Goal: Task Accomplishment & Management: Complete application form

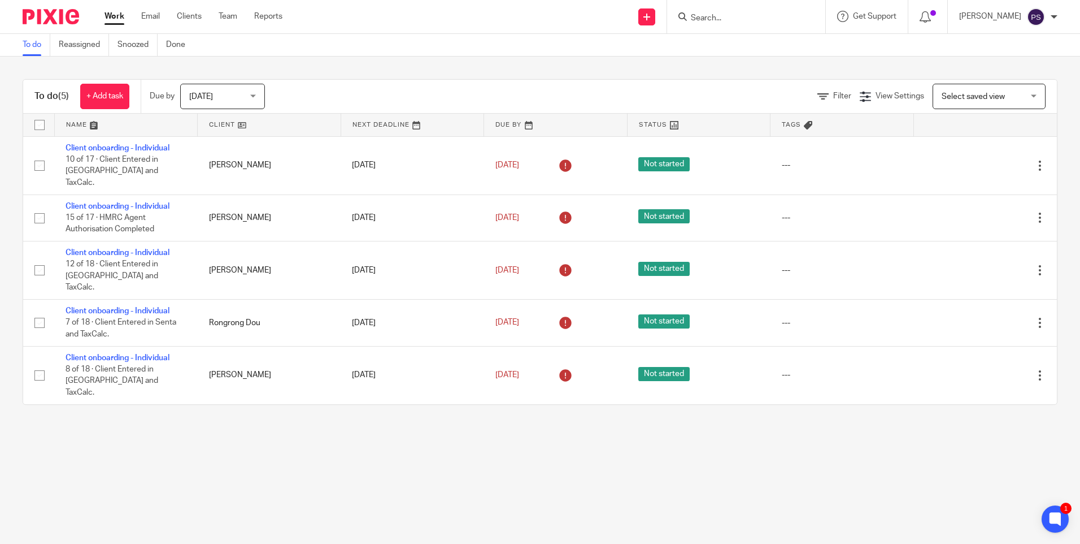
click at [723, 15] on input "Search" at bounding box center [741, 19] width 102 height 10
paste input "Lee Justin Edwards"
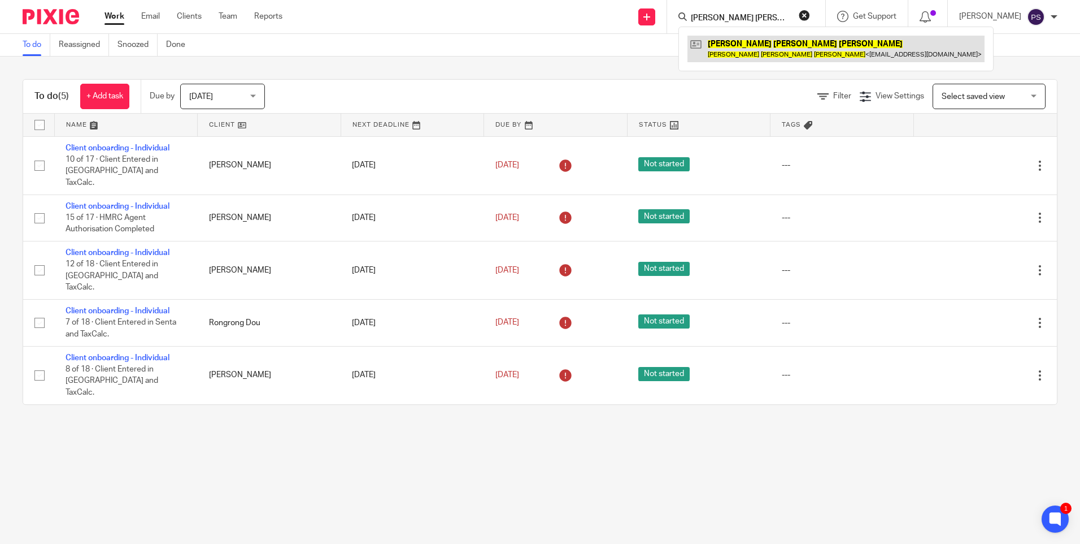
type input "[PERSON_NAME] [PERSON_NAME]"
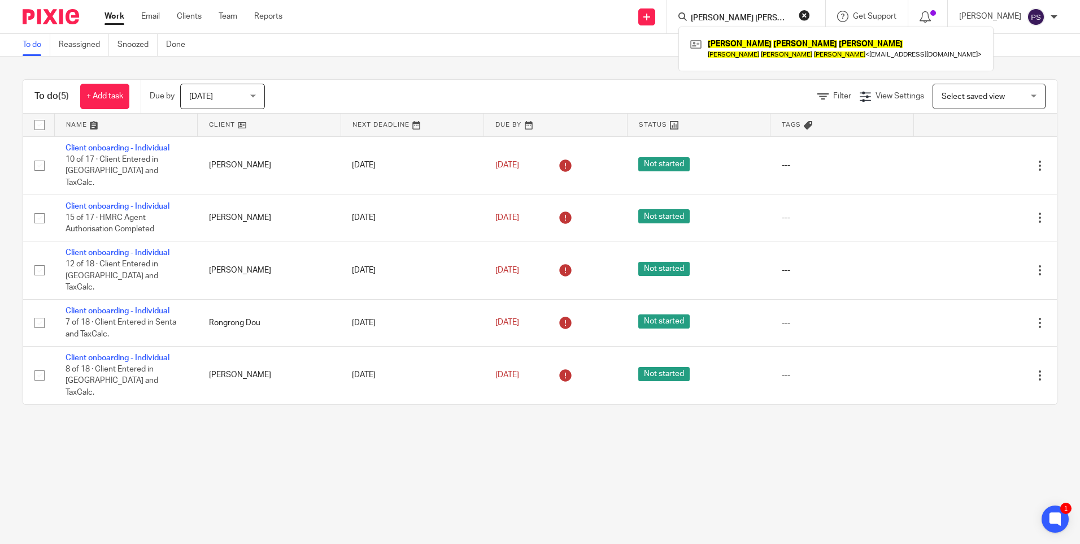
drag, startPoint x: 786, startPoint y: 45, endPoint x: 641, endPoint y: 55, distance: 145.6
click at [786, 45] on link at bounding box center [836, 49] width 297 height 26
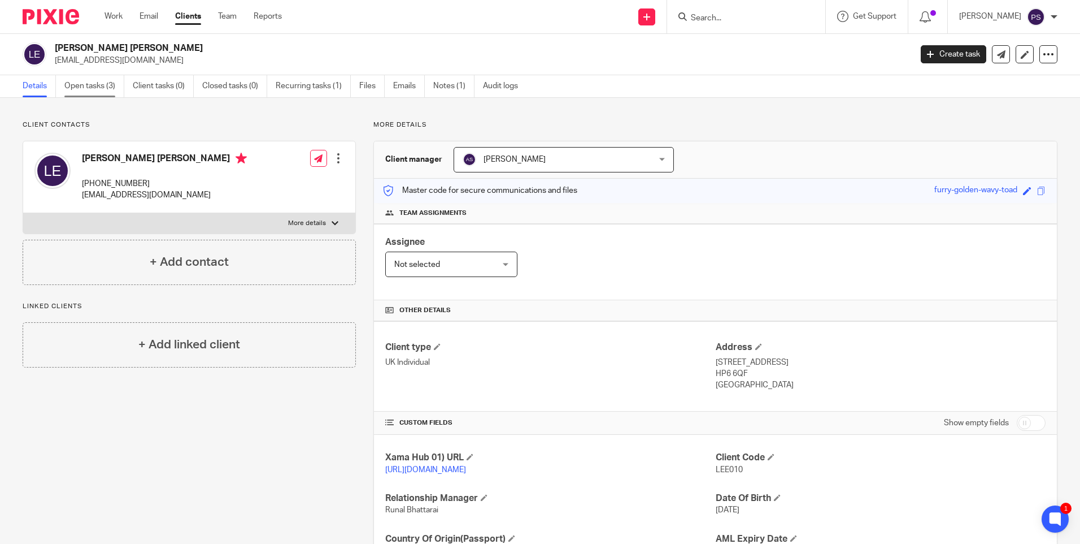
click at [86, 85] on link "Open tasks (3)" at bounding box center [94, 86] width 60 height 22
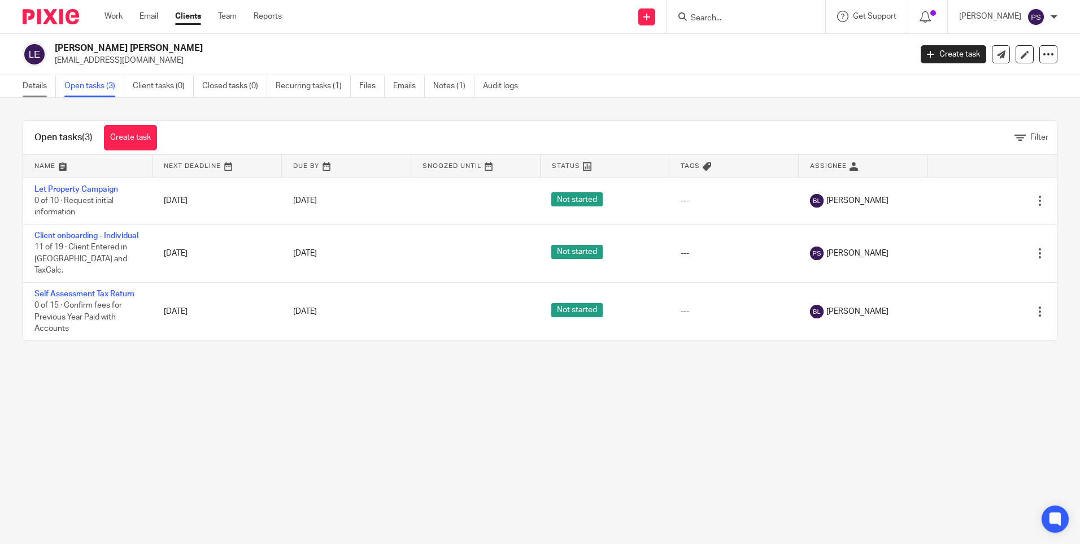
click at [28, 87] on link "Details" at bounding box center [39, 86] width 33 height 22
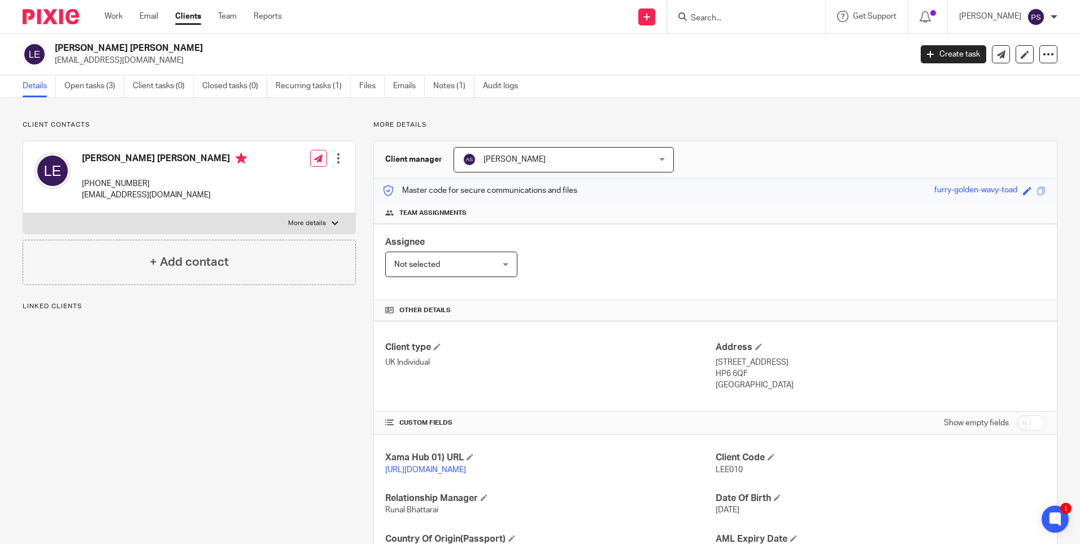
click at [135, 157] on h4 "[PERSON_NAME] [PERSON_NAME]" at bounding box center [164, 160] width 165 height 14
copy h4 "[PERSON_NAME] [PERSON_NAME]"
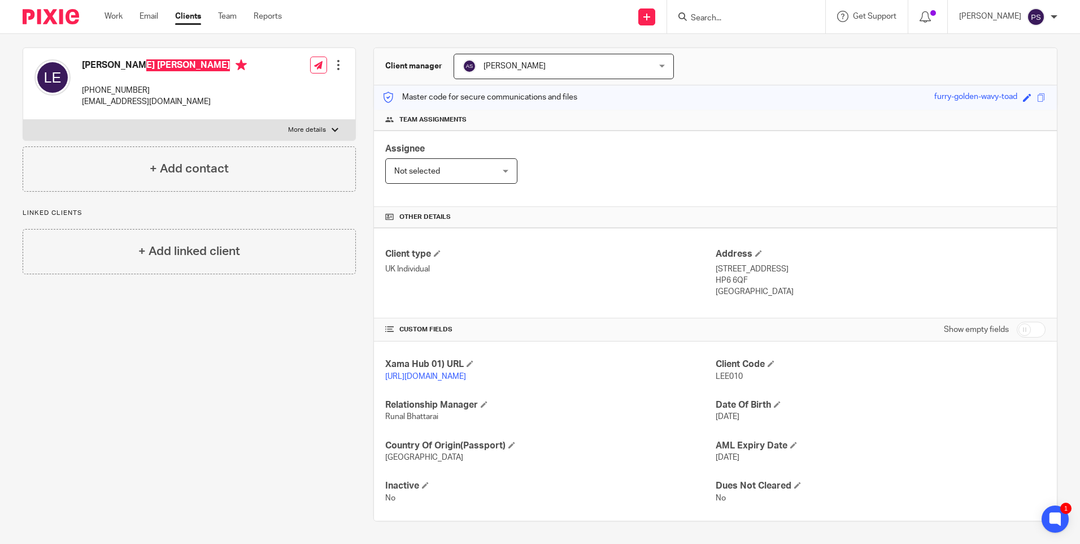
scroll to position [105, 0]
click at [573, 442] on h4 "Country Of Origin(Passport)" at bounding box center [550, 446] width 330 height 12
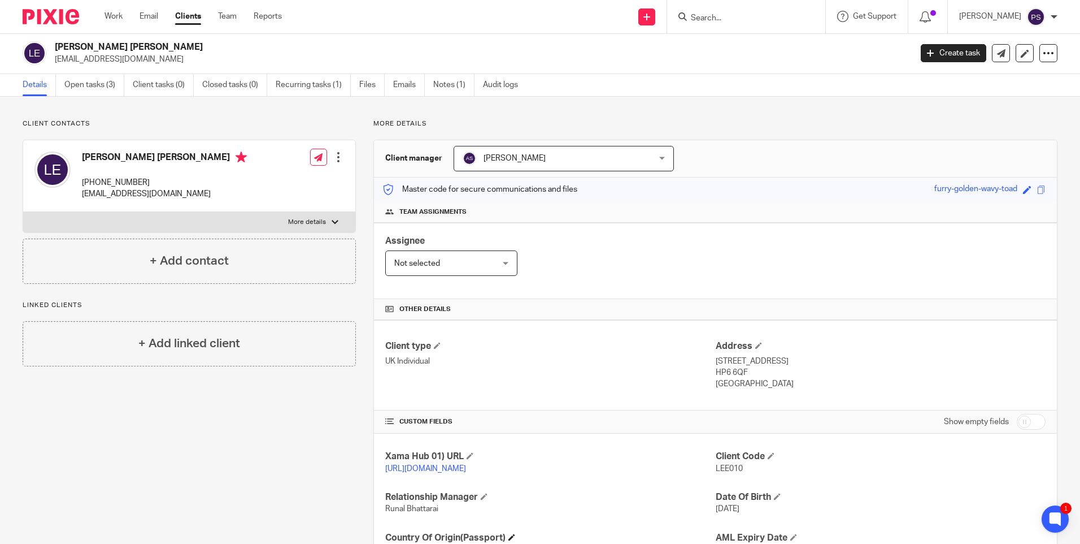
scroll to position [0, 0]
click at [146, 62] on p "stretch002@btinternet.com" at bounding box center [479, 60] width 849 height 11
copy main "stretch002@btinternet.com Create task Update from Companies House Export data M…"
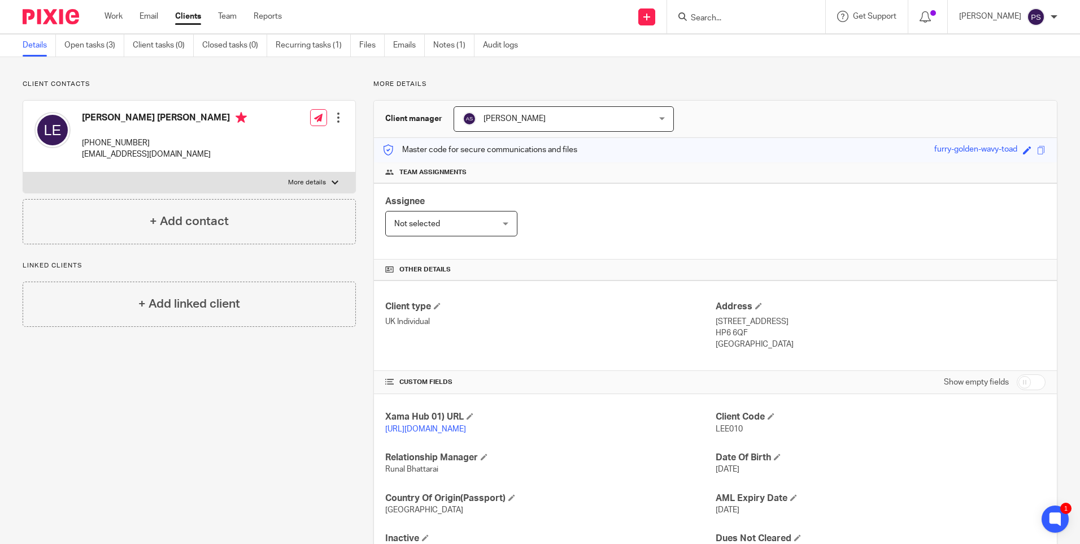
scroll to position [105, 0]
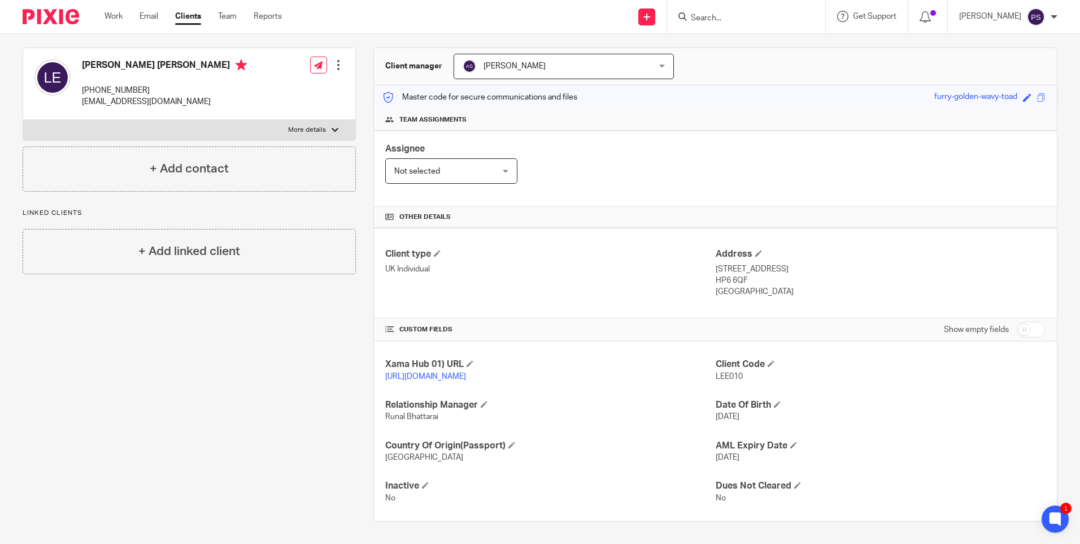
click at [1017, 321] on input "checkbox" at bounding box center [1031, 329] width 29 height 16
checkbox input "true"
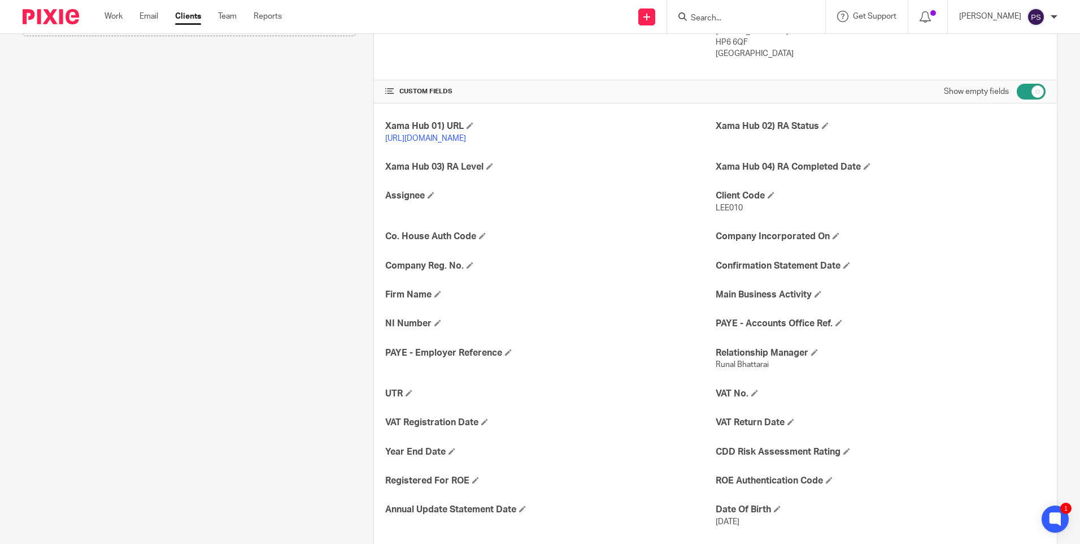
scroll to position [444, 0]
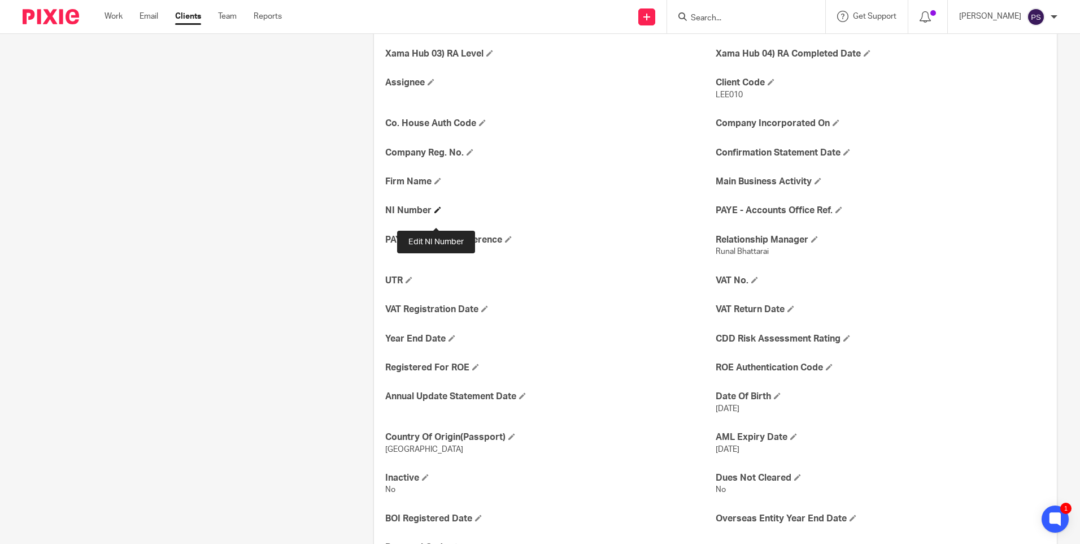
click at [436, 213] on span at bounding box center [437, 209] width 7 height 7
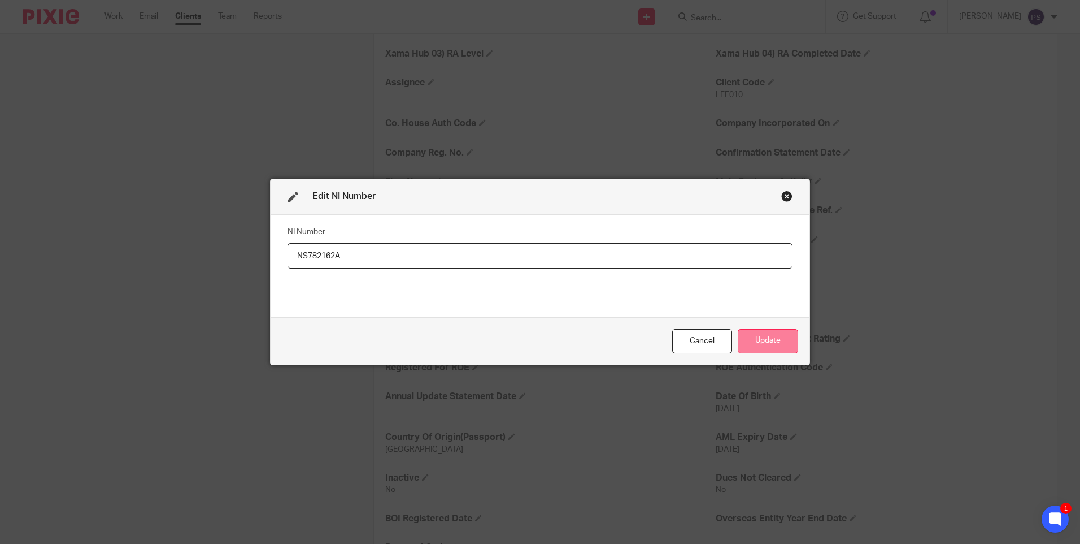
type input "NS782162A"
click at [774, 340] on button "Update" at bounding box center [768, 341] width 60 height 24
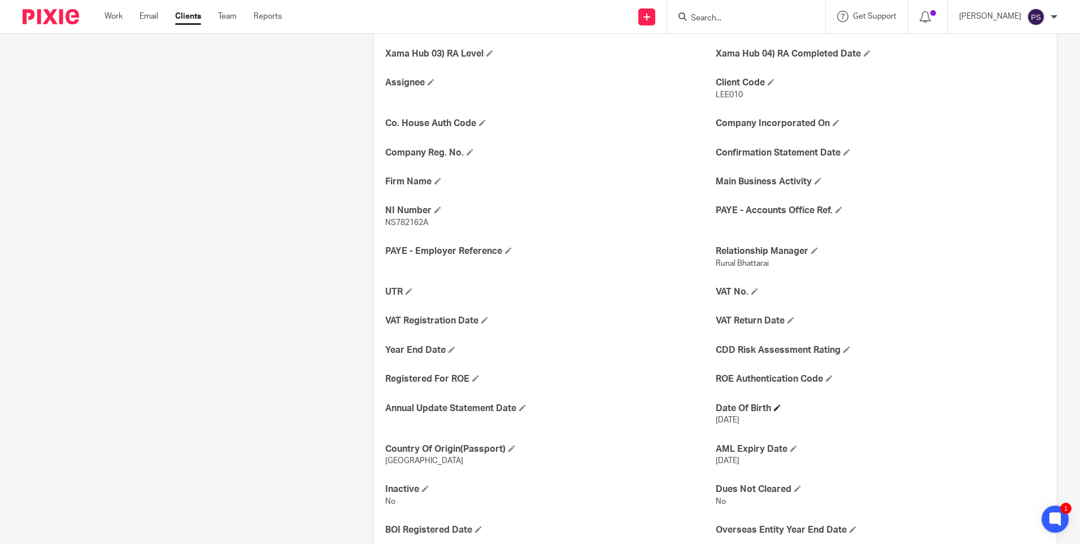
scroll to position [331, 0]
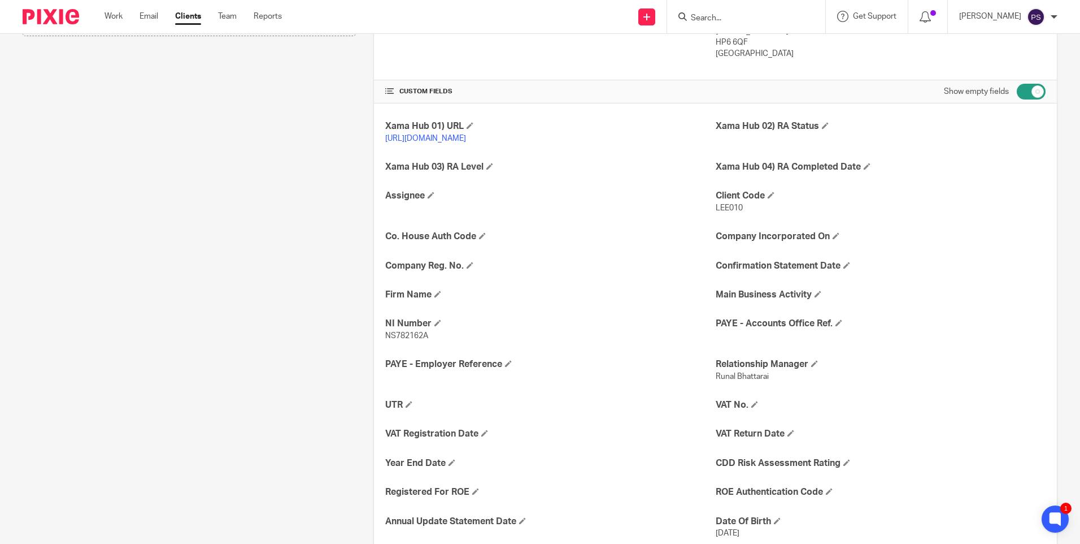
click at [1025, 94] on input "checkbox" at bounding box center [1031, 92] width 29 height 16
checkbox input "false"
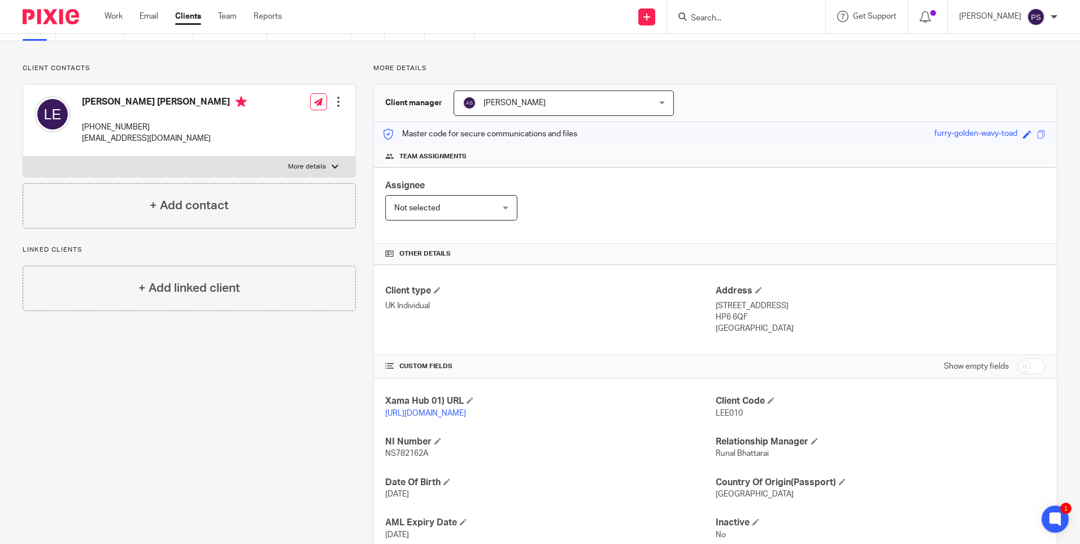
scroll to position [145, 0]
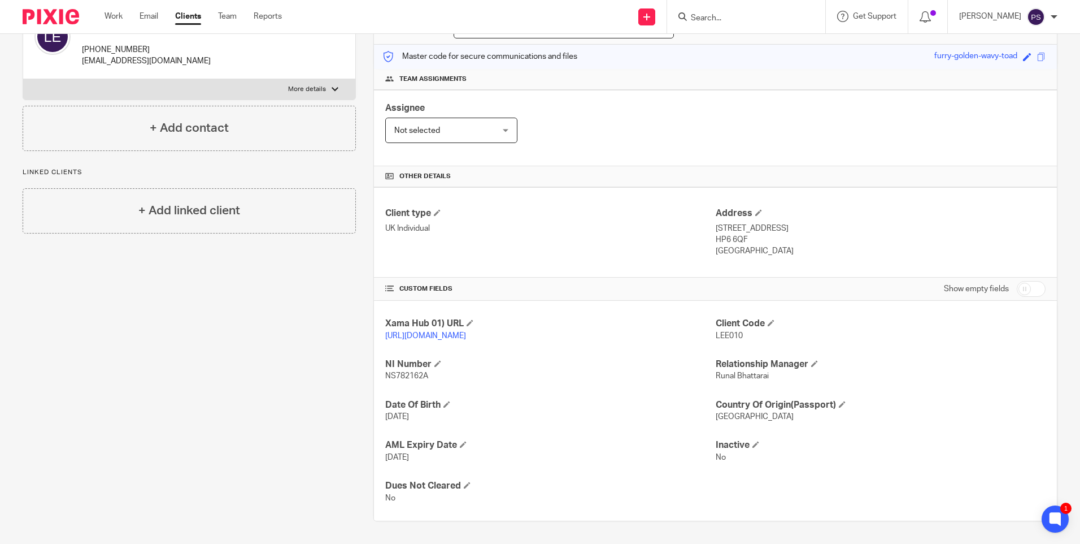
drag, startPoint x: 712, startPoint y: 218, endPoint x: 830, endPoint y: 214, distance: 118.2
click at [830, 223] on p "22 Marygold Walk Buckinghamshi, Amersham" at bounding box center [881, 228] width 330 height 11
copy p "22 Marygold Walk Buckinghamshi"
click at [858, 223] on p "22 Marygold Walk Buckinghamshi, Amersham" at bounding box center [881, 228] width 330 height 11
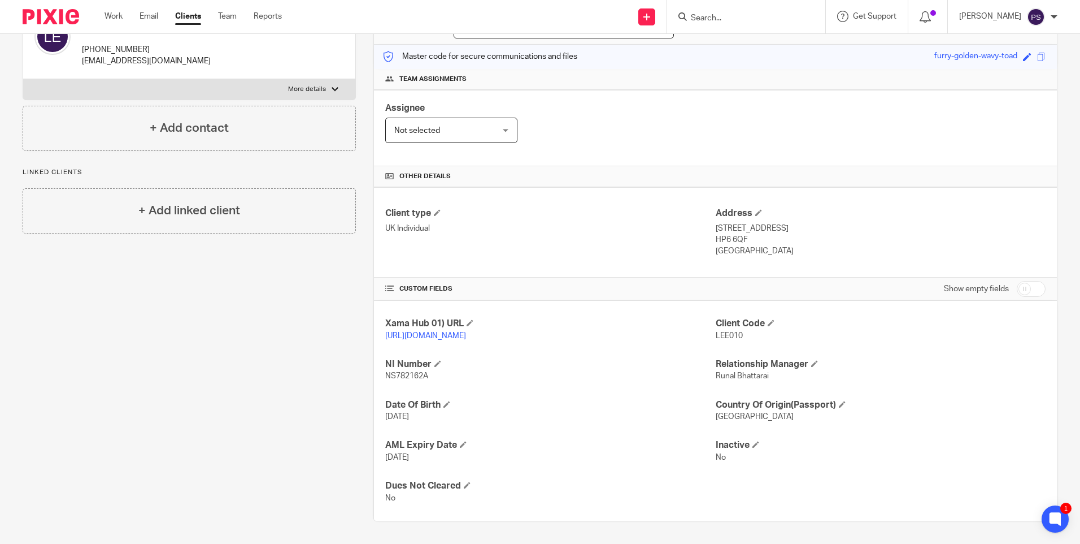
copy p "Amersham"
click at [733, 234] on p "HP6 6QF" at bounding box center [881, 239] width 330 height 11
copy div "HP6 6QF"
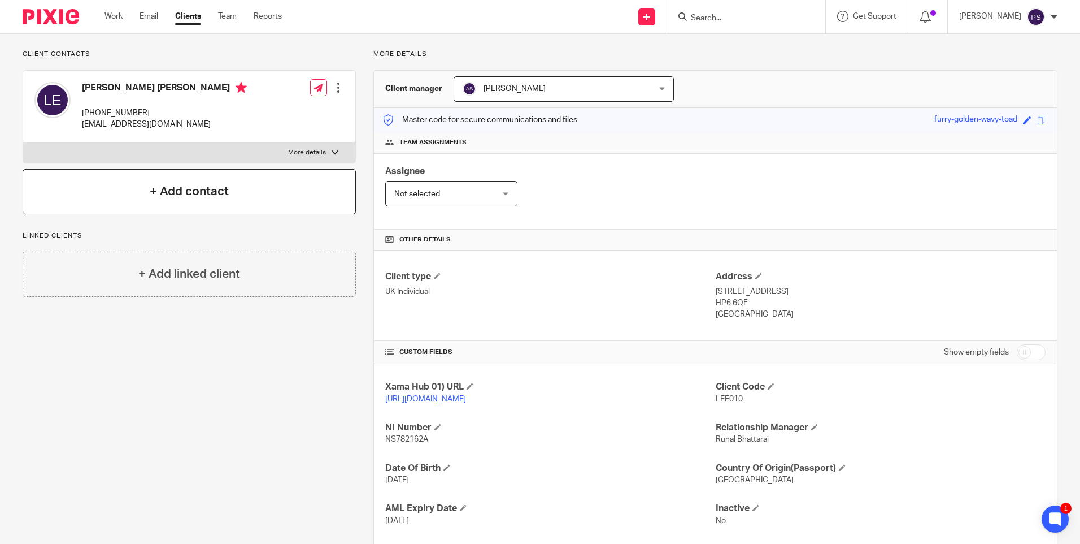
scroll to position [32, 0]
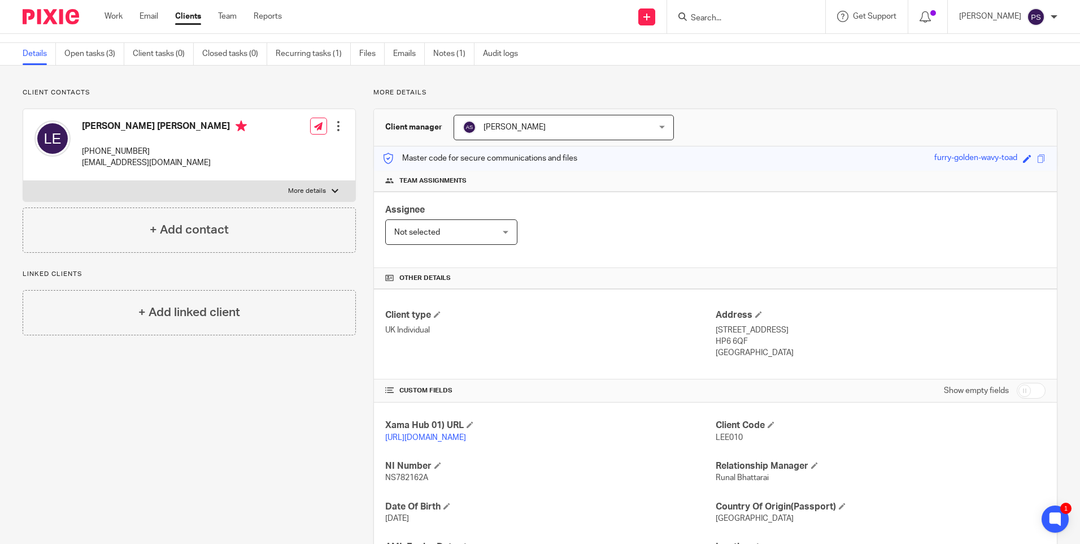
click at [115, 150] on p "+44 796 623 5174" at bounding box center [164, 151] width 165 height 11
copy div "+44 796 623 5174"
click at [145, 121] on h4 "[PERSON_NAME] [PERSON_NAME]" at bounding box center [164, 127] width 165 height 14
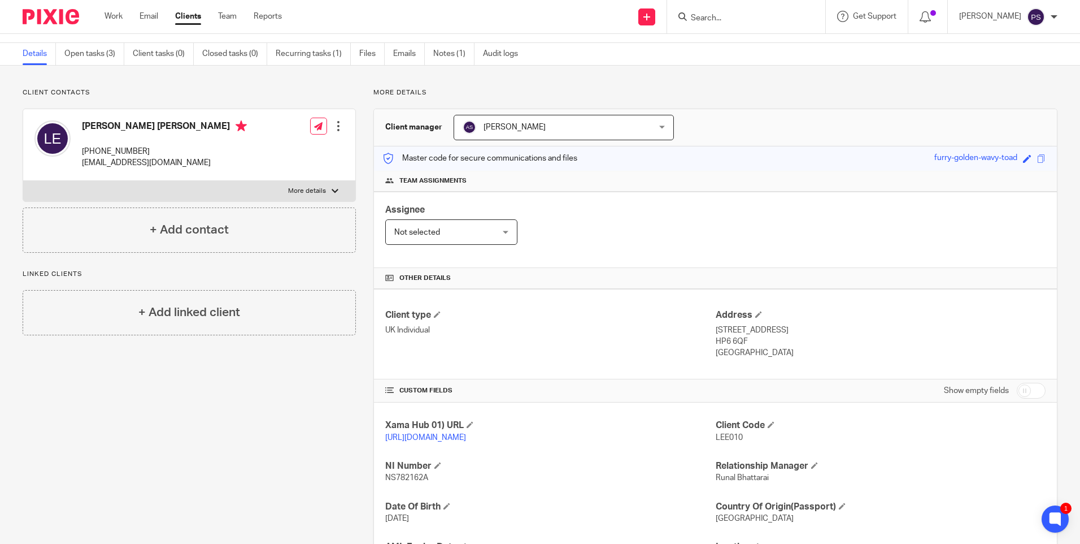
click at [145, 121] on h4 "[PERSON_NAME] [PERSON_NAME]" at bounding box center [164, 127] width 165 height 14
click at [145, 121] on h4 "Lee Justin Edwards" at bounding box center [164, 127] width 165 height 14
copy h4 "Lee Justin Edwards"
drag, startPoint x: 710, startPoint y: 329, endPoint x: 831, endPoint y: 334, distance: 121.0
click at [831, 334] on p "22 Marygold Walk Buckinghamshi, Amersham" at bounding box center [881, 329] width 330 height 11
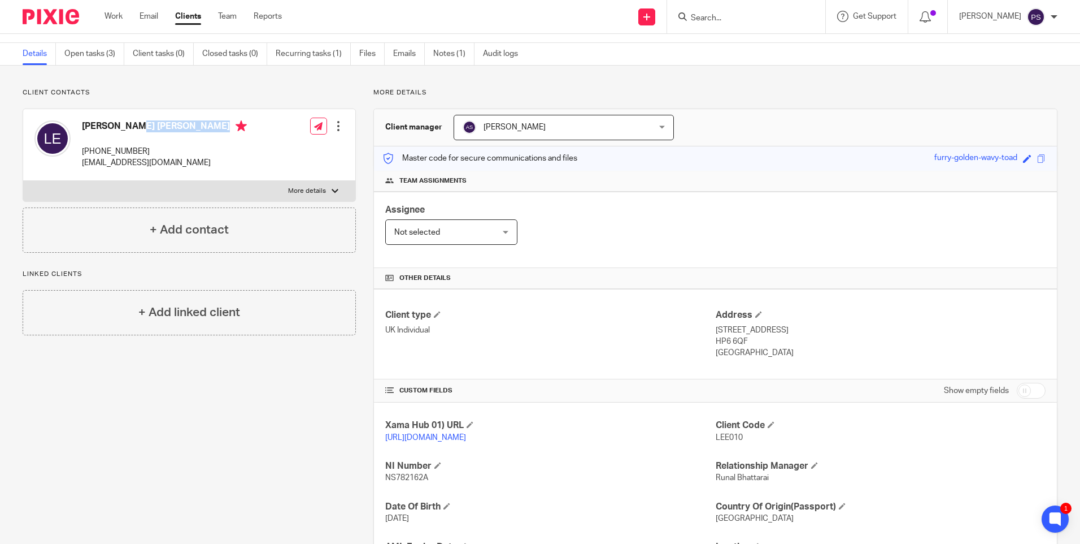
drag, startPoint x: 831, startPoint y: 334, endPoint x: 814, endPoint y: 332, distance: 17.1
click at [814, 332] on p "22 Marygold Walk Buckinghamshi, Amersham" at bounding box center [881, 329] width 330 height 11
click at [719, 329] on p "22 Marygold Walk Buckinghamshi, Amersham" at bounding box center [881, 329] width 330 height 11
drag, startPoint x: 710, startPoint y: 331, endPoint x: 829, endPoint y: 333, distance: 119.8
click at [829, 333] on p "22 Marygold Walk Buckinghamshi, Amersham" at bounding box center [881, 329] width 330 height 11
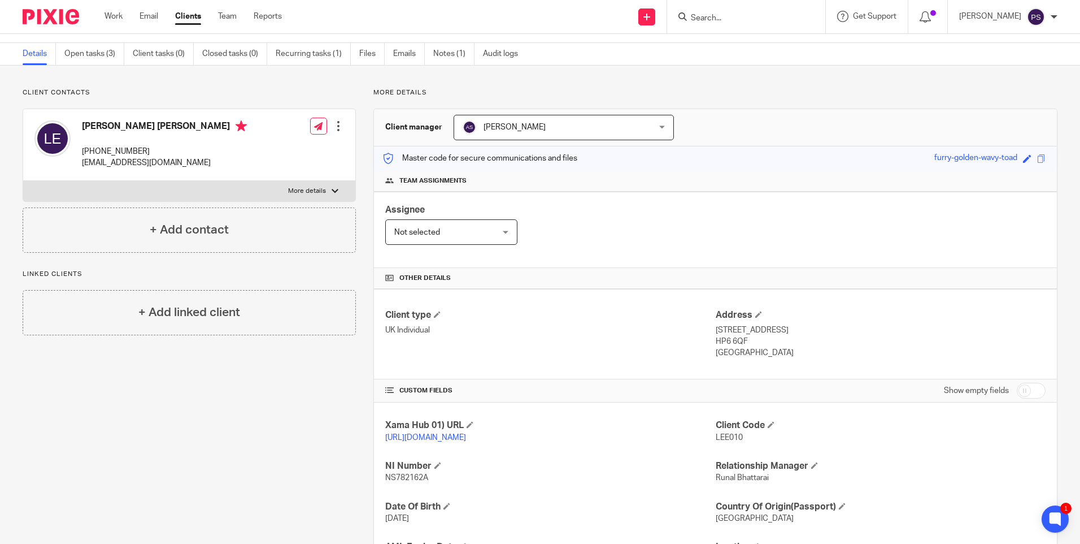
copy p "22 Marygold Walk Buckinghamshi"
click at [854, 331] on p "22 Marygold Walk Buckinghamshi, Amersham" at bounding box center [881, 329] width 330 height 11
copy p "Amersham"
click at [737, 341] on p "HP6 6QF" at bounding box center [881, 341] width 330 height 11
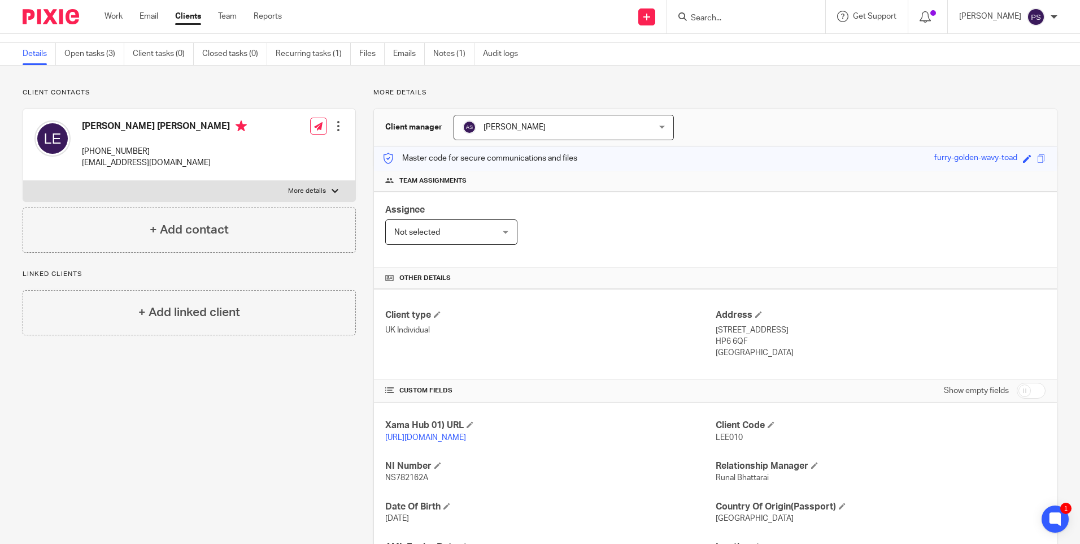
click at [737, 341] on p "HP6 6QF" at bounding box center [881, 341] width 330 height 11
copy div "HP6 6QF"
click at [133, 144] on div "Lee Justin Edwards +44 796 623 5174 stretch002@btinternet.com" at bounding box center [164, 144] width 165 height 49
click at [132, 147] on p "+44 796 623 5174" at bounding box center [164, 151] width 165 height 11
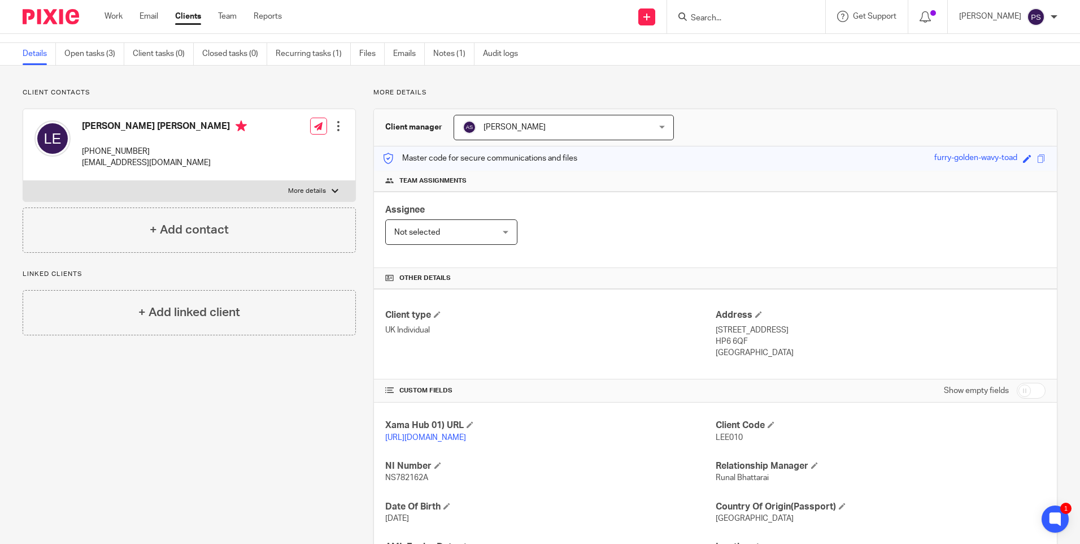
click at [132, 147] on p "+44 796 623 5174" at bounding box center [164, 151] width 165 height 11
click at [716, 438] on span "LEE010" at bounding box center [729, 437] width 27 height 8
click at [111, 121] on h4 "Lee Justin Edwards" at bounding box center [164, 127] width 165 height 14
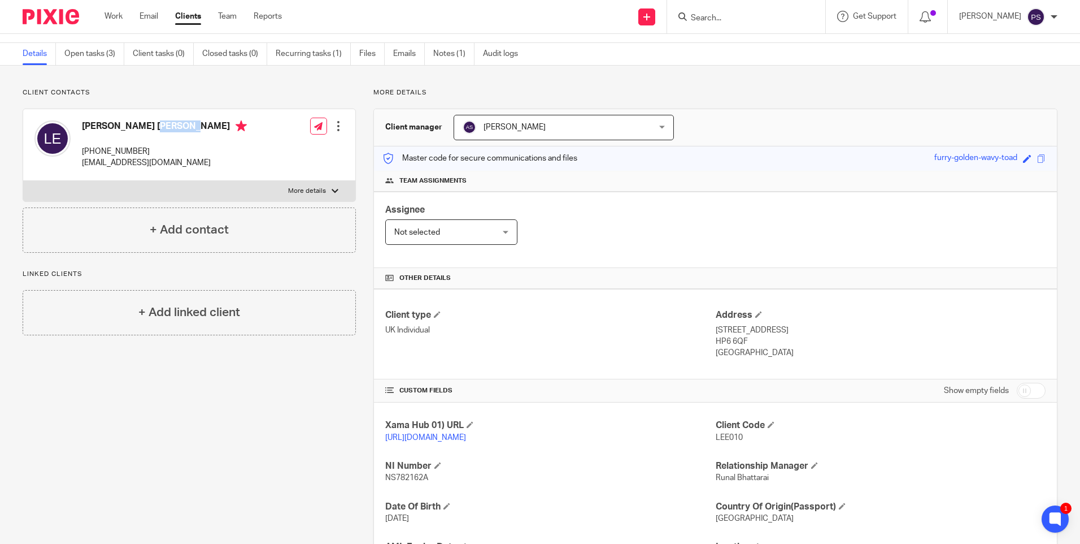
click at [111, 121] on h4 "Lee Justin Edwards" at bounding box center [164, 127] width 165 height 14
click at [111, 121] on h4 "[PERSON_NAME] [PERSON_NAME]" at bounding box center [164, 127] width 165 height 14
click at [724, 17] on input "Search" at bounding box center [741, 19] width 102 height 10
paste input "[PERSON_NAME] H [PERSON_NAME]"
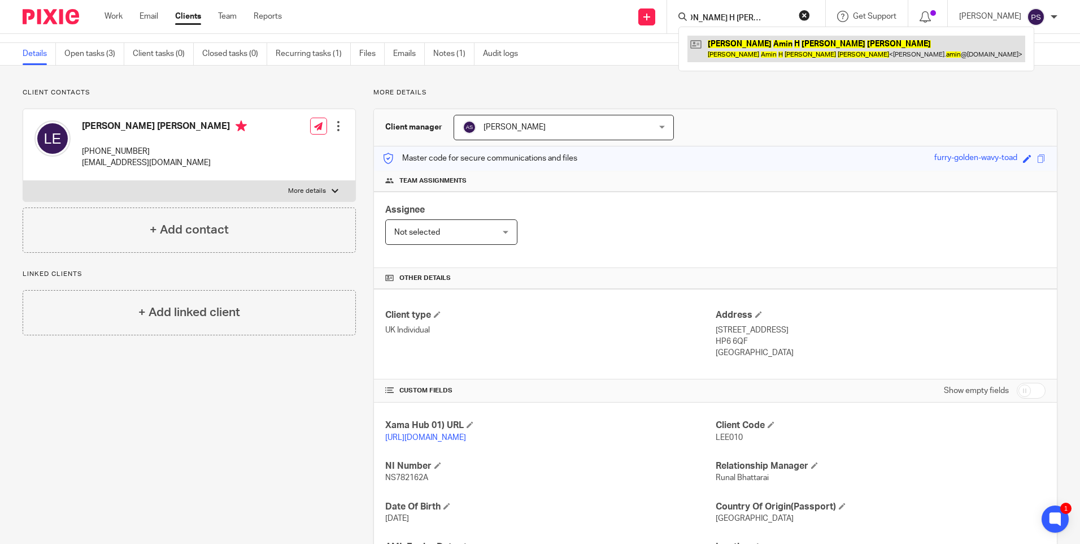
type input "[PERSON_NAME] H [PERSON_NAME]"
click at [727, 52] on link at bounding box center [857, 49] width 338 height 26
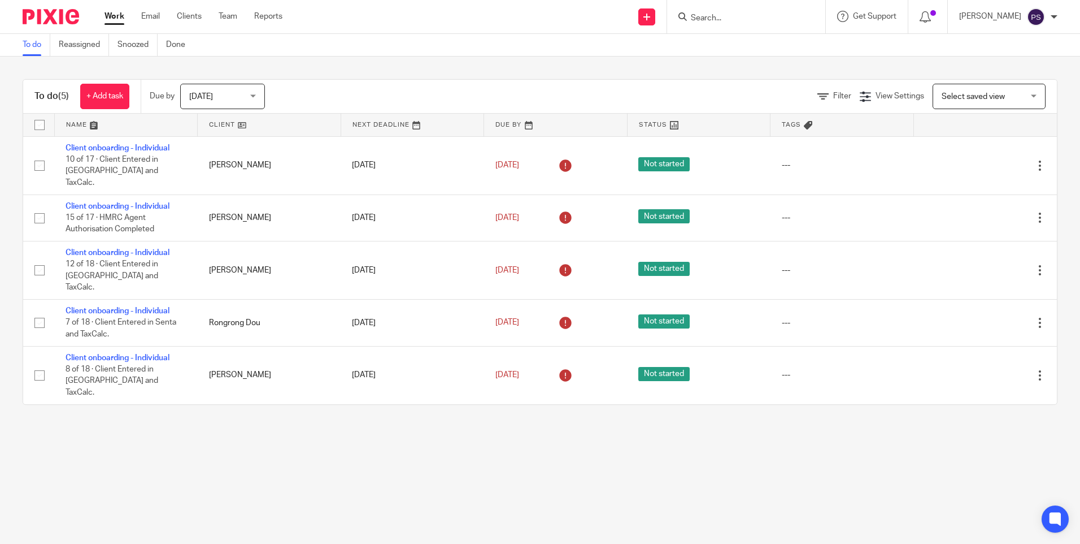
click at [719, 14] on input "Search" at bounding box center [741, 19] width 102 height 10
paste input "Boe Property Group Lt"
type input "Boe Property Group Lt"
click at [744, 42] on link at bounding box center [783, 49] width 191 height 26
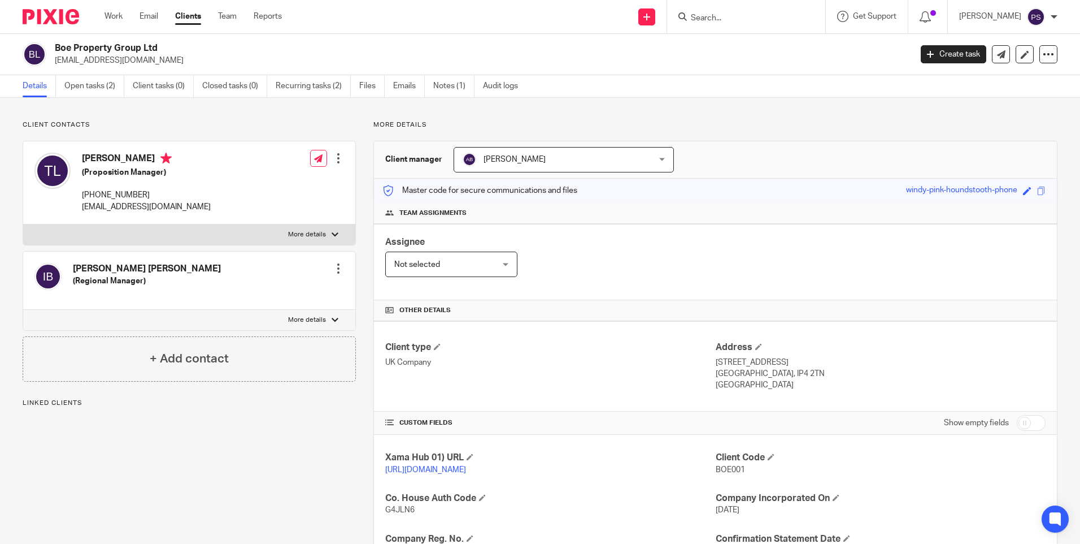
click at [142, 45] on h2 "Boe Property Group Ltd" at bounding box center [394, 48] width 679 height 12
copy div "Boe Property Group Ltd"
click at [716, 468] on span "BOE001" at bounding box center [730, 470] width 29 height 8
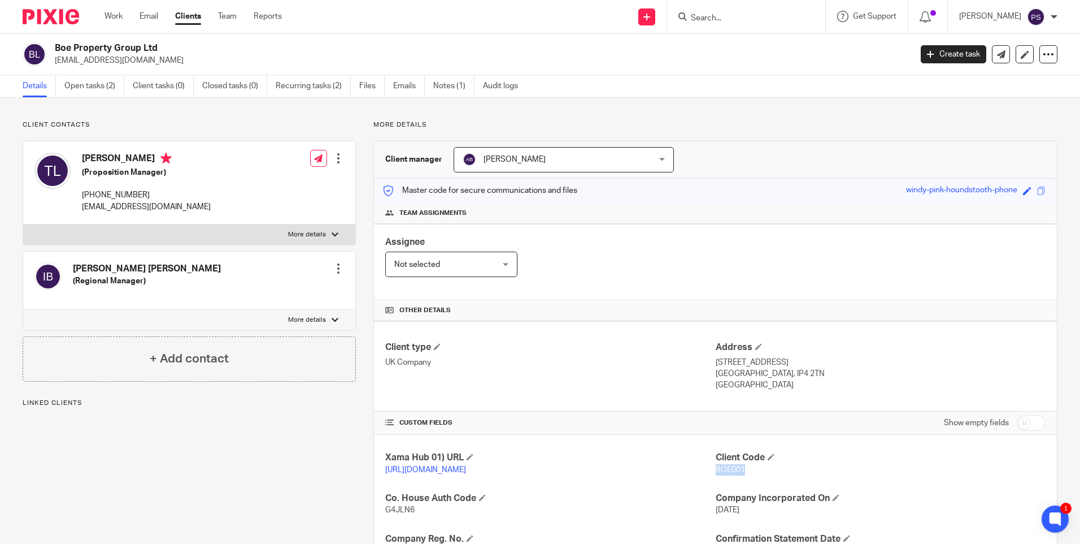
click at [716, 468] on span "BOE001" at bounding box center [730, 470] width 29 height 8
copy span "BOE001"
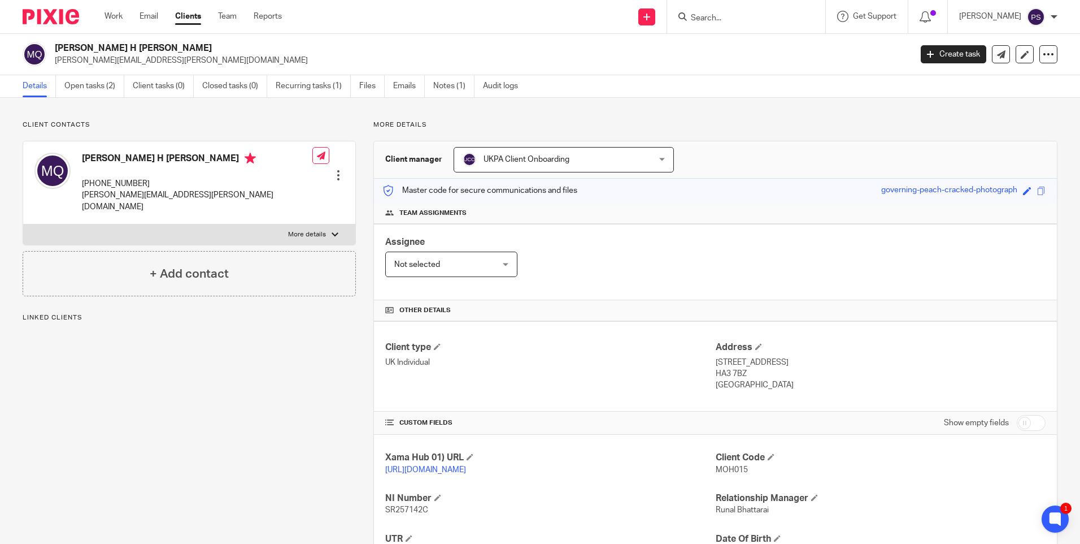
click at [133, 59] on p "[PERSON_NAME][EMAIL_ADDRESS][PERSON_NAME][DOMAIN_NAME]" at bounding box center [479, 60] width 849 height 11
copy main "[PERSON_NAME][EMAIL_ADDRESS][PERSON_NAME][DOMAIN_NAME] Create task Update from …"
click at [98, 89] on link "Open tasks (2)" at bounding box center [94, 86] width 60 height 22
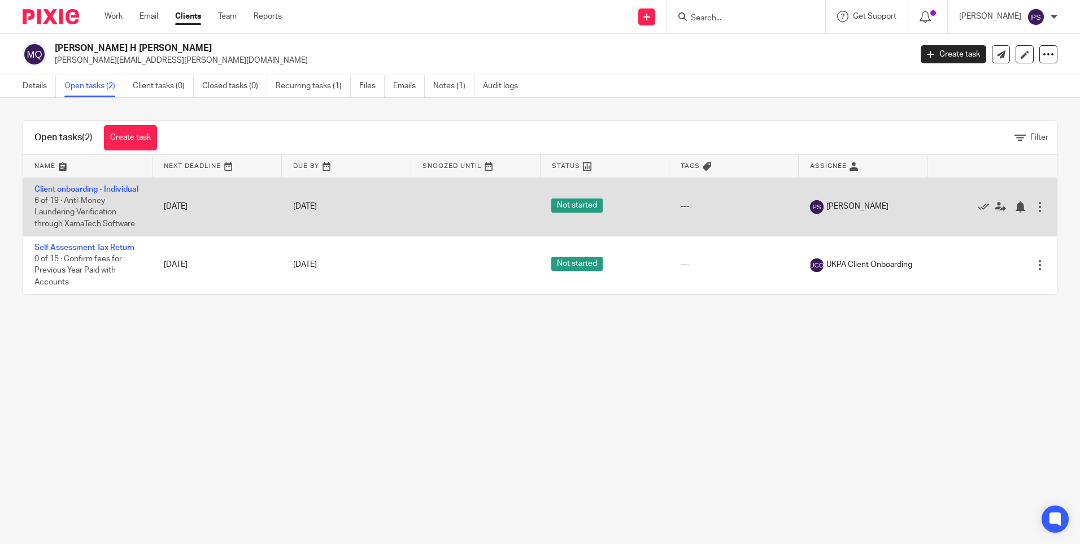
click at [53, 194] on td "Client onboarding - Individual 6 of 19 · Anti-Money Laundering Verification thr…" at bounding box center [87, 206] width 129 height 58
click at [53, 188] on link "Client onboarding - Individual" at bounding box center [86, 189] width 104 height 8
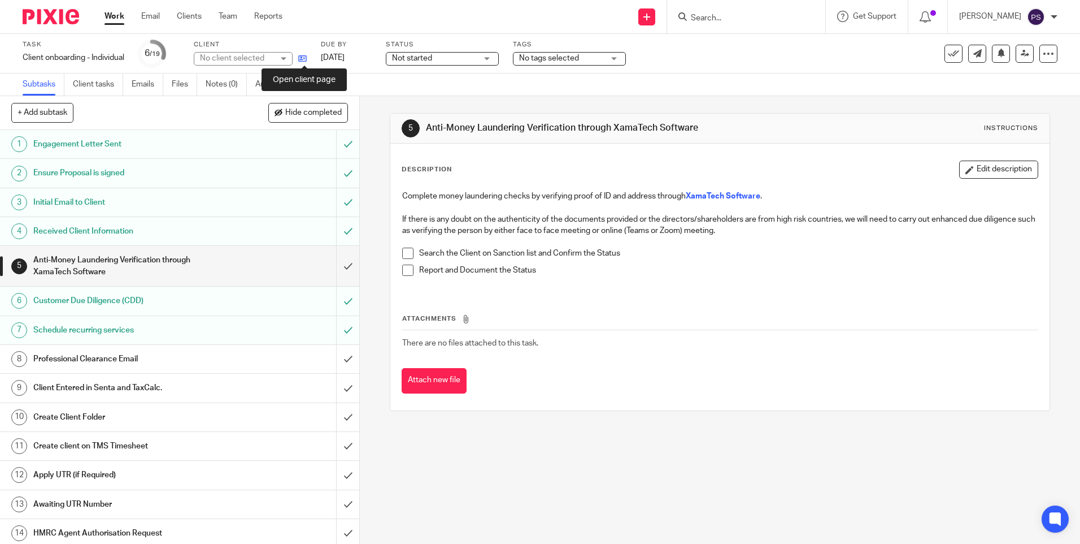
click at [307, 60] on icon at bounding box center [302, 58] width 8 height 8
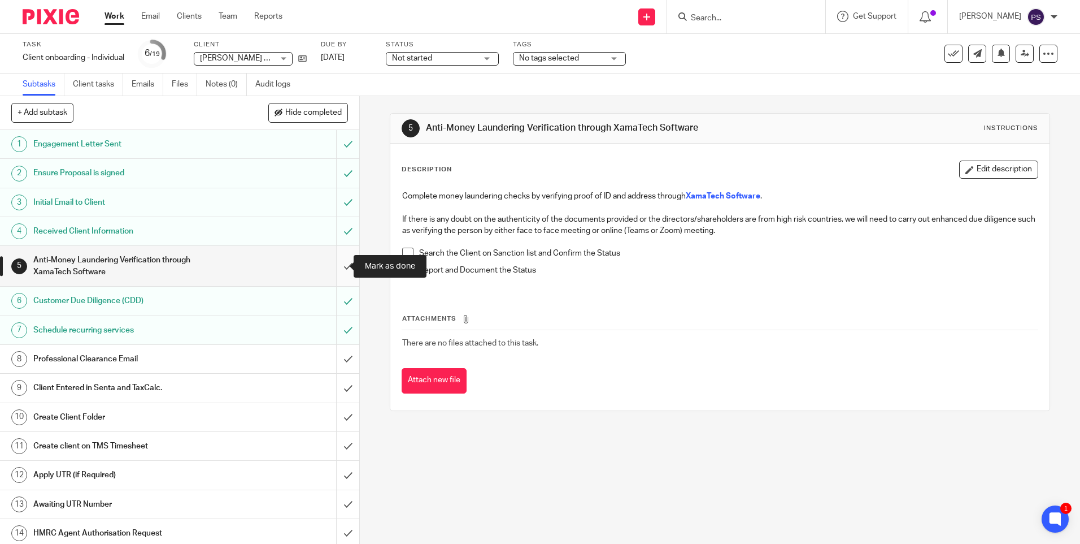
click at [336, 265] on input "submit" at bounding box center [179, 266] width 359 height 40
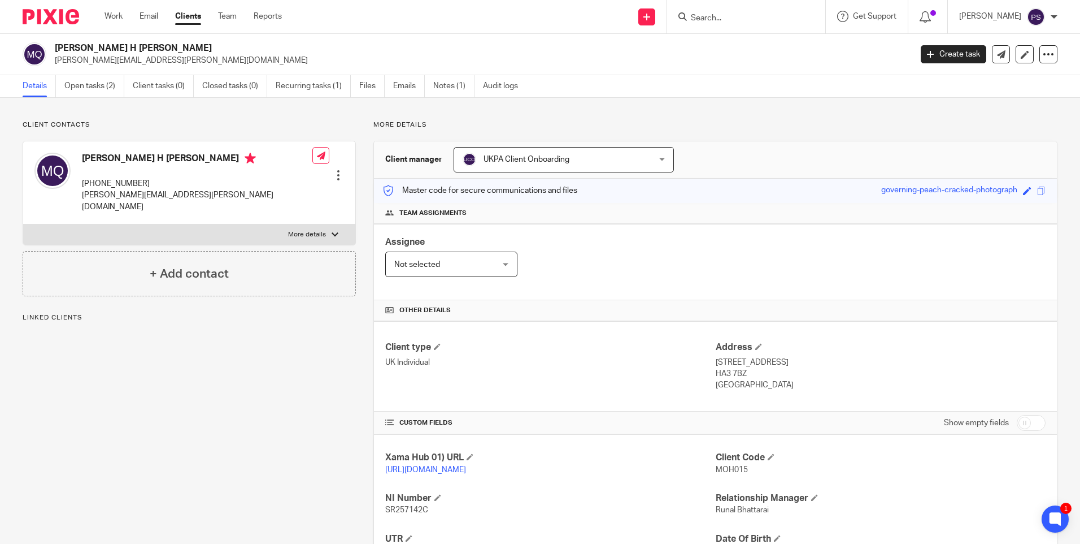
click at [445, 111] on div "Client contacts Mohammad Amin H Abdul Qayoum +44 759 494 7474 nabil.amin@outloo…" at bounding box center [540, 388] width 1080 height 580
click at [451, 87] on link "Notes (1)" at bounding box center [453, 86] width 41 height 22
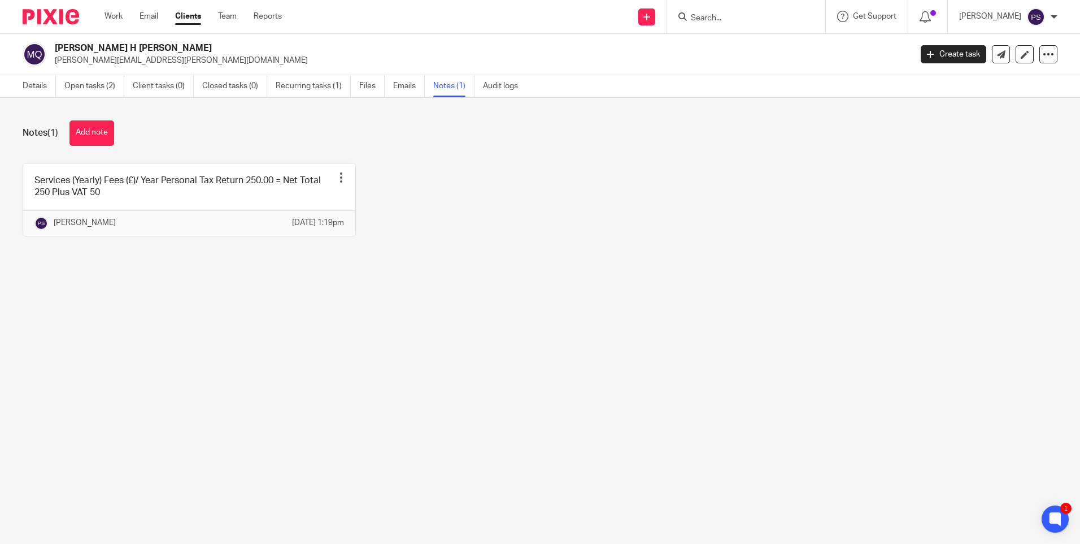
click at [263, 337] on main "[PERSON_NAME] H [PERSON_NAME] [PERSON_NAME][EMAIL_ADDRESS][PERSON_NAME][DOMAIN_…" at bounding box center [540, 272] width 1080 height 544
click at [33, 88] on link "Details" at bounding box center [39, 86] width 33 height 22
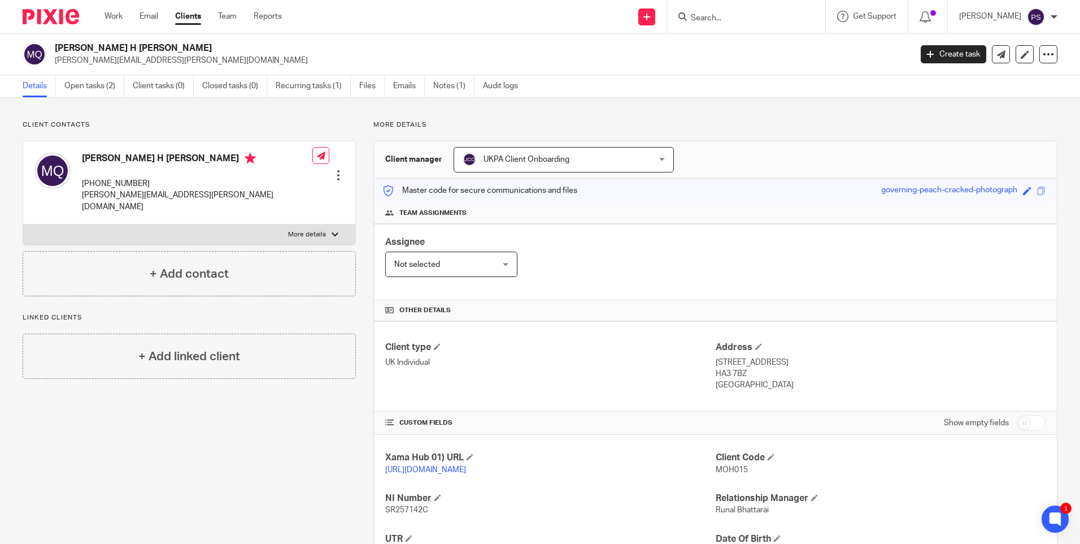
click at [403, 472] on link "[URL][DOMAIN_NAME]" at bounding box center [425, 470] width 81 height 8
drag, startPoint x: 57, startPoint y: 46, endPoint x: 128, endPoint y: 44, distance: 71.2
click at [128, 44] on h2 "[PERSON_NAME] H [PERSON_NAME]" at bounding box center [394, 48] width 679 height 12
click at [145, 181] on p "[PHONE_NUMBER]" at bounding box center [197, 183] width 231 height 11
click at [145, 181] on p "+44 759 494 7474" at bounding box center [197, 183] width 231 height 11
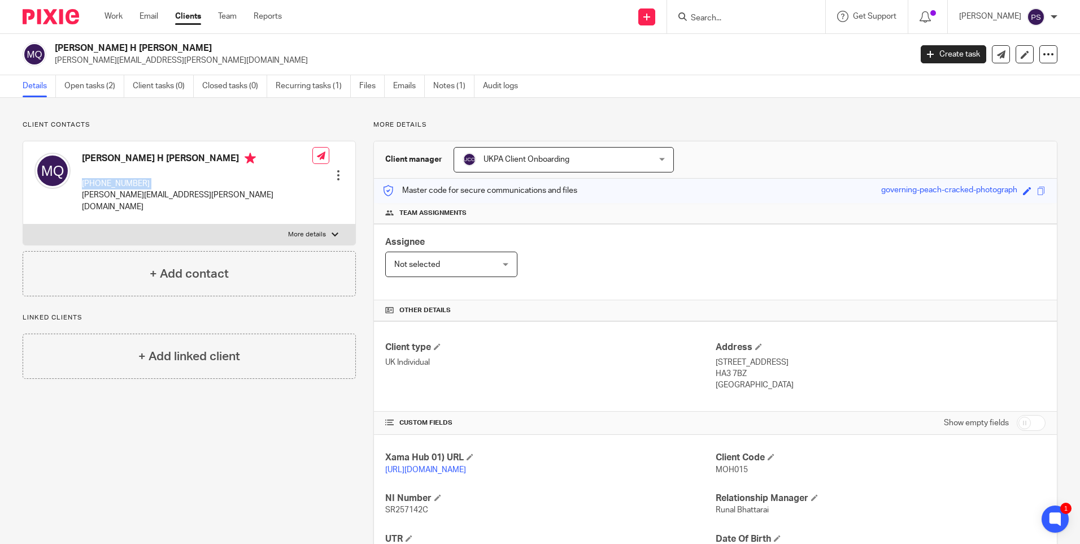
click at [145, 181] on p "+44 759 494 7474" at bounding box center [197, 183] width 231 height 11
copy div "+44 759 494 7474"
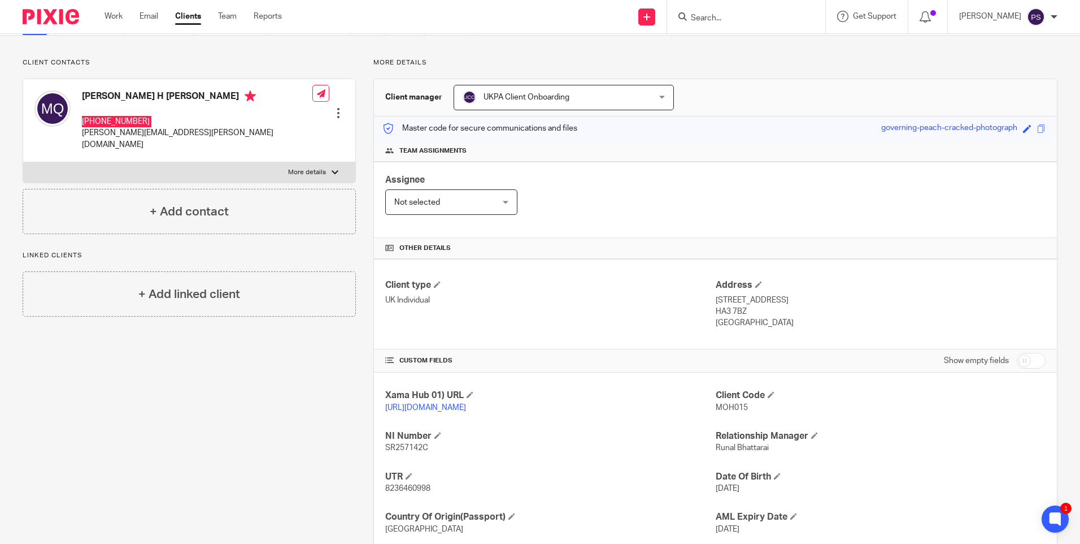
scroll to position [145, 0]
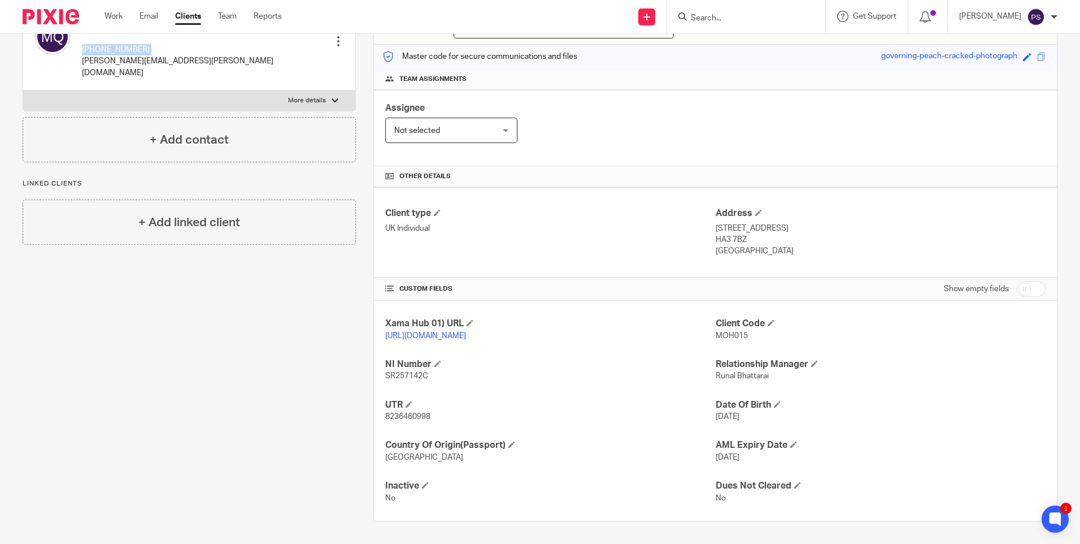
drag, startPoint x: 709, startPoint y: 218, endPoint x: 742, endPoint y: 215, distance: 33.4
click at [742, 215] on div "Client type UK Individual Address 27 College Close, Harrow, Middlesex HA3 7BZ U…" at bounding box center [715, 232] width 683 height 90
click at [742, 223] on p "27 College Close, Harrow, Middlesex" at bounding box center [881, 228] width 330 height 11
drag, startPoint x: 711, startPoint y: 215, endPoint x: 771, endPoint y: 215, distance: 59.3
click at [771, 223] on p "27 College Close, Harrow, Middlesex" at bounding box center [881, 228] width 330 height 11
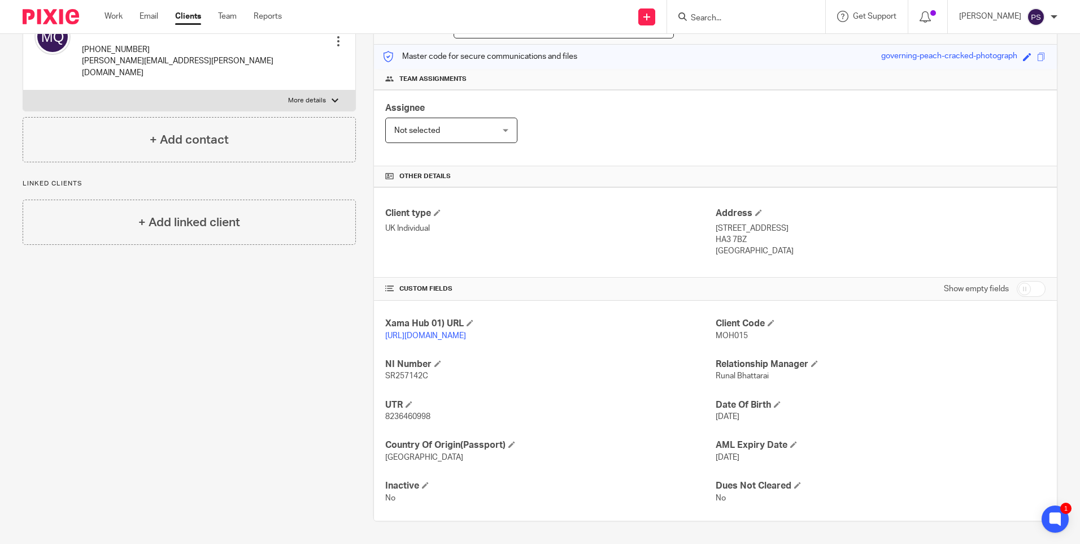
copy p "27 College Close"
click at [789, 223] on p "27 College Close, Harrow, Middlesex" at bounding box center [881, 228] width 330 height 11
copy p "Harrow"
click at [825, 223] on p "27 College Close, Harrow, Middlesex" at bounding box center [881, 228] width 330 height 11
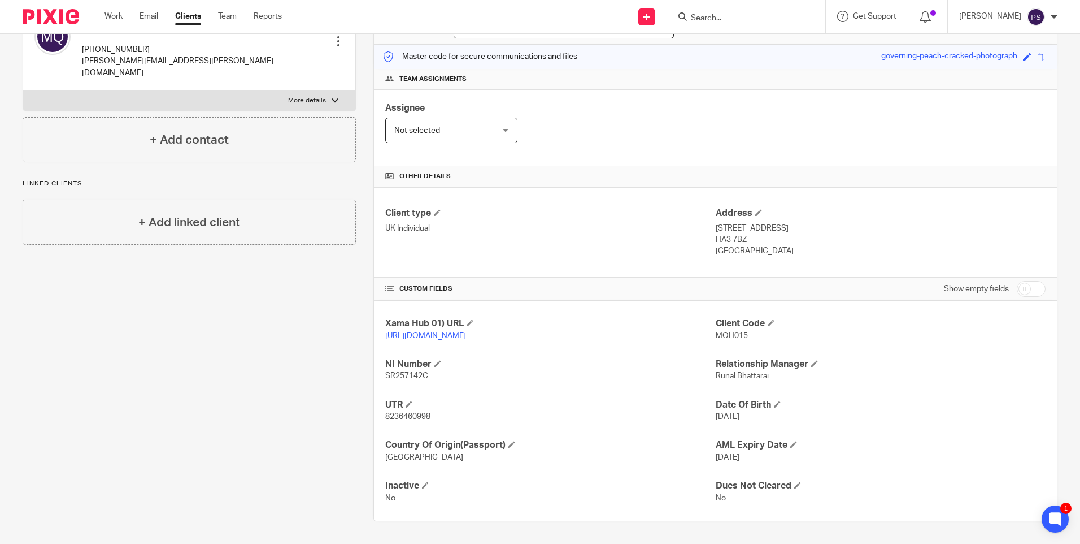
click at [825, 223] on p "27 College Close, Harrow, Middlesex" at bounding box center [881, 228] width 330 height 11
copy p "Middlesex"
click at [735, 234] on p "HA3 7BZ" at bounding box center [881, 239] width 330 height 11
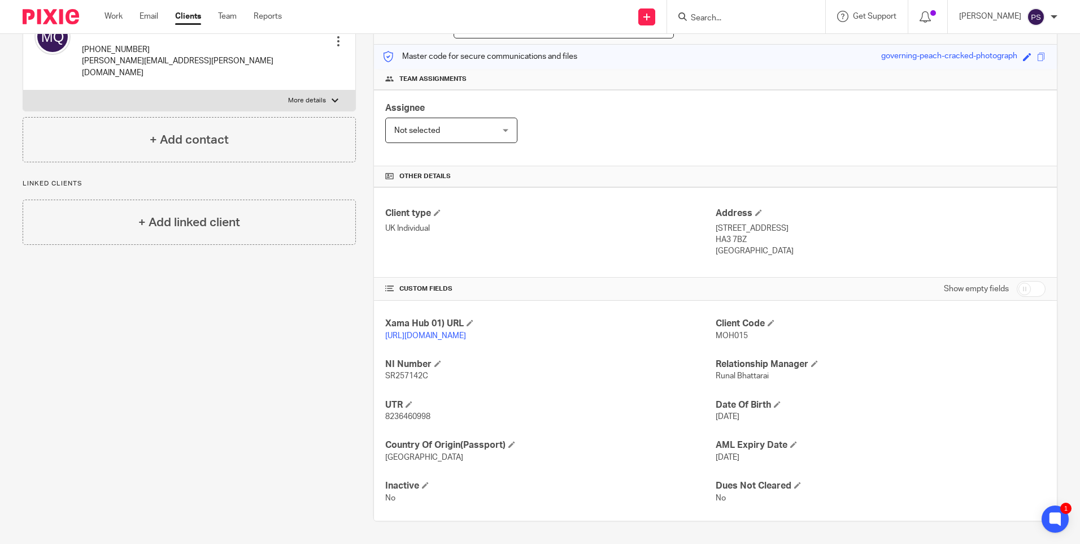
copy div "HA3 7BZ"
click at [738, 245] on p "[GEOGRAPHIC_DATA]" at bounding box center [881, 250] width 330 height 11
click at [738, 245] on p "United Kingdom" at bounding box center [881, 250] width 330 height 11
copy div "United Kingdom"
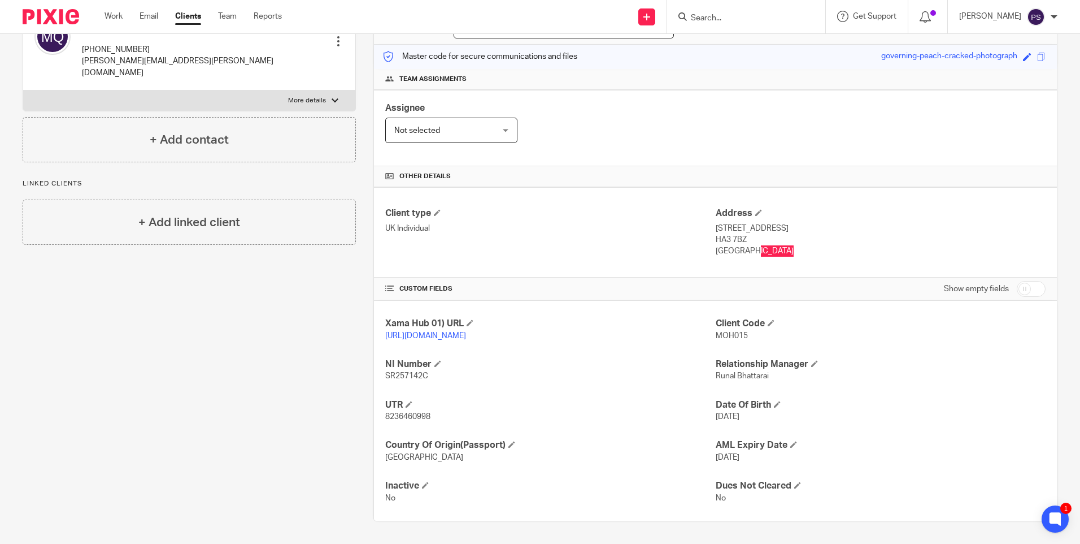
scroll to position [32, 0]
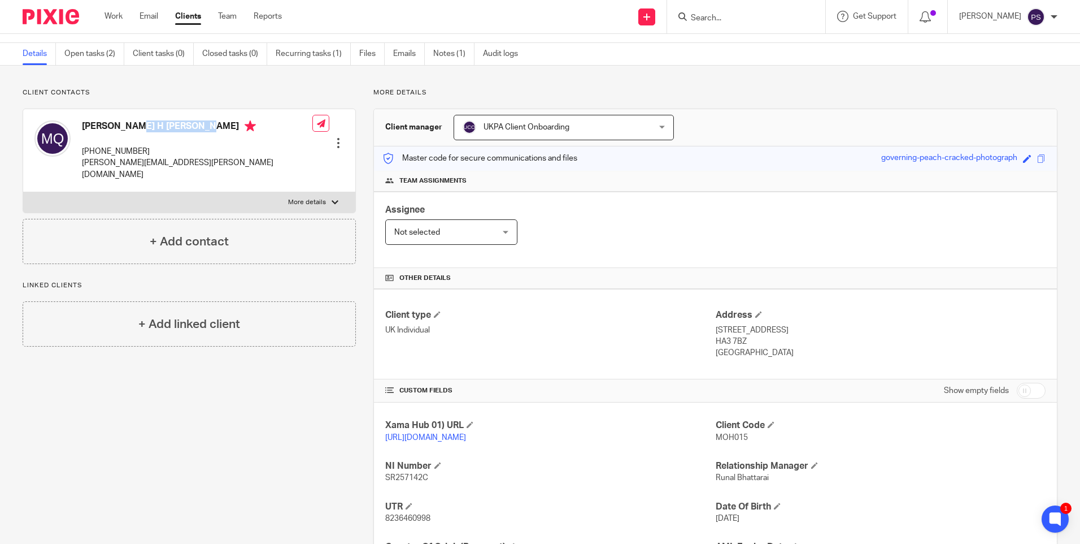
drag, startPoint x: 82, startPoint y: 127, endPoint x: 158, endPoint y: 131, distance: 75.3
click at [158, 131] on h4 "[PERSON_NAME] H [PERSON_NAME]" at bounding box center [197, 127] width 231 height 14
copy h4 "Mohammad Amin"
click at [103, 146] on p "+44 759 494 7474" at bounding box center [197, 151] width 231 height 11
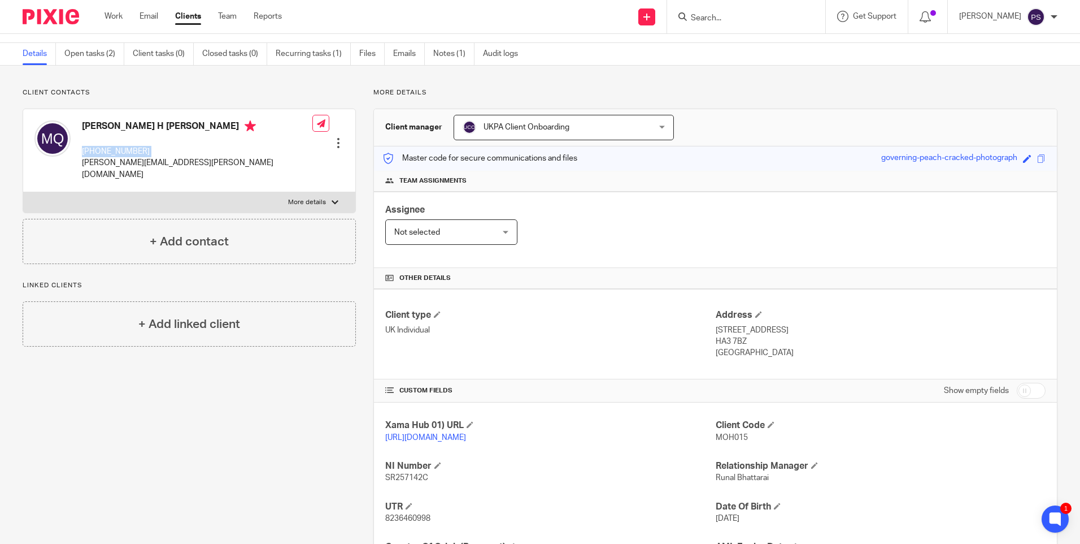
click at [103, 146] on p "+44 759 494 7474" at bounding box center [197, 151] width 231 height 11
copy div "+44 759 494 7474"
drag, startPoint x: 710, startPoint y: 329, endPoint x: 770, endPoint y: 330, distance: 59.9
click at [770, 330] on p "27 College Close, Harrow, Middlesex" at bounding box center [881, 329] width 330 height 11
copy p "27 College Close"
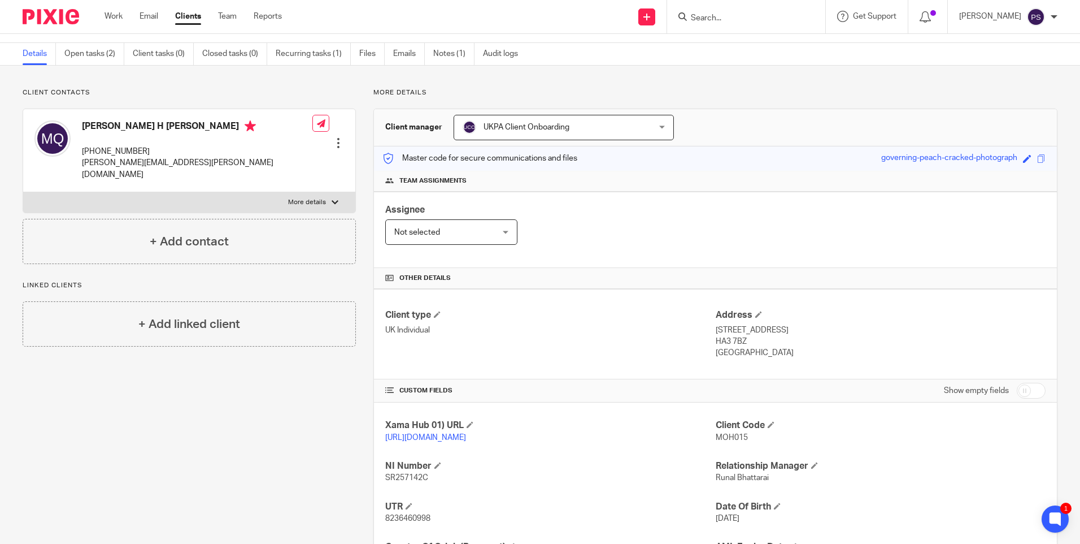
click at [788, 331] on p "27 College Close, Harrow, Middlesex" at bounding box center [881, 329] width 330 height 11
copy p "Harrow"
click at [814, 327] on p "27 College Close, Harrow, Middlesex" at bounding box center [881, 329] width 330 height 11
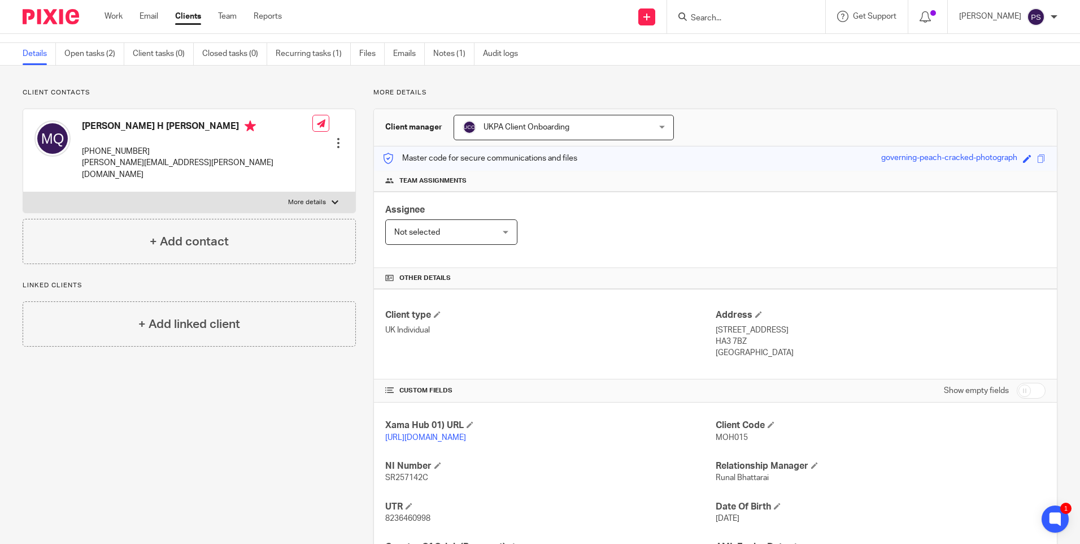
click at [729, 338] on p "HA3 7BZ" at bounding box center [881, 341] width 330 height 11
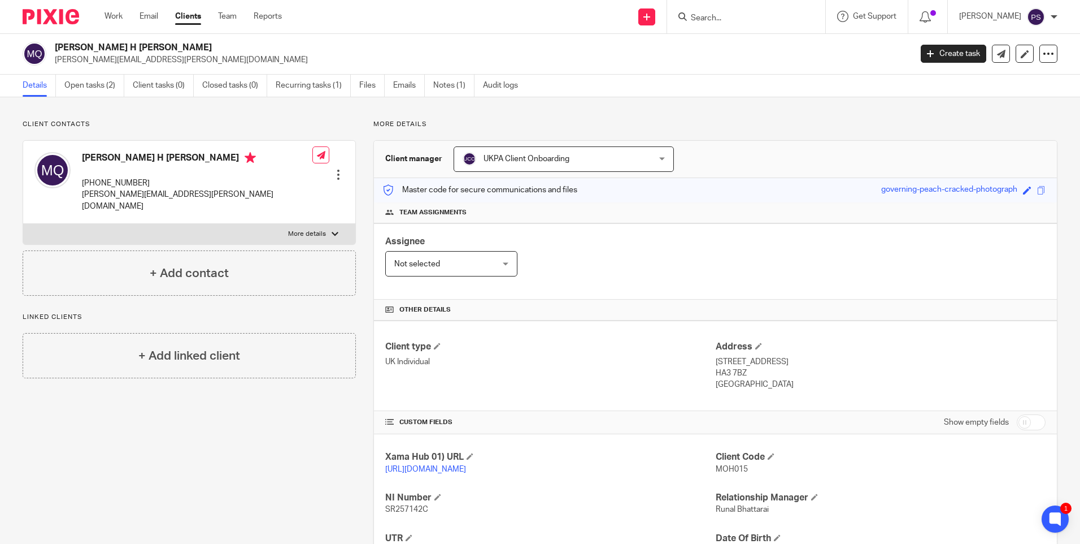
scroll to position [0, 0]
click at [136, 60] on p "[PERSON_NAME][EMAIL_ADDRESS][PERSON_NAME][DOMAIN_NAME]" at bounding box center [479, 60] width 849 height 11
click at [233, 60] on p "[PERSON_NAME][EMAIL_ADDRESS][PERSON_NAME][DOMAIN_NAME]" at bounding box center [479, 60] width 849 height 11
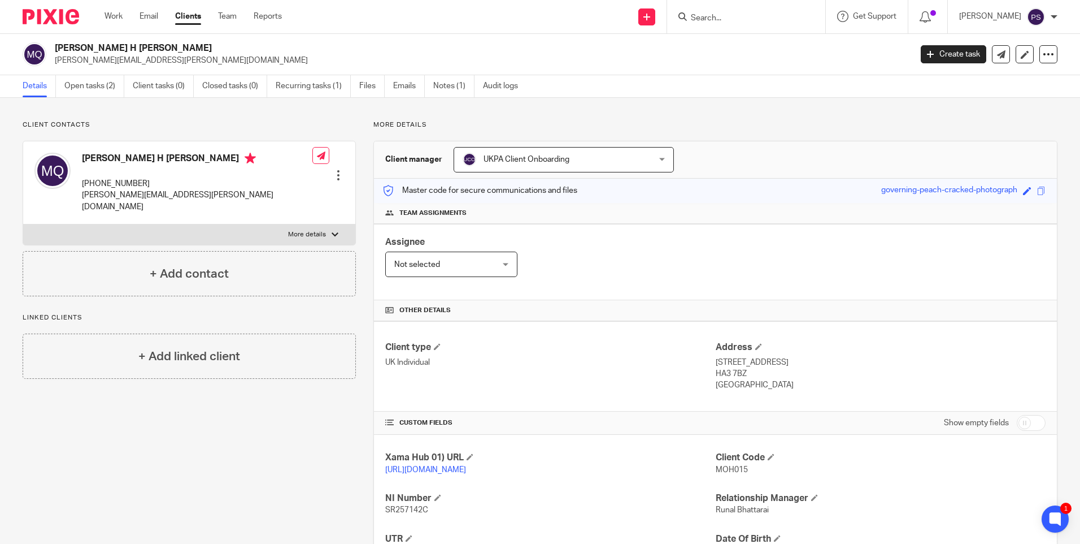
click at [113, 55] on p "[PERSON_NAME][EMAIL_ADDRESS][PERSON_NAME][DOMAIN_NAME]" at bounding box center [479, 60] width 849 height 11
click at [113, 55] on p "nabil.amin@outlook.com" at bounding box center [479, 60] width 849 height 11
click at [514, 157] on span "UKPA Client Onboarding" at bounding box center [527, 159] width 86 height 8
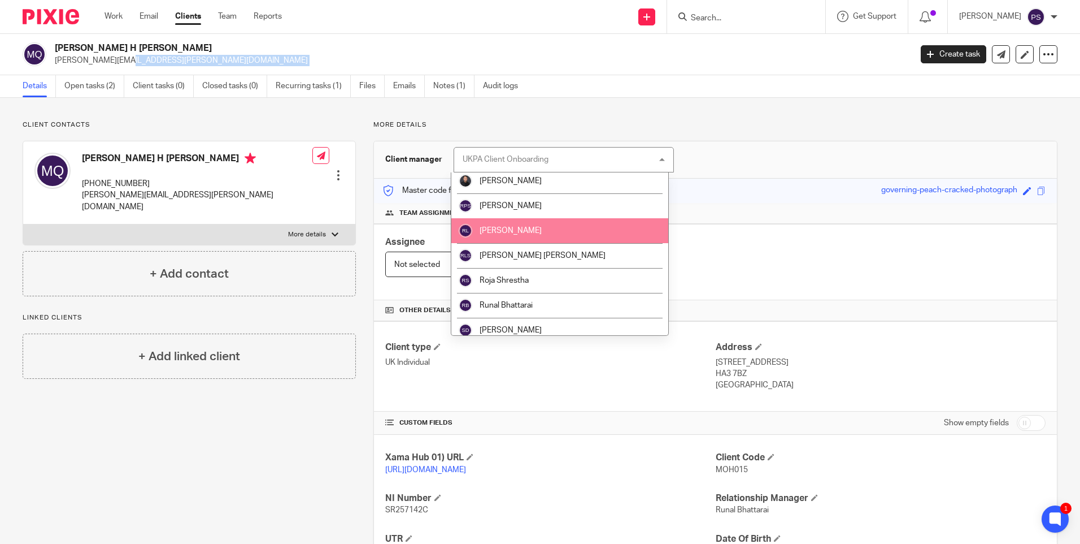
scroll to position [1525, 0]
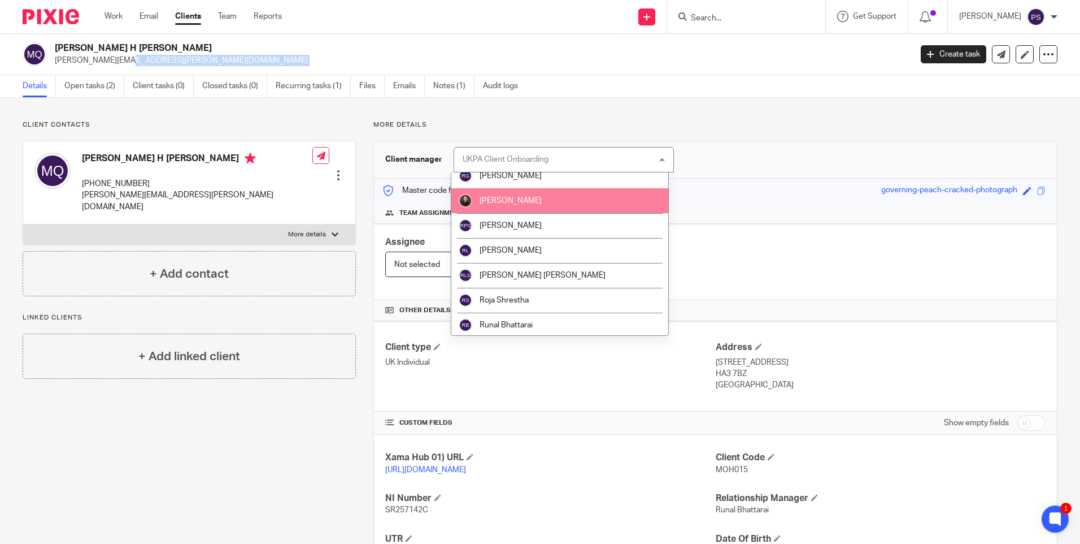
click at [519, 201] on span "Raman Bogati" at bounding box center [511, 201] width 62 height 8
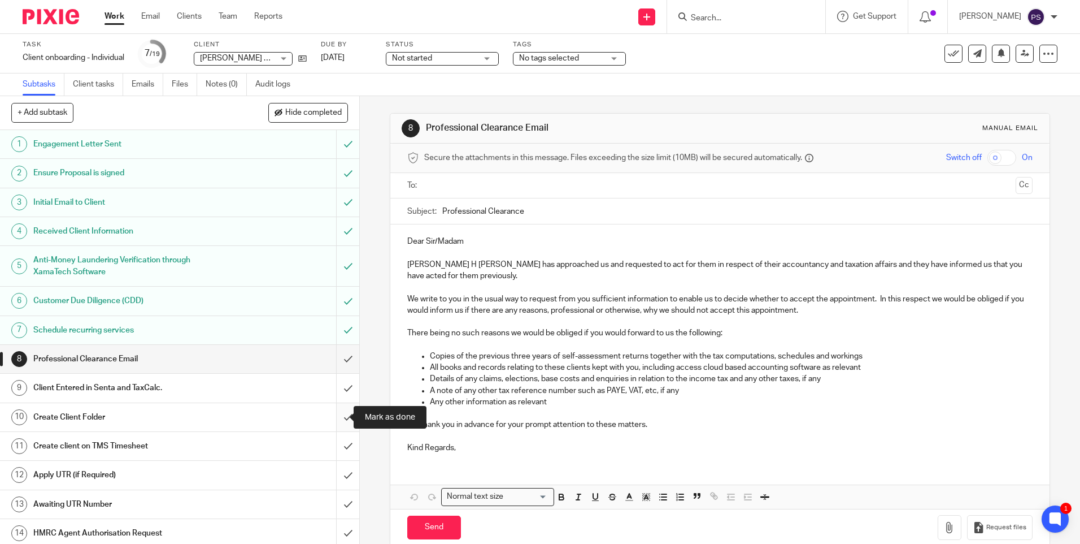
click at [338, 417] on input "submit" at bounding box center [179, 417] width 359 height 28
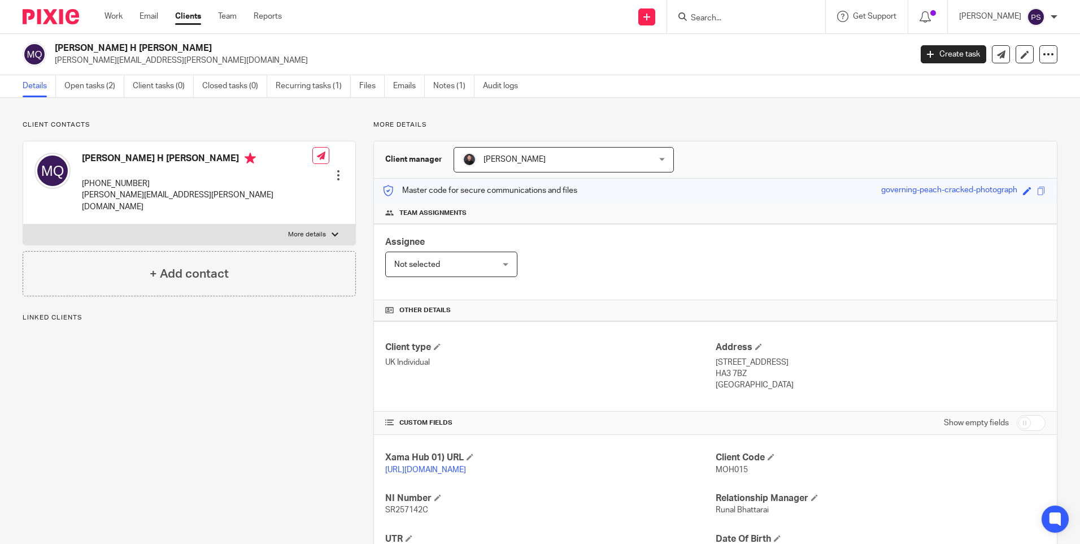
click at [91, 87] on link "Open tasks (2)" at bounding box center [94, 86] width 60 height 22
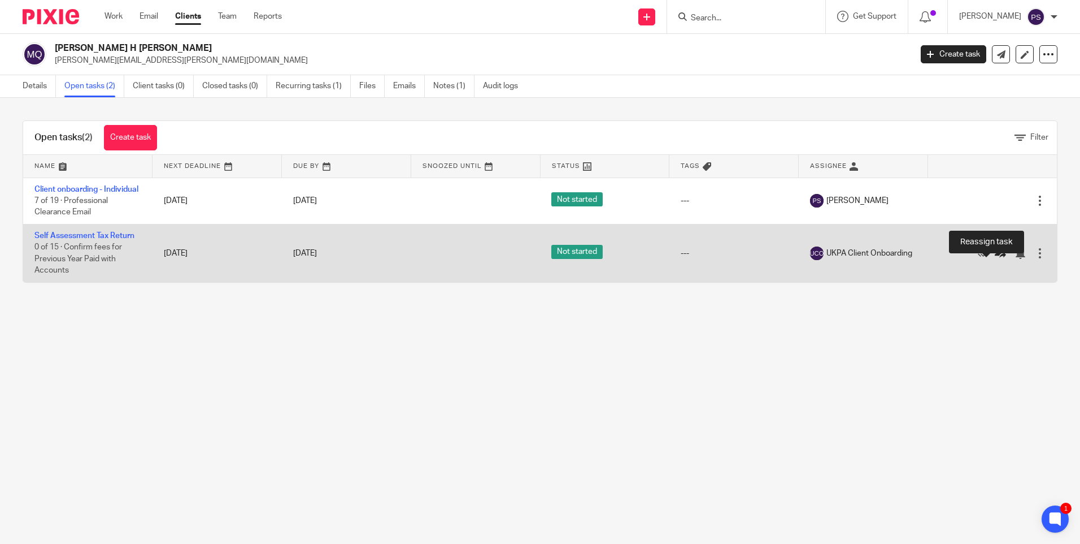
click at [995, 259] on icon at bounding box center [1000, 252] width 11 height 11
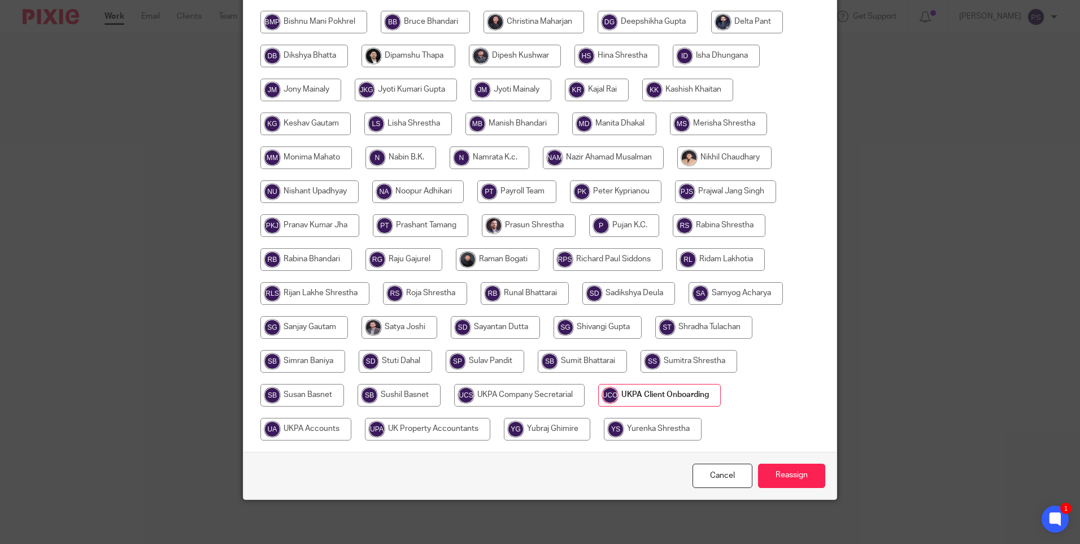
scroll to position [331, 0]
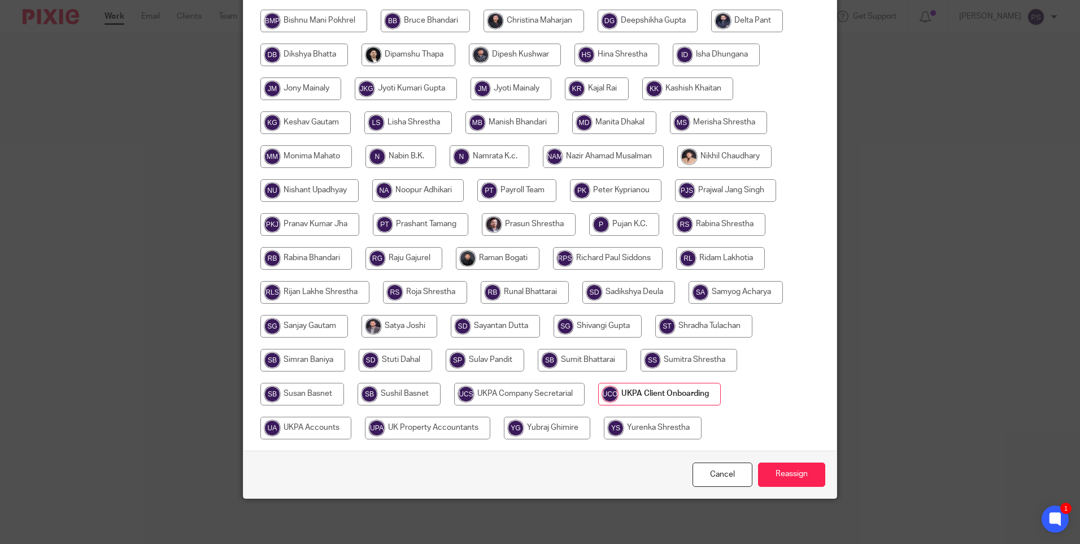
click at [514, 255] on input "radio" at bounding box center [498, 258] width 84 height 23
radio input "true"
click at [777, 468] on input "Reassign" at bounding box center [791, 474] width 67 height 24
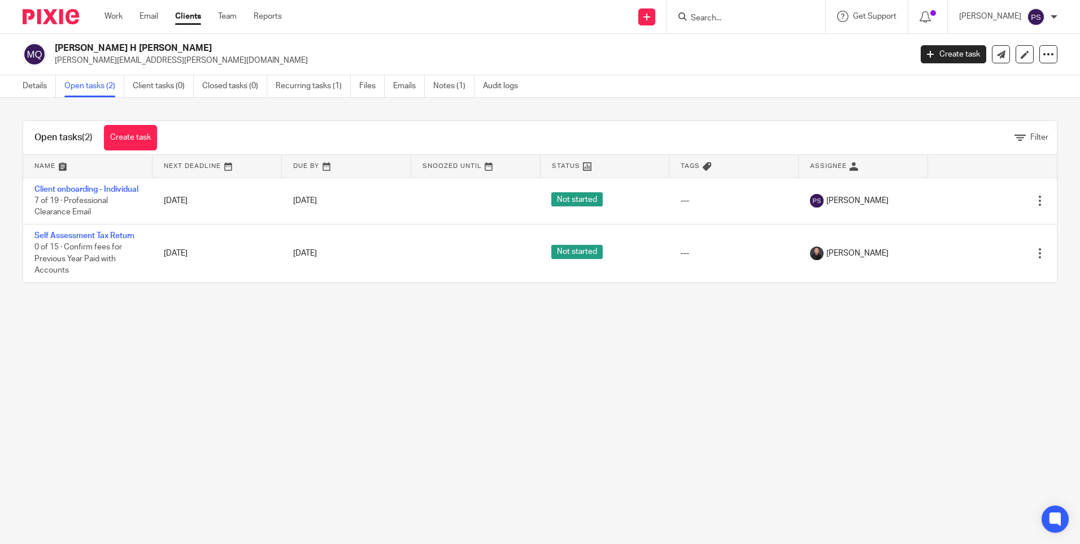
click at [433, 410] on main "Mohammad Amin H Abdul Qayoum nabil.amin@outlook.com Create task Update from Com…" at bounding box center [540, 272] width 1080 height 544
click at [36, 89] on link "Details" at bounding box center [39, 86] width 33 height 22
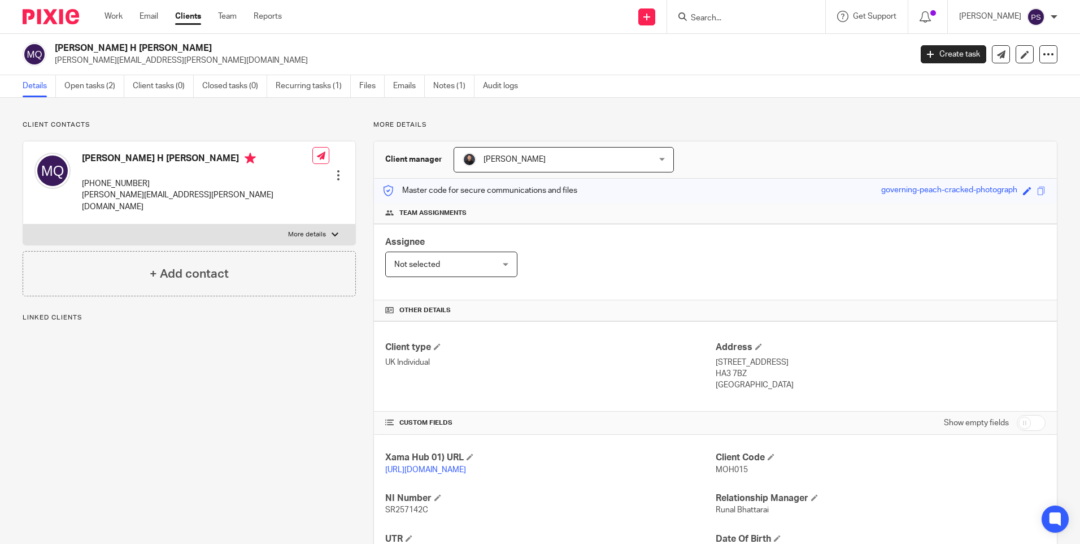
click at [725, 469] on span "MOH015" at bounding box center [732, 470] width 32 height 8
copy span "MOH015"
click at [737, 475] on div "Client Code MOH015" at bounding box center [881, 463] width 330 height 24
click at [728, 471] on span "MOH015" at bounding box center [732, 470] width 32 height 8
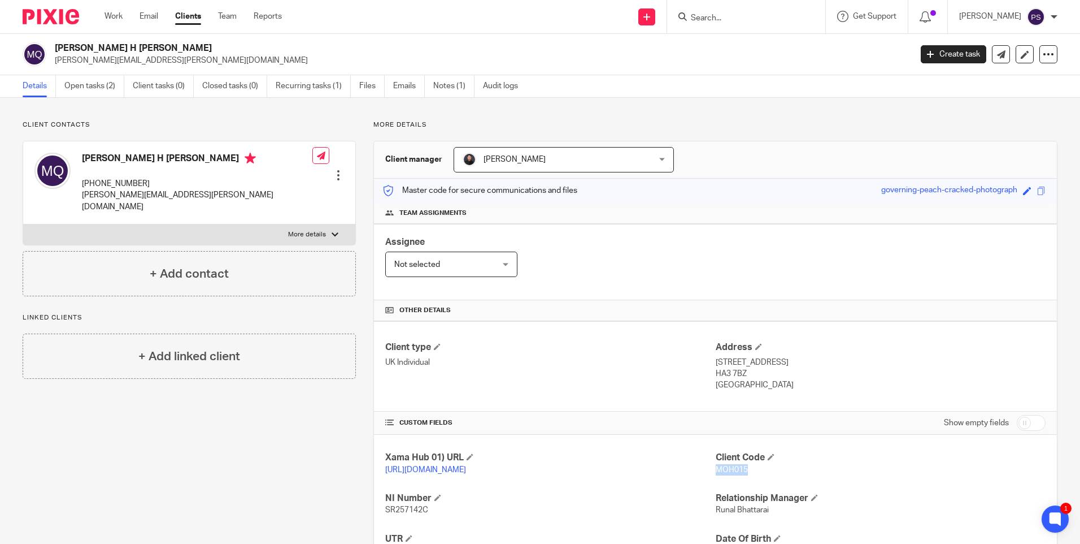
click at [728, 471] on span "MOH015" at bounding box center [732, 470] width 32 height 8
copy span "MOH015"
click at [98, 44] on h2 "[PERSON_NAME] H [PERSON_NAME]" at bounding box center [394, 48] width 679 height 12
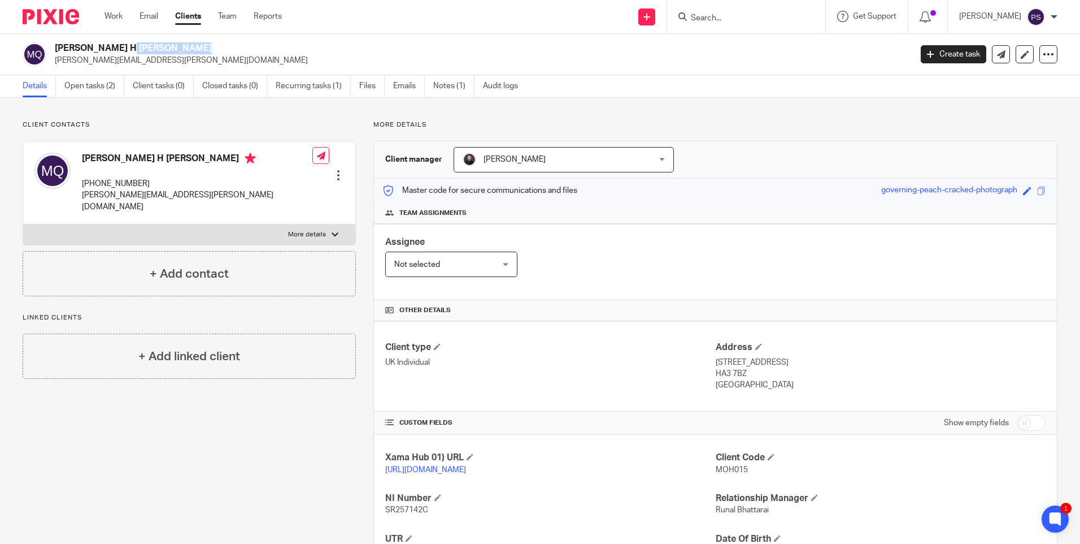
click at [98, 44] on h2 "[PERSON_NAME] H [PERSON_NAME]" at bounding box center [394, 48] width 679 height 12
drag, startPoint x: 98, startPoint y: 44, endPoint x: 74, endPoint y: 49, distance: 24.2
click at [74, 50] on h2 "[PERSON_NAME] H [PERSON_NAME]" at bounding box center [394, 48] width 679 height 12
click at [74, 49] on h2 "[PERSON_NAME] H [PERSON_NAME]" at bounding box center [394, 48] width 679 height 12
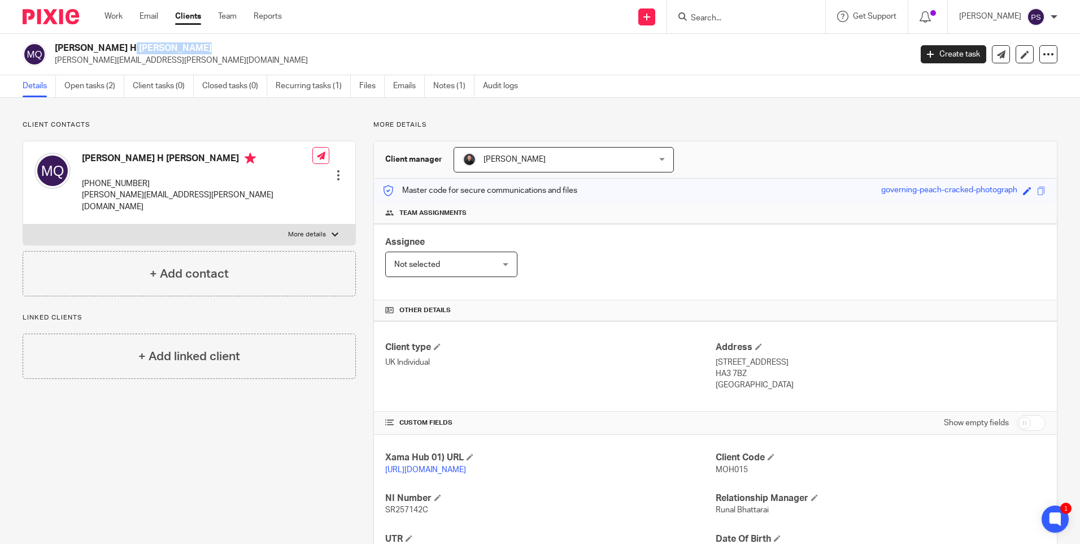
click at [74, 49] on h2 "[PERSON_NAME] H [PERSON_NAME]" at bounding box center [394, 48] width 679 height 12
click at [717, 470] on span "MOH015" at bounding box center [732, 470] width 32 height 8
click at [717, 469] on span "MOH015" at bounding box center [732, 470] width 32 height 8
copy span "MOH015"
click at [180, 49] on h2 "[PERSON_NAME] H [PERSON_NAME]" at bounding box center [394, 48] width 679 height 12
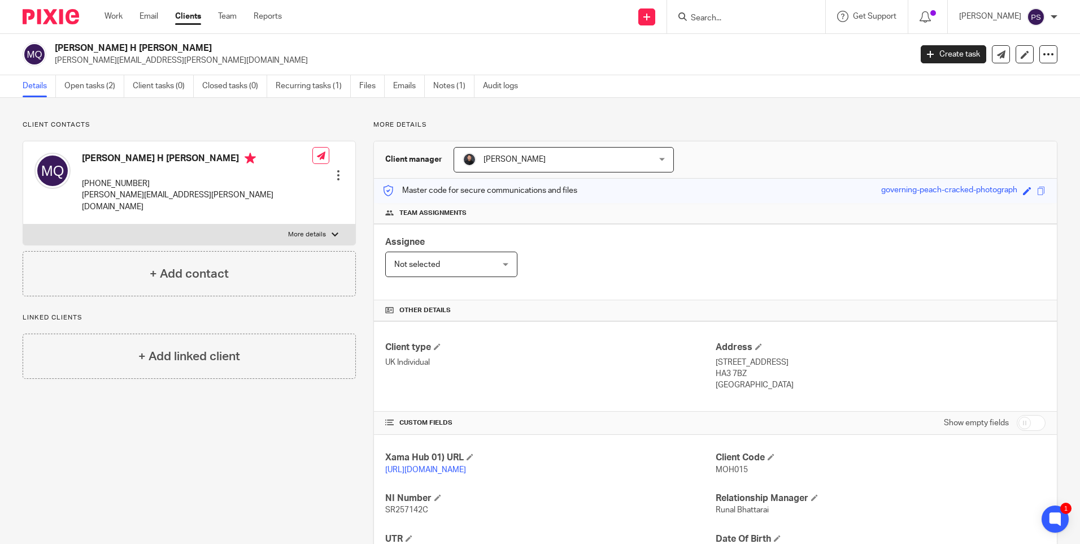
click at [180, 49] on h2 "[PERSON_NAME] H [PERSON_NAME]" at bounding box center [394, 48] width 679 height 12
copy div "[PERSON_NAME] H [PERSON_NAME]"
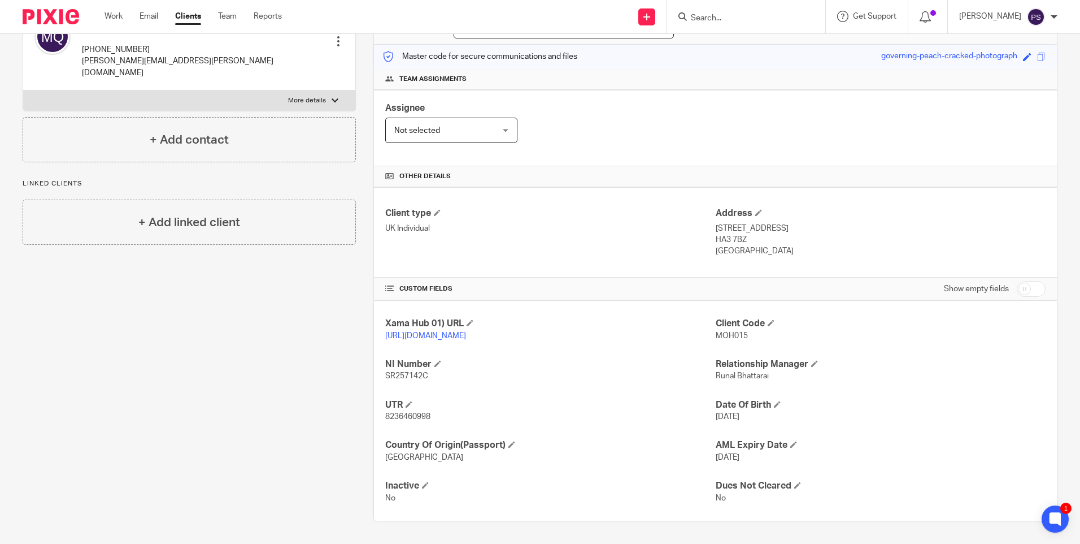
scroll to position [145, 0]
click at [523, 401] on h4 "UTR" at bounding box center [550, 405] width 330 height 12
click at [725, 330] on p "MOH015" at bounding box center [881, 335] width 330 height 11
copy span "MOH015"
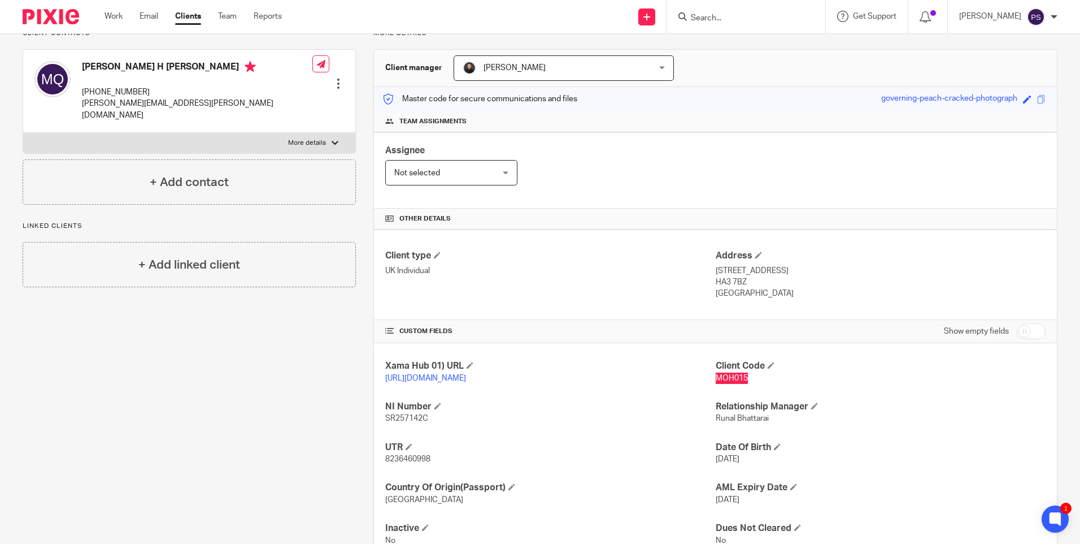
scroll to position [32, 0]
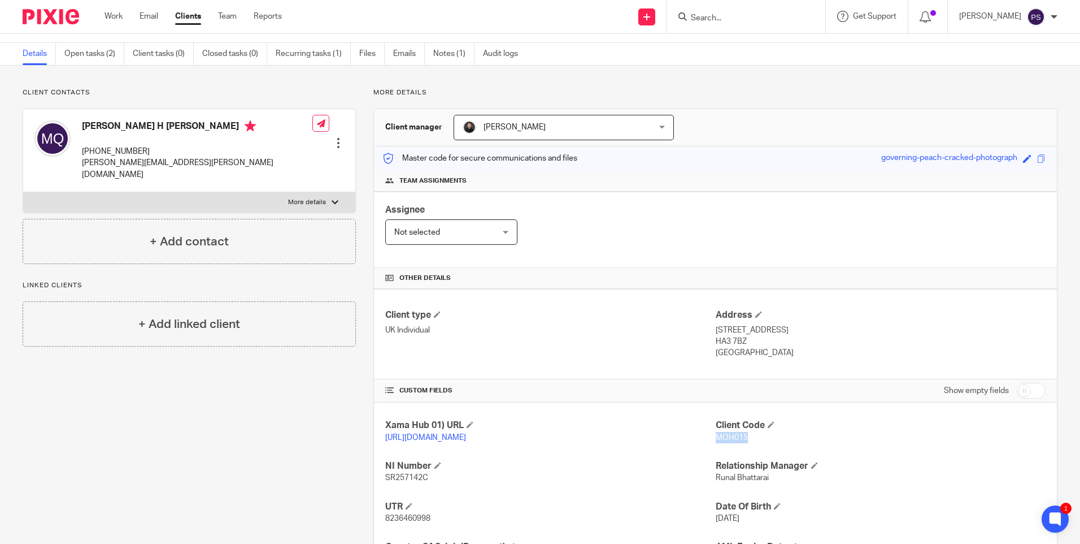
click at [161, 124] on h4 "[PERSON_NAME] H [PERSON_NAME]" at bounding box center [197, 127] width 231 height 14
copy h4 "[PERSON_NAME] H [PERSON_NAME]"
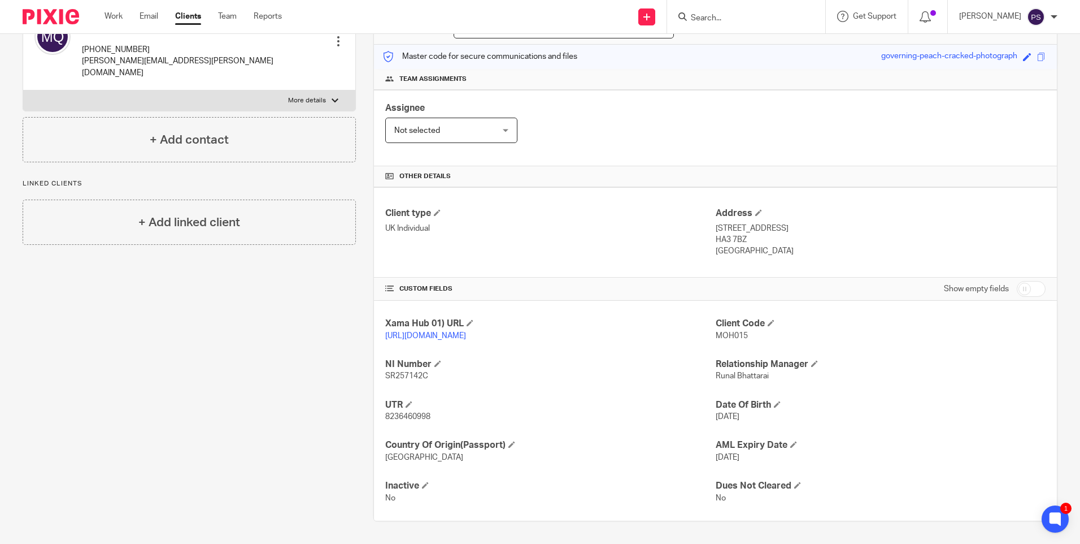
scroll to position [145, 0]
click at [410, 415] on span "8236460998" at bounding box center [407, 416] width 45 height 8
copy span "8236460998"
click at [405, 377] on span "SR257142C" at bounding box center [406, 376] width 43 height 8
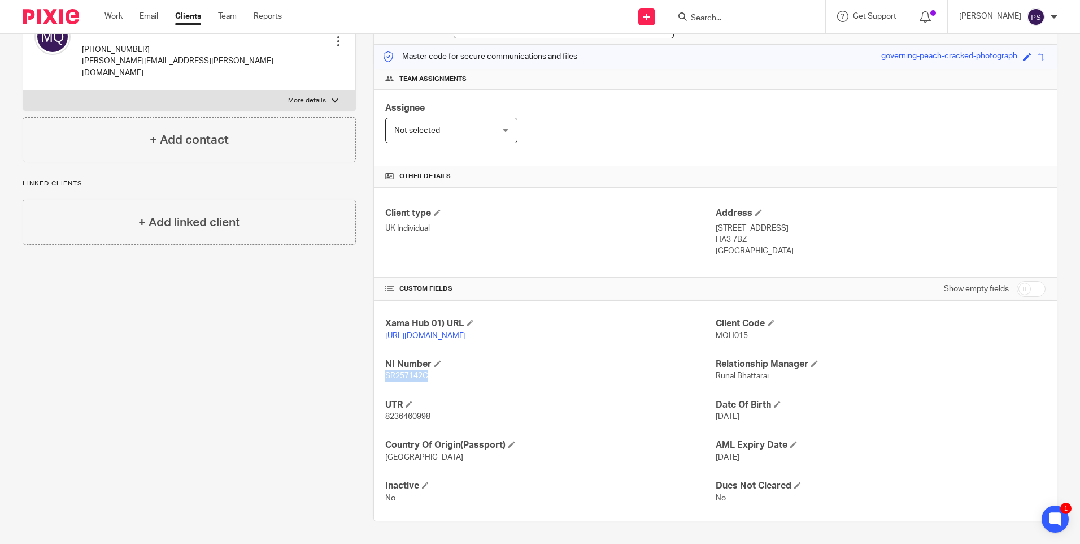
click at [405, 377] on span "SR257142C" at bounding box center [406, 376] width 43 height 8
copy span "SR257142C"
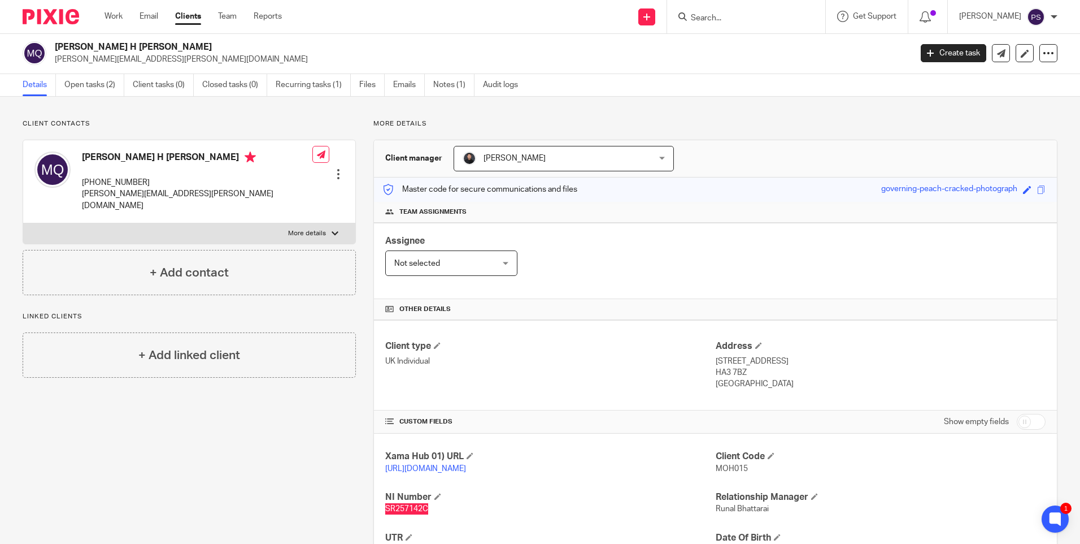
scroll to position [0, 0]
drag, startPoint x: 711, startPoint y: 361, endPoint x: 768, endPoint y: 364, distance: 57.1
click at [768, 364] on div "Client type UK Individual Address 27 College Close, Harrow, Middlesex HA3 7BZ U…" at bounding box center [715, 366] width 683 height 90
drag, startPoint x: 768, startPoint y: 364, endPoint x: 726, endPoint y: 364, distance: 41.8
click at [738, 364] on p "27 College Close, Harrow, Middlesex" at bounding box center [881, 362] width 330 height 11
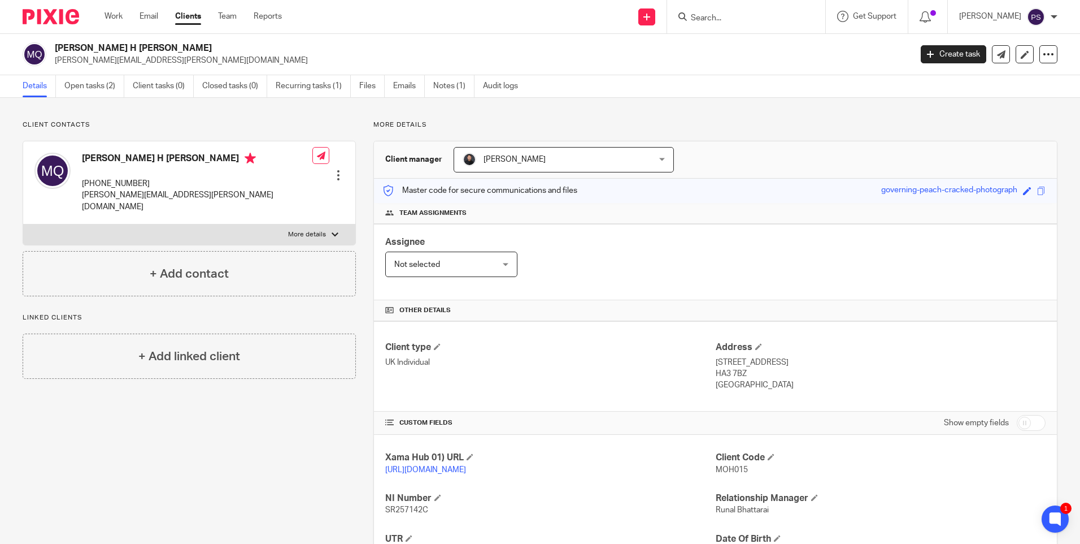
drag, startPoint x: 711, startPoint y: 362, endPoint x: 770, endPoint y: 362, distance: 58.8
click at [770, 362] on p "27 College Close, Harrow, Middlesex" at bounding box center [881, 362] width 330 height 11
copy p "27 College Close"
click at [778, 361] on p "27 College Close, Harrow, Middlesex" at bounding box center [881, 362] width 330 height 11
click at [779, 361] on p "27 College Close, Harrow, Middlesex" at bounding box center [881, 362] width 330 height 11
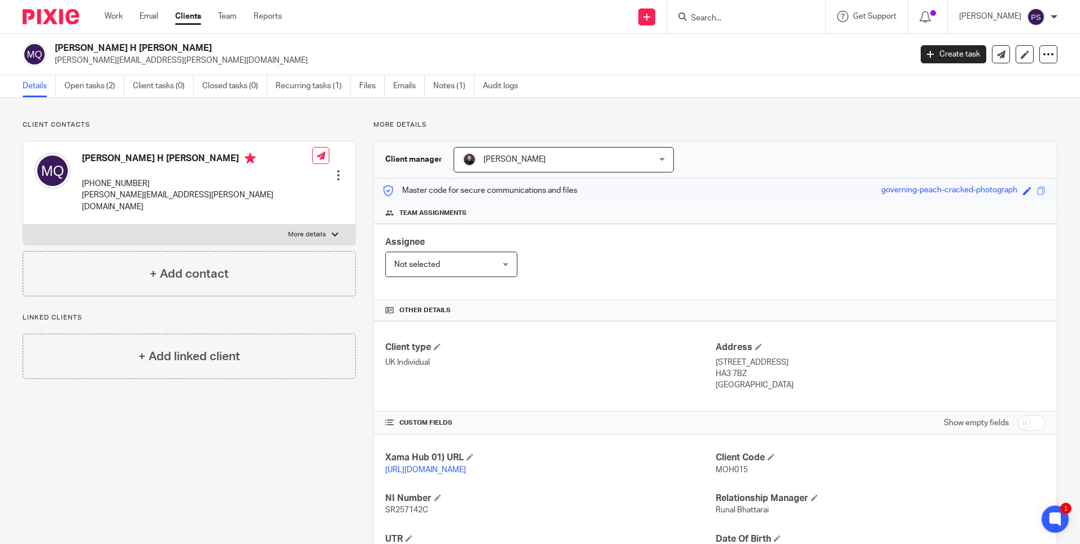
copy p "Harrow"
click at [820, 362] on p "27 College Close, Harrow, Middlesex" at bounding box center [881, 362] width 330 height 11
click at [734, 373] on p "HA3 7BZ" at bounding box center [881, 373] width 330 height 11
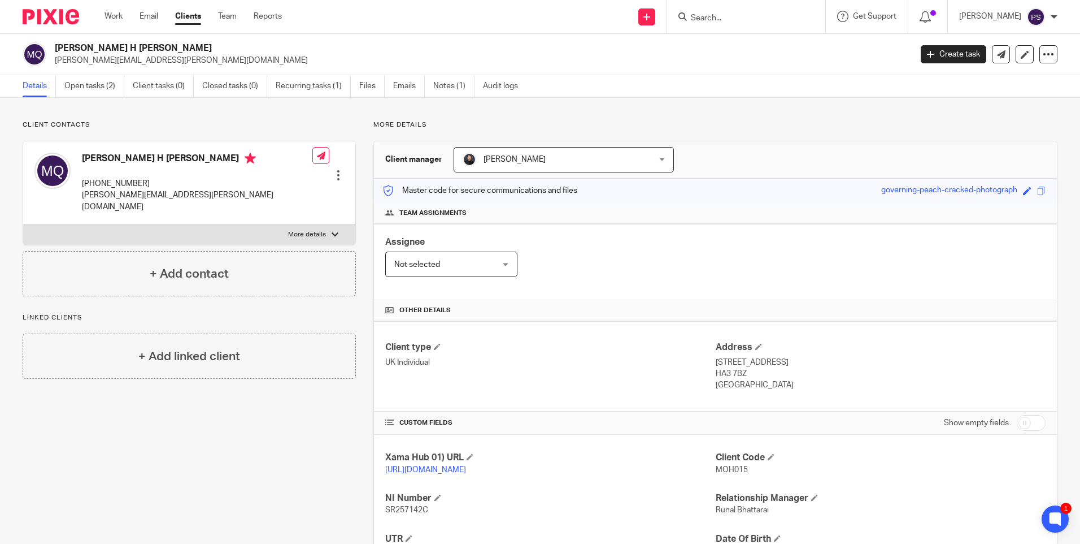
click at [734, 373] on p "HA3 7BZ" at bounding box center [881, 373] width 330 height 11
click at [121, 183] on p "+44 759 494 7474" at bounding box center [197, 183] width 231 height 11
click at [120, 183] on p "+44 759 494 7474" at bounding box center [197, 183] width 231 height 11
click at [138, 194] on p "nabil.amin@outlook.com" at bounding box center [197, 200] width 231 height 23
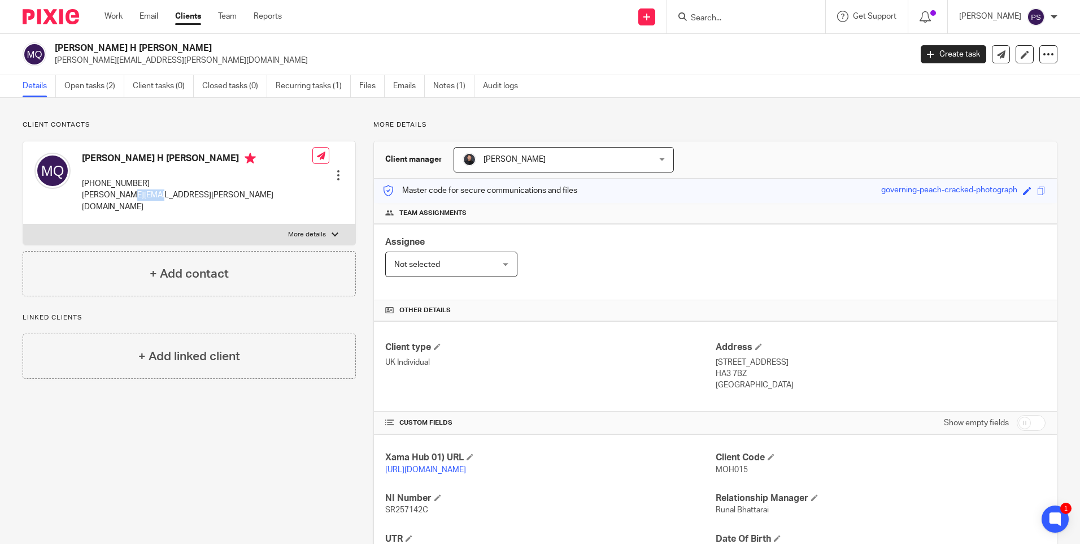
click at [138, 194] on p "nabil.amin@outlook.com" at bounding box center [197, 200] width 231 height 23
click at [135, 44] on h2 "[PERSON_NAME] H [PERSON_NAME]" at bounding box center [394, 48] width 679 height 12
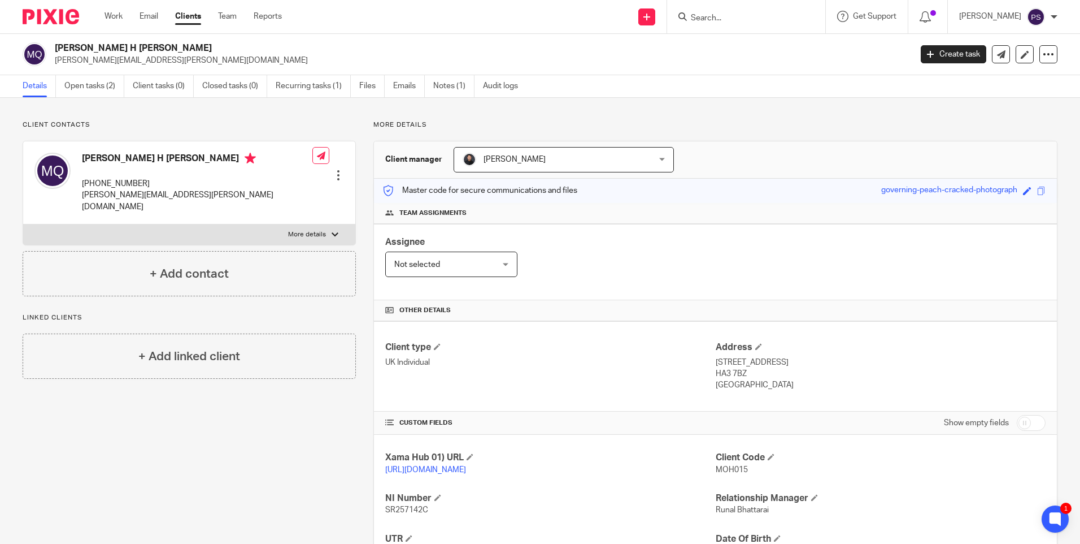
click at [125, 60] on p "nabil.amin@outlook.com" at bounding box center [479, 60] width 849 height 11
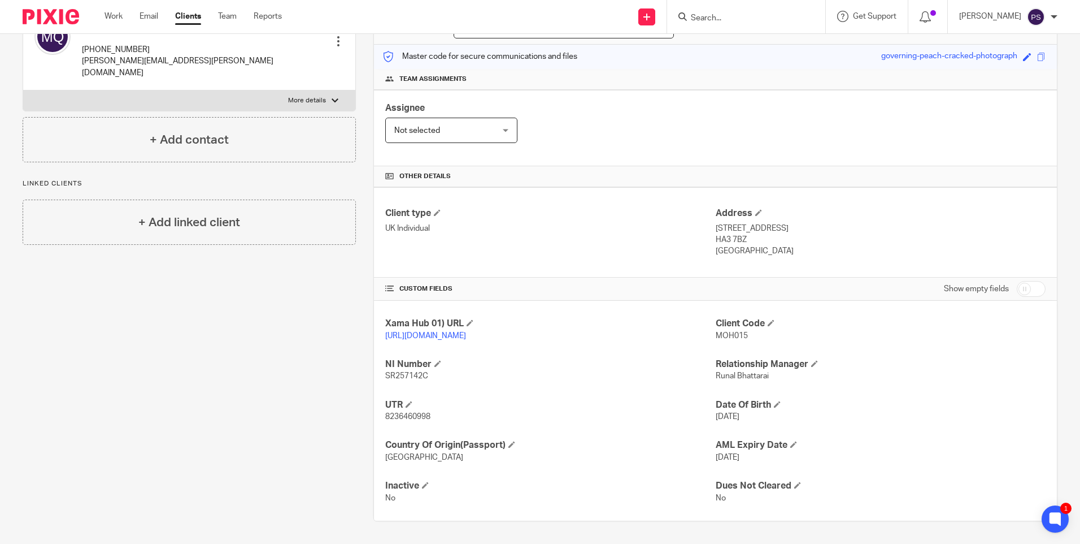
scroll to position [145, 0]
click at [299, 369] on div "Client contacts Mohammad Amin H Abdul Qayoum +44 759 494 7474 nabil.amin@outloo…" at bounding box center [180, 253] width 351 height 534
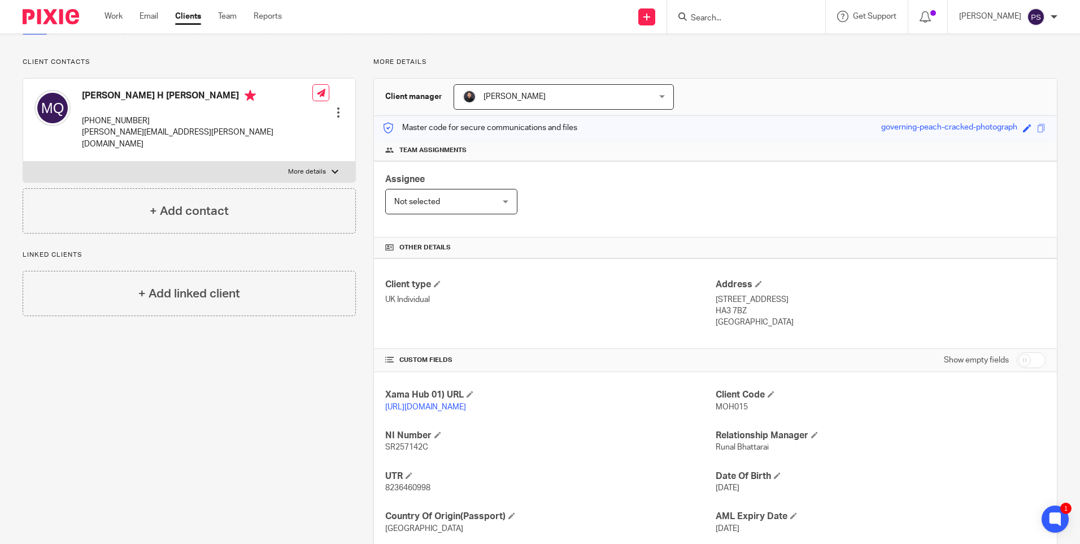
scroll to position [113, 0]
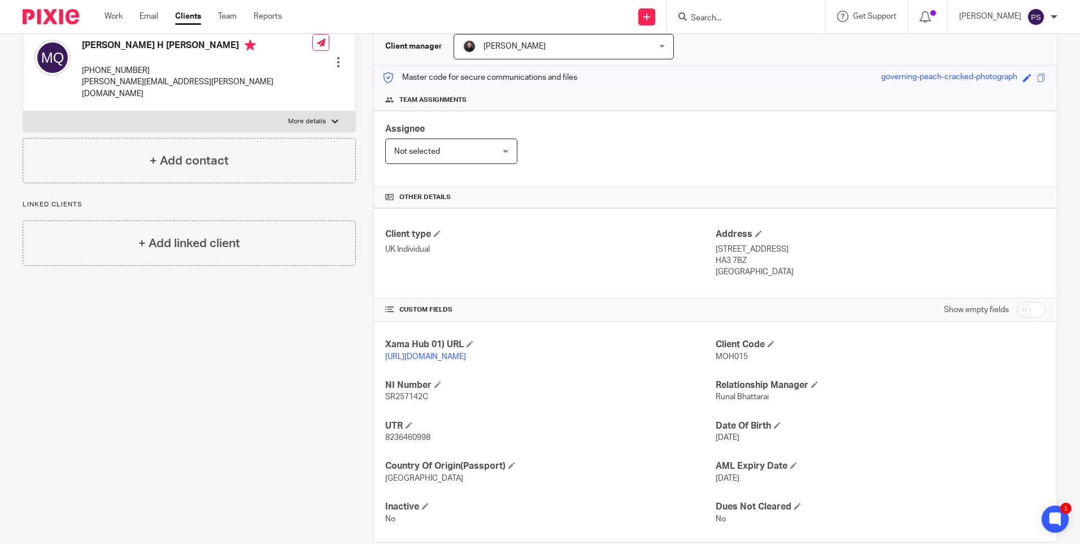
click at [399, 455] on div "Xama Hub 01) URL https://platform.xamatech.com/portal/crm/clients/76ccaa60-9877…" at bounding box center [715, 431] width 683 height 220
click at [399, 443] on p "8236460998" at bounding box center [550, 437] width 330 height 11
click at [716, 263] on p "HA3 7BZ" at bounding box center [881, 260] width 330 height 11
click at [716, 262] on p "HA3 7BZ" at bounding box center [881, 260] width 330 height 11
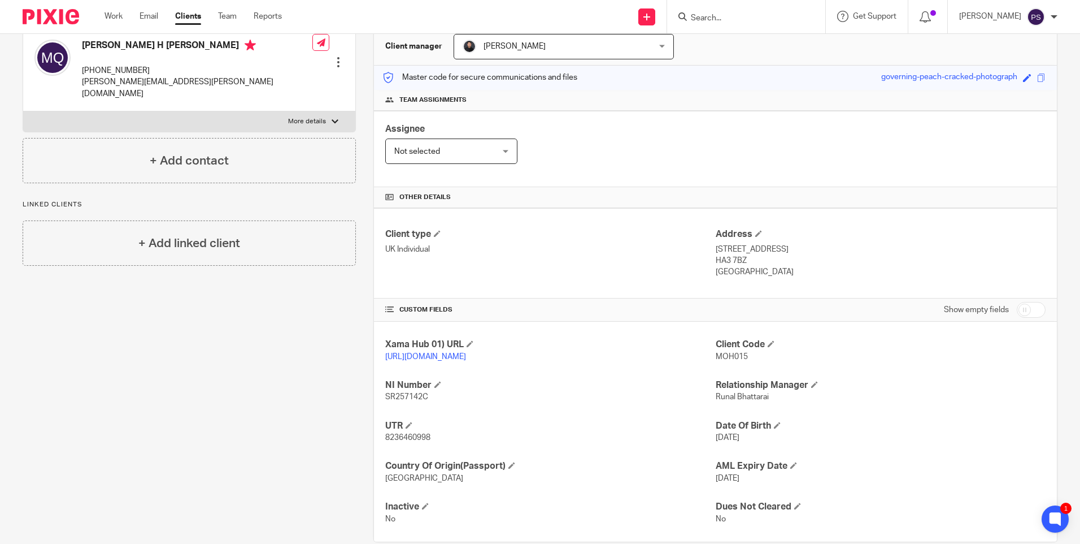
click at [734, 359] on span "MOH015" at bounding box center [732, 357] width 32 height 8
click at [655, 21] on link at bounding box center [646, 16] width 17 height 17
click at [643, 85] on link "Add client" at bounding box center [662, 86] width 69 height 16
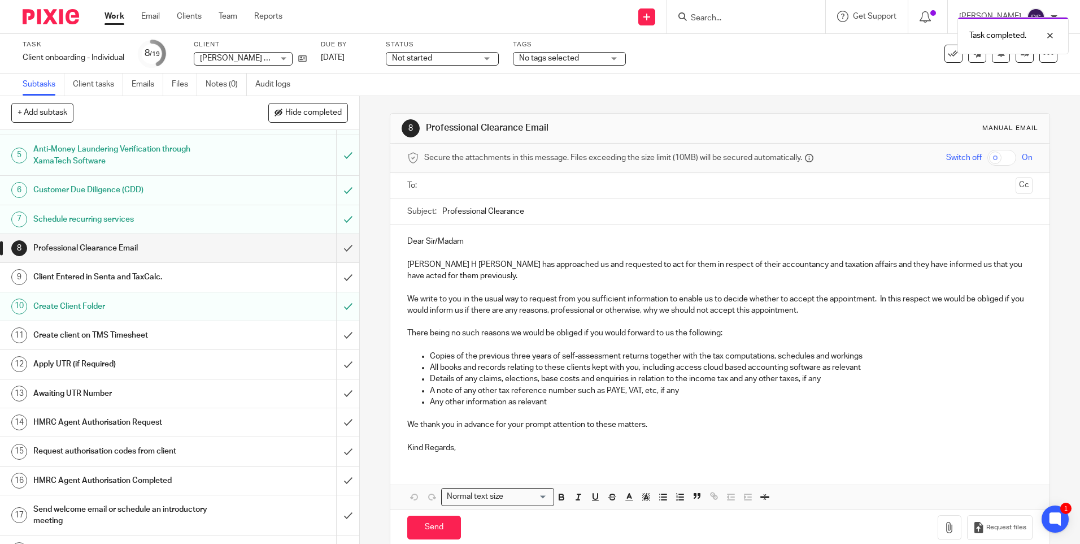
scroll to position [113, 0]
click at [331, 335] on input "submit" at bounding box center [179, 333] width 359 height 28
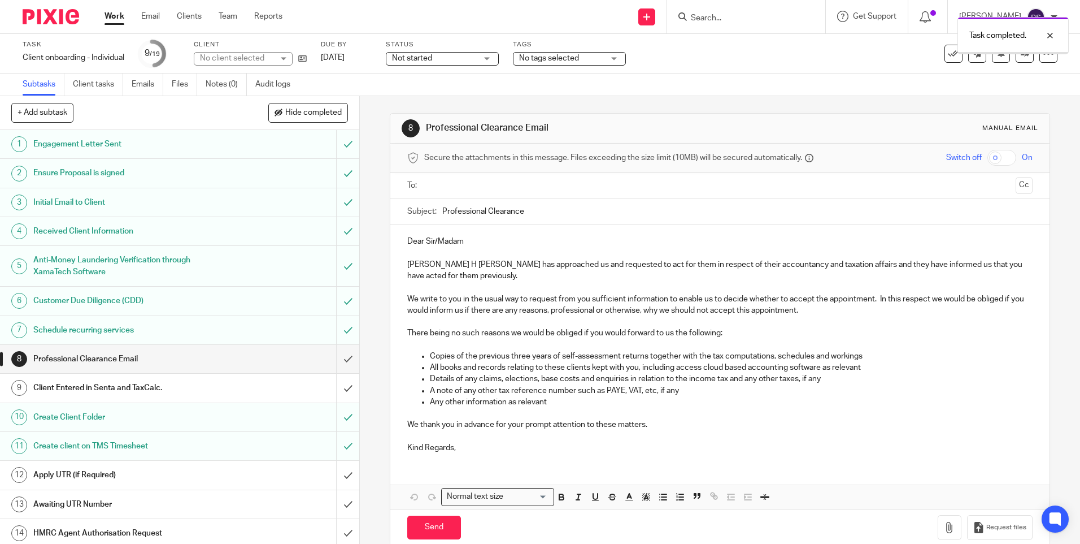
scroll to position [161, 0]
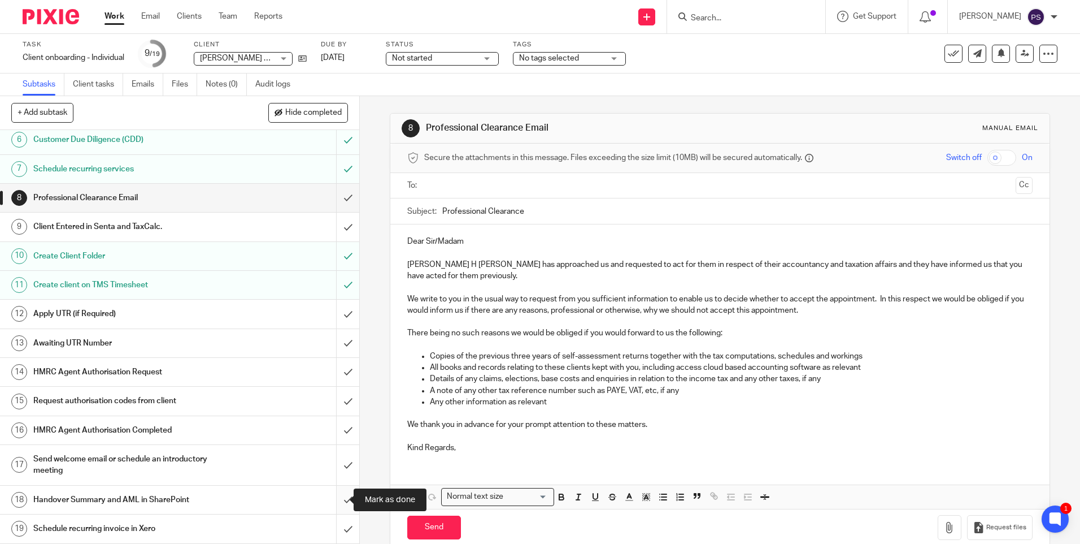
click at [337, 501] on input "submit" at bounding box center [179, 499] width 359 height 28
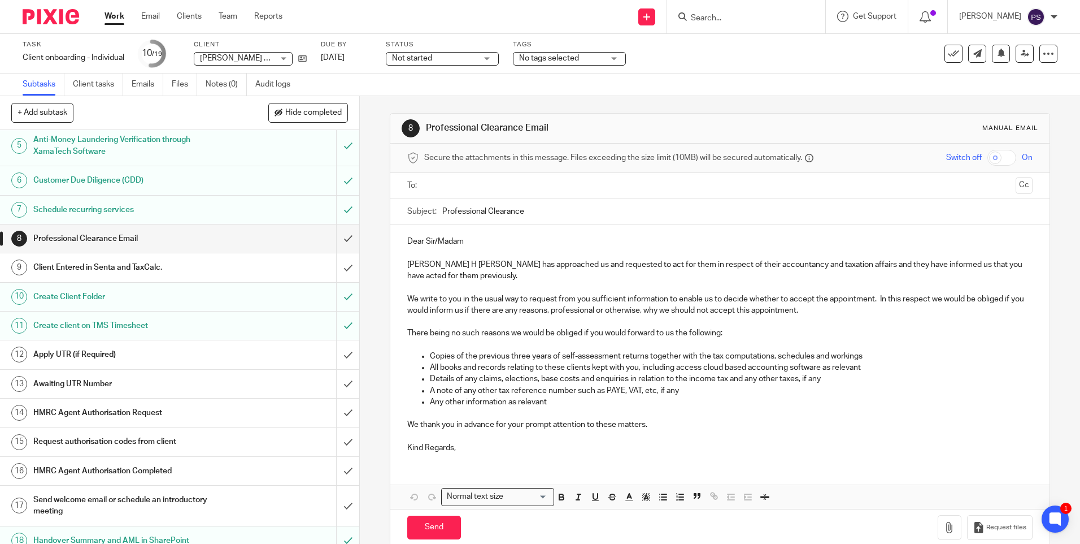
scroll to position [161, 0]
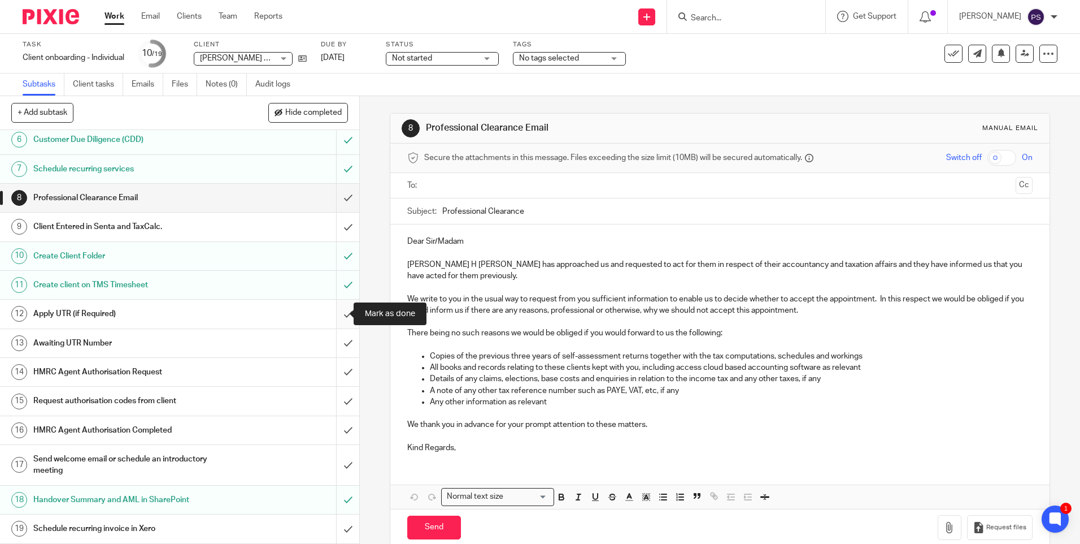
click at [344, 315] on input "submit" at bounding box center [179, 313] width 359 height 28
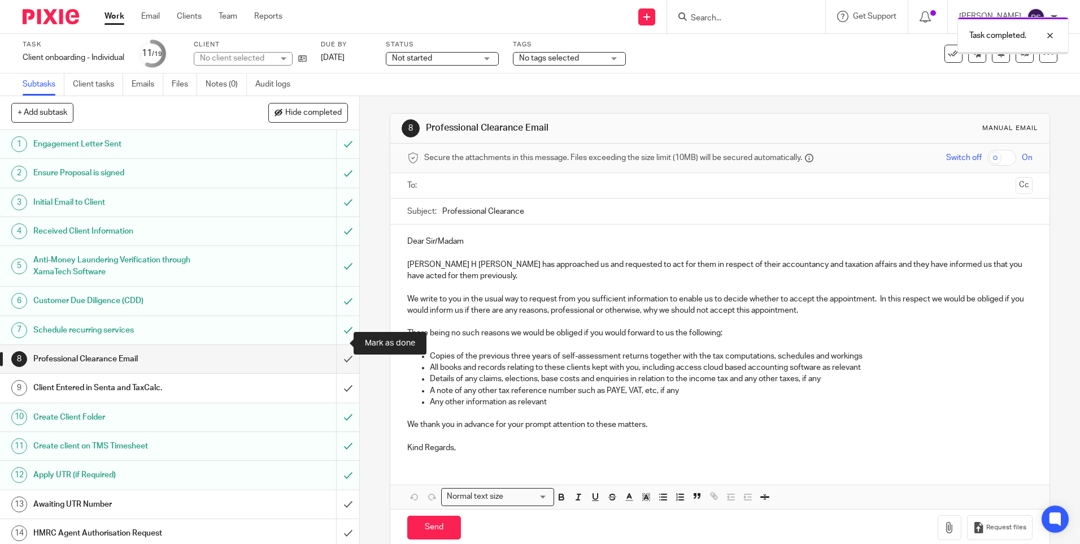
scroll to position [161, 0]
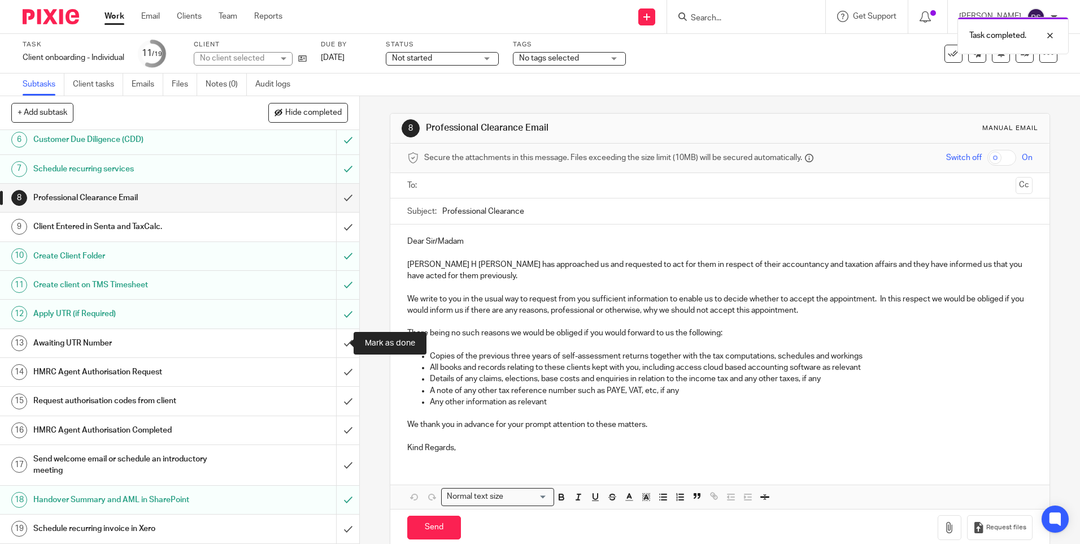
click at [336, 346] on input "submit" at bounding box center [179, 343] width 359 height 28
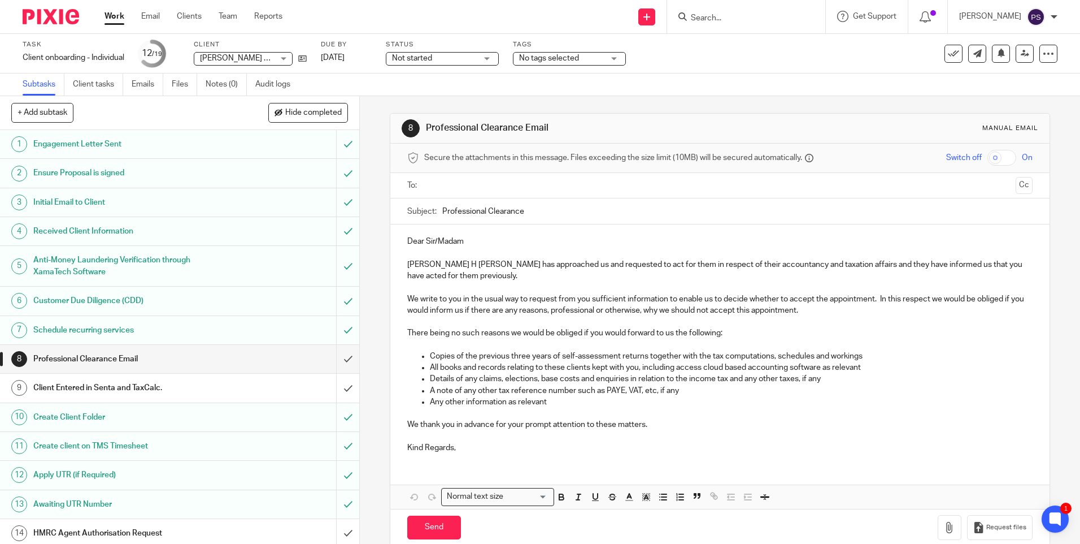
scroll to position [56, 0]
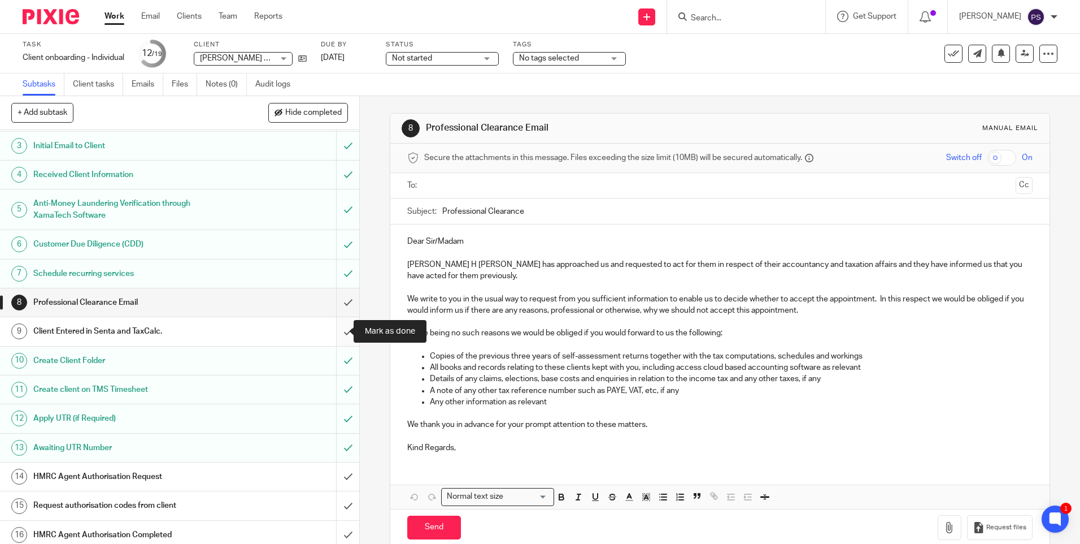
click at [339, 332] on input "submit" at bounding box center [179, 331] width 359 height 28
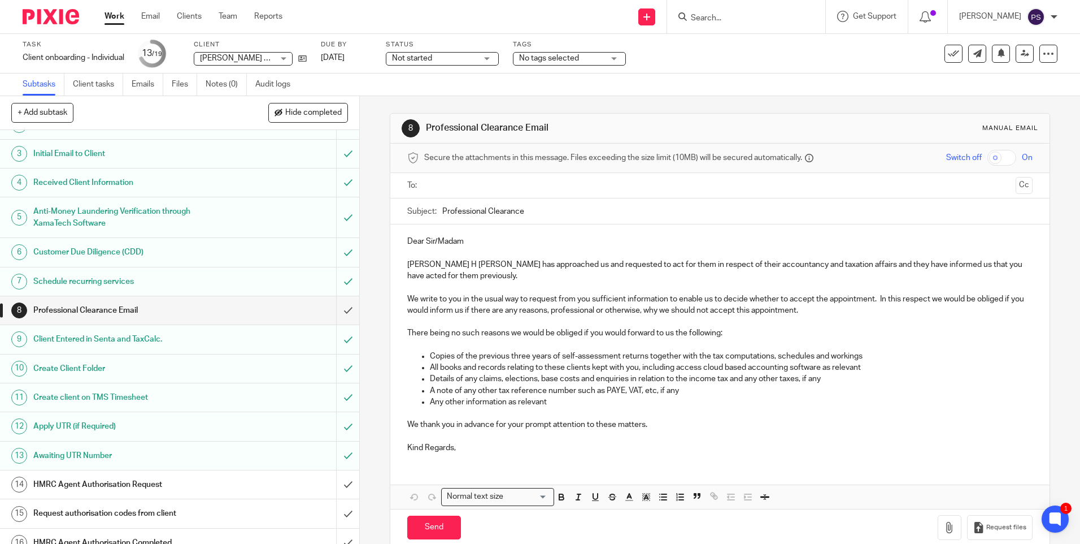
scroll to position [48, 0]
click at [304, 59] on icon at bounding box center [302, 58] width 8 height 8
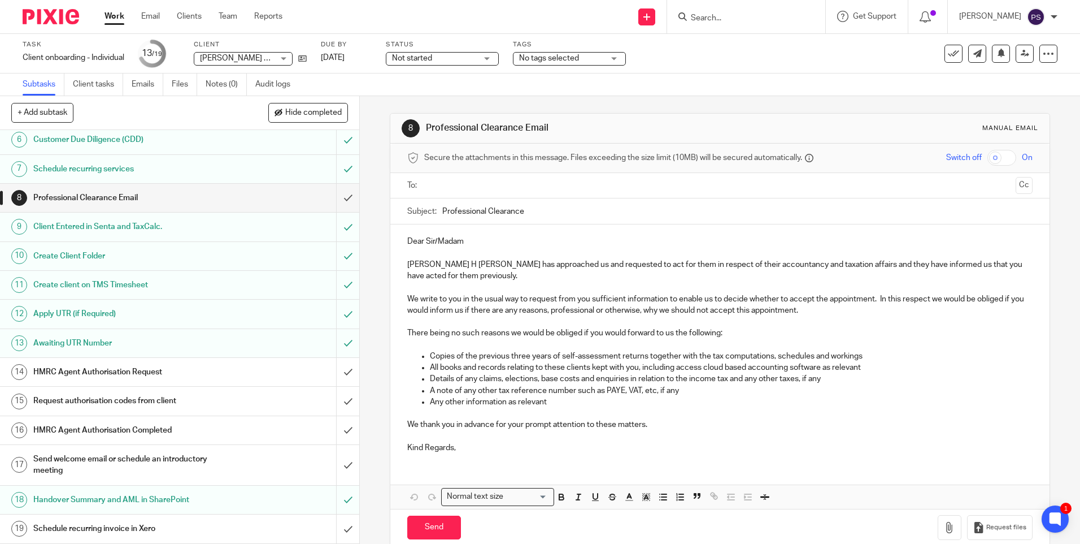
scroll to position [0, 0]
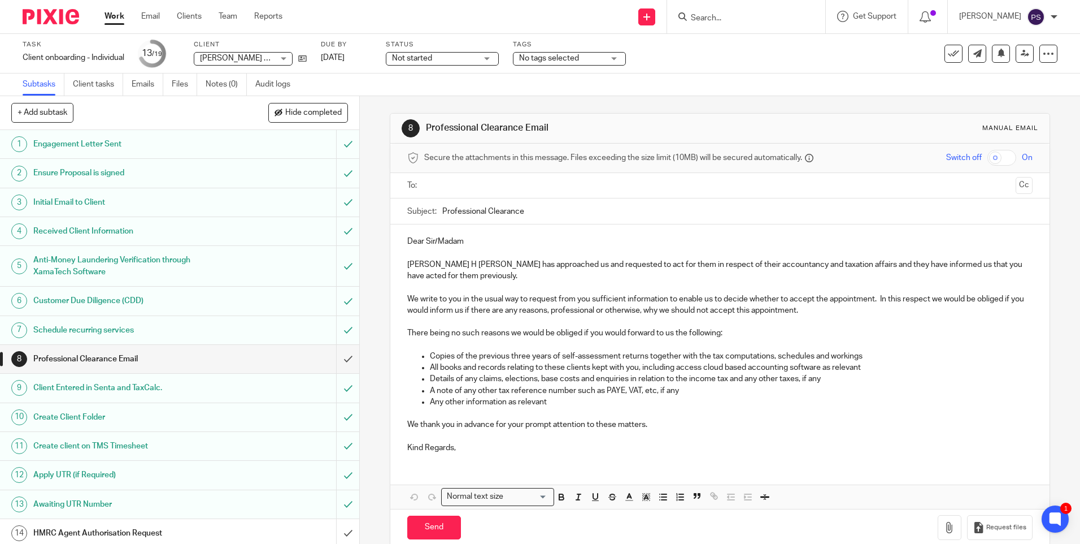
drag, startPoint x: 528, startPoint y: 11, endPoint x: 460, endPoint y: 0, distance: 69.2
click at [528, 11] on div "Send new email Create task Add client Get Support Contact Support Help Document…" at bounding box center [689, 16] width 781 height 33
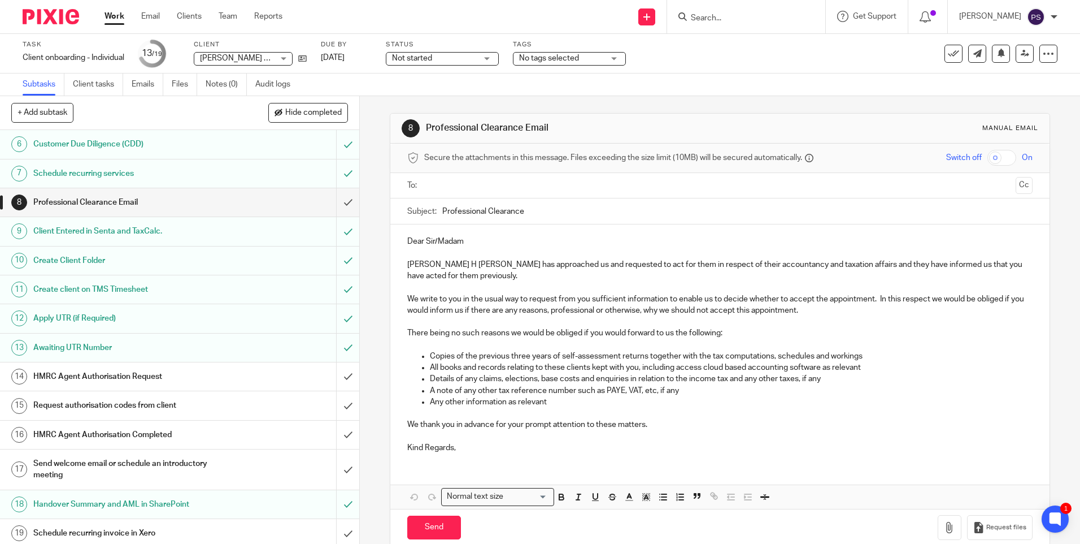
scroll to position [161, 0]
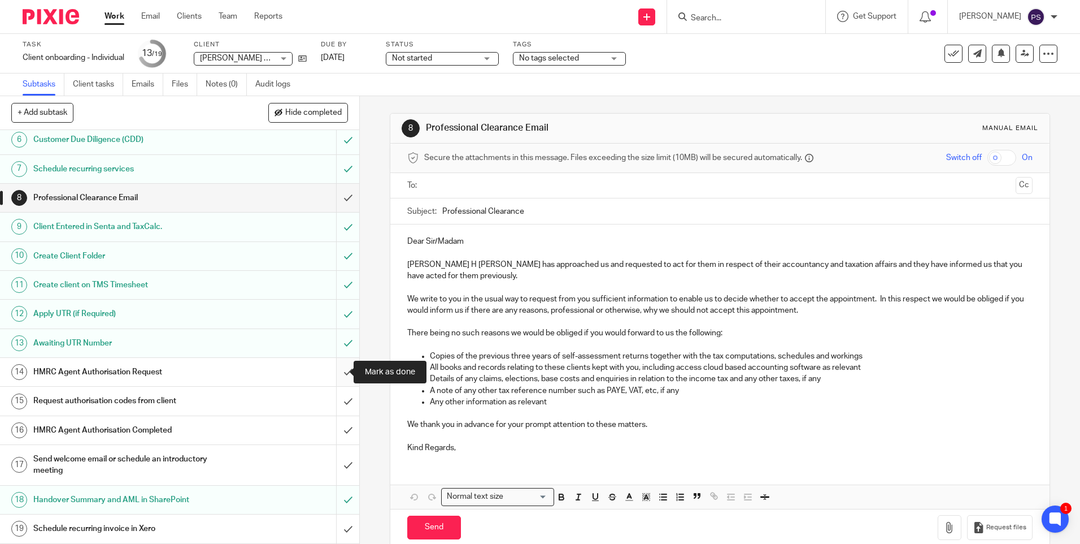
click at [338, 376] on input "submit" at bounding box center [179, 372] width 359 height 28
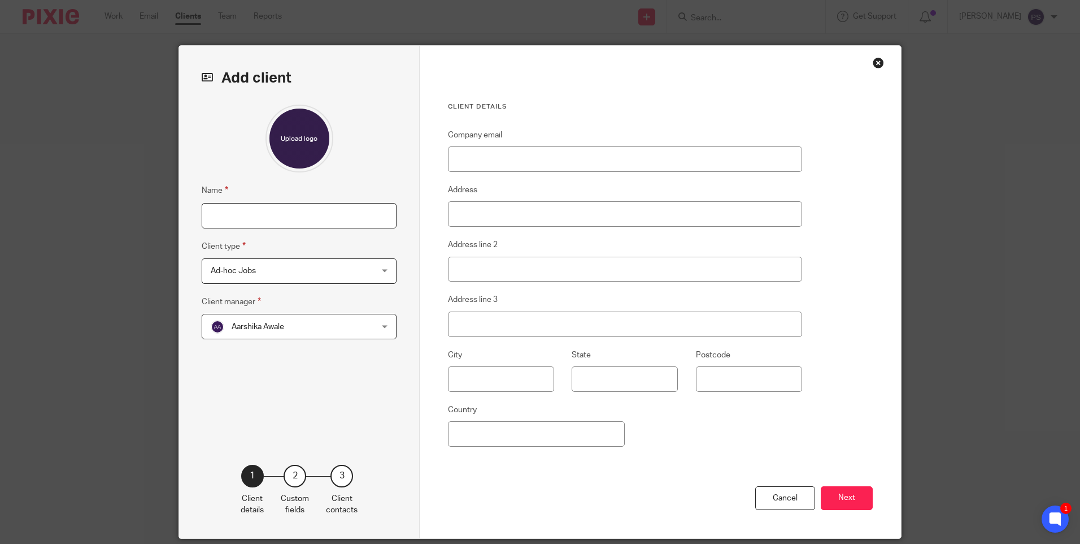
click at [233, 211] on input "Name" at bounding box center [299, 215] width 195 height 25
click at [229, 216] on input "Name" at bounding box center [299, 215] width 195 height 25
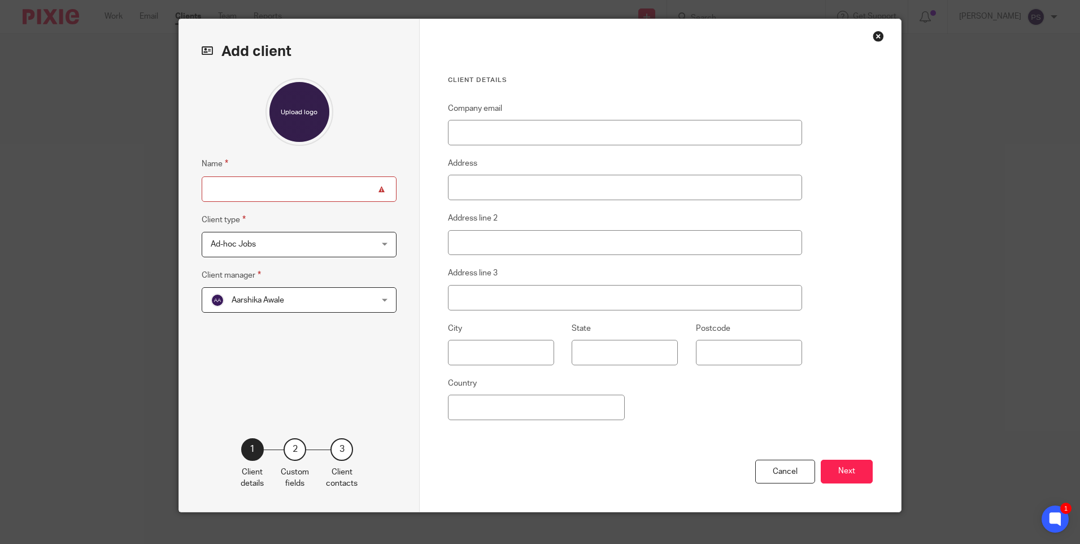
scroll to position [40, 0]
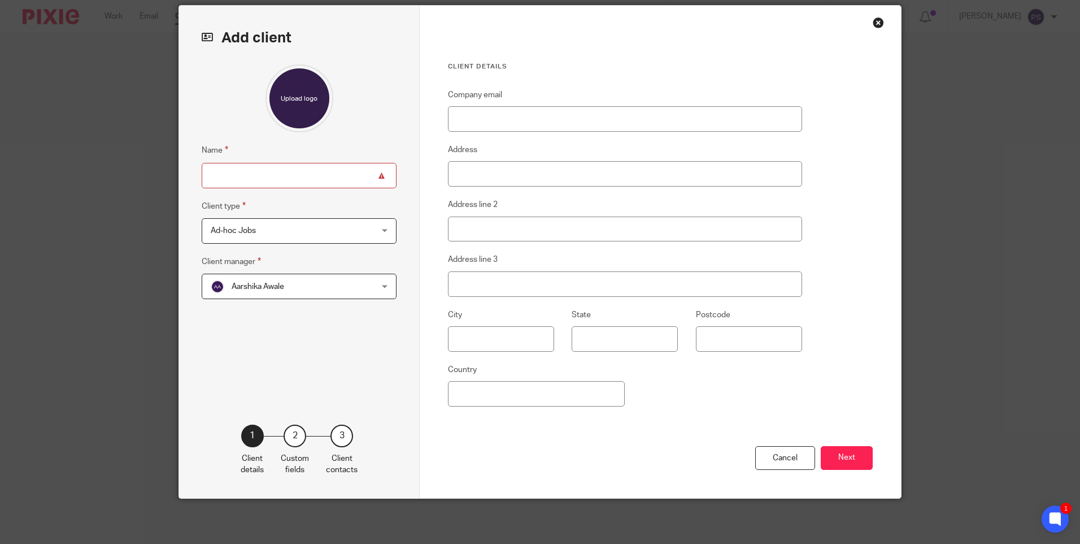
click at [254, 180] on input "Name" at bounding box center [299, 175] width 195 height 25
click at [292, 175] on input "Name" at bounding box center [299, 175] width 195 height 25
click at [277, 175] on input "[PERSON_NAME]" at bounding box center [299, 175] width 195 height 25
click at [202, 173] on input "Pavithran" at bounding box center [299, 175] width 195 height 25
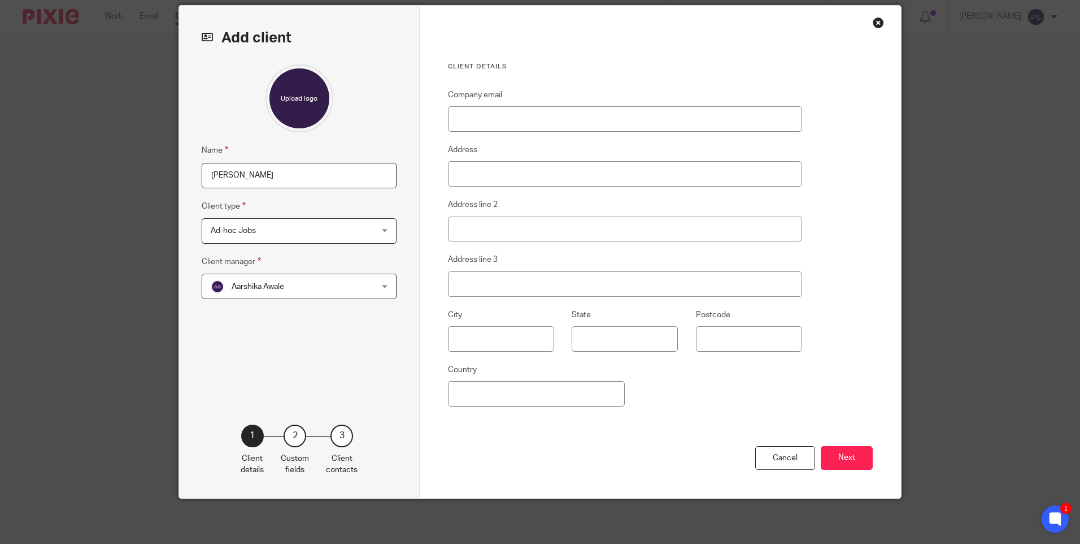
paste input "Padmanabhan"
click at [302, 176] on input "[PERSON_NAME]" at bounding box center [299, 175] width 195 height 25
type input "[PERSON_NAME]"
click at [522, 119] on input "Company email" at bounding box center [625, 118] width 354 height 25
paste input "batpavi@gmail.com"
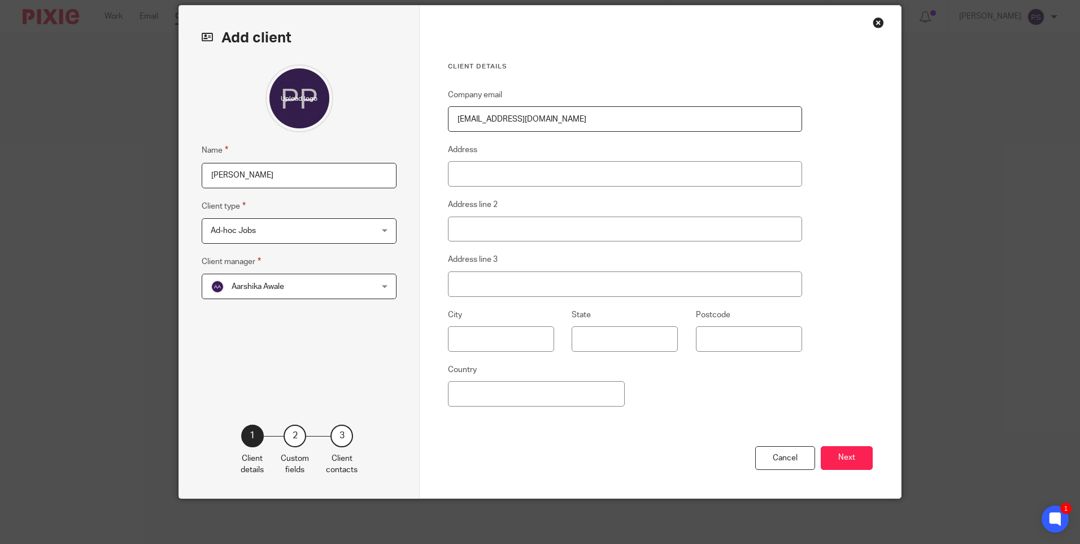
type input "batpavi@gmail.com"
click at [269, 171] on input "[PERSON_NAME]" at bounding box center [299, 175] width 195 height 25
click at [484, 166] on input "Address" at bounding box center [625, 173] width 354 height 25
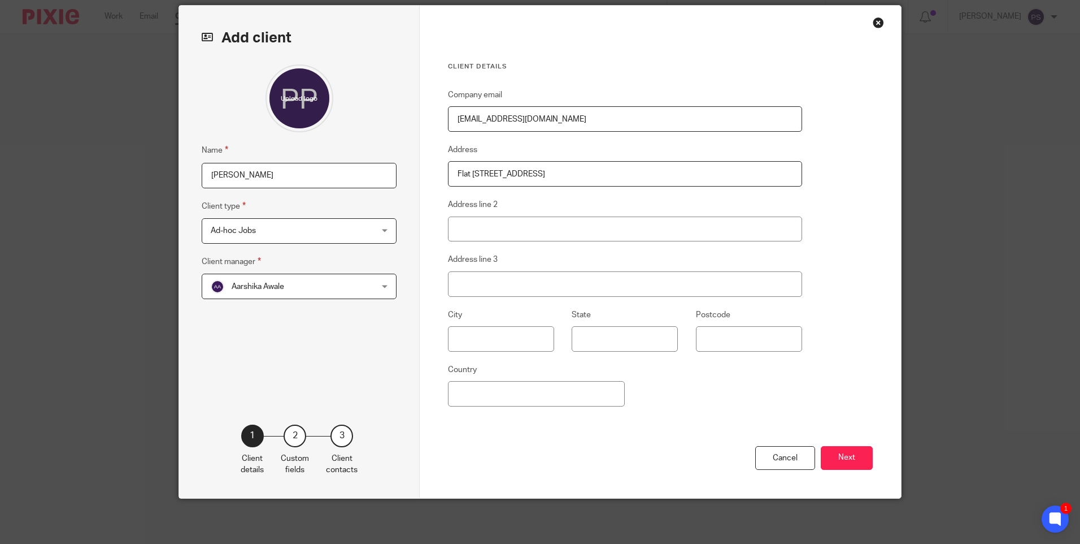
type input "Flat 17 Cedar Court"
type input "Ashgrove Road"
type input "Aberdeen, Aberdeenshire"
click at [734, 334] on input "Postcode" at bounding box center [749, 338] width 106 height 25
paste input "AB25 3BJ"
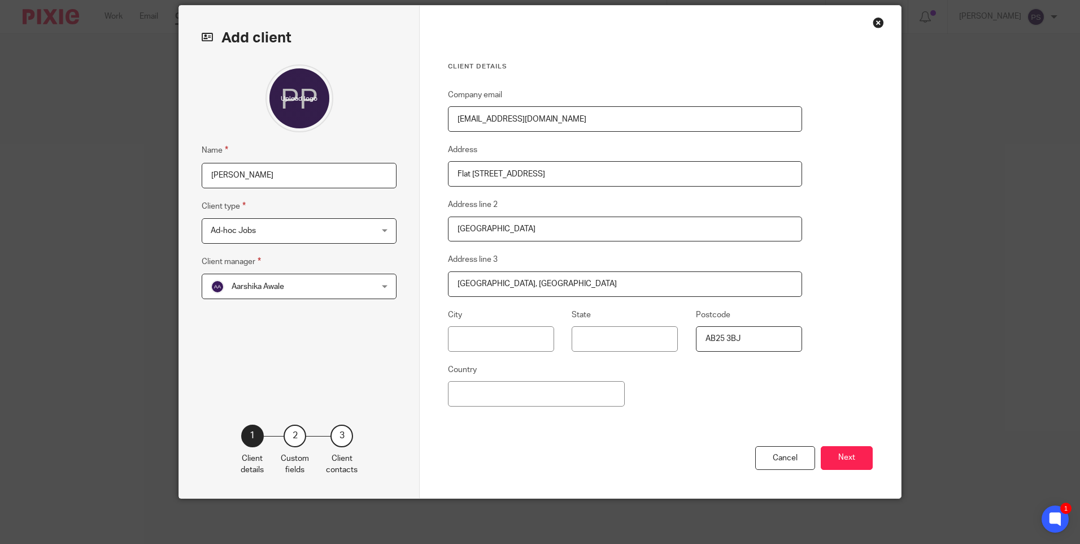
type input "AB25 3BJ"
click at [488, 402] on input "Country" at bounding box center [536, 393] width 177 height 25
type input "United Kingdom"
click at [725, 462] on div "Cancel Next" at bounding box center [660, 472] width 425 height 53
click at [850, 450] on button "Next" at bounding box center [847, 458] width 52 height 24
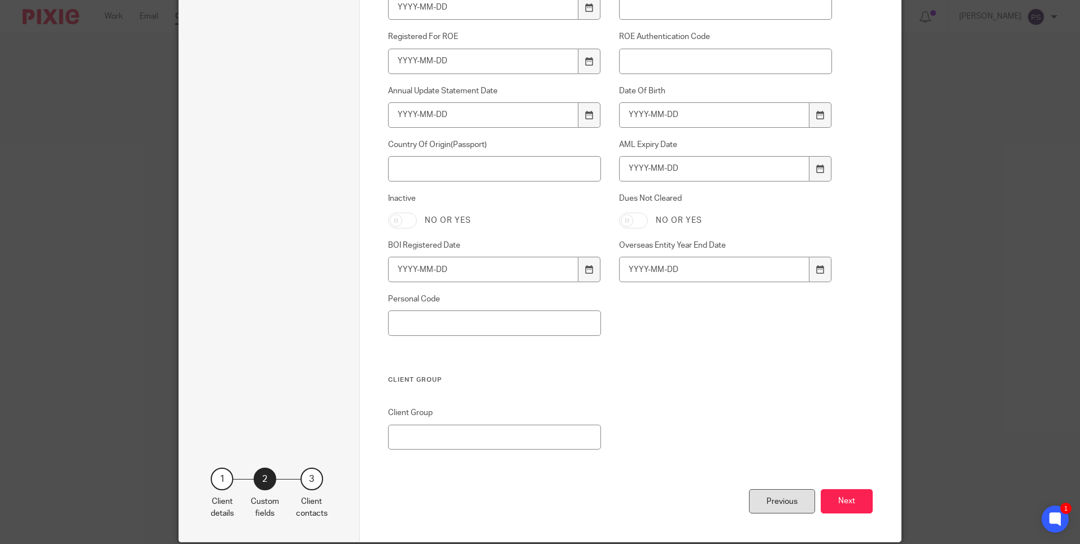
click at [776, 498] on div "Previous" at bounding box center [782, 501] width 66 height 24
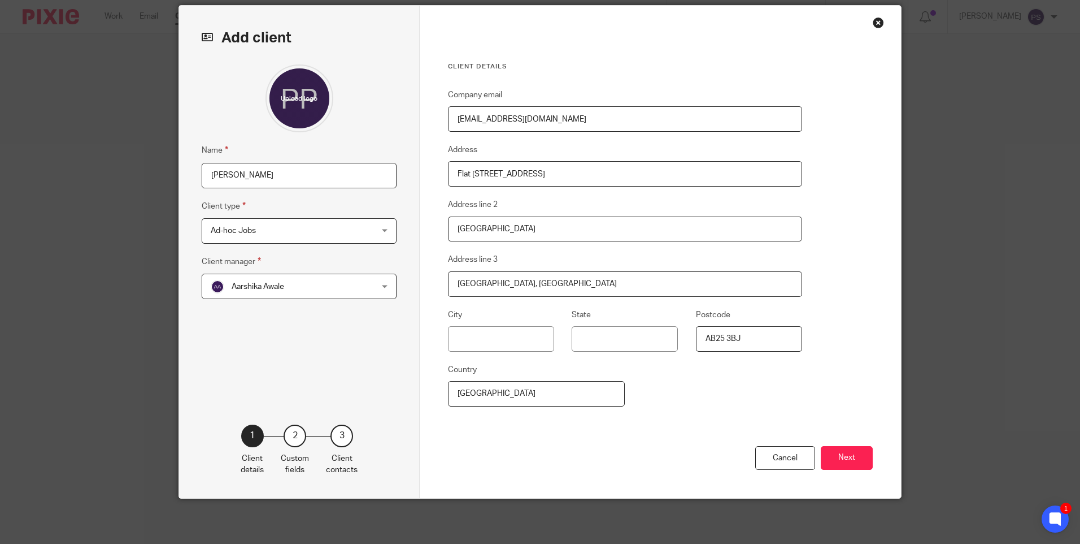
click at [267, 232] on span "Ad-hoc Jobs" at bounding box center [285, 231] width 148 height 24
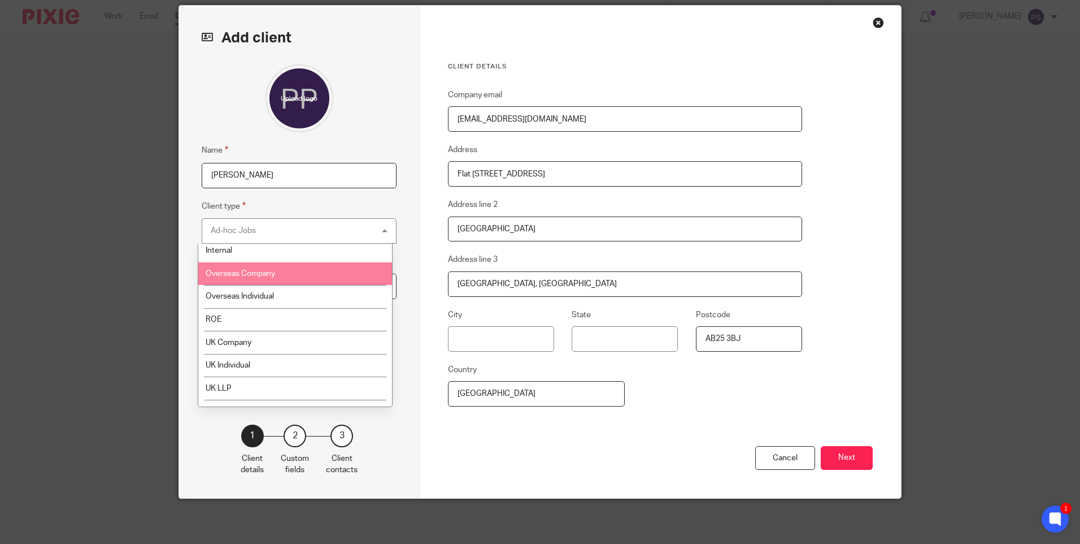
scroll to position [112, 0]
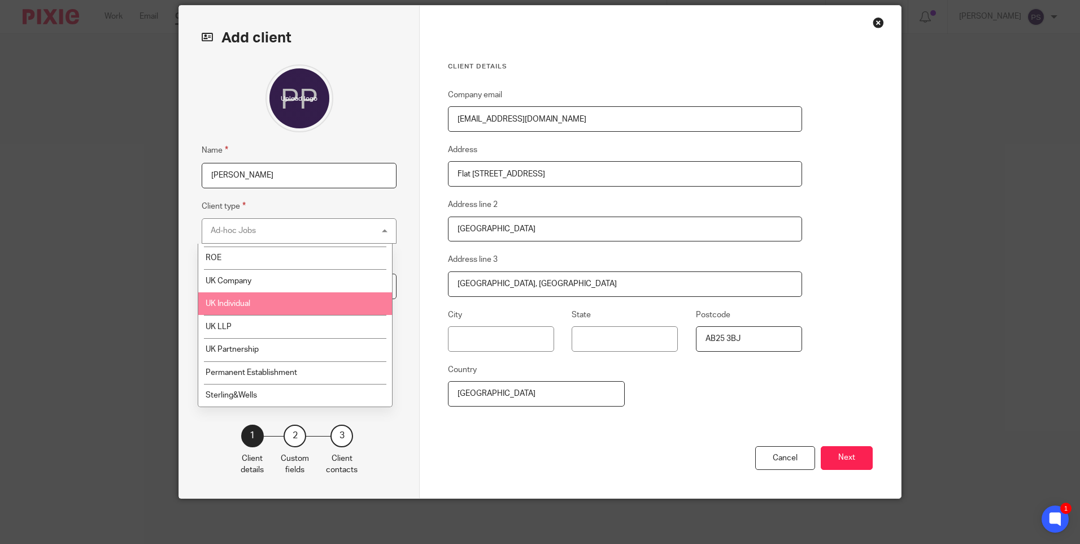
click at [243, 308] on li "UK Individual" at bounding box center [295, 303] width 194 height 23
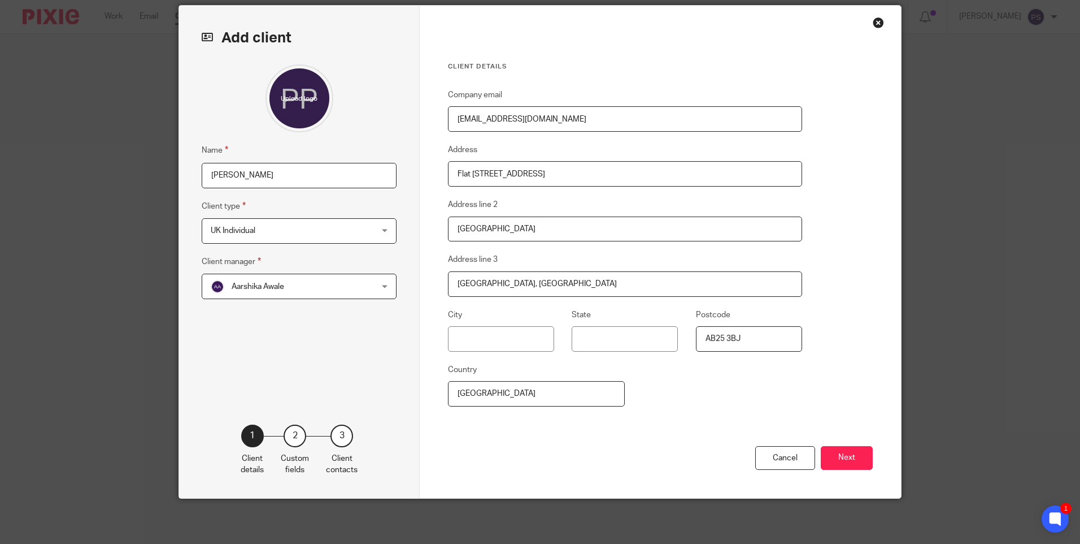
click at [267, 290] on span "Aarshika Awale" at bounding box center [258, 286] width 53 height 8
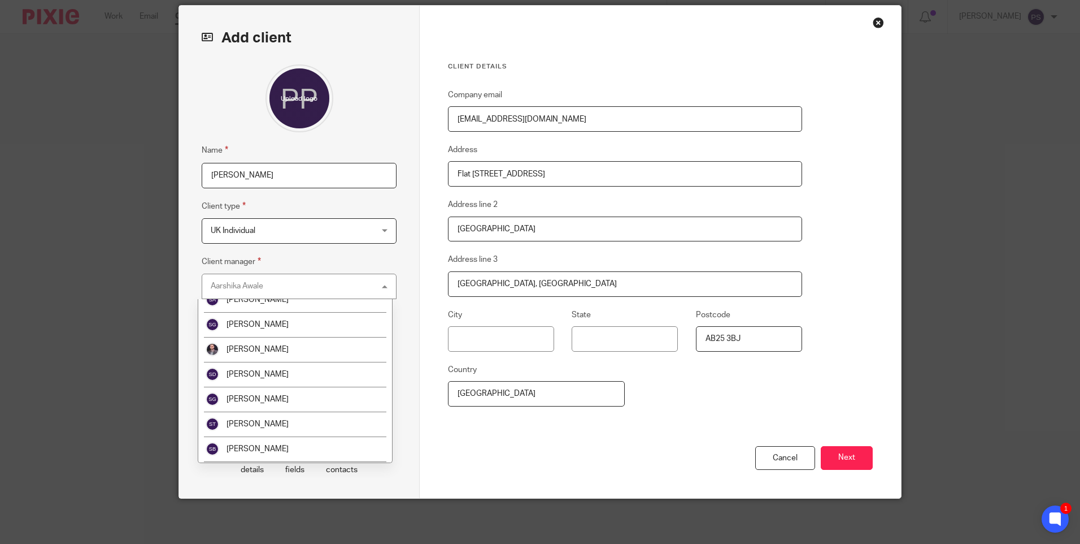
scroll to position [2024, 0]
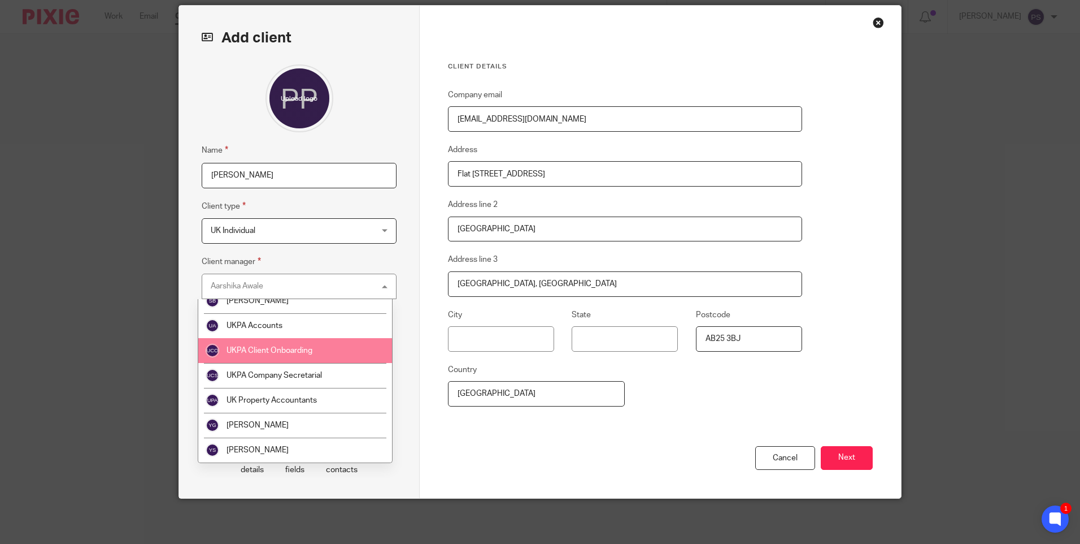
click at [277, 356] on li "UKPA Client Onboarding" at bounding box center [295, 350] width 194 height 25
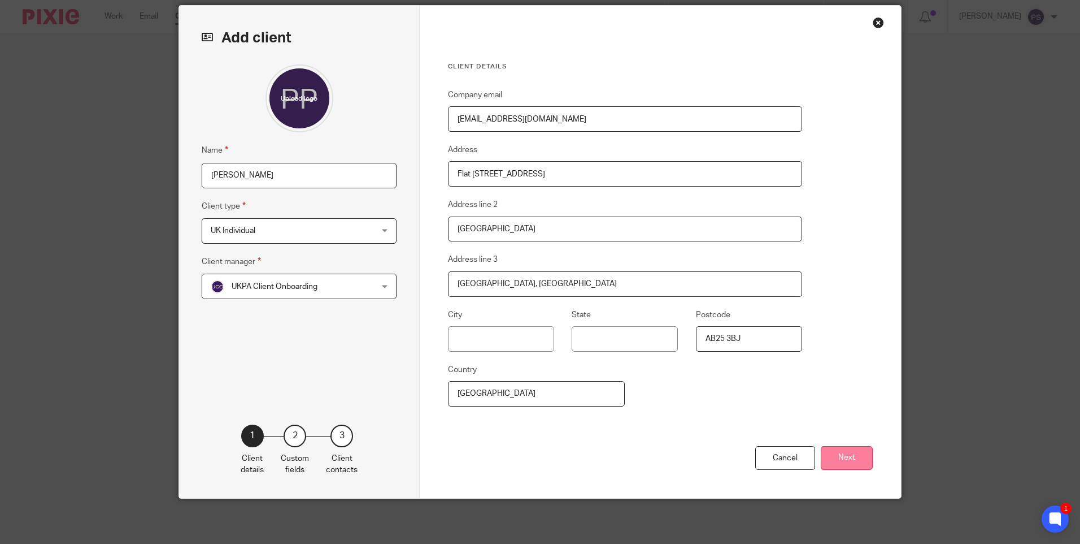
click at [832, 455] on button "Next" at bounding box center [847, 458] width 52 height 24
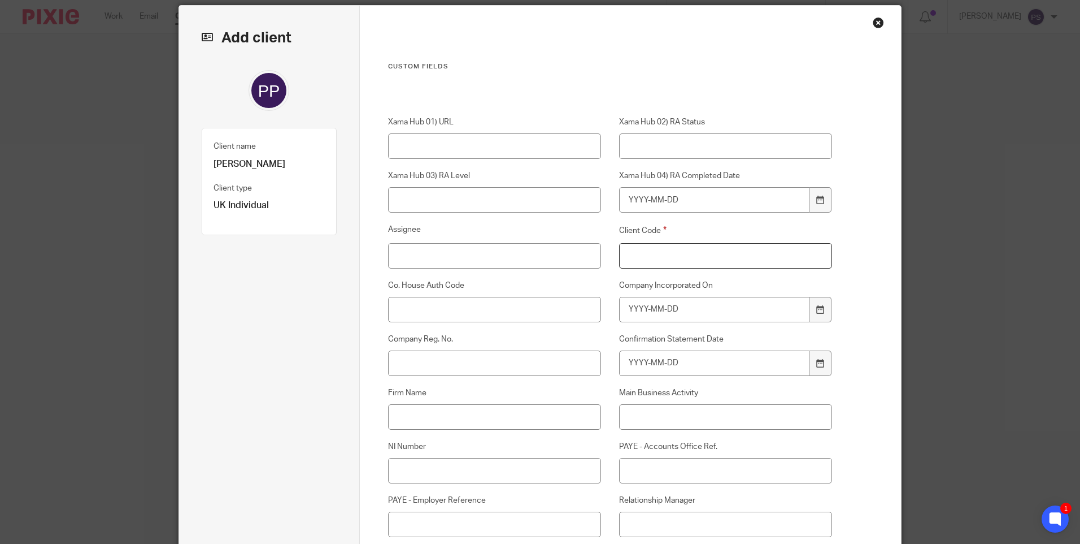
click at [647, 256] on input "Client Code" at bounding box center [726, 255] width 214 height 25
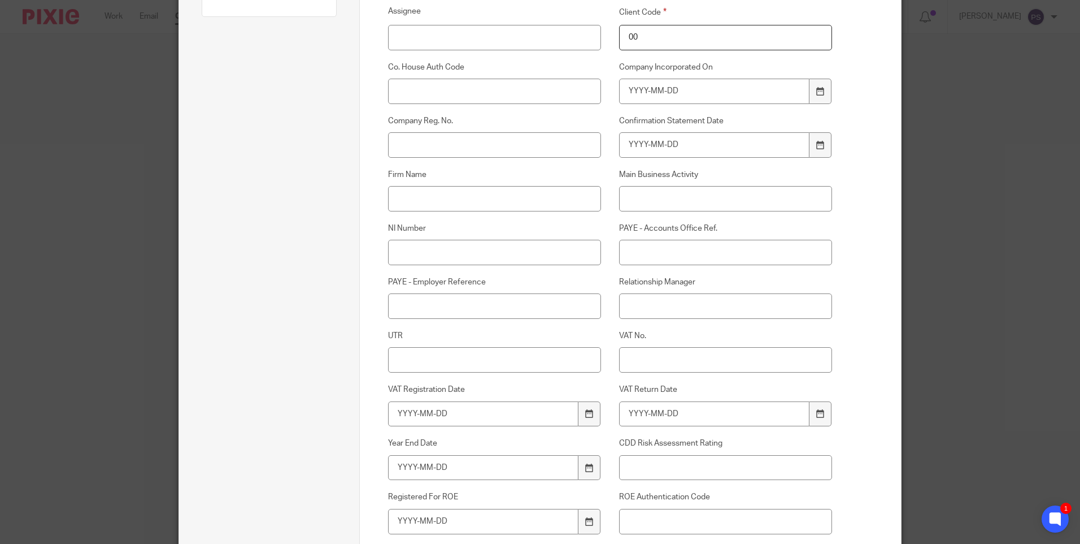
scroll to position [266, 0]
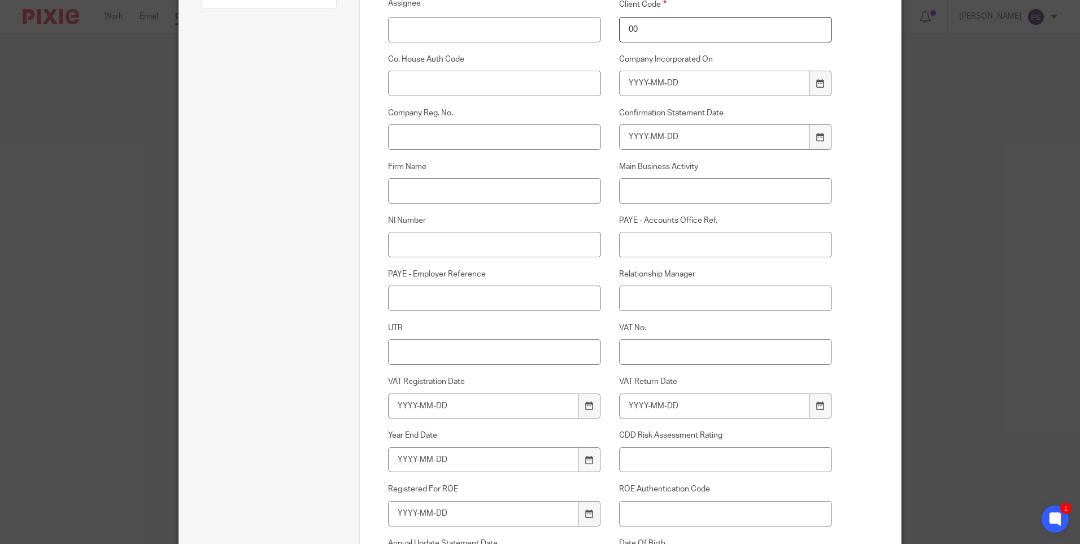
type input "00"
click at [652, 289] on input "Relationship Manager" at bounding box center [726, 297] width 214 height 25
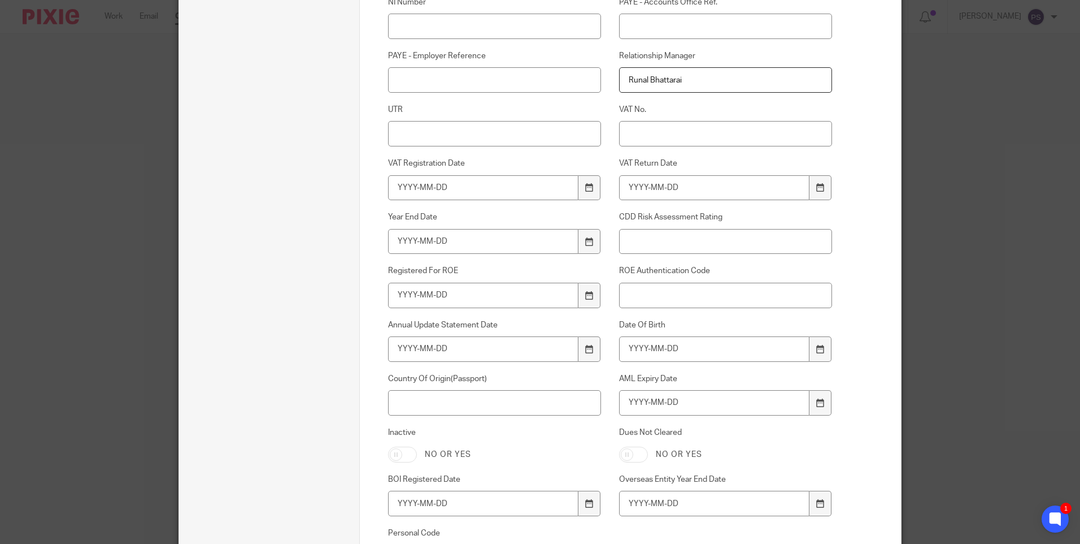
scroll to position [492, 0]
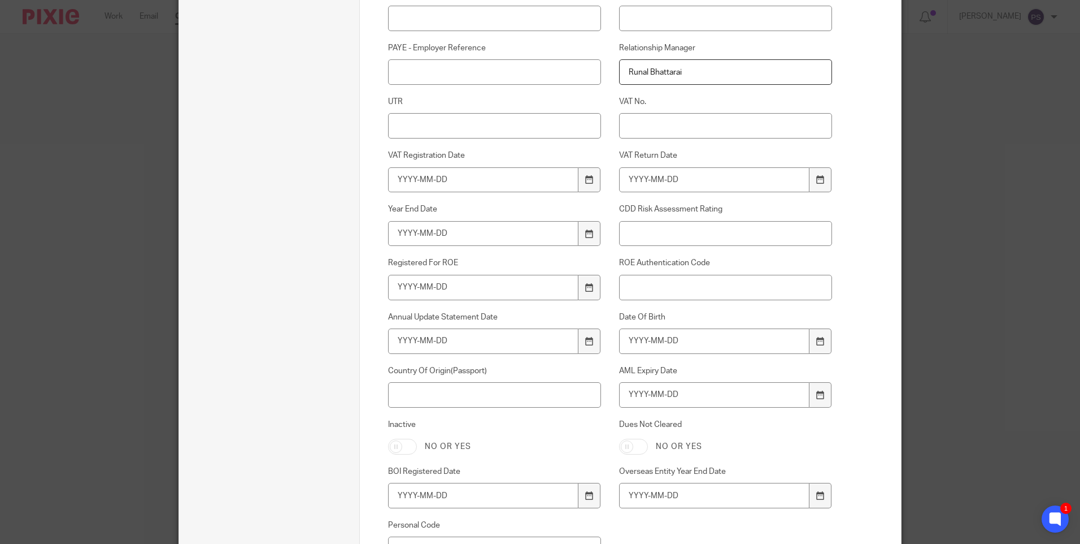
type input "Runal Bhattarai"
click at [645, 342] on input "Date Of Birth" at bounding box center [714, 340] width 191 height 25
click at [641, 342] on input "Date Of Birth" at bounding box center [714, 340] width 191 height 25
type input "1984-07-15"
click at [650, 395] on input "AML Expiry Date" at bounding box center [714, 394] width 191 height 25
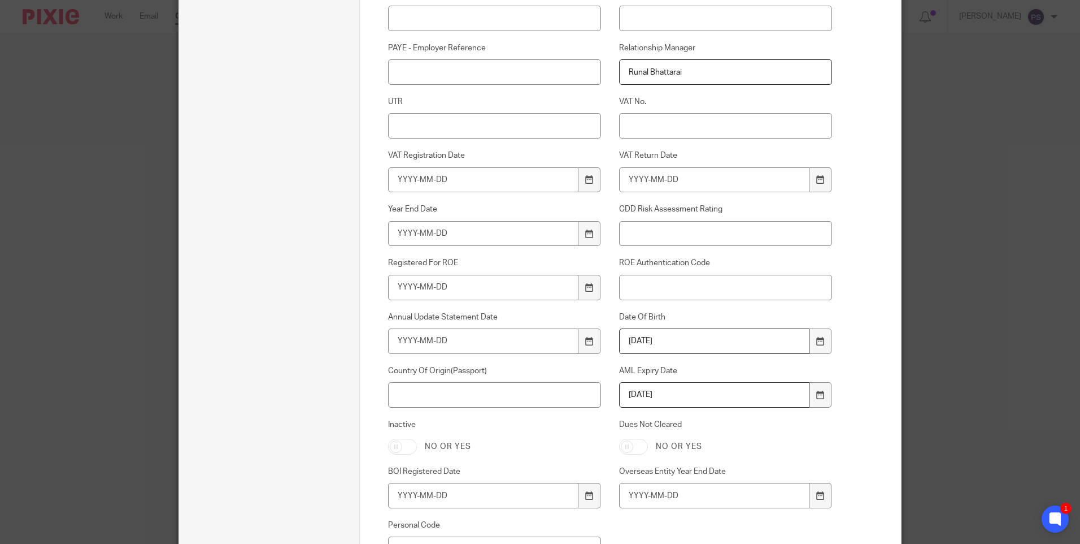
type input "2026-12-13"
click at [467, 393] on input "Country Of Origin(Passport)" at bounding box center [495, 394] width 214 height 25
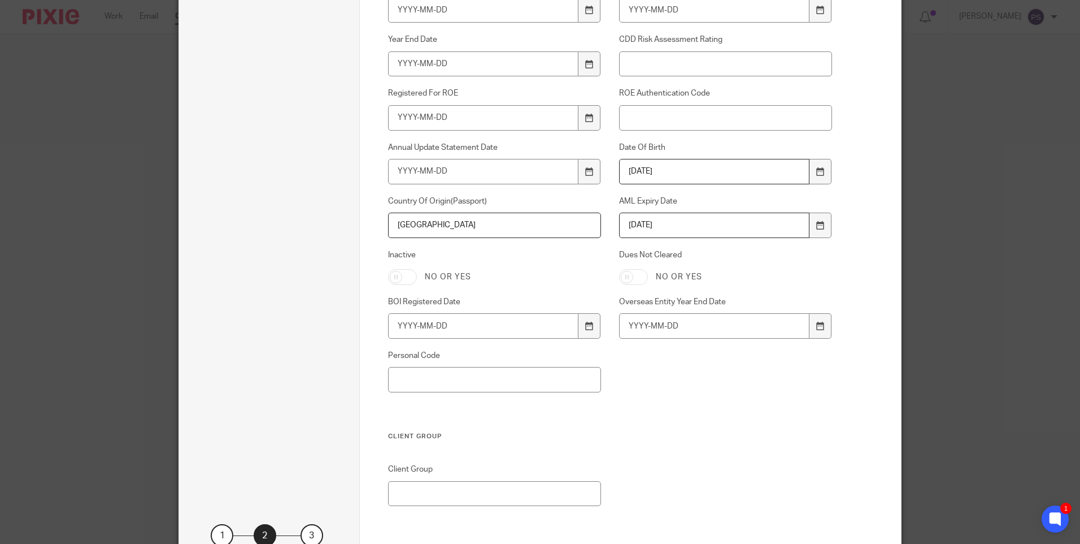
type input "India"
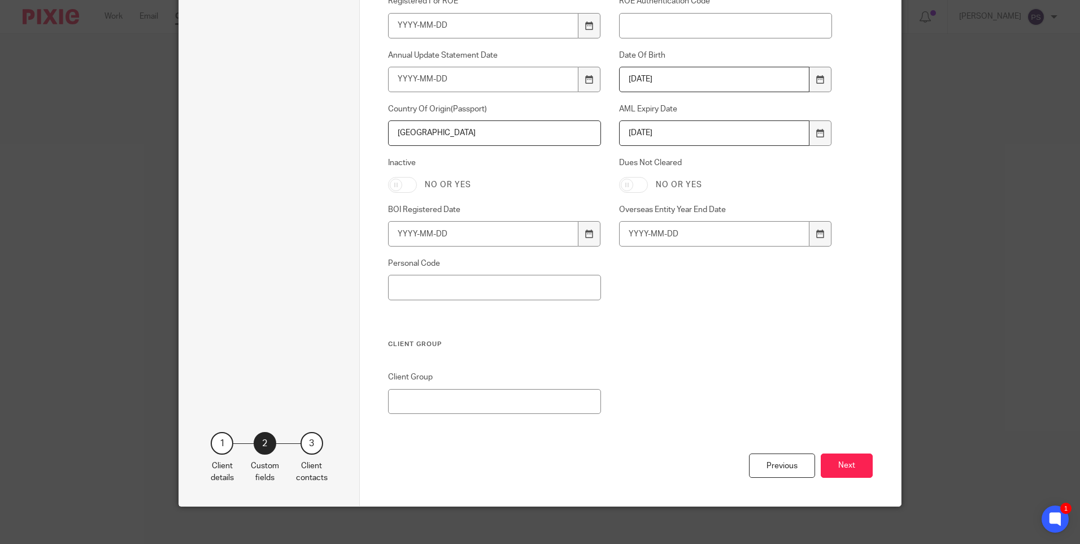
scroll to position [762, 0]
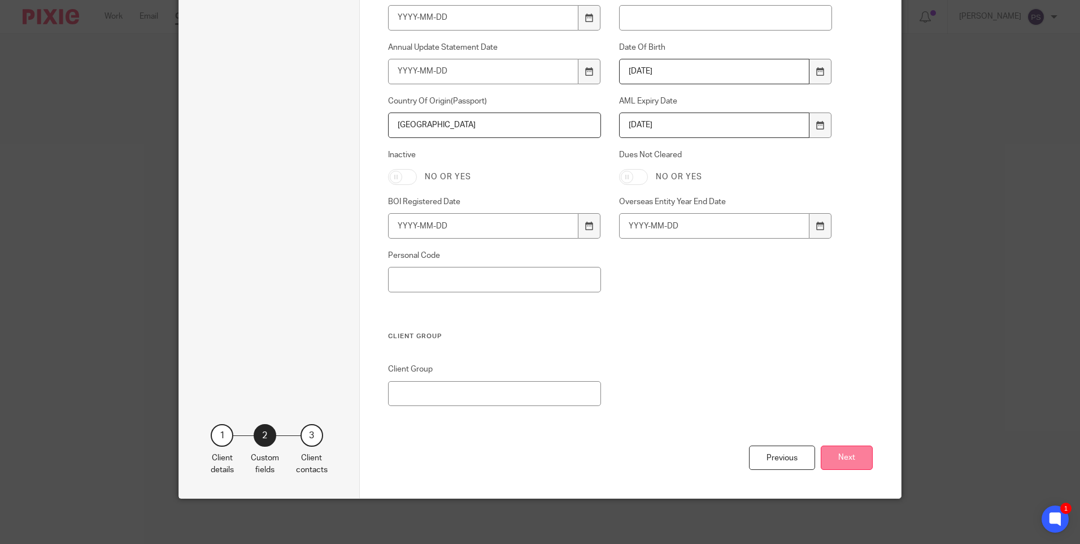
click at [834, 452] on button "Next" at bounding box center [847, 457] width 52 height 24
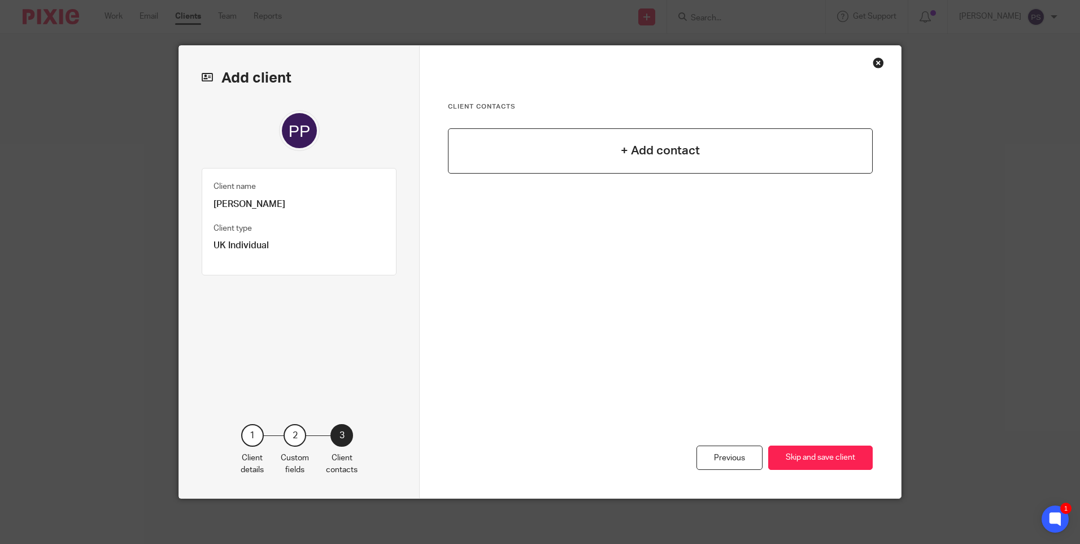
click at [621, 144] on h4 "+ Add contact" at bounding box center [660, 151] width 79 height 18
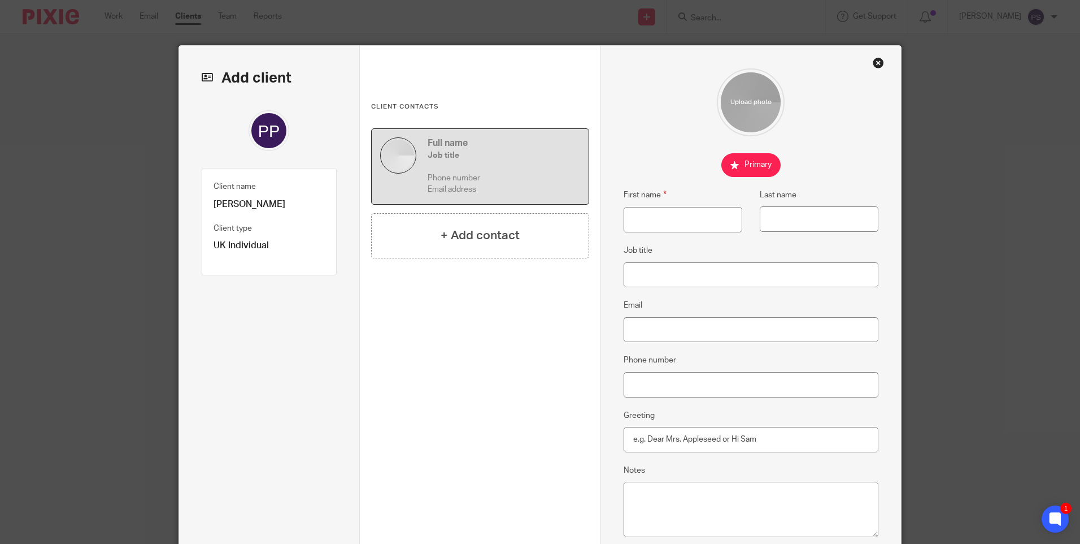
click at [237, 203] on p "[PERSON_NAME]" at bounding box center [269, 204] width 111 height 12
copy div "[PERSON_NAME]"
click at [647, 220] on input "First name" at bounding box center [683, 219] width 119 height 25
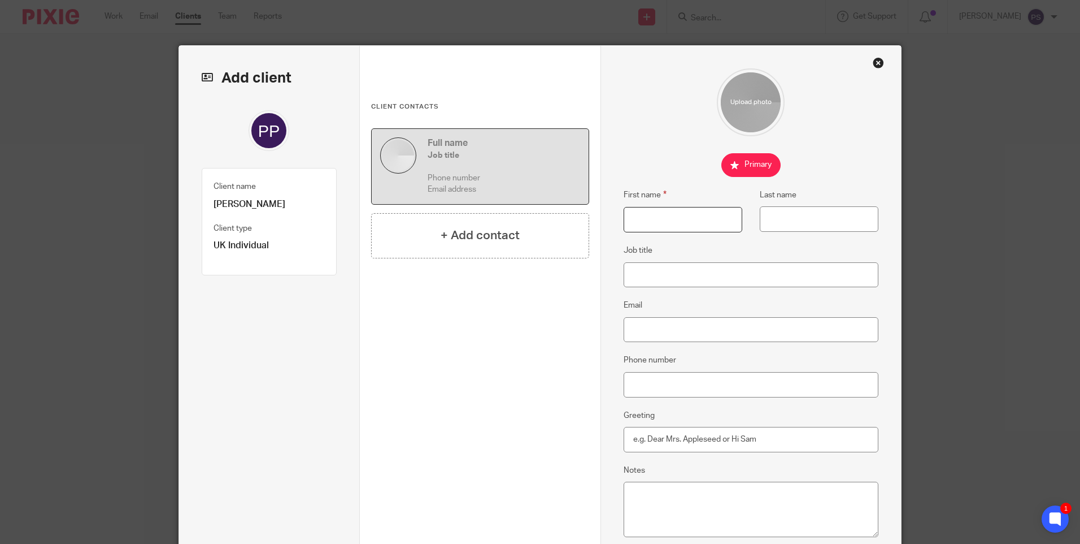
paste input "[PERSON_NAME]"
click at [706, 219] on input "[PERSON_NAME]" at bounding box center [683, 219] width 119 height 25
type input "Padmanabhan"
click at [785, 221] on input "Last name" at bounding box center [819, 218] width 119 height 25
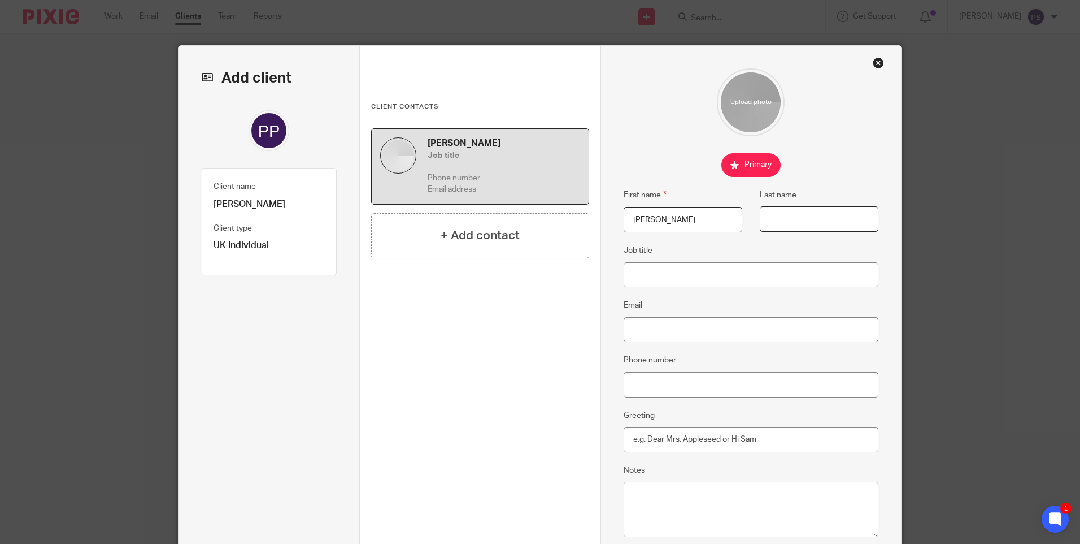
paste input "Pavithran"
type input "Pavithran"
click at [643, 331] on input "Email" at bounding box center [751, 329] width 255 height 25
paste input "[EMAIL_ADDRESS][DOMAIN_NAME]"
type input "[EMAIL_ADDRESS][DOMAIN_NAME]"
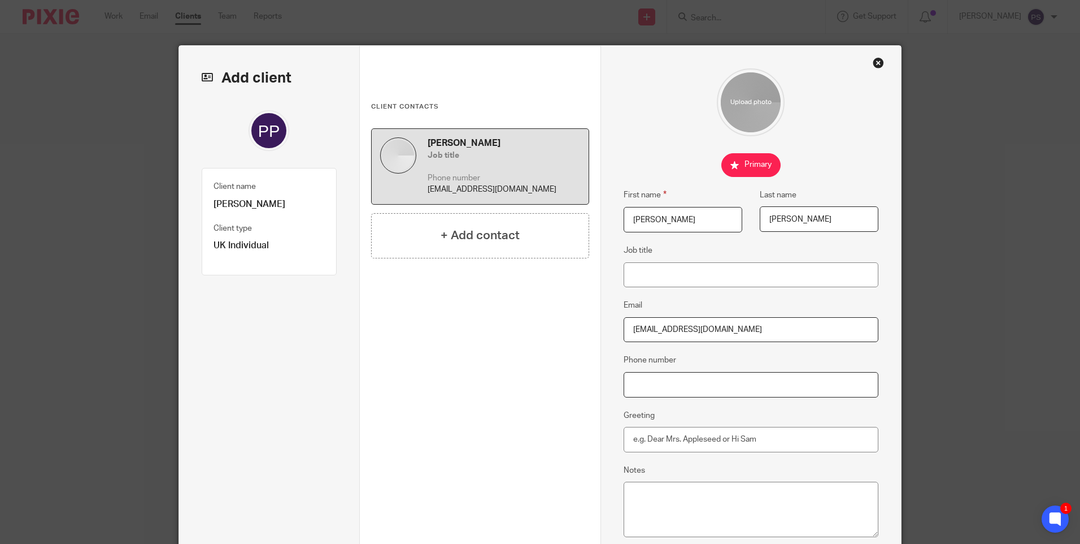
click at [660, 389] on input "Phone number" at bounding box center [751, 384] width 255 height 25
paste input "07881140548"
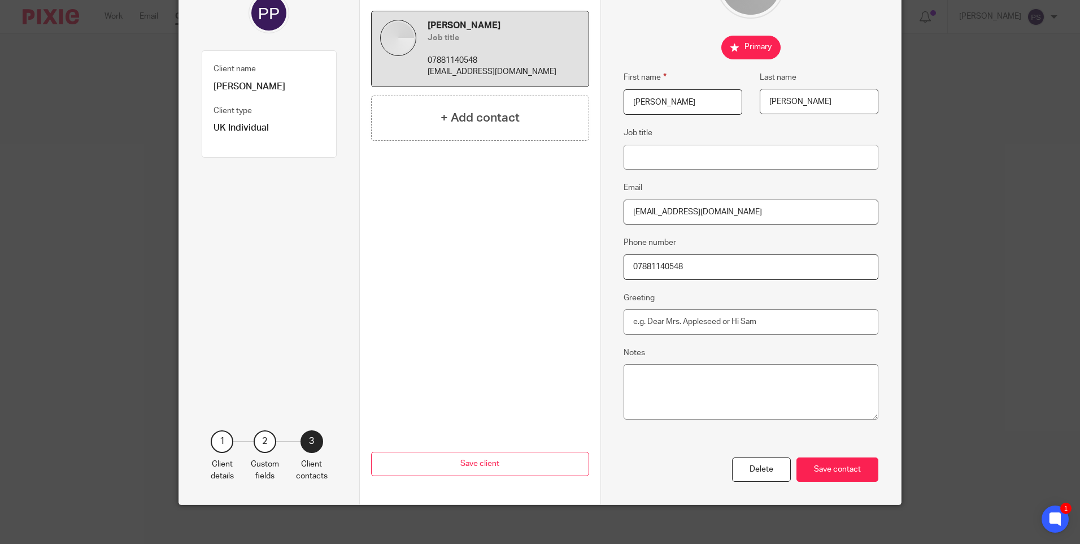
scroll to position [124, 0]
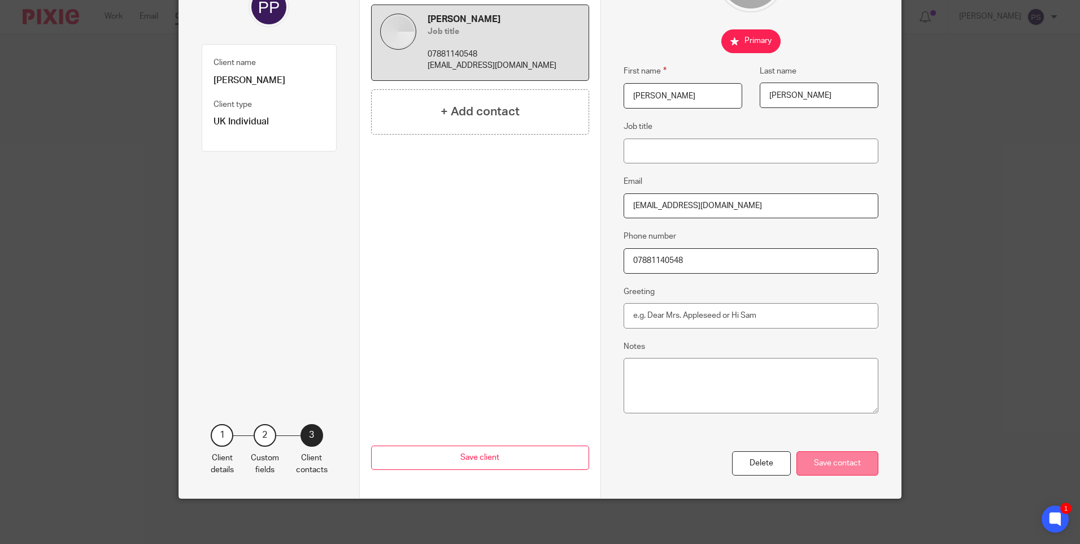
type input "07881140548"
click at [822, 454] on div "Save contact" at bounding box center [838, 463] width 82 height 24
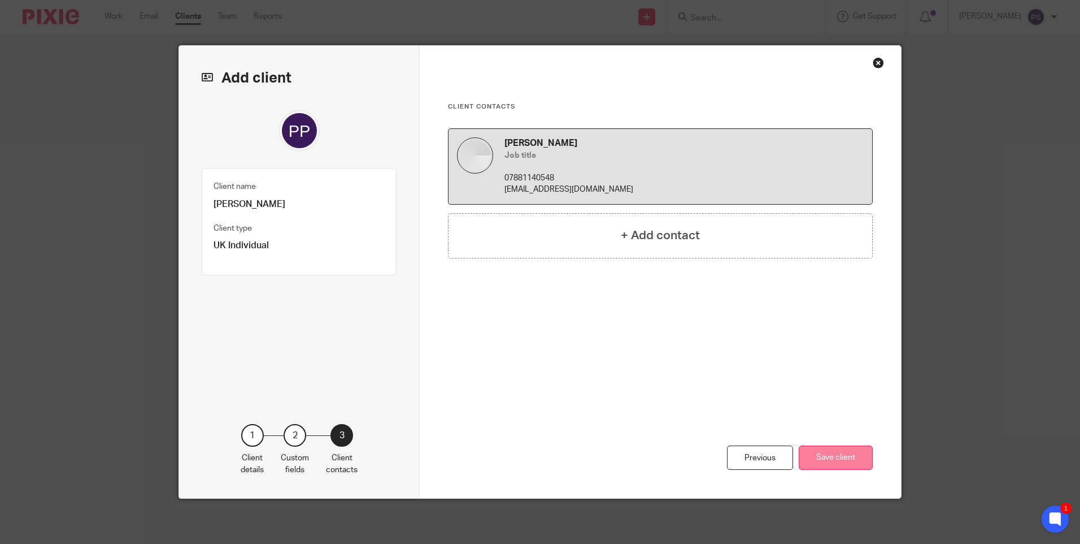
click at [838, 453] on button "Save client" at bounding box center [836, 457] width 74 height 24
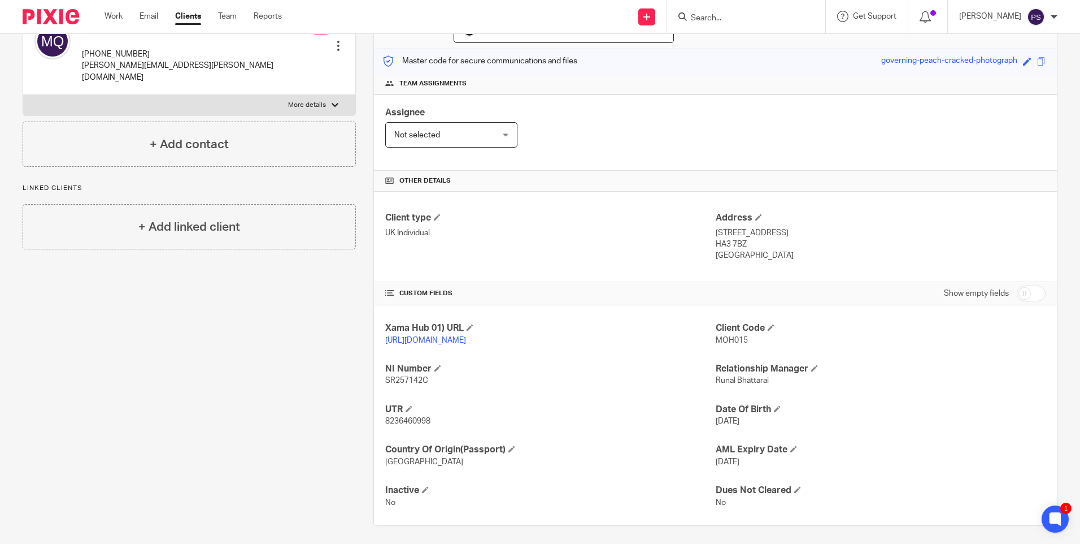
scroll to position [145, 0]
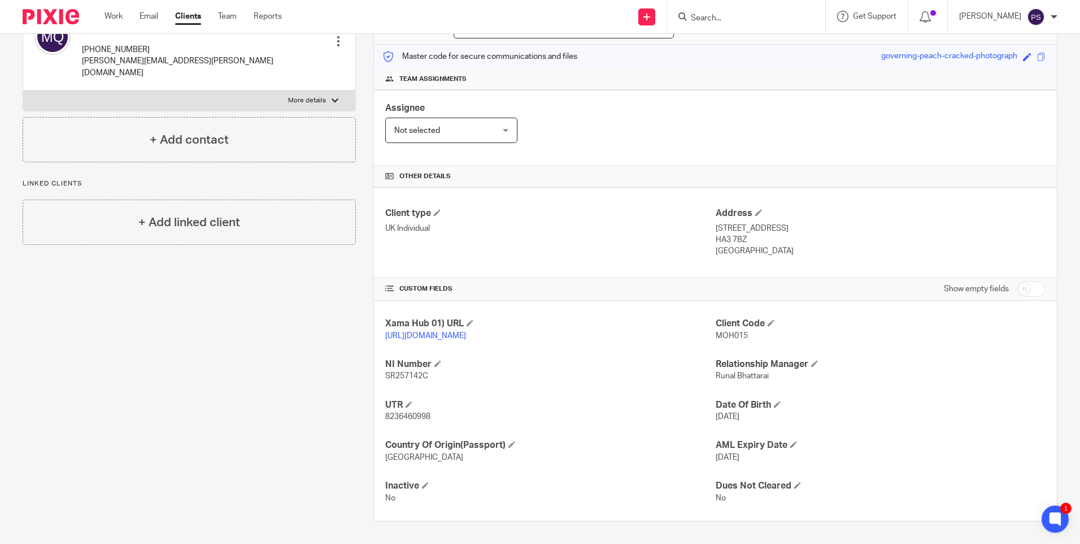
click at [400, 412] on p "8236460998" at bounding box center [550, 416] width 330 height 11
copy span "8236460998"
click at [397, 378] on span "SR257142C" at bounding box center [406, 376] width 43 height 8
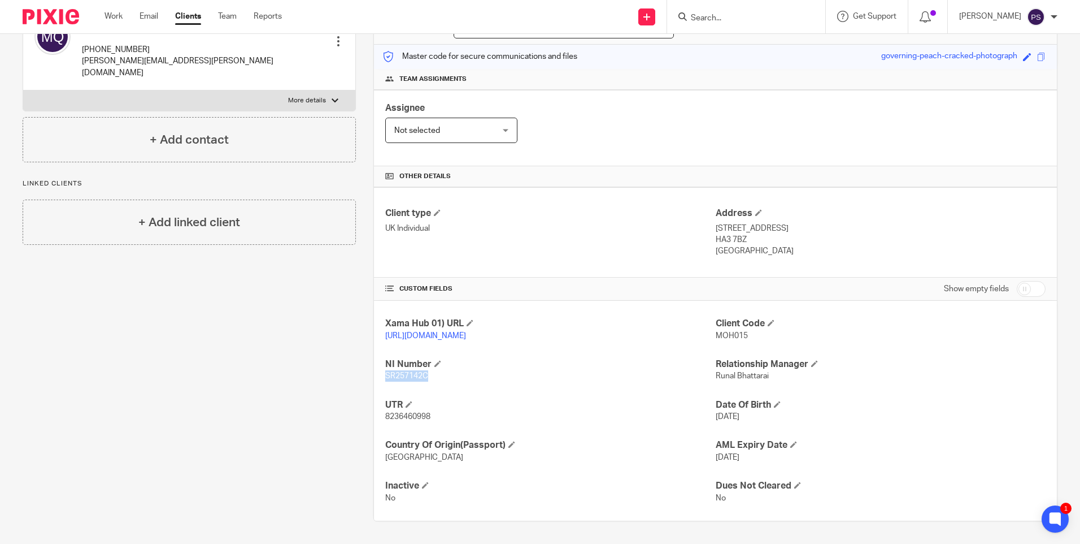
copy span "SR257142C"
click at [725, 234] on p "HA3 7BZ" at bounding box center [881, 239] width 330 height 11
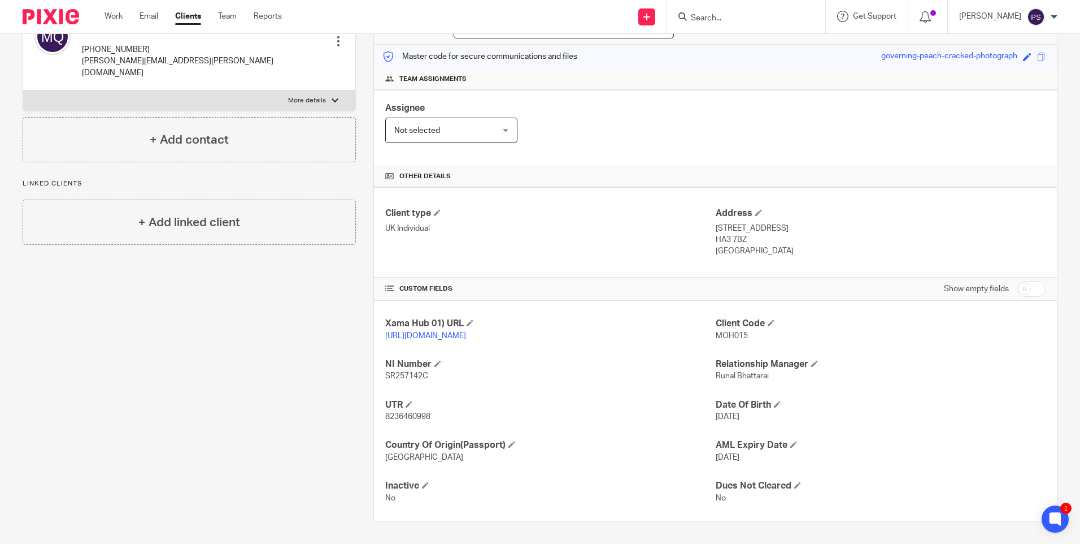
click at [725, 234] on p "HA3 7BZ" at bounding box center [881, 239] width 330 height 11
copy div "HA3 7BZ"
click at [732, 332] on span "MOH015" at bounding box center [732, 336] width 32 height 8
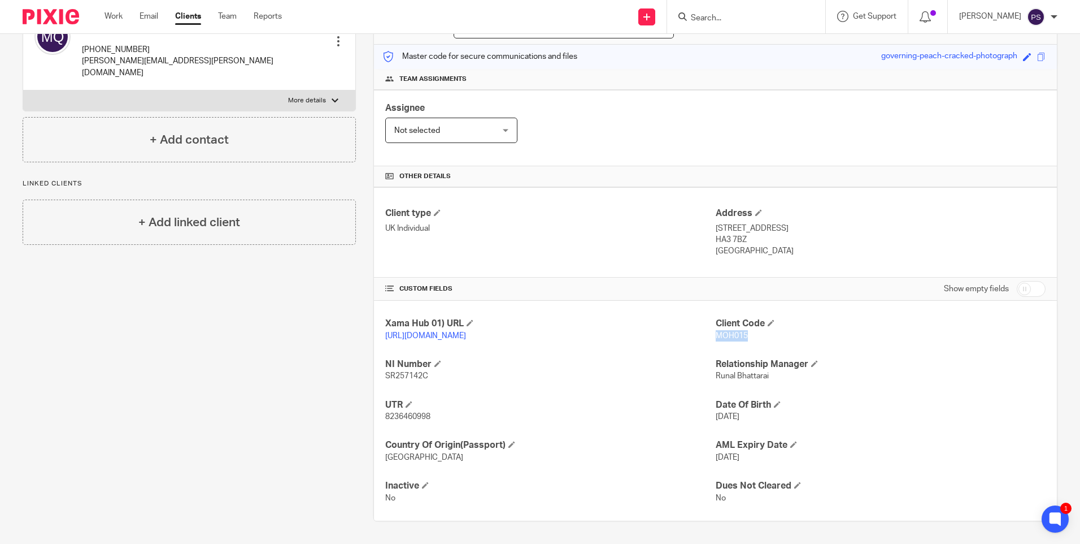
copy span "MOH015"
click at [726, 18] on input "Search" at bounding box center [741, 19] width 102 height 10
paste input "[PERSON_NAME]"
type input "[PERSON_NAME]"
drag, startPoint x: 820, startPoint y: 16, endPoint x: 686, endPoint y: 39, distance: 135.2
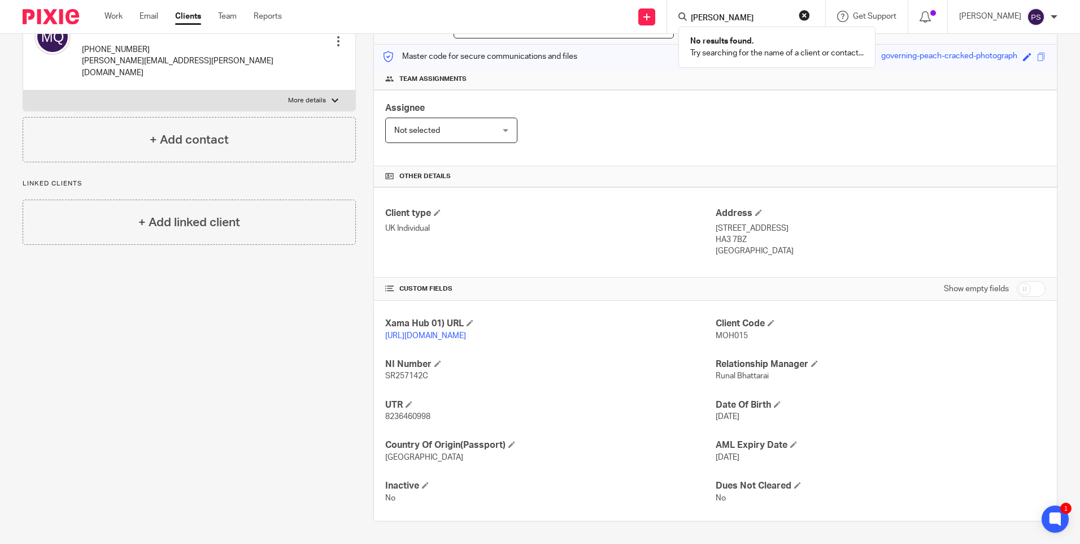
click at [810, 17] on button "reset" at bounding box center [804, 15] width 11 height 11
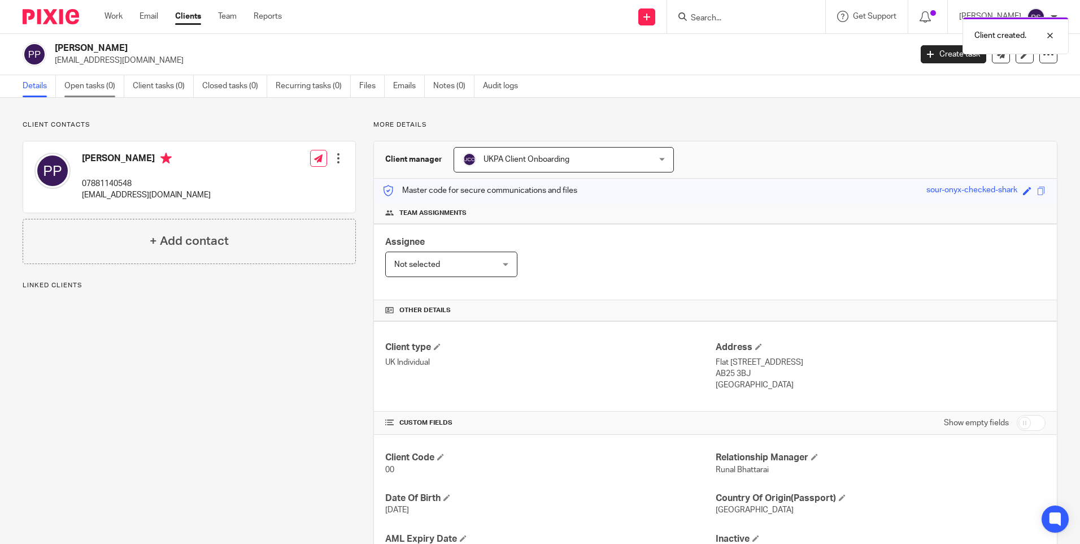
click at [90, 85] on link "Open tasks (0)" at bounding box center [94, 86] width 60 height 22
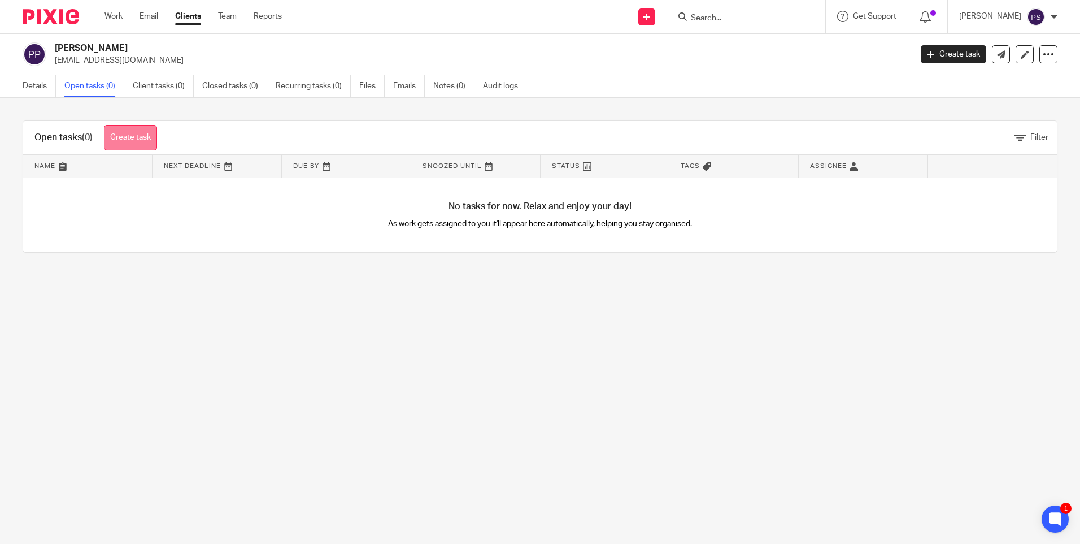
click at [141, 134] on link "Create task" at bounding box center [130, 137] width 53 height 25
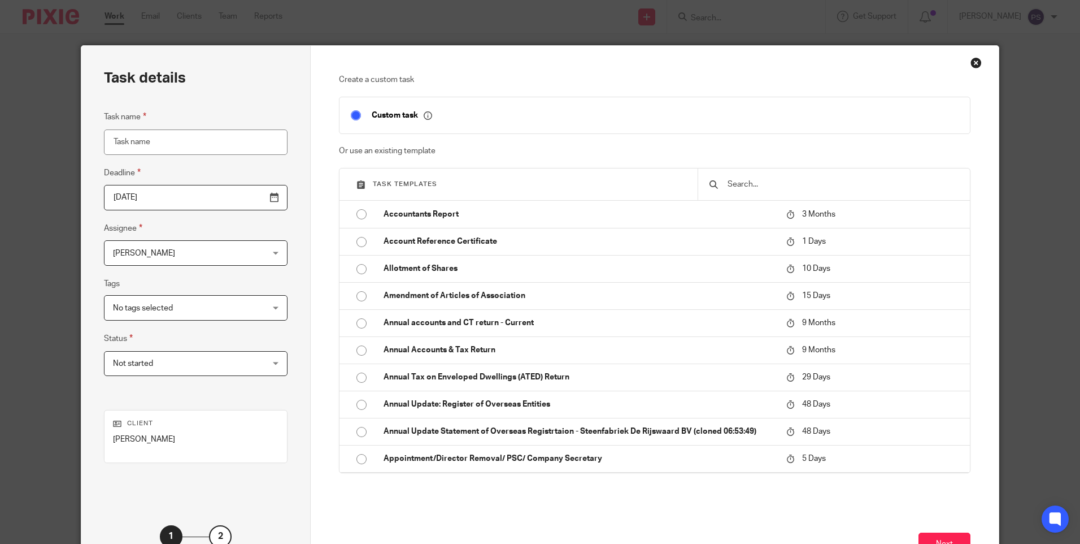
click at [747, 183] on input "text" at bounding box center [843, 184] width 232 height 12
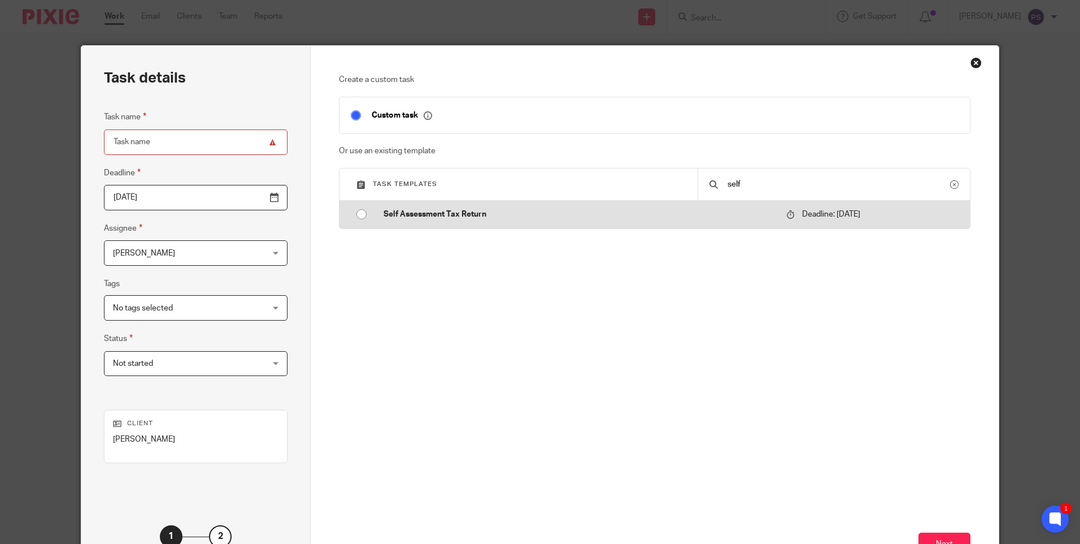
type input "self"
click at [359, 216] on input "radio" at bounding box center [361, 213] width 21 height 21
type input "[DATE]"
type input "Self Assessment Tax Return"
checkbox input "false"
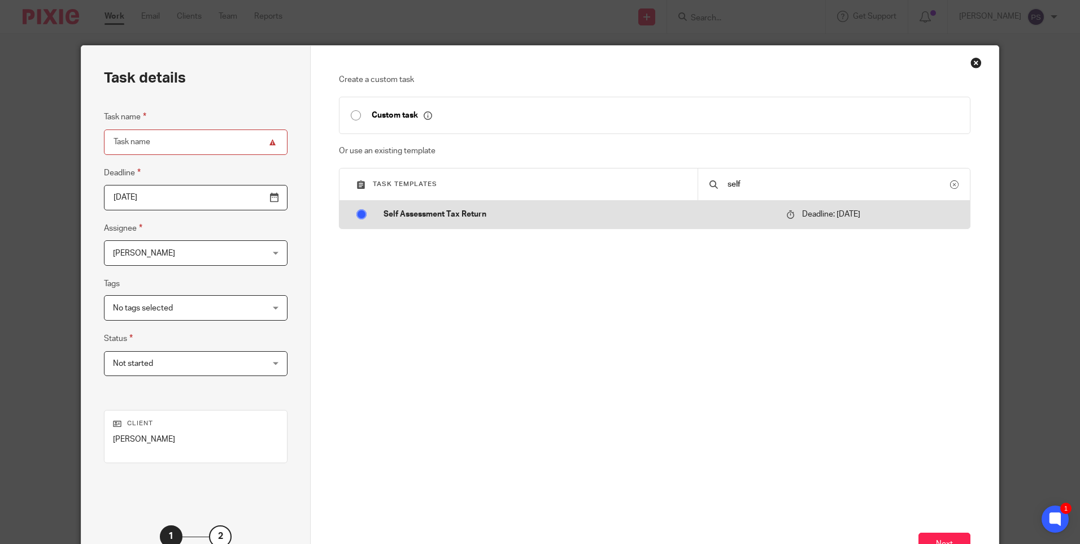
radio input "false"
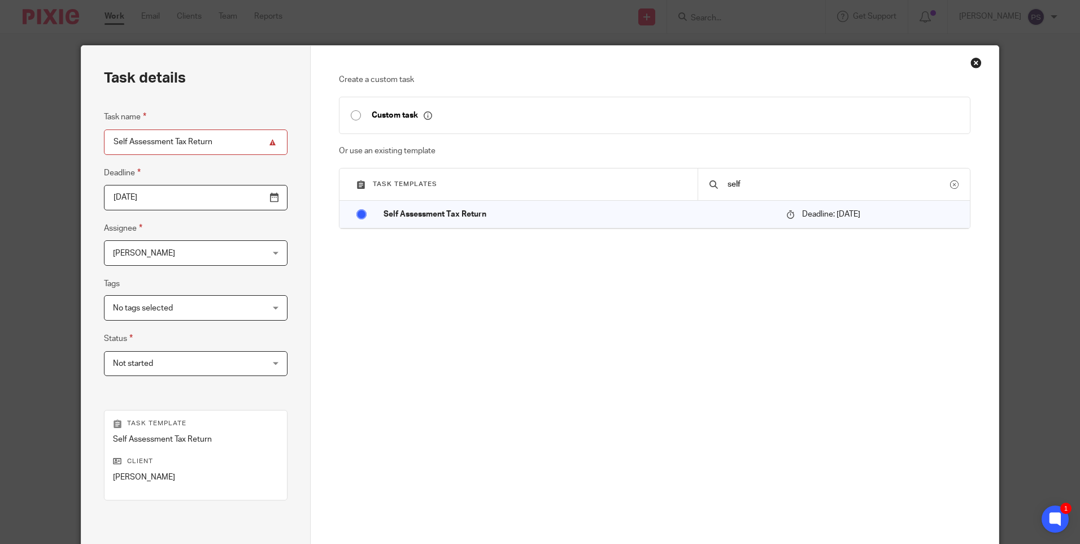
click at [190, 258] on span "[PERSON_NAME]" at bounding box center [182, 253] width 139 height 24
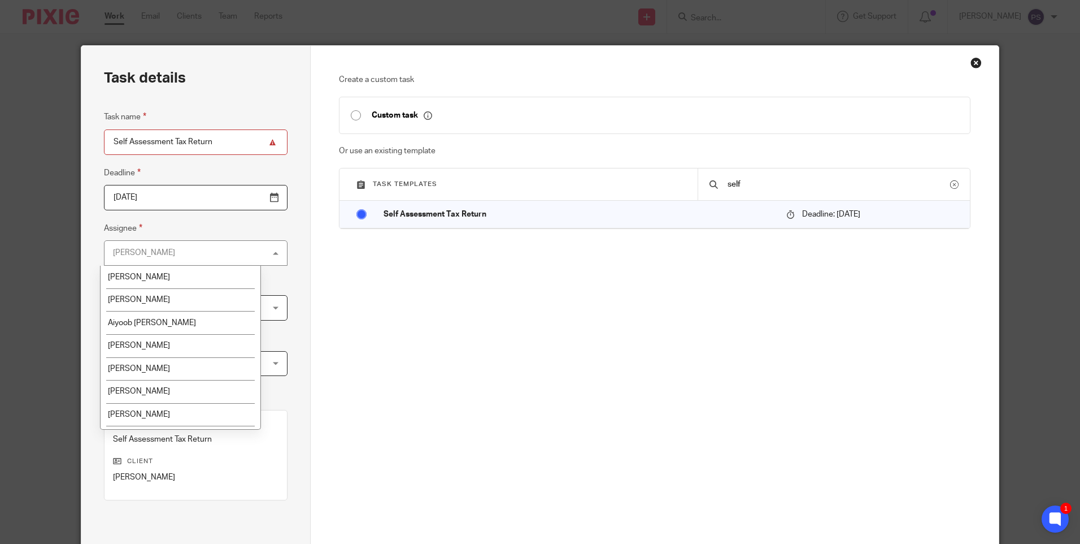
scroll to position [1877, 0]
click at [160, 327] on span "UKPA Client Onboarding" at bounding box center [151, 326] width 86 height 8
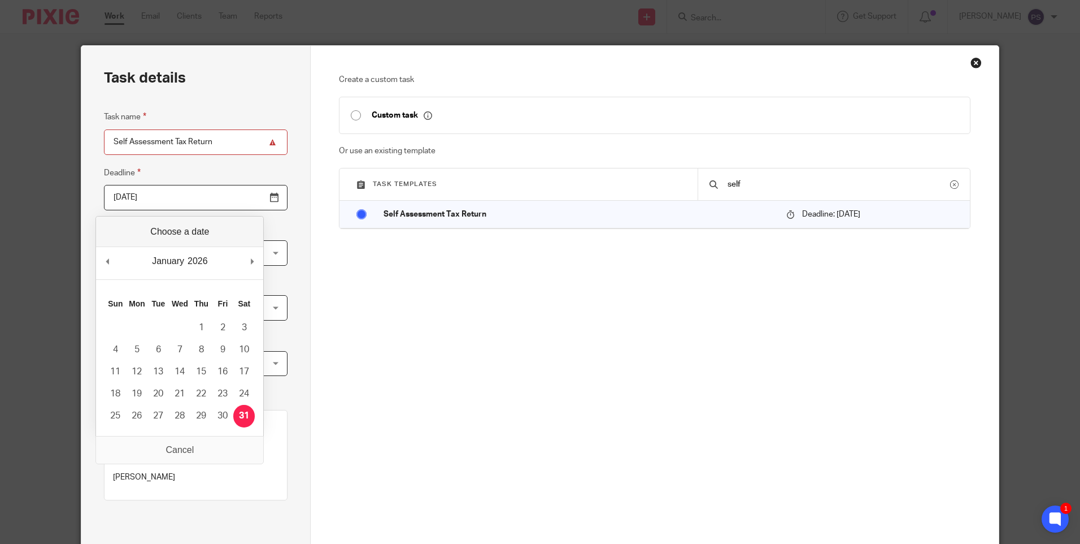
click at [160, 208] on input "[DATE]" at bounding box center [196, 197] width 184 height 25
click at [494, 346] on div "Create a custom task Custom task Or use an existing template Task templates sel…" at bounding box center [654, 239] width 631 height 331
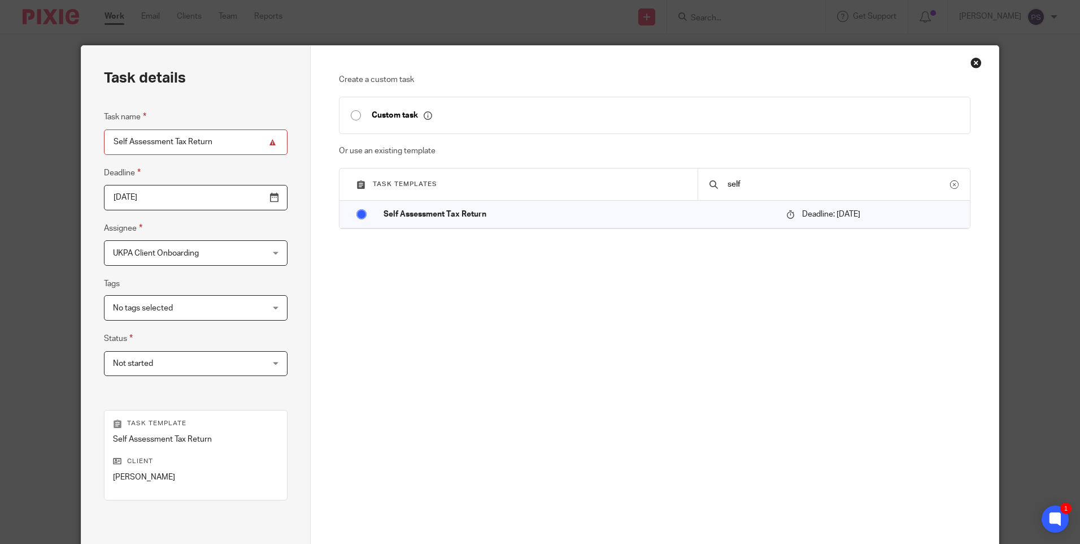
scroll to position [113, 0]
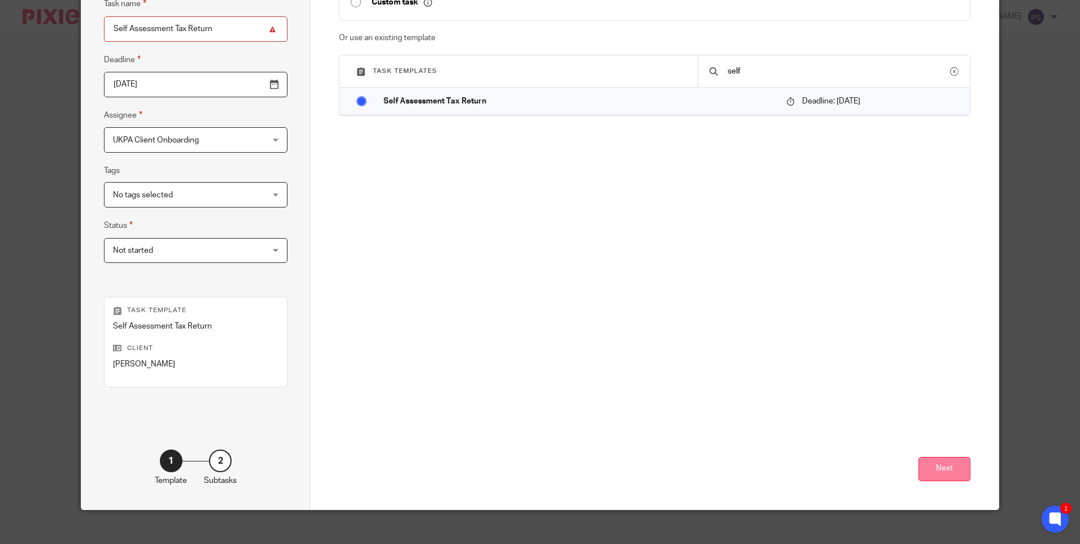
click at [947, 466] on button "Next" at bounding box center [945, 469] width 52 height 24
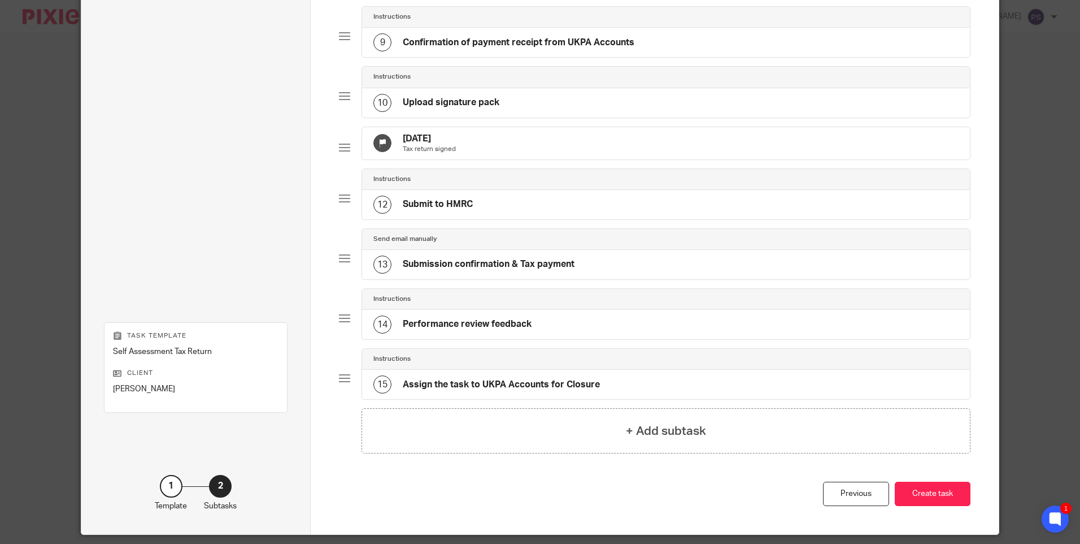
scroll to position [604, 0]
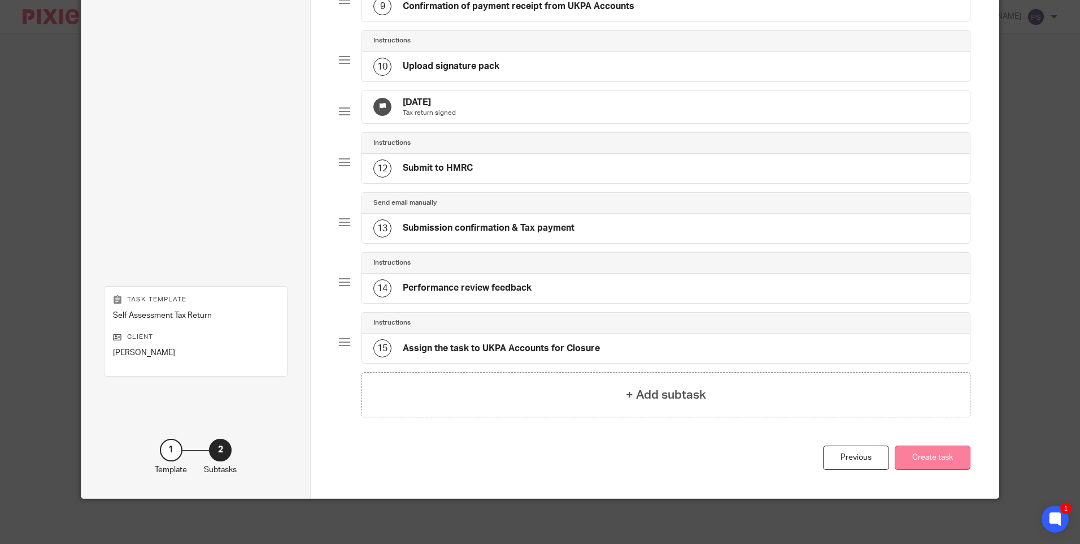
click at [919, 464] on button "Create task" at bounding box center [933, 457] width 76 height 24
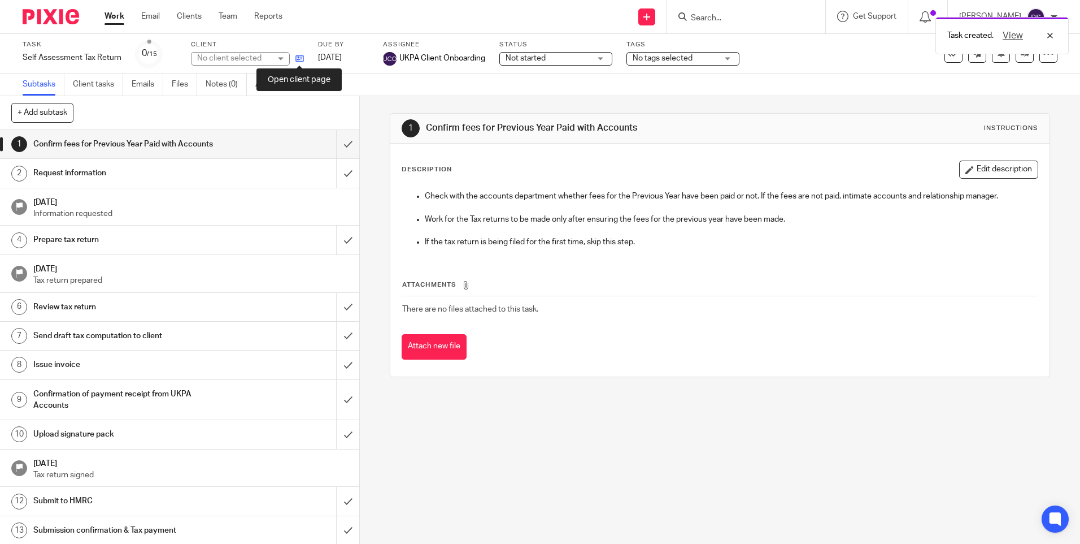
click at [297, 56] on icon at bounding box center [299, 58] width 8 height 8
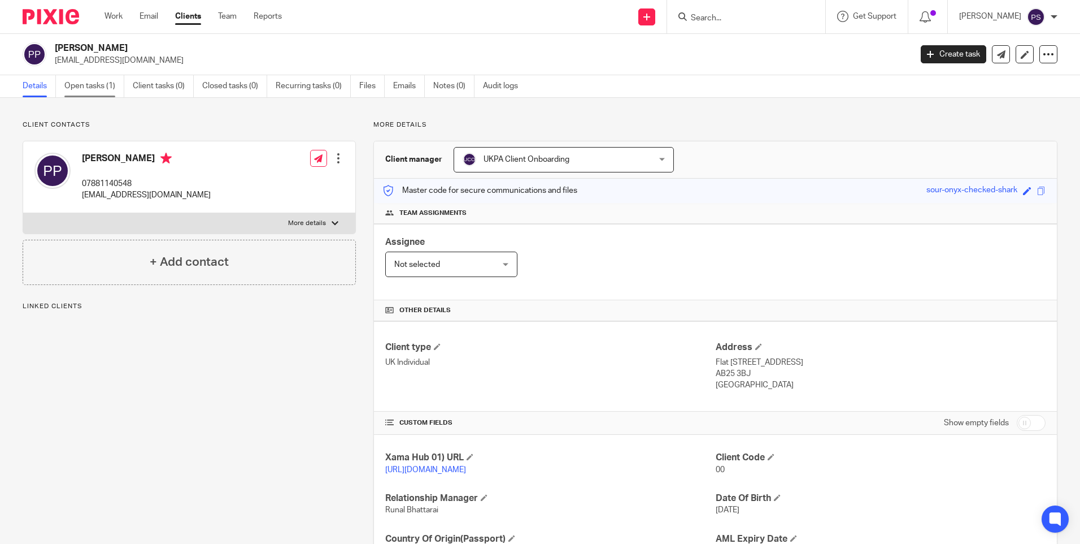
click at [101, 86] on link "Open tasks (1)" at bounding box center [94, 86] width 60 height 22
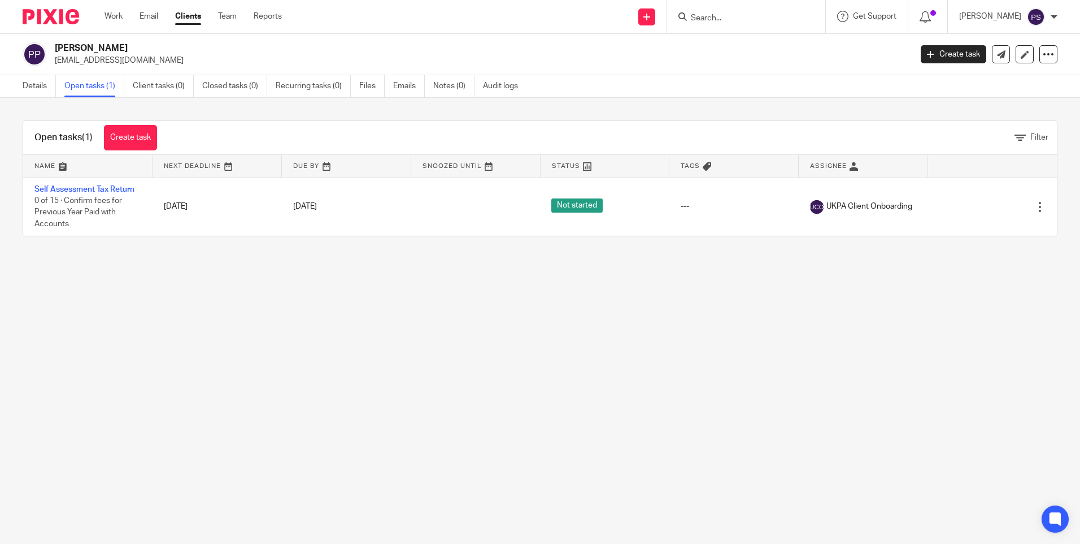
click at [146, 138] on link "Create task" at bounding box center [130, 137] width 53 height 25
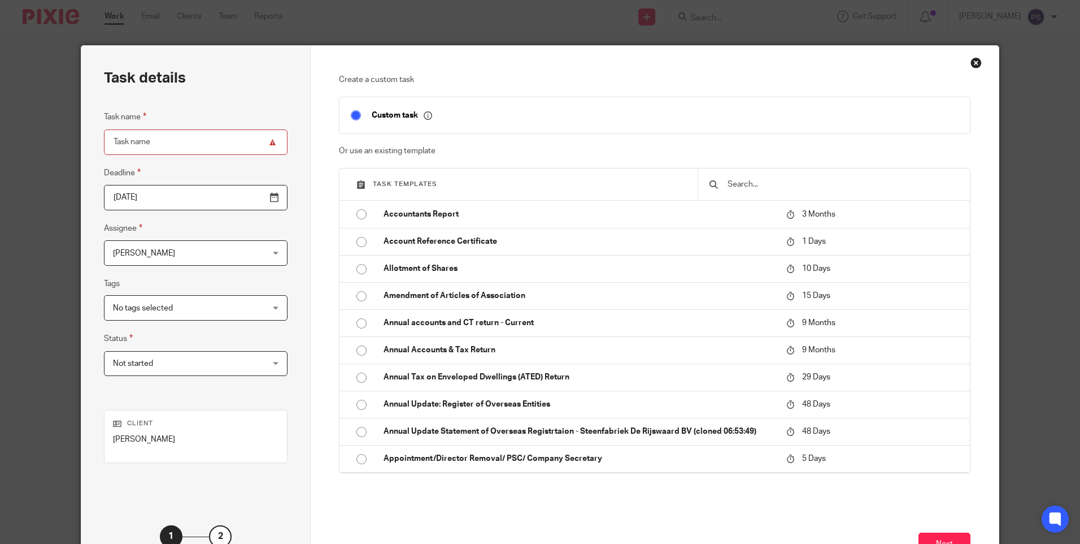
click at [735, 178] on input "text" at bounding box center [843, 184] width 232 height 12
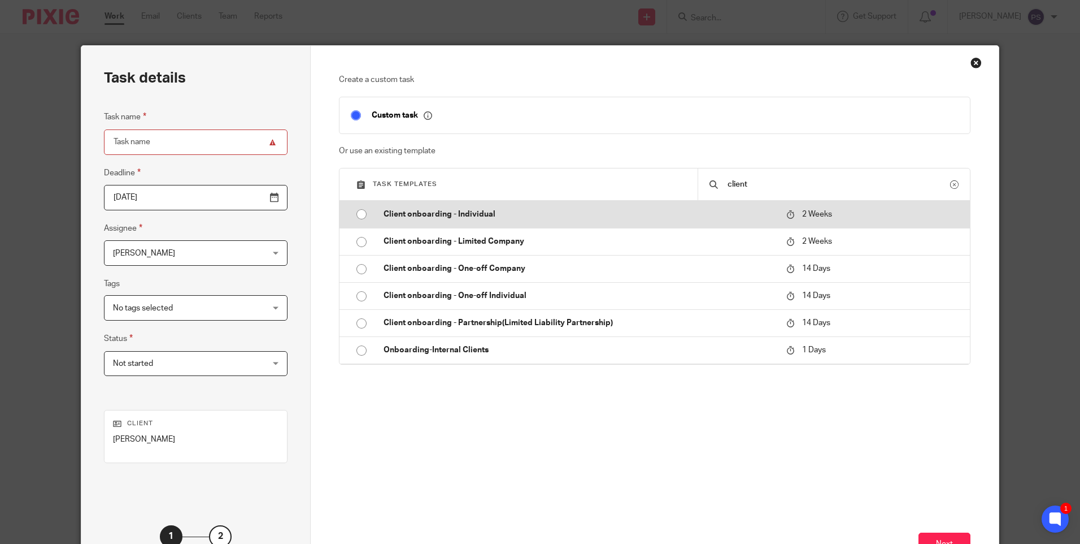
type input "client"
click at [360, 207] on input "radio" at bounding box center [361, 213] width 21 height 21
type input "[DATE]"
type input "Client onboarding - Individual"
checkbox input "false"
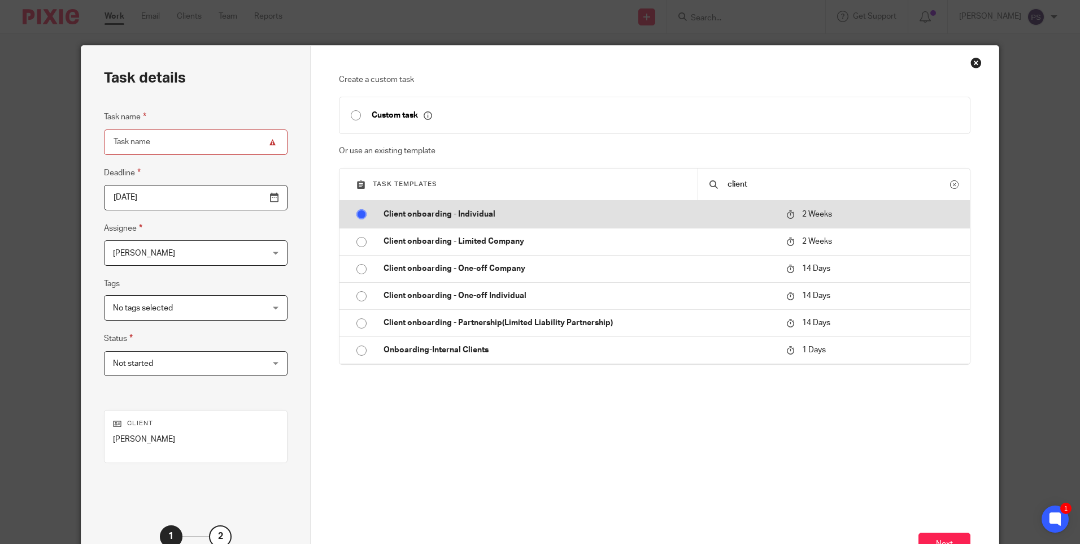
radio input "false"
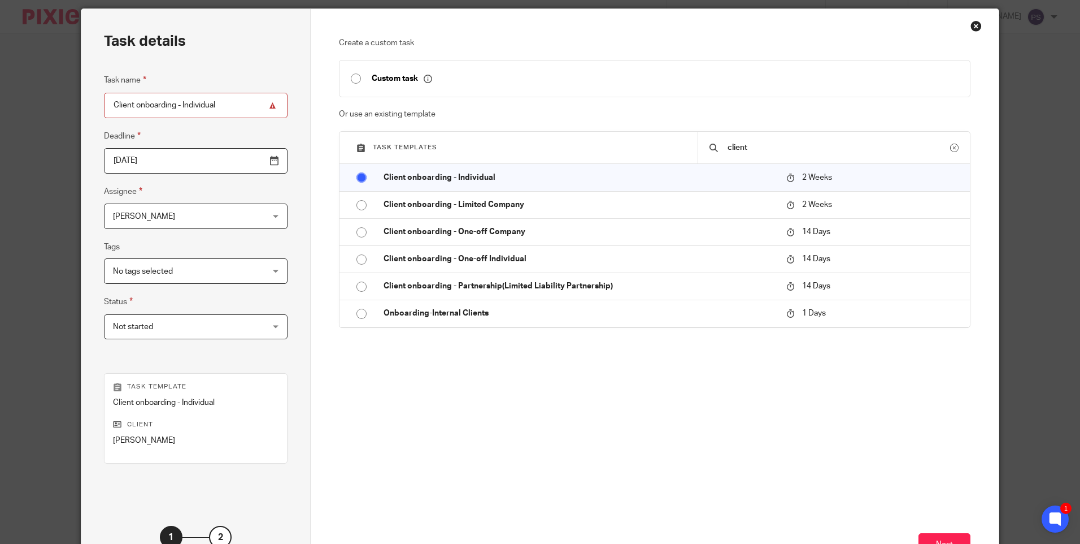
scroll to position [56, 0]
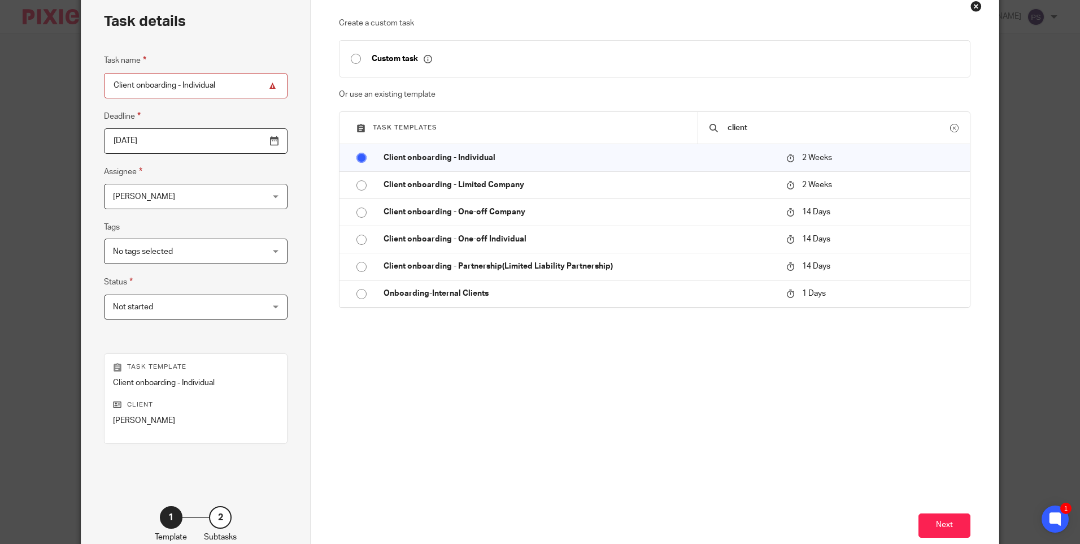
click at [141, 120] on fieldset "Deadline 2025-10-08" at bounding box center [196, 132] width 184 height 44
click at [155, 139] on input "2025-10-08" at bounding box center [196, 140] width 184 height 25
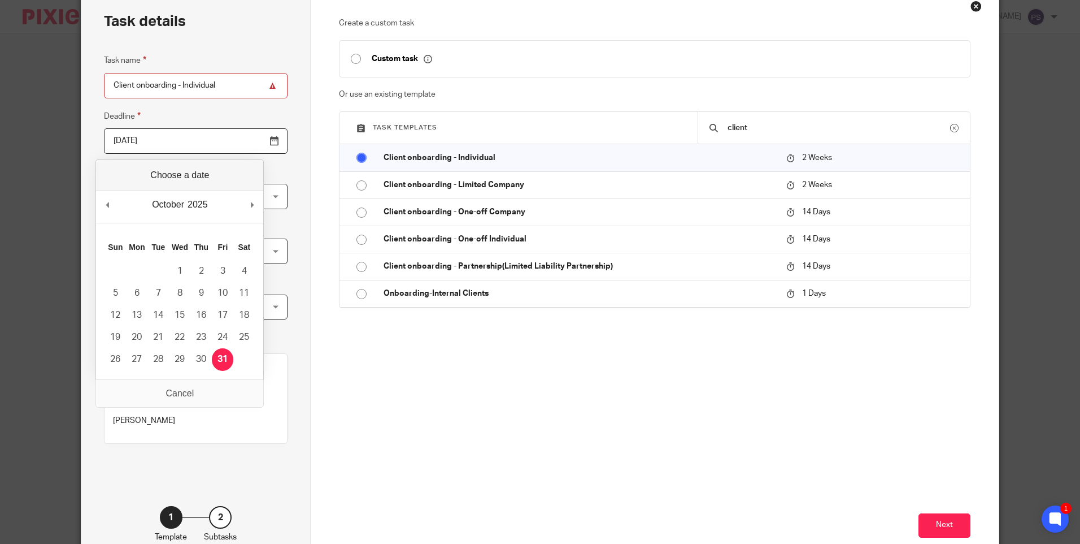
click at [158, 134] on input "2025-10-31" at bounding box center [196, 140] width 184 height 25
type input "2025-10-08"
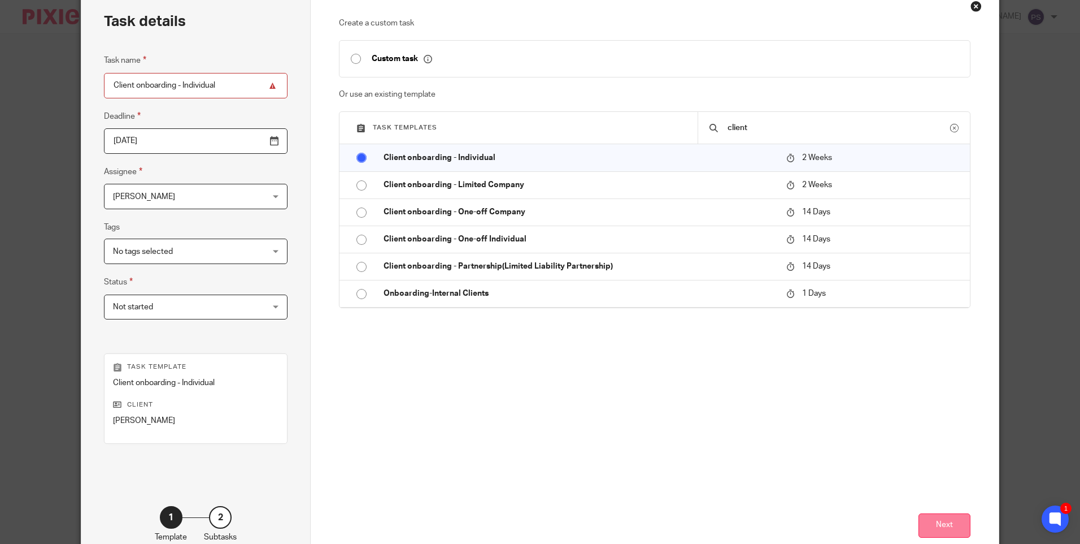
click at [959, 530] on button "Next" at bounding box center [945, 525] width 52 height 24
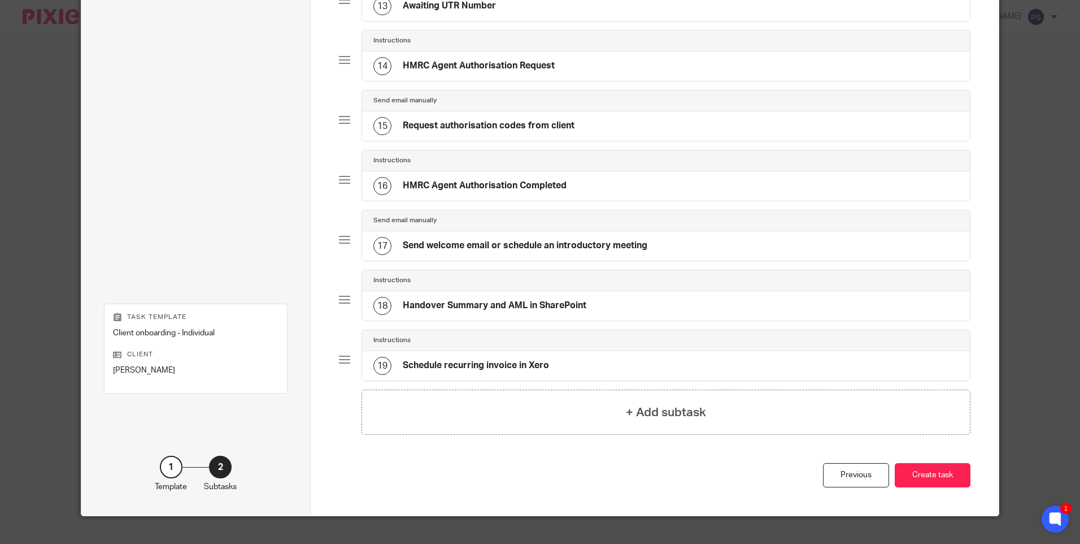
scroll to position [870, 0]
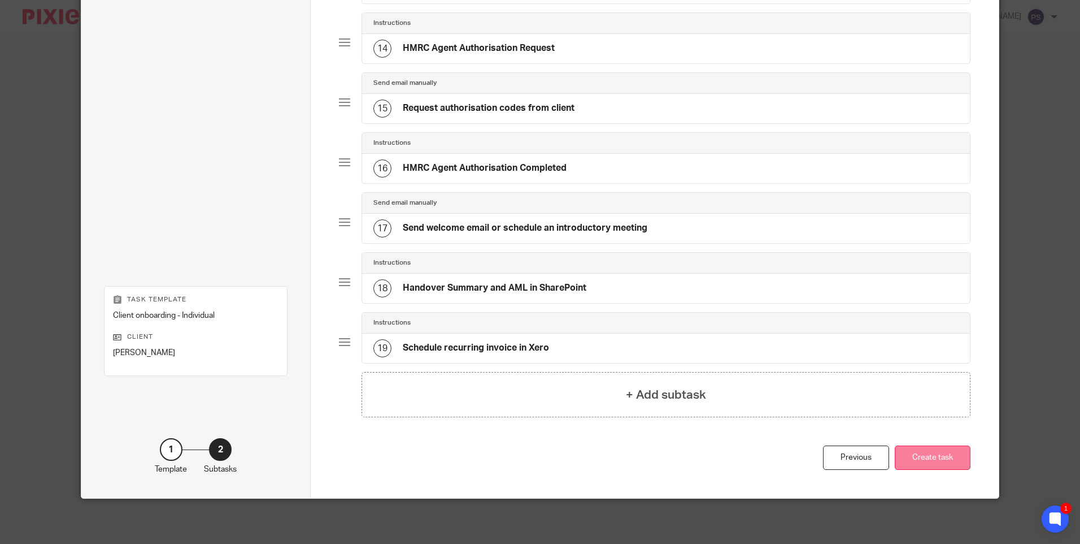
click at [903, 450] on button "Create task" at bounding box center [933, 457] width 76 height 24
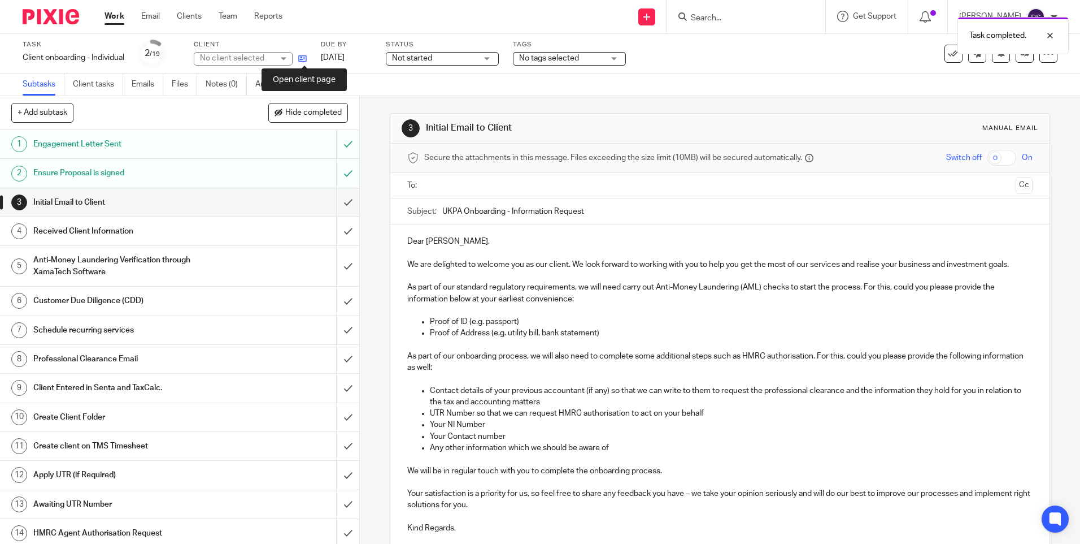
click at [302, 60] on icon at bounding box center [302, 58] width 8 height 8
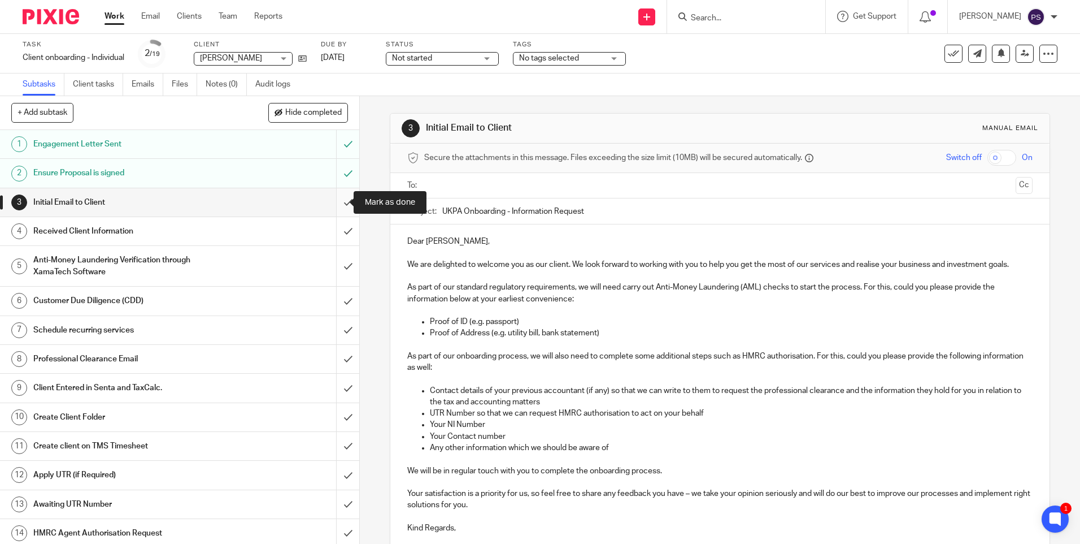
click at [340, 202] on input "submit" at bounding box center [179, 202] width 359 height 28
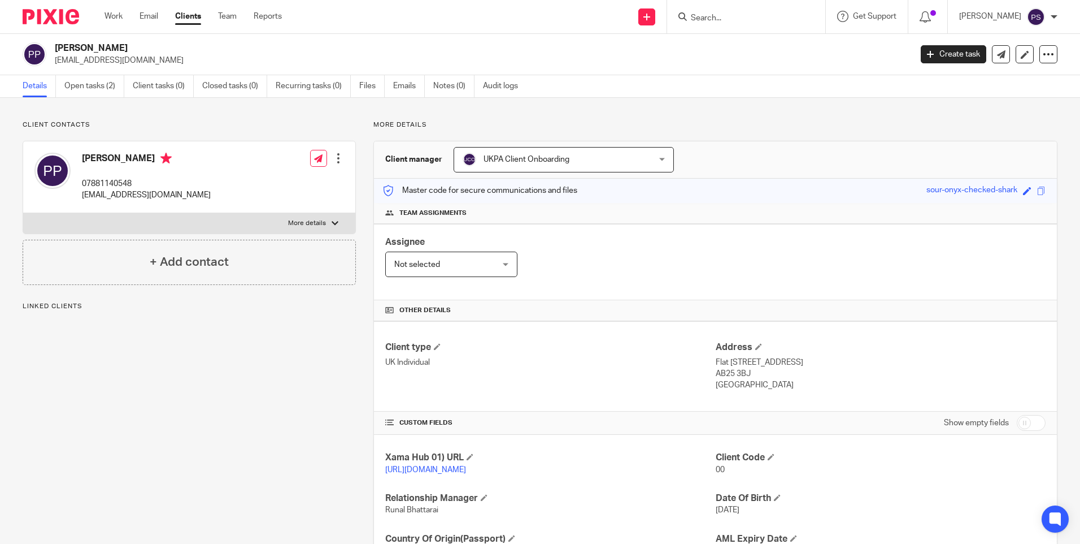
click at [136, 47] on h2 "Padmanabhan Pavithran" at bounding box center [394, 48] width 679 height 12
click at [136, 47] on h2 "[PERSON_NAME]" at bounding box center [394, 48] width 679 height 12
copy div "[PERSON_NAME]"
click at [444, 84] on link "Notes (0)" at bounding box center [453, 86] width 41 height 22
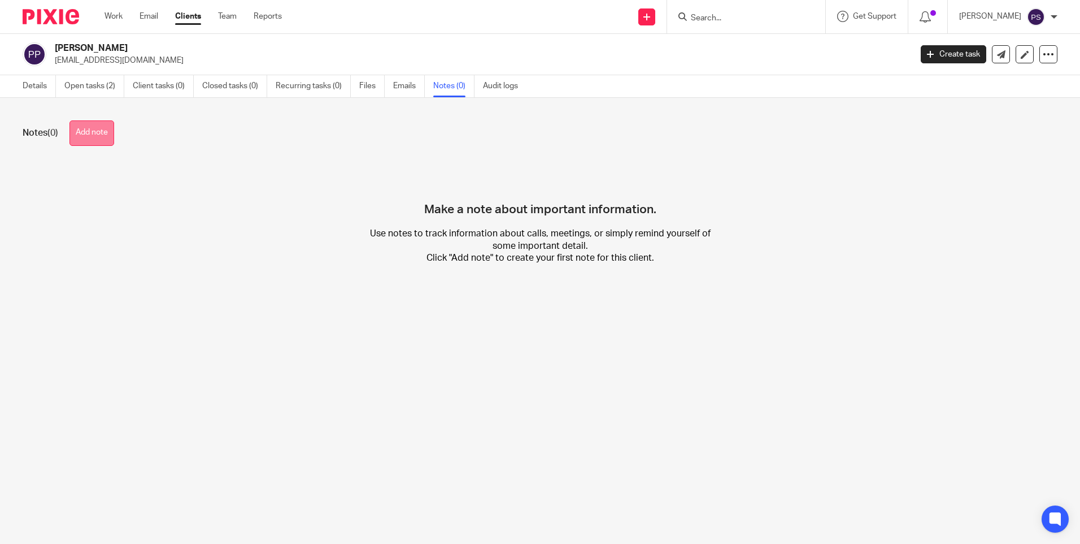
click at [110, 135] on button "Add note" at bounding box center [91, 132] width 45 height 25
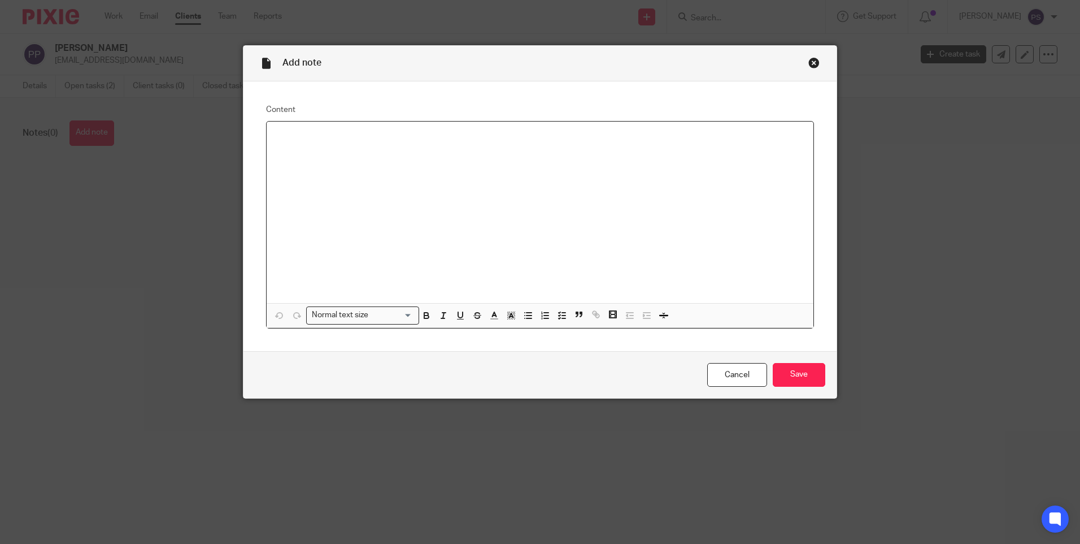
click at [296, 145] on div at bounding box center [540, 211] width 547 height 181
paste div
drag, startPoint x: 531, startPoint y: 134, endPoint x: 535, endPoint y: 142, distance: 8.6
click at [531, 136] on p "Services (Yearly) Fees (£)/ Year Personal Tax Return 250 =Net Total 250.00 Disc…" at bounding box center [540, 136] width 529 height 11
drag, startPoint x: 576, startPoint y: 134, endPoint x: 595, endPoint y: 173, distance: 43.2
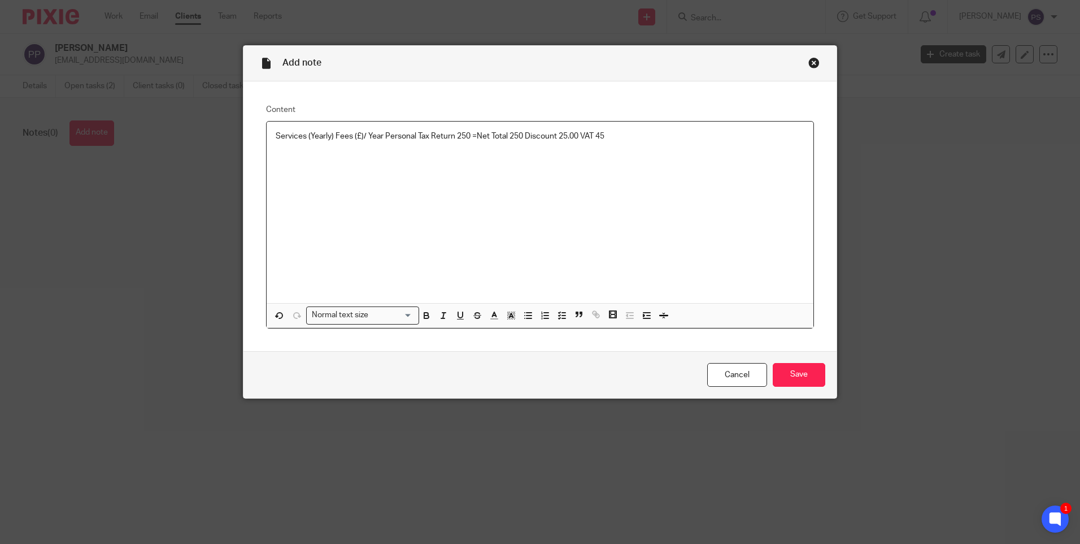
click at [576, 137] on p "Services (Yearly) Fees (£)/ Year Personal Tax Return 250 =Net Total 250 Discoun…" at bounding box center [540, 136] width 529 height 11
click at [653, 166] on div "Services (Yearly) Fees (£)/ Year Personal Tax Return 250 =Net Total 250 Discoun…" at bounding box center [540, 211] width 547 height 181
click at [636, 133] on p "Services (Yearly) Fees (£)/ Year Personal Tax Return 250 =Net Total 250 Discoun…" at bounding box center [540, 136] width 529 height 11
click at [782, 371] on input "Save" at bounding box center [799, 375] width 53 height 24
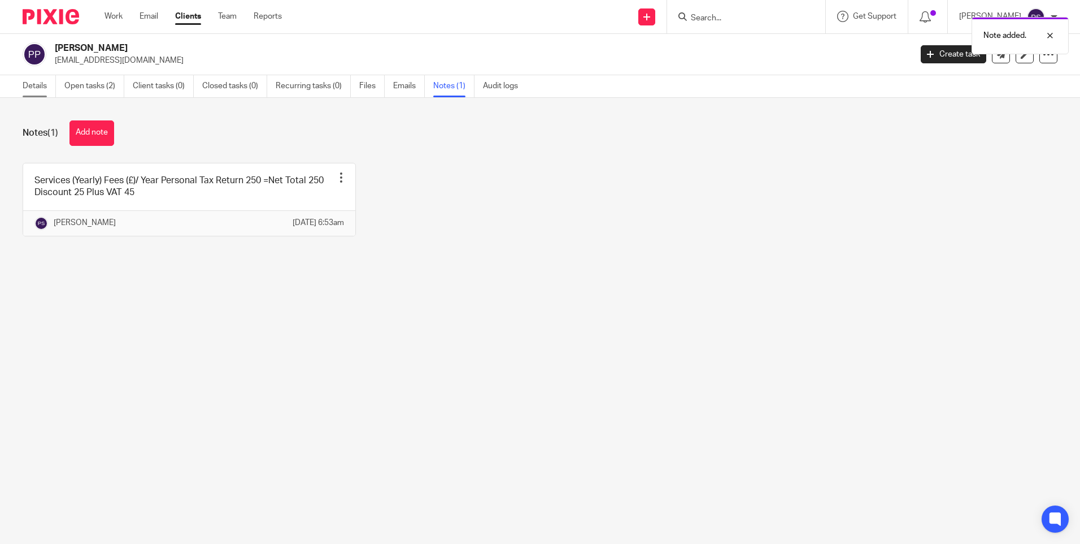
click at [32, 84] on link "Details" at bounding box center [39, 86] width 33 height 22
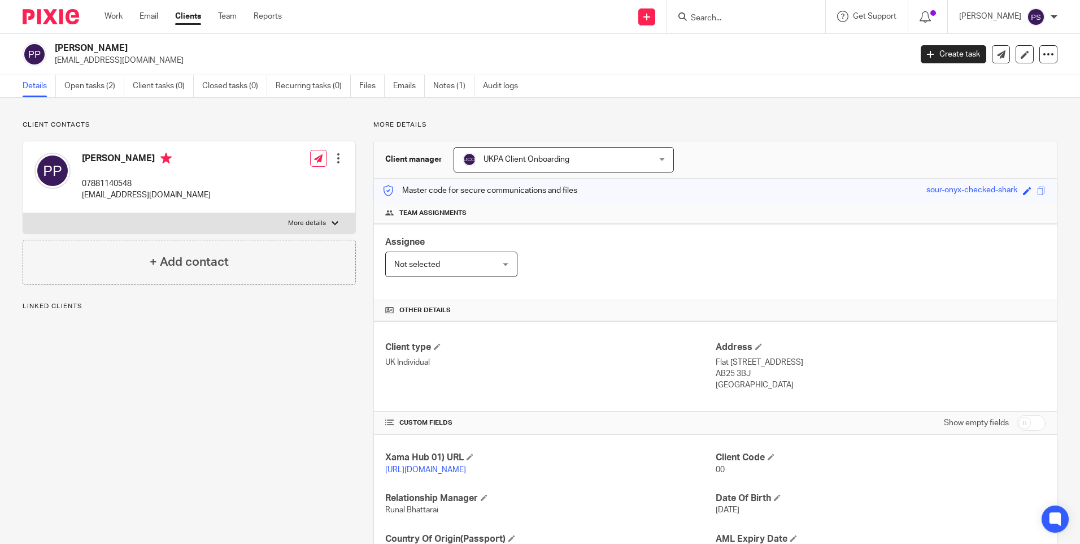
click at [136, 47] on h2 "[PERSON_NAME]" at bounding box center [394, 48] width 679 height 12
drag, startPoint x: 0, startPoint y: 0, endPoint x: 136, endPoint y: 47, distance: 144.0
click at [136, 47] on h2 "[PERSON_NAME]" at bounding box center [394, 48] width 679 height 12
copy div "[PERSON_NAME]"
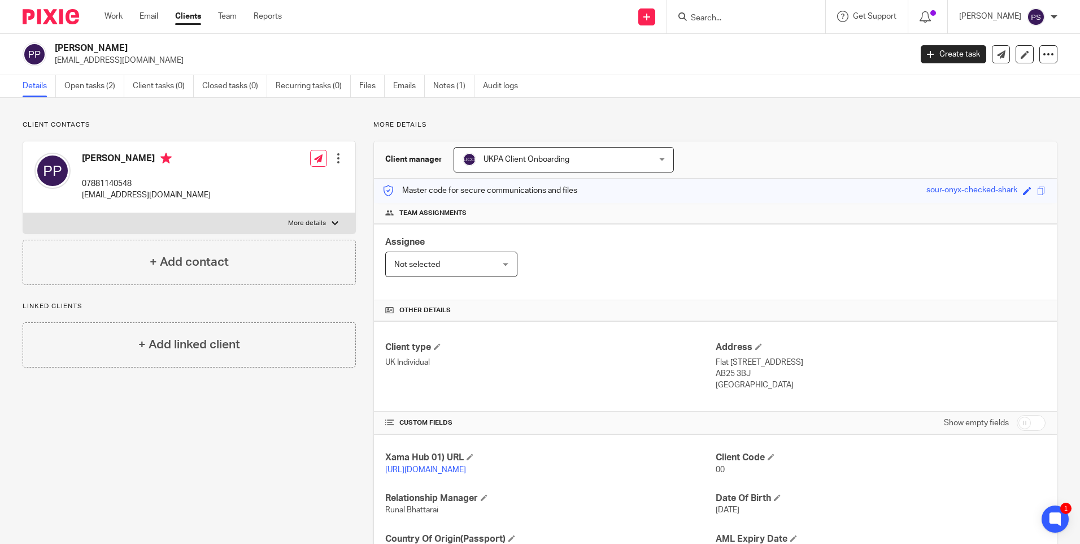
click at [192, 125] on p "Client contacts" at bounding box center [189, 124] width 333 height 9
click at [306, 91] on link "Recurring tasks (0)" at bounding box center [313, 86] width 75 height 22
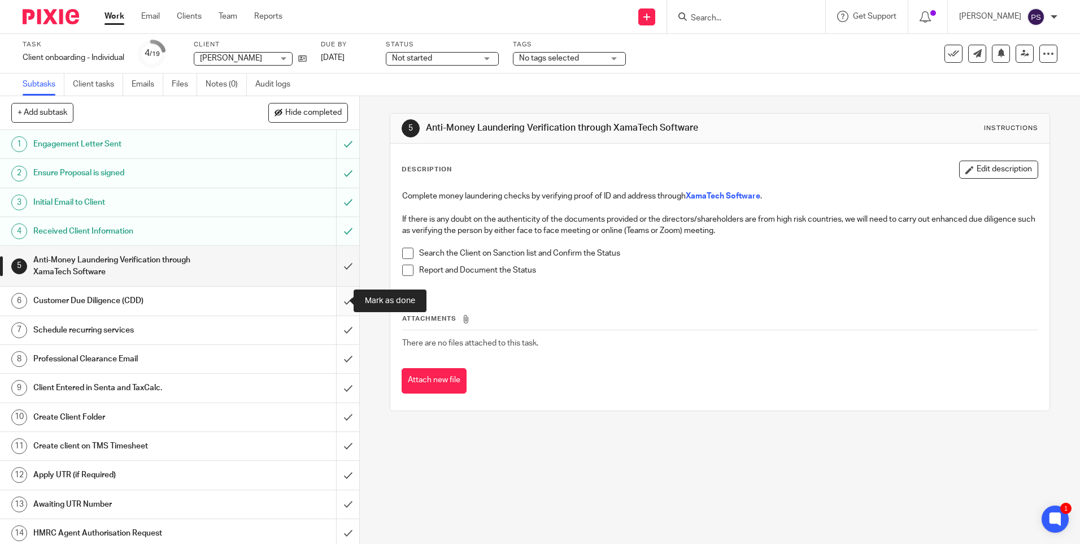
click at [333, 298] on input "submit" at bounding box center [179, 300] width 359 height 28
click at [334, 330] on input "submit" at bounding box center [179, 330] width 359 height 28
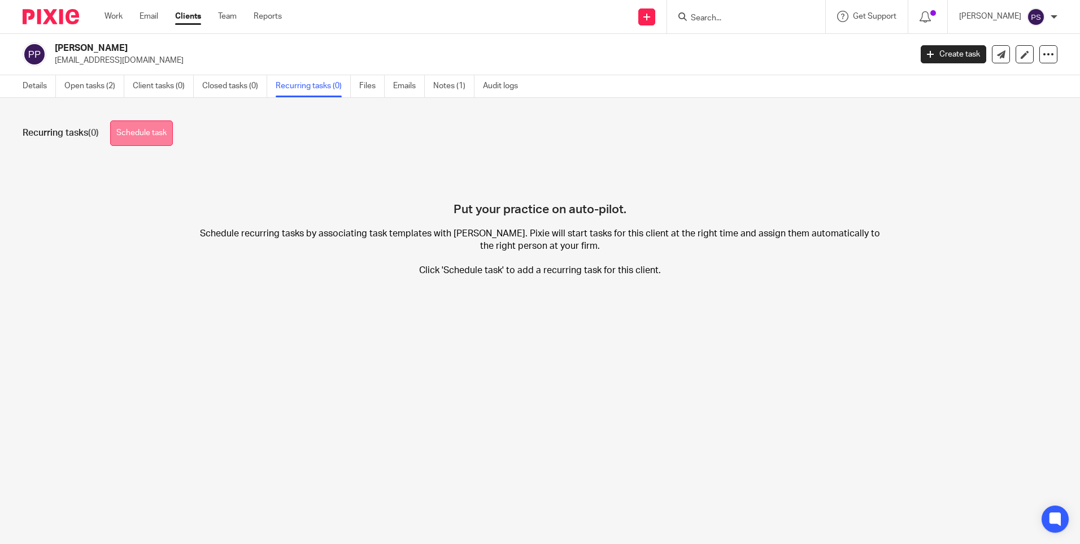
click at [173, 129] on link "Schedule task" at bounding box center [141, 132] width 63 height 25
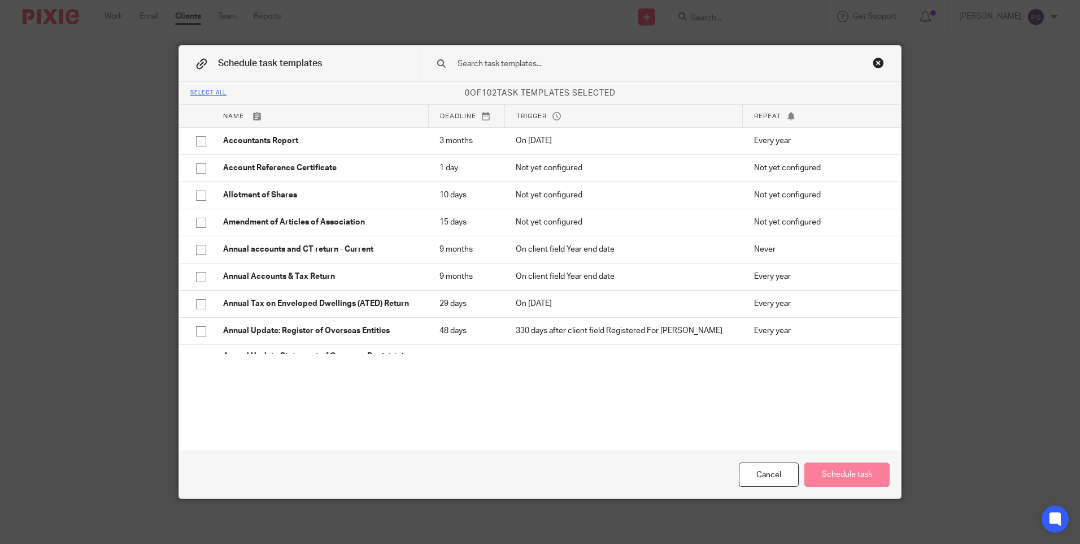
click at [495, 59] on input "text" at bounding box center [643, 64] width 372 height 12
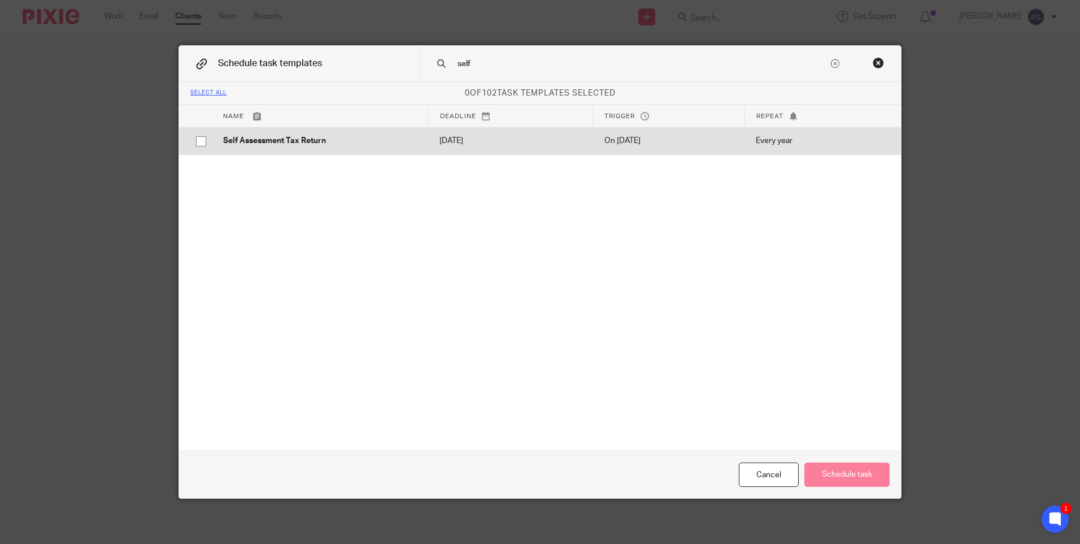
type input "self"
click at [198, 140] on input "checkbox" at bounding box center [200, 141] width 21 height 21
checkbox input "true"
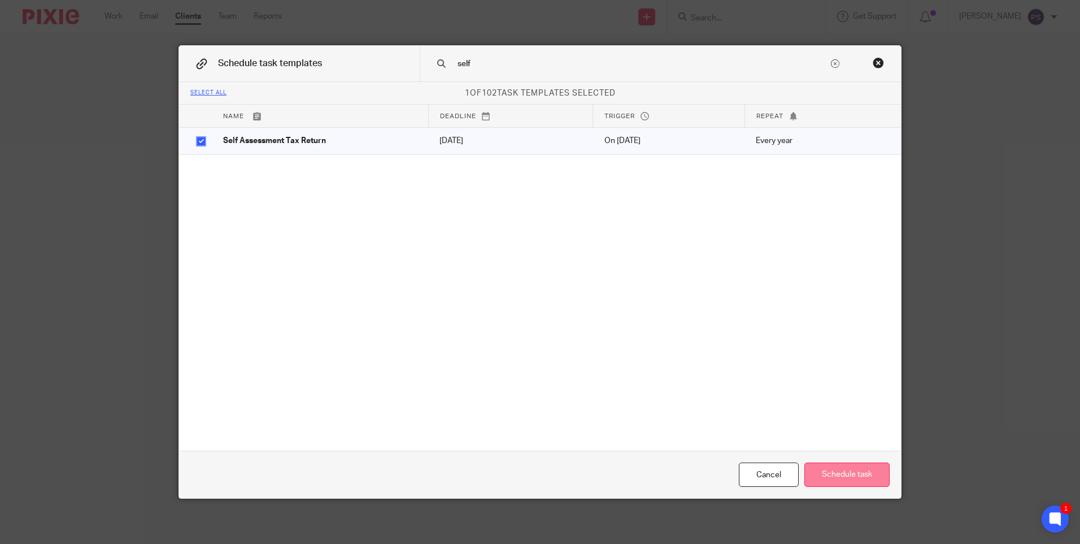
click at [857, 472] on button "Schedule task" at bounding box center [847, 474] width 85 height 24
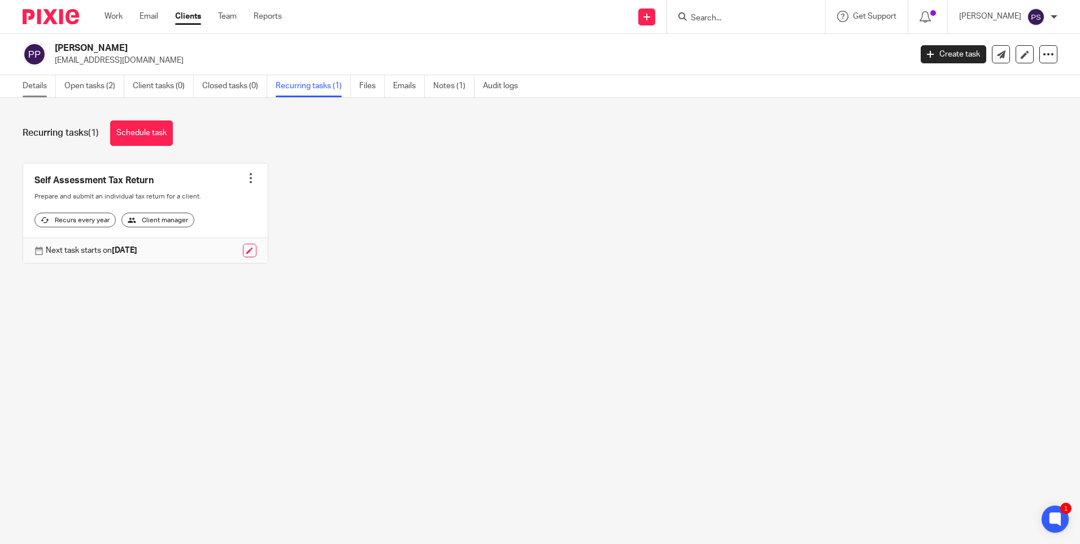
click at [28, 83] on link "Details" at bounding box center [39, 86] width 33 height 22
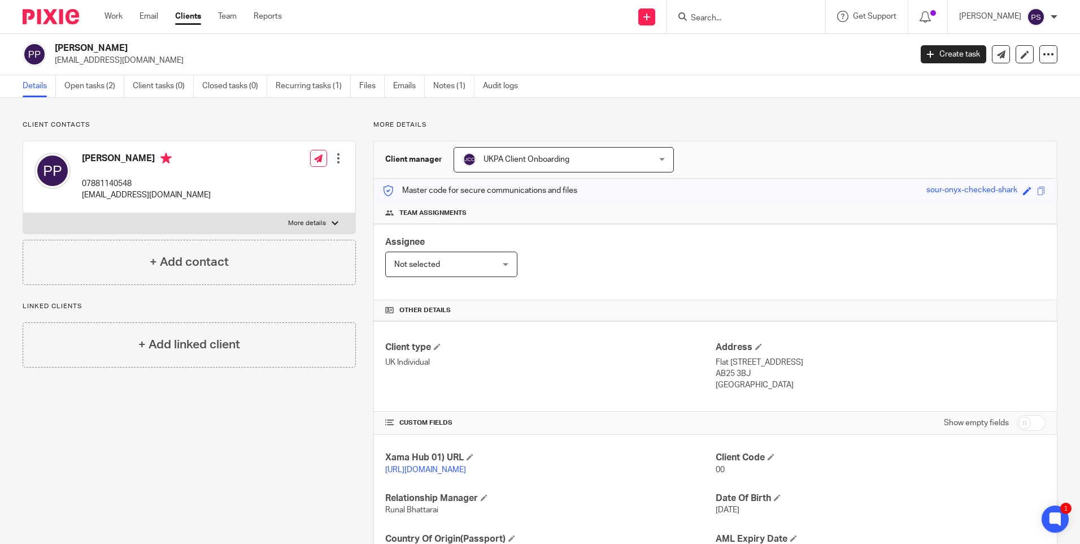
click at [404, 468] on link "https://platform.xamatech.com/portal/crm/clients/7eeb7c10-990a-11f0-a9b4-63eefa…" at bounding box center [425, 470] width 81 height 8
click at [111, 184] on p "07881140548" at bounding box center [146, 183] width 129 height 11
copy div "07881140548"
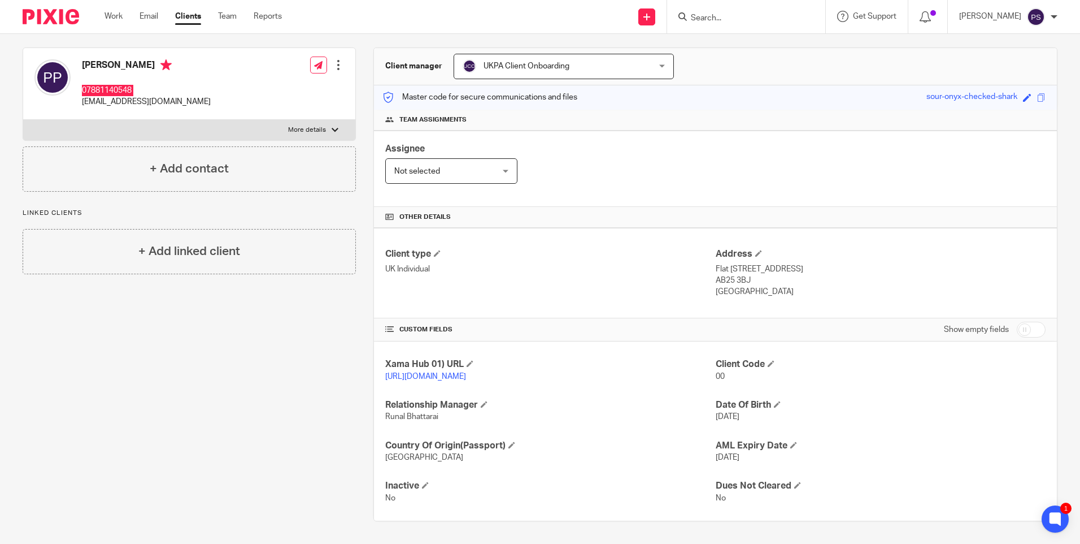
scroll to position [105, 0]
drag, startPoint x: 709, startPoint y: 257, endPoint x: 825, endPoint y: 258, distance: 115.8
click at [825, 258] on div "Client type UK Individual Address Flat 17 Cedar Court, Ashgrove Road, Aberdeen,…" at bounding box center [715, 273] width 683 height 90
click at [825, 263] on p "Flat 17 Cedar Court, Ashgrove Road, Aberdeen, Aberdeenshire" at bounding box center [881, 268] width 330 height 11
drag, startPoint x: 710, startPoint y: 257, endPoint x: 875, endPoint y: 262, distance: 165.1
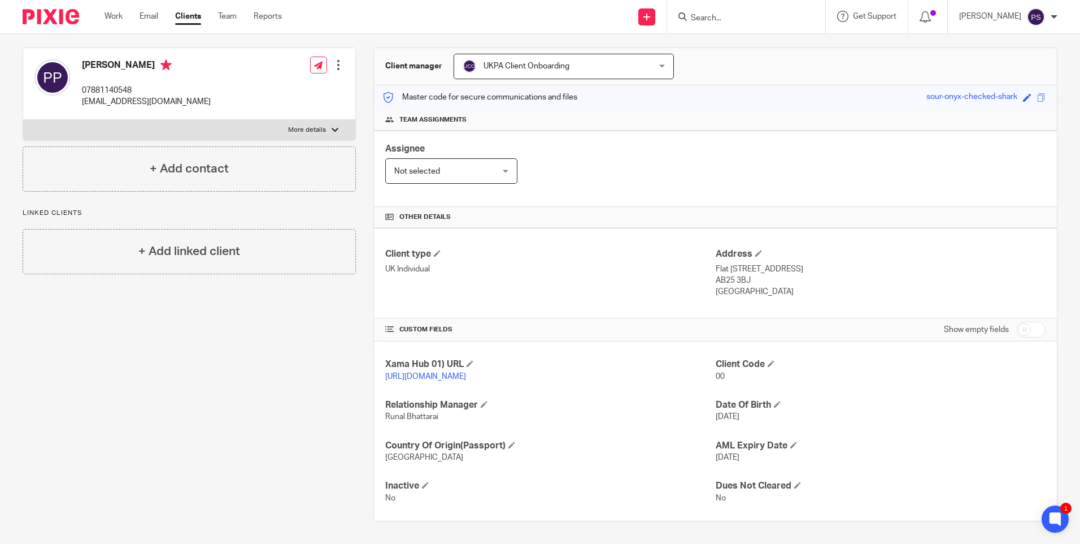
click at [875, 263] on p "Flat 17 Cedar Court, Ashgrove Road, Aberdeen, Aberdeenshire" at bounding box center [881, 268] width 330 height 11
copy p "Flat 17 Cedar Court, Ashgrove Road, Aberdeen"
click at [909, 263] on p "Flat 17 Cedar Court, Ashgrove Road, Aberdeen, Aberdeenshire" at bounding box center [881, 268] width 330 height 11
copy p "Aberdeenshire"
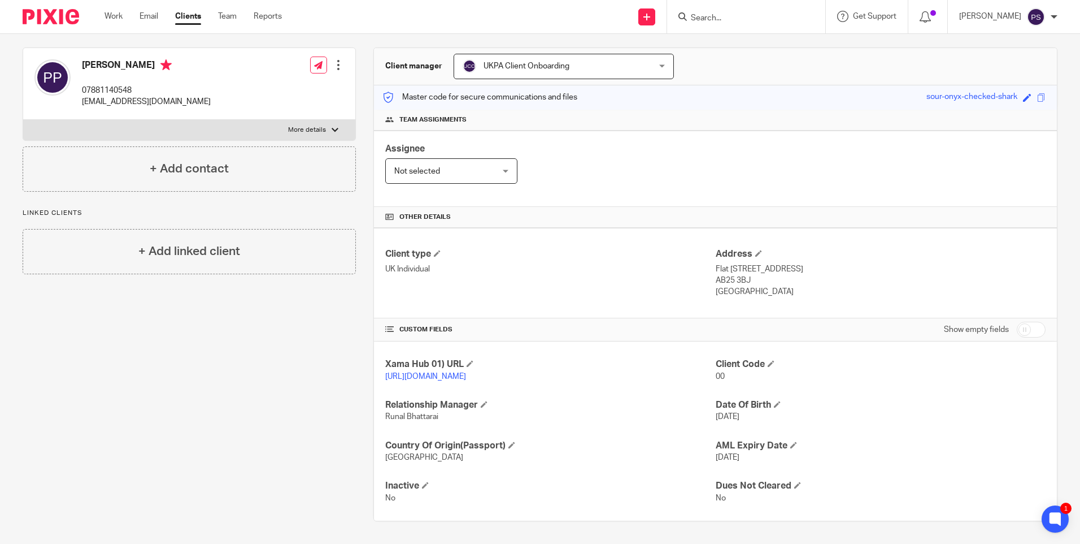
click at [724, 275] on p "AB25 3BJ" at bounding box center [881, 280] width 330 height 11
copy div "AB25 3BJ"
click at [154, 59] on h4 "[PERSON_NAME]" at bounding box center [146, 66] width 129 height 14
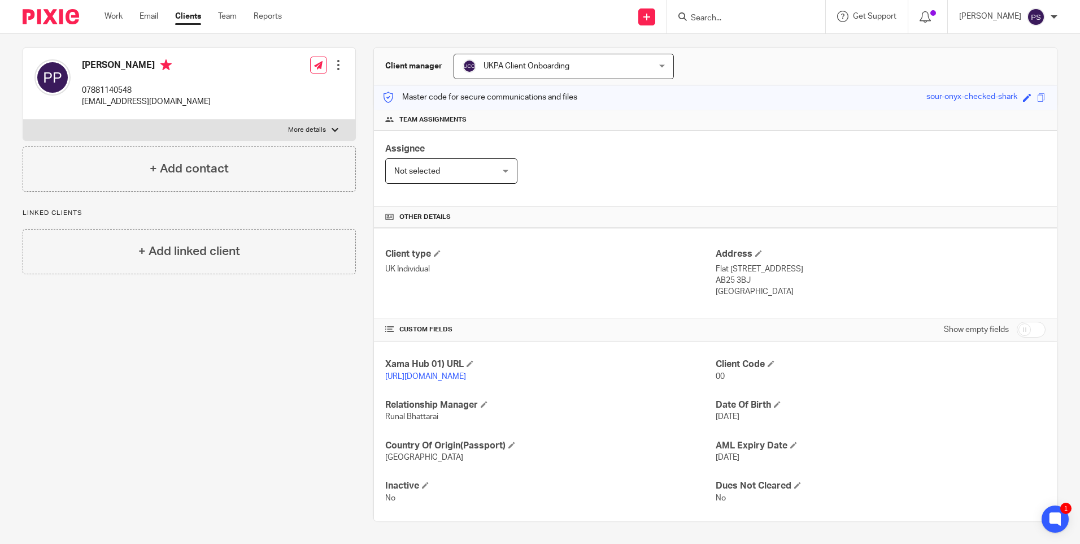
click at [154, 59] on h4 "[PERSON_NAME]" at bounding box center [146, 66] width 129 height 14
copy h4 "[PERSON_NAME]"
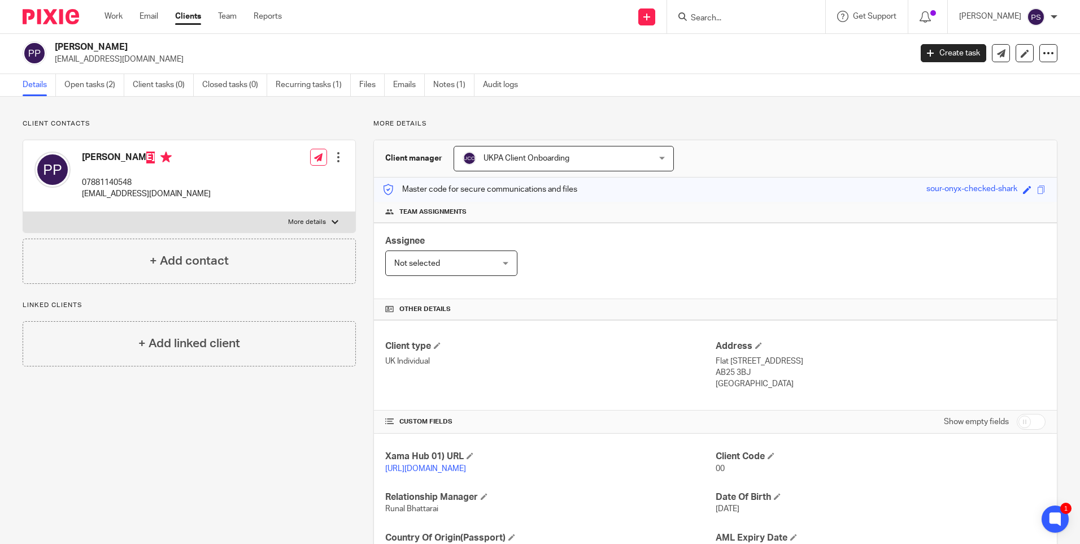
scroll to position [0, 0]
click at [98, 46] on h2 "[PERSON_NAME]" at bounding box center [394, 48] width 679 height 12
copy div "[PERSON_NAME]"
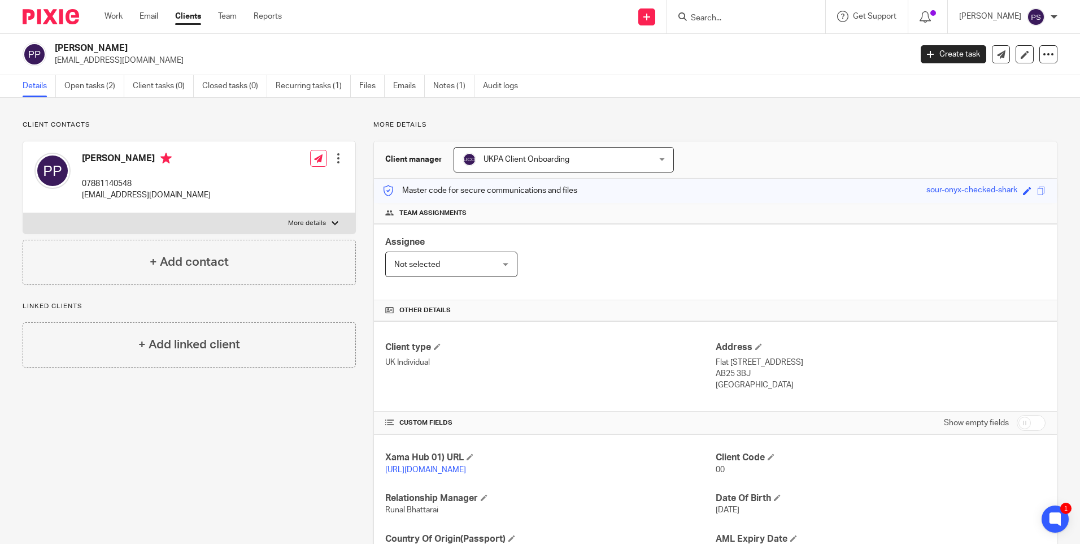
click at [132, 47] on h2 "[PERSON_NAME]" at bounding box center [394, 48] width 679 height 12
click at [106, 32] on div "Work Email Clients Team Reports Work Email Clients Team Reports Settings" at bounding box center [196, 16] width 206 height 33
click at [113, 47] on h2 "[PERSON_NAME]" at bounding box center [394, 48] width 679 height 12
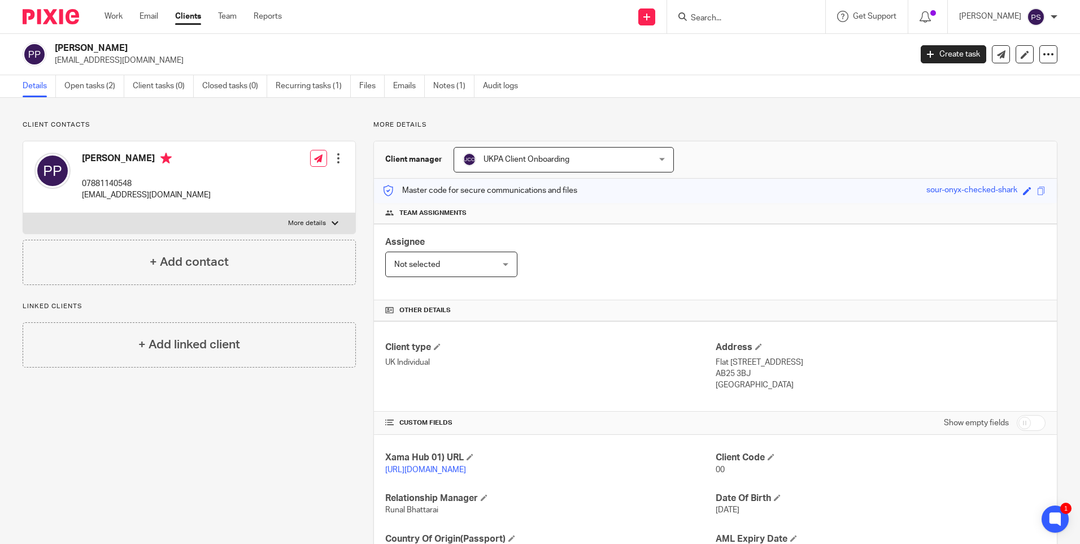
click at [113, 47] on h2 "[PERSON_NAME]" at bounding box center [394, 48] width 679 height 12
copy div "[PERSON_NAME]"
click at [136, 42] on div "Padmanabhan Pavithran batpavi@gmail.com Create task Update from Companies House…" at bounding box center [540, 54] width 1080 height 41
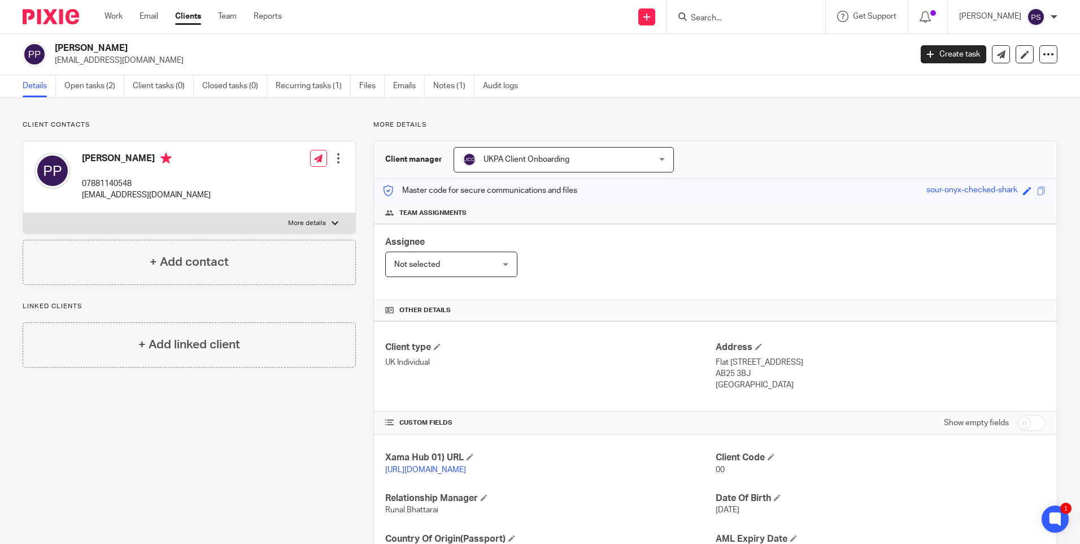
click at [136, 42] on div "Padmanabhan Pavithran batpavi@gmail.com Create task Update from Companies House…" at bounding box center [540, 54] width 1080 height 41
click at [111, 197] on p "[EMAIL_ADDRESS][DOMAIN_NAME]" at bounding box center [146, 194] width 129 height 11
click at [111, 197] on p "batpavi@gmail.com" at bounding box center [146, 194] width 129 height 11
copy div "batpavi@gmail.com"
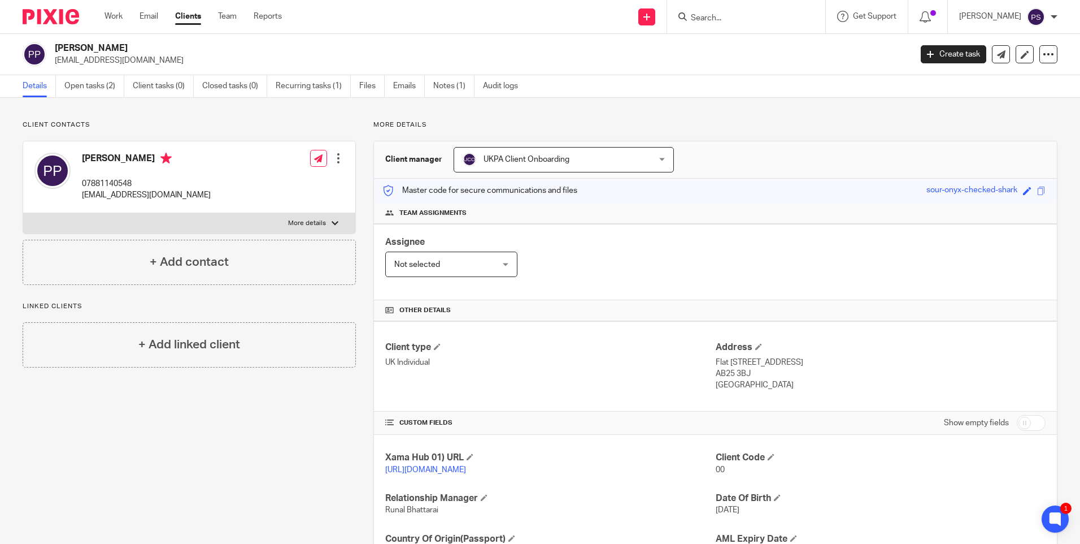
click at [113, 178] on p "07881140548" at bounding box center [146, 183] width 129 height 11
copy div "07881140548"
drag, startPoint x: 708, startPoint y: 362, endPoint x: 761, endPoint y: 365, distance: 52.6
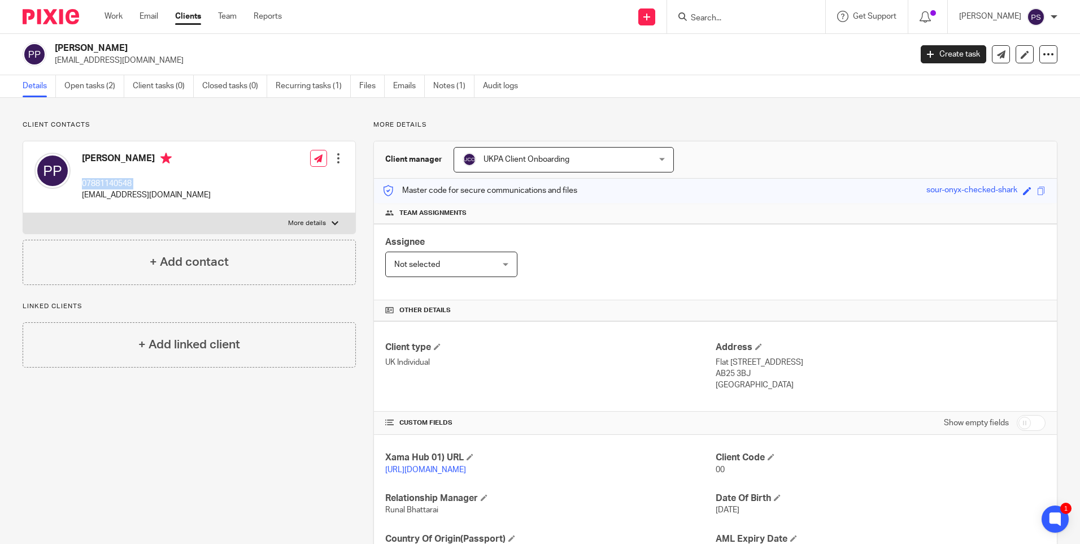
click at [761, 365] on div "Client type UK Individual Address Flat 17 Cedar Court, Ashgrove Road, Aberdeen,…" at bounding box center [715, 366] width 683 height 90
drag, startPoint x: 761, startPoint y: 365, endPoint x: 741, endPoint y: 371, distance: 21.1
click at [761, 365] on p "Flat 17 Cedar Court, Ashgrove Road, Aberdeen, Aberdeenshire" at bounding box center [881, 362] width 330 height 11
click at [716, 363] on p "Flat 17 Cedar Court, Ashgrove Road, Aberdeen, Aberdeenshire" at bounding box center [881, 362] width 330 height 11
drag, startPoint x: 712, startPoint y: 363, endPoint x: 779, endPoint y: 367, distance: 67.3
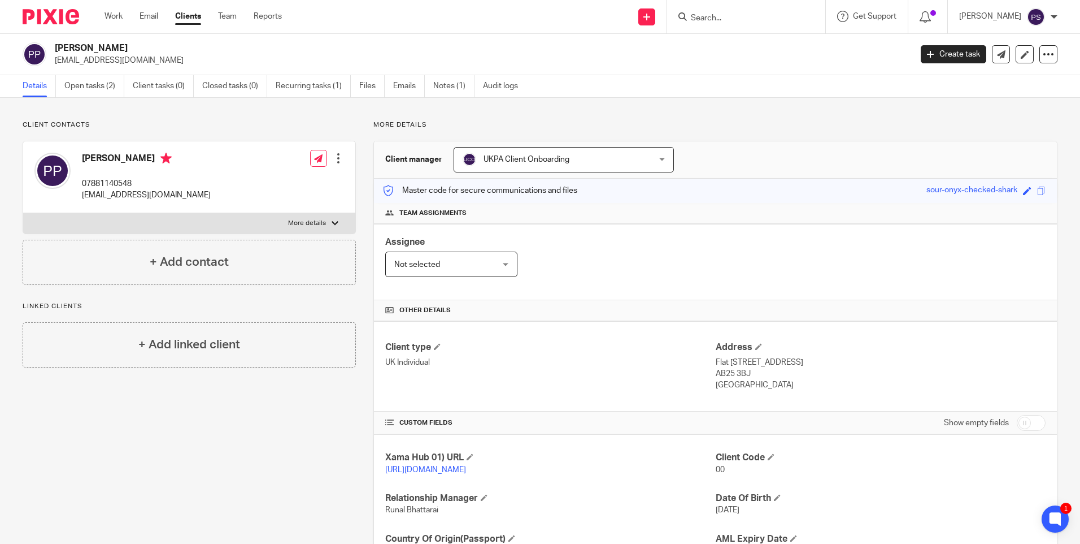
click at [779, 367] on p "Flat 17 Cedar Court, Ashgrove Road, Aberdeen, Aberdeenshire" at bounding box center [881, 362] width 330 height 11
copy p "Flat 17 Cedar Court"
drag, startPoint x: 783, startPoint y: 362, endPoint x: 836, endPoint y: 365, distance: 53.2
click at [836, 365] on p "Flat 17 Cedar Court, Ashgrove Road, Aberdeen, Aberdeenshire" at bounding box center [881, 362] width 330 height 11
click at [851, 362] on p "Flat 17 Cedar Court, Ashgrove Road, Aberdeen, Aberdeenshire" at bounding box center [881, 362] width 330 height 11
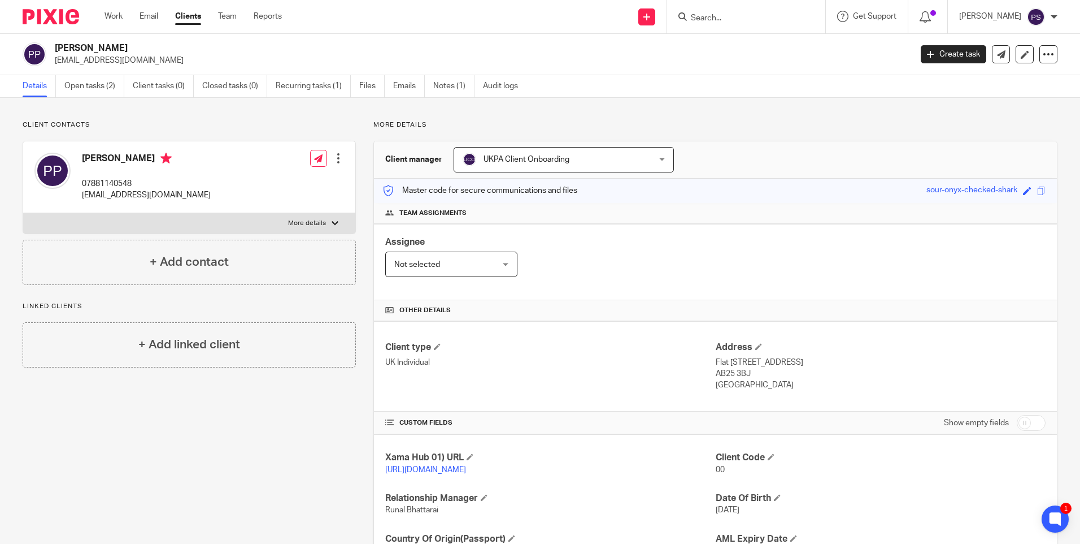
click at [851, 362] on p "Flat 17 Cedar Court, Ashgrove Road, Aberdeen, Aberdeenshire" at bounding box center [881, 362] width 330 height 11
click at [897, 362] on p "Flat 17 Cedar Court, Ashgrove Road, Aberdeen, Aberdeenshire" at bounding box center [881, 362] width 330 height 11
click at [742, 373] on p "AB25 3BJ" at bounding box center [881, 373] width 330 height 11
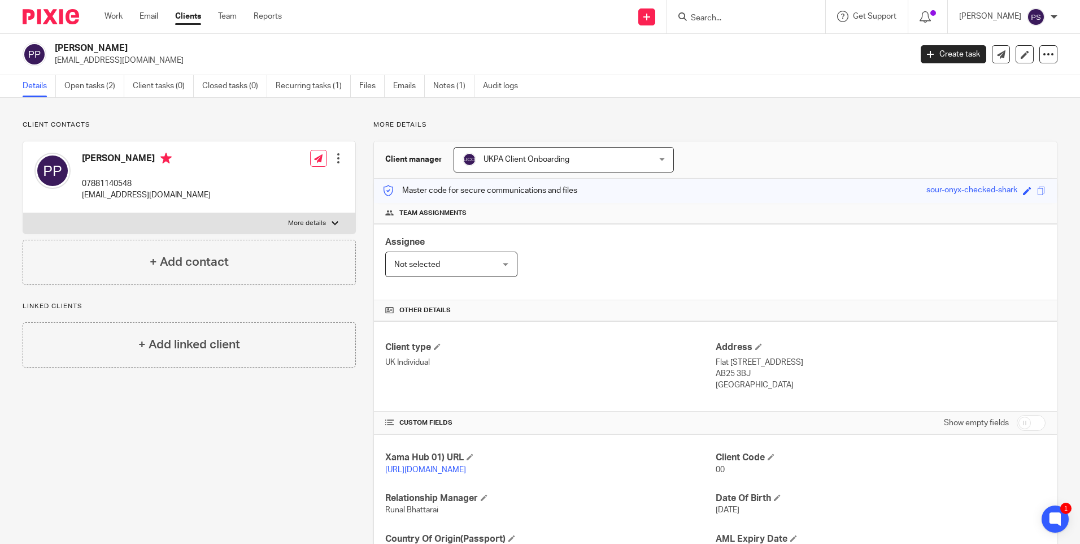
click at [742, 373] on p "AB25 3BJ" at bounding box center [881, 373] width 330 height 11
click at [138, 51] on h2 "[PERSON_NAME]" at bounding box center [394, 48] width 679 height 12
click at [655, 11] on link at bounding box center [646, 16] width 17 height 17
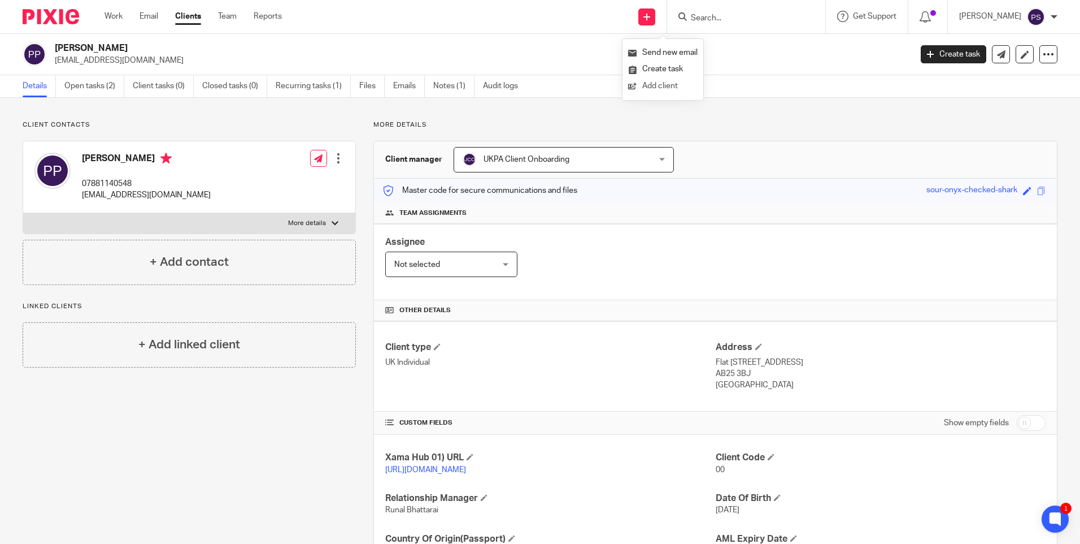
click at [663, 86] on link "Add client" at bounding box center [662, 86] width 69 height 16
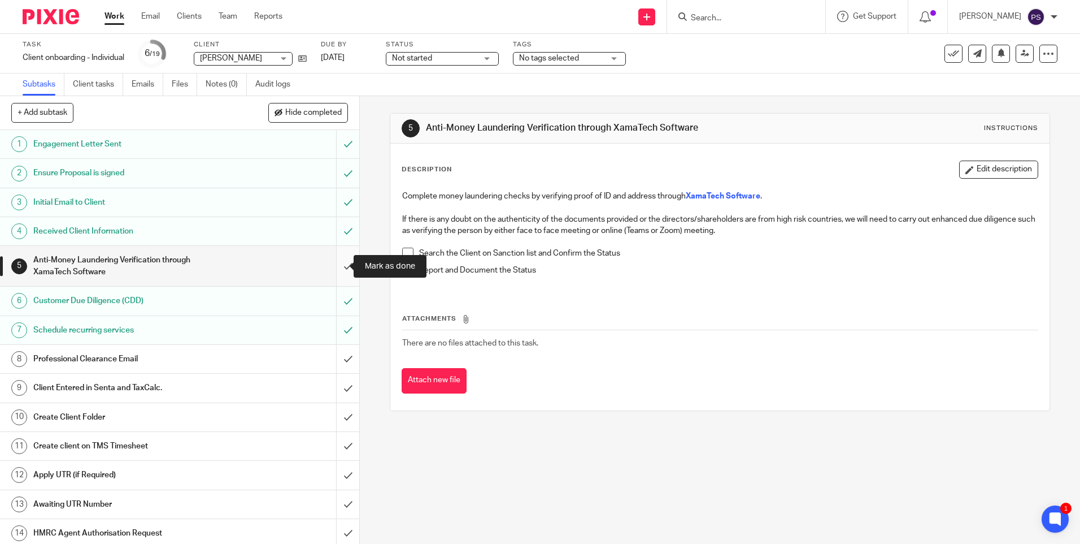
click at [331, 267] on input "submit" at bounding box center [179, 266] width 359 height 40
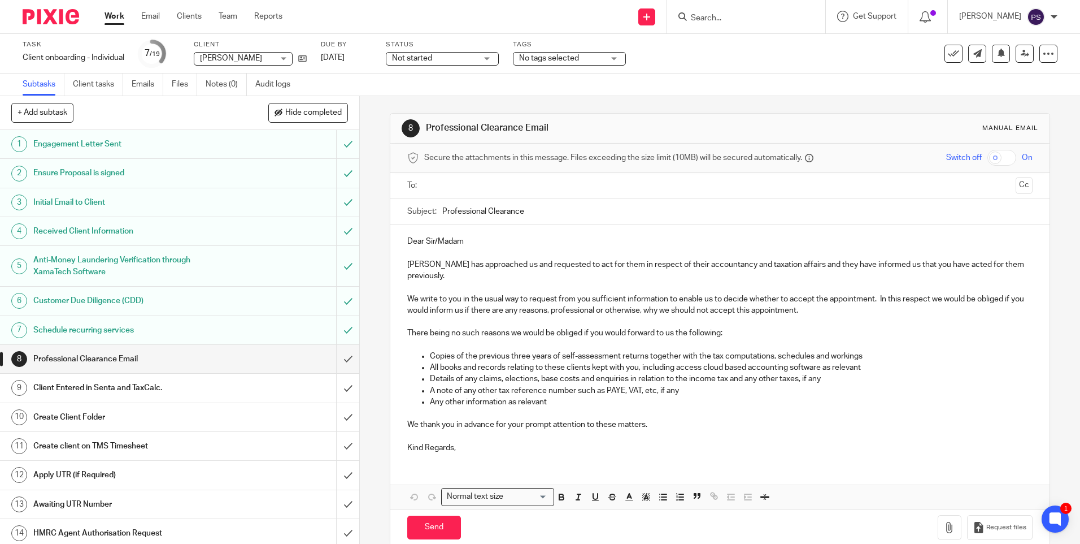
click at [721, 17] on input "Search" at bounding box center [741, 19] width 102 height 10
paste input "[PERSON_NAME][EMAIL_ADDRESS][DOMAIN_NAME]"
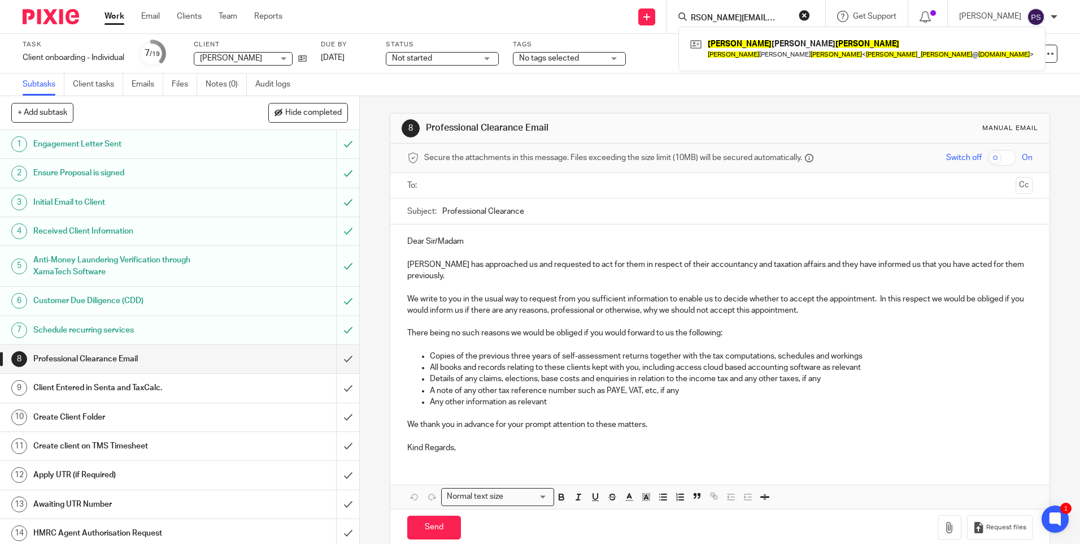
type input "[PERSON_NAME][EMAIL_ADDRESS][DOMAIN_NAME]"
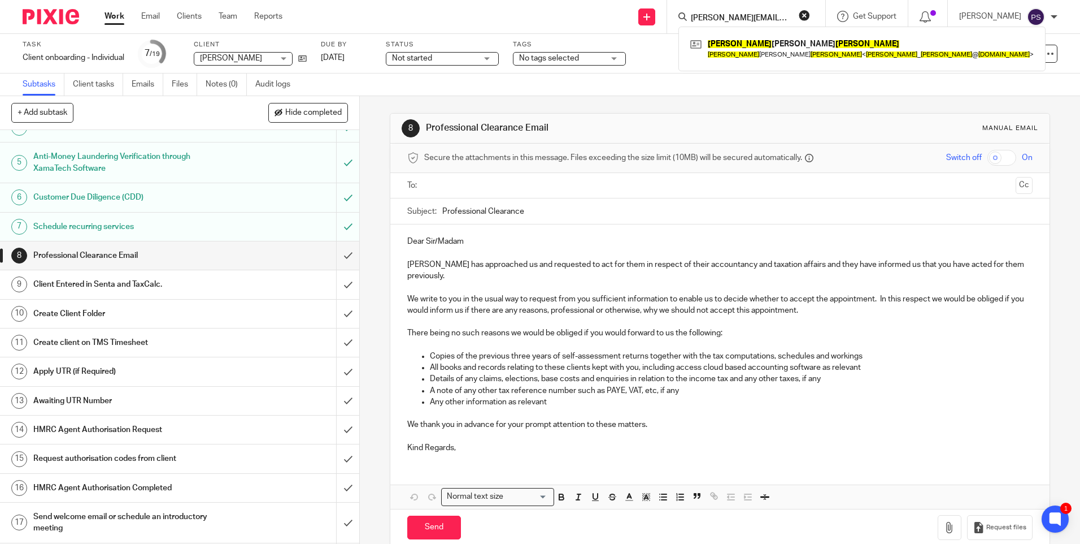
scroll to position [113, 0]
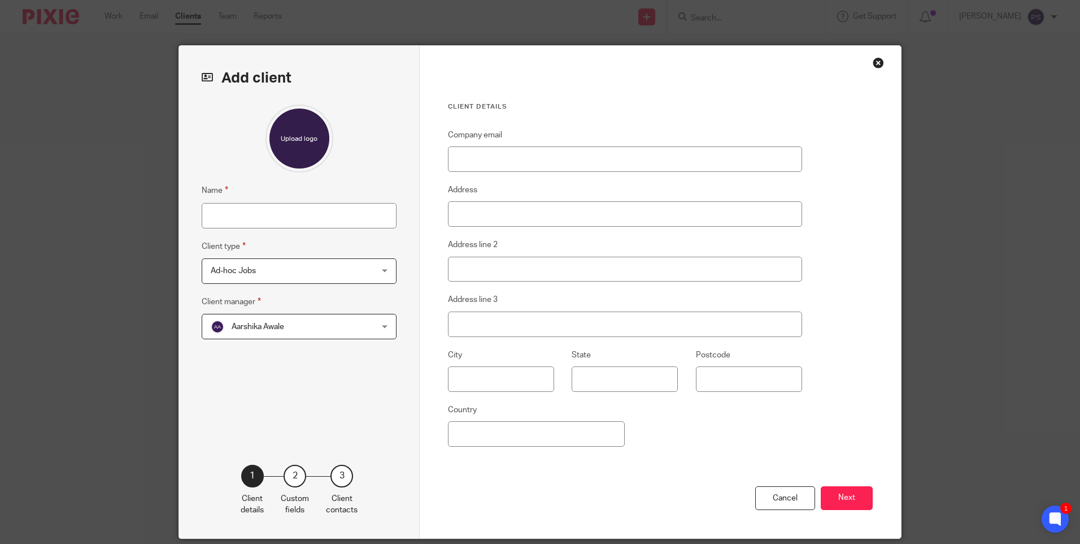
click at [873, 60] on div "Close this dialog window" at bounding box center [878, 62] width 11 height 11
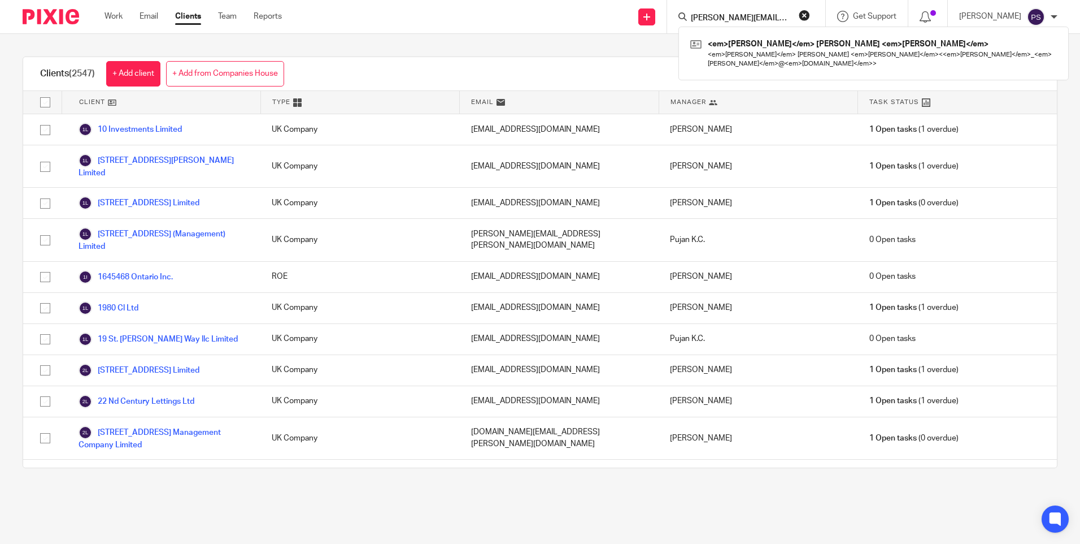
scroll to position [0, 12]
type input "nicholas_wakley@hotmail.com"
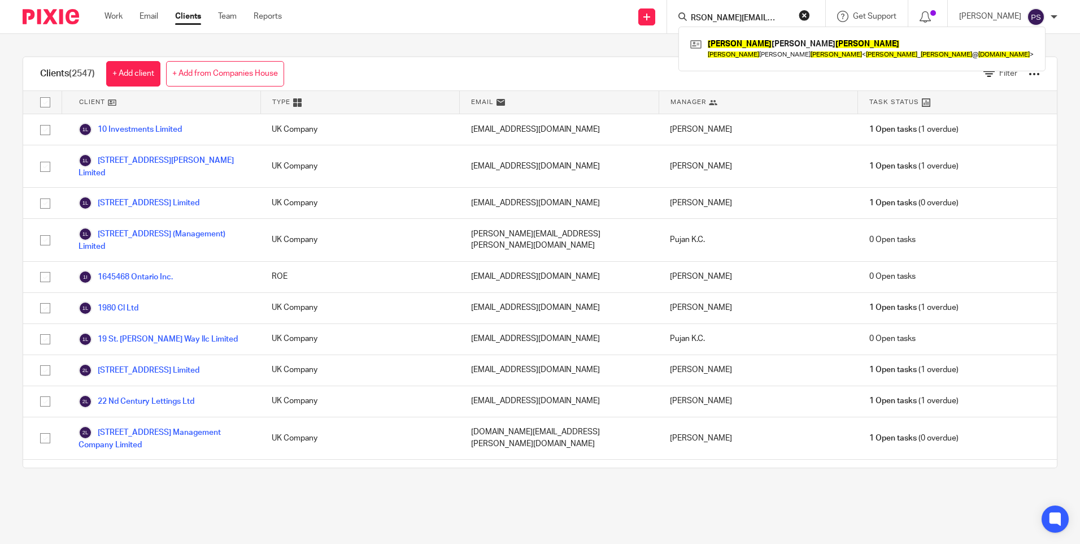
scroll to position [0, 0]
click at [654, 48] on div "Clients (2547) + Add client + Add from Companies House Filter Client Type Email…" at bounding box center [540, 262] width 1080 height 457
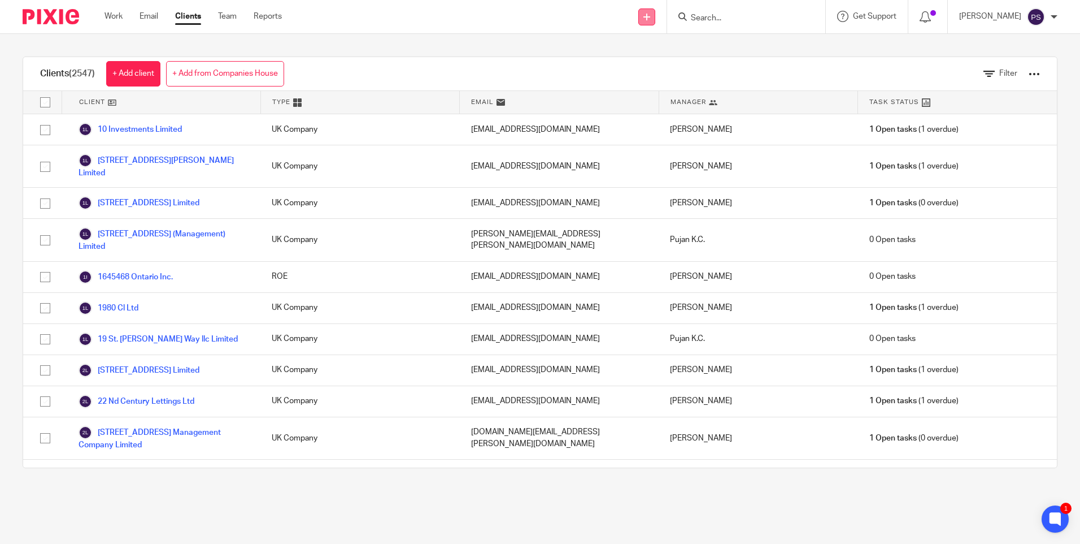
click at [650, 18] on icon at bounding box center [647, 17] width 7 height 7
click at [649, 85] on link "Add client" at bounding box center [662, 86] width 69 height 16
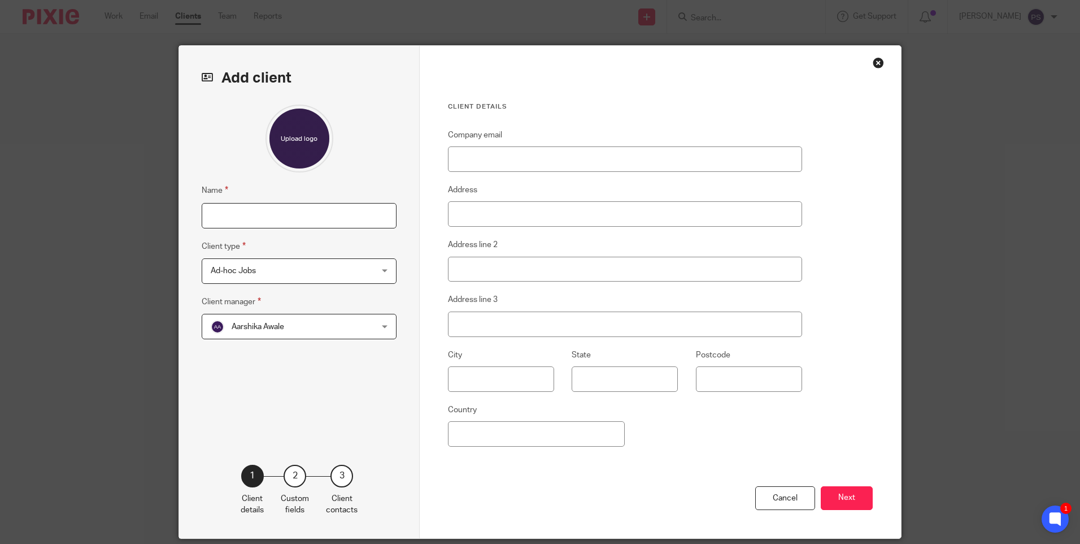
click at [288, 221] on input "Name" at bounding box center [299, 215] width 195 height 25
click at [267, 208] on input "Name" at bounding box center [299, 215] width 195 height 25
paste input "[PERSON_NAME]"
click at [270, 212] on input "[PERSON_NAME]" at bounding box center [299, 215] width 195 height 25
click at [273, 215] on input "Aukje Geertruida de Jong" at bounding box center [299, 215] width 195 height 25
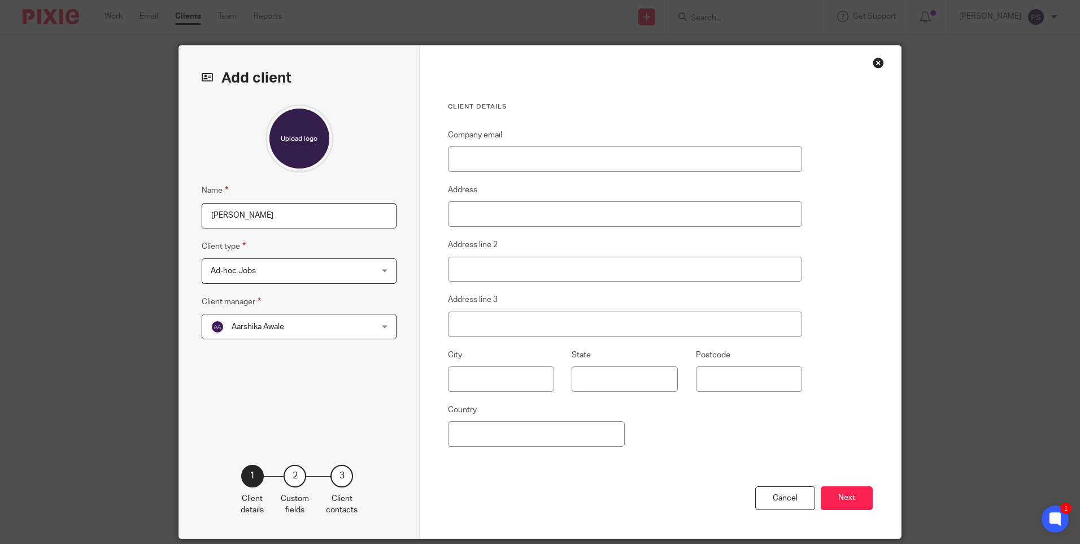
click at [312, 222] on input "Aukje Geertruida De Jong" at bounding box center [299, 215] width 195 height 25
type input "Aukje Geertruida De Jong"
click at [481, 166] on input "Company email" at bounding box center [625, 158] width 354 height 25
click at [504, 159] on input "Company email" at bounding box center [625, 158] width 354 height 25
paste input "[PERSON_NAME][EMAIL_ADDRESS][DOMAIN_NAME]"
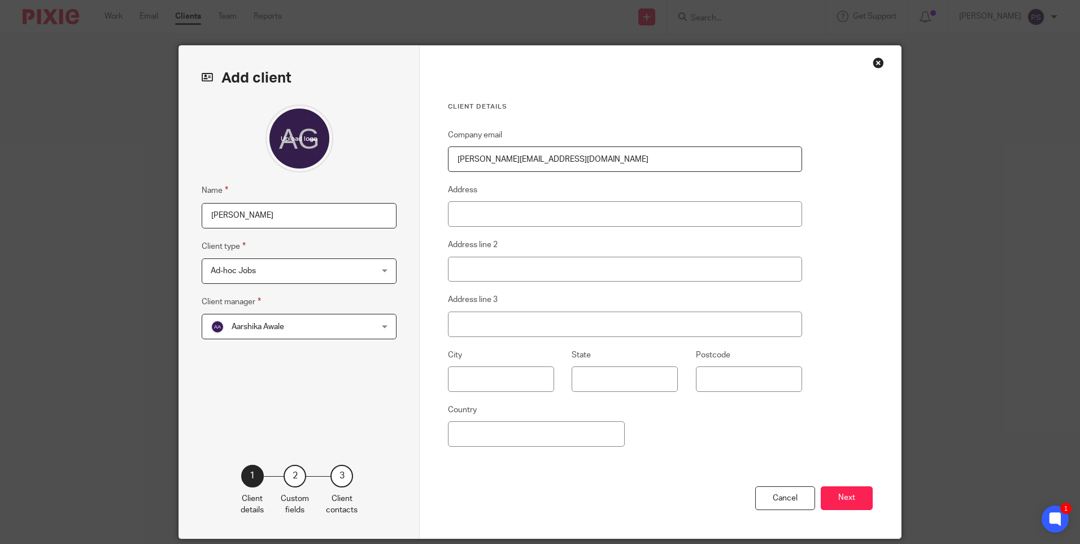
type input "[PERSON_NAME][EMAIL_ADDRESS][DOMAIN_NAME]"
click at [468, 208] on input "Address" at bounding box center [625, 213] width 354 height 25
paste input "Koninginneweg 57 2012 GK HAARLEM"
drag, startPoint x: 523, startPoint y: 212, endPoint x: 550, endPoint y: 212, distance: 27.7
click at [550, 212] on input "Koninginneweg 57 2012 GK HAARLEM" at bounding box center [625, 213] width 354 height 25
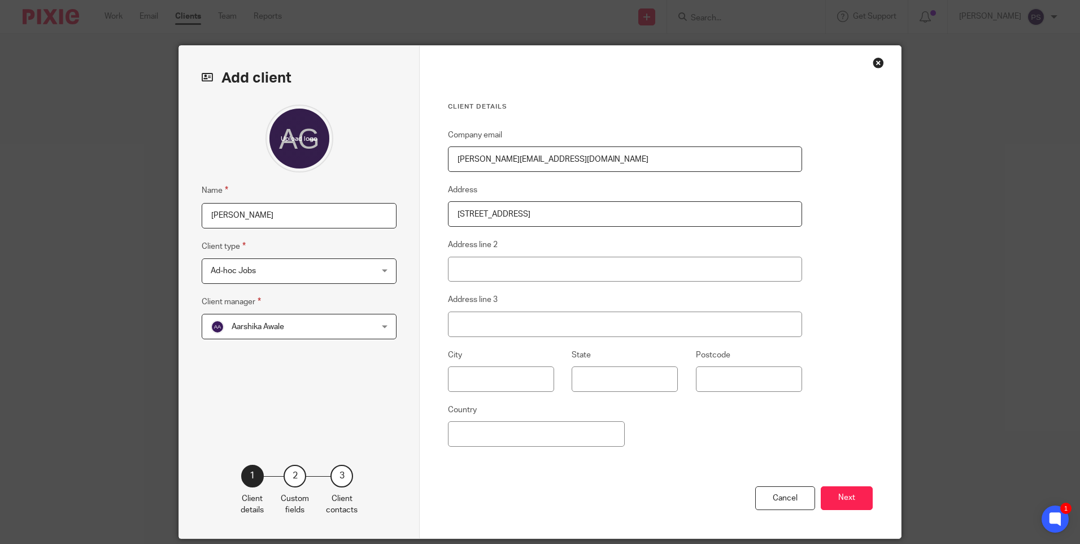
type input "Koninginneweg 57 HAARLEM"
click at [740, 380] on input "Postcode" at bounding box center [749, 378] width 106 height 25
paste input "2012 GK"
type input "2012 GK"
click at [547, 215] on input "Koninginneweg 57 HAARLEM" at bounding box center [625, 213] width 354 height 25
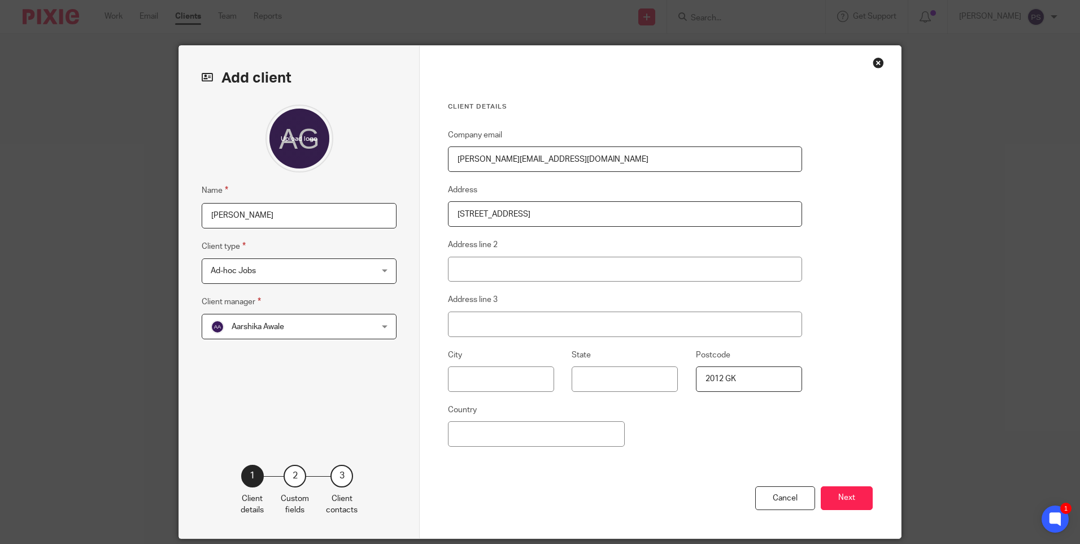
click at [547, 215] on input "Koninginneweg 57 HAARLEM" at bounding box center [625, 213] width 354 height 25
type input "Koninginneweg 57"
click at [475, 263] on input "Address line 2" at bounding box center [625, 269] width 354 height 25
paste input "HAARLEM"
click at [485, 264] on input "HAAR" at bounding box center [625, 269] width 354 height 25
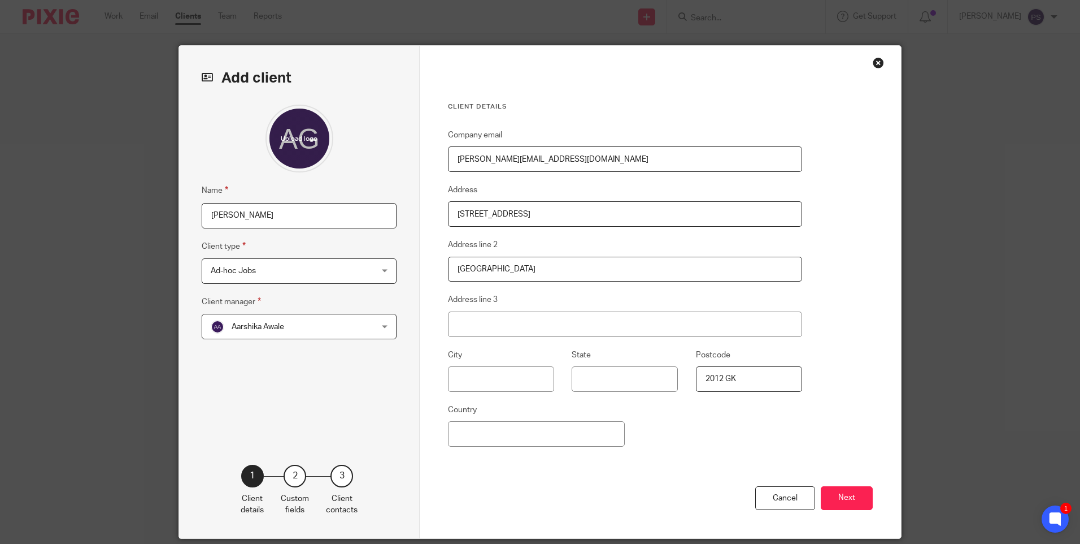
type input "Harlem"
click at [490, 434] on input "Country" at bounding box center [536, 433] width 177 height 25
click at [475, 435] on input "Country" at bounding box center [536, 433] width 177 height 25
type input "Nederland"
click at [845, 489] on button "Next" at bounding box center [847, 498] width 52 height 24
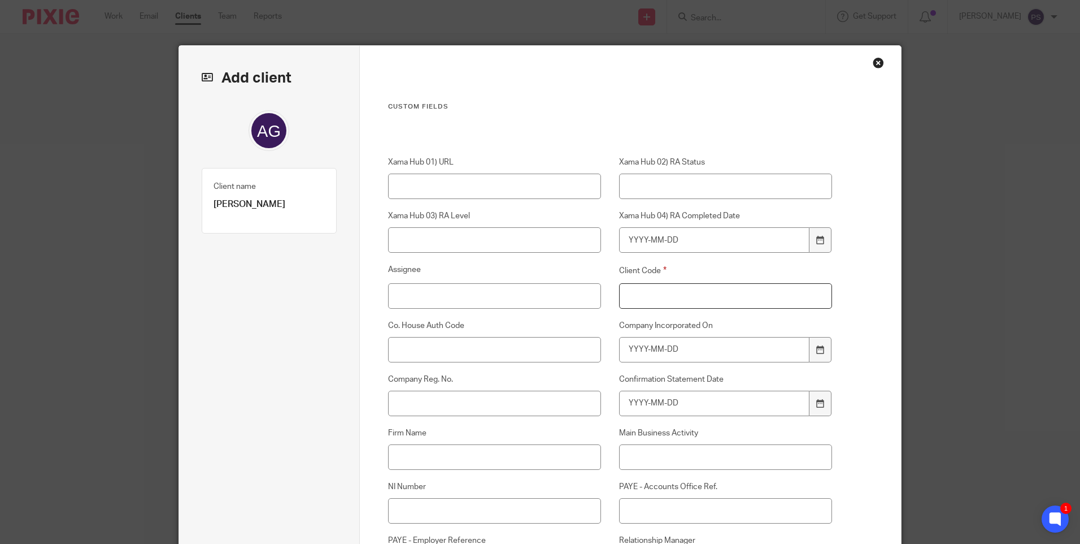
click at [667, 287] on input "Client Code" at bounding box center [726, 295] width 214 height 25
type input "00"
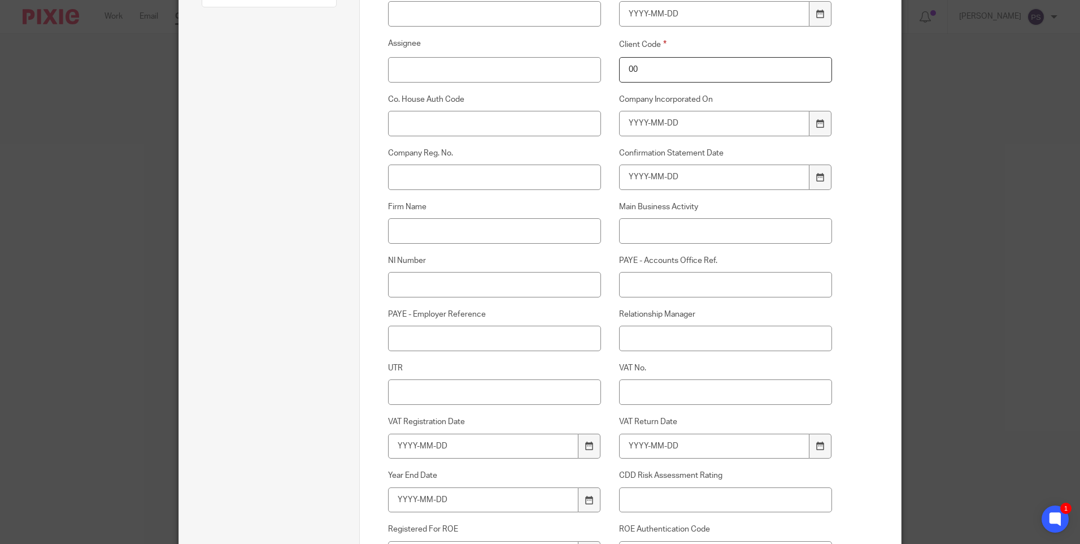
scroll to position [282, 0]
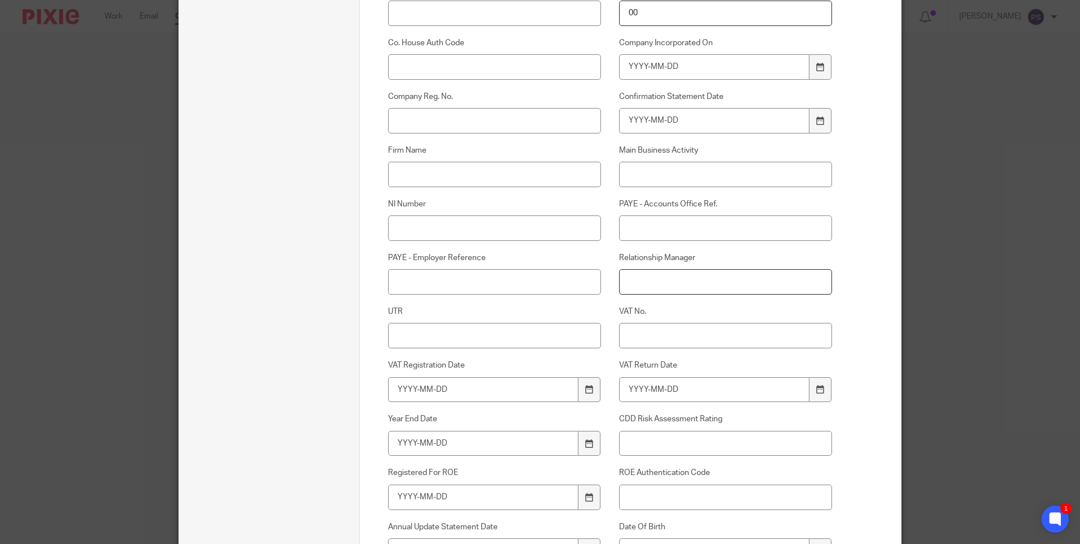
click at [655, 286] on input "Relationship Manager" at bounding box center [726, 281] width 214 height 25
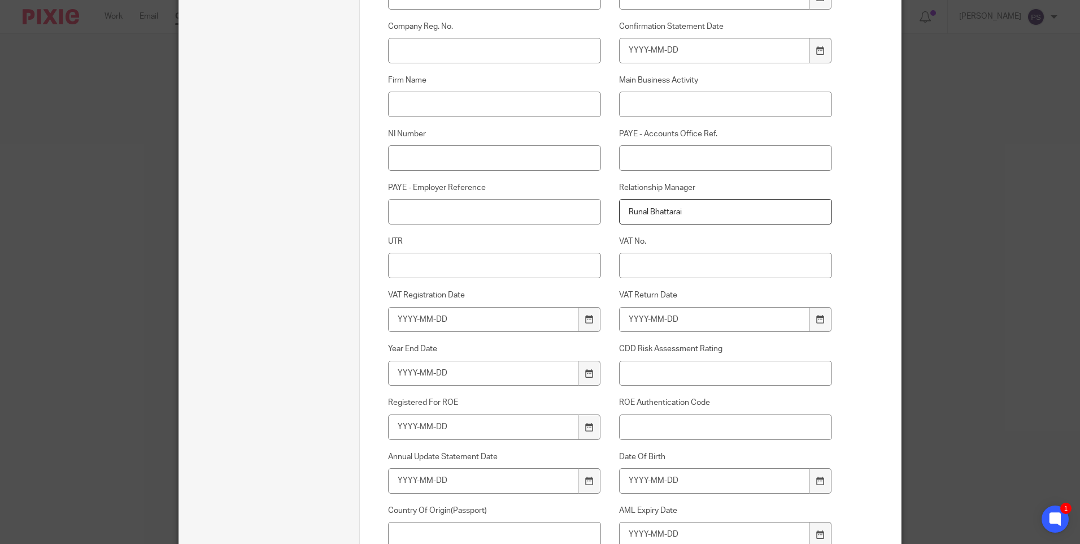
scroll to position [452, 0]
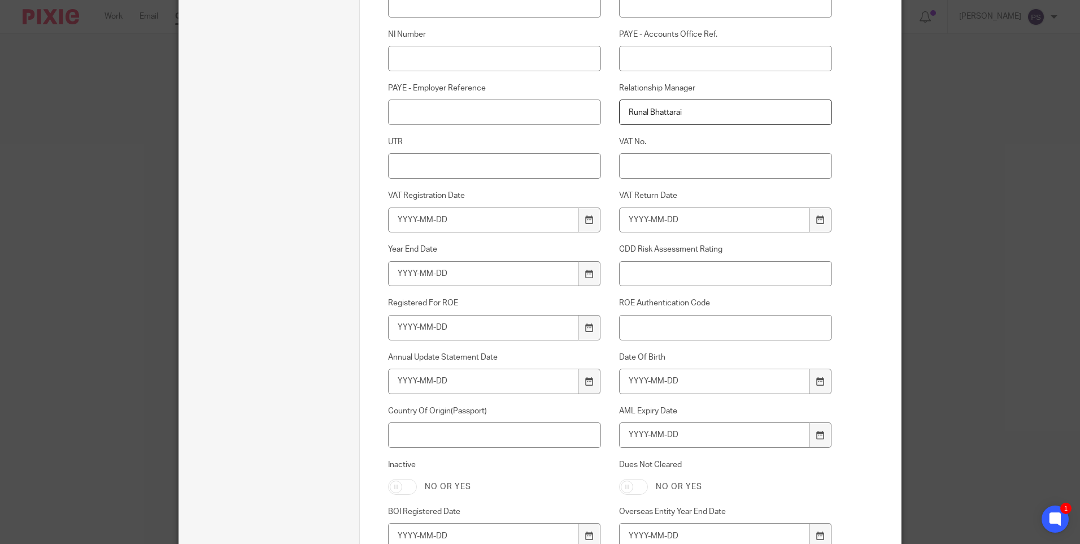
type input "Runal Bhattarai"
click at [647, 380] on input "Date Of Birth" at bounding box center [714, 380] width 191 height 25
click at [633, 386] on input "Date Of Birth" at bounding box center [714, 380] width 191 height 25
type input "1980-07-30"
click at [640, 435] on input "AML Expiry Date" at bounding box center [714, 434] width 191 height 25
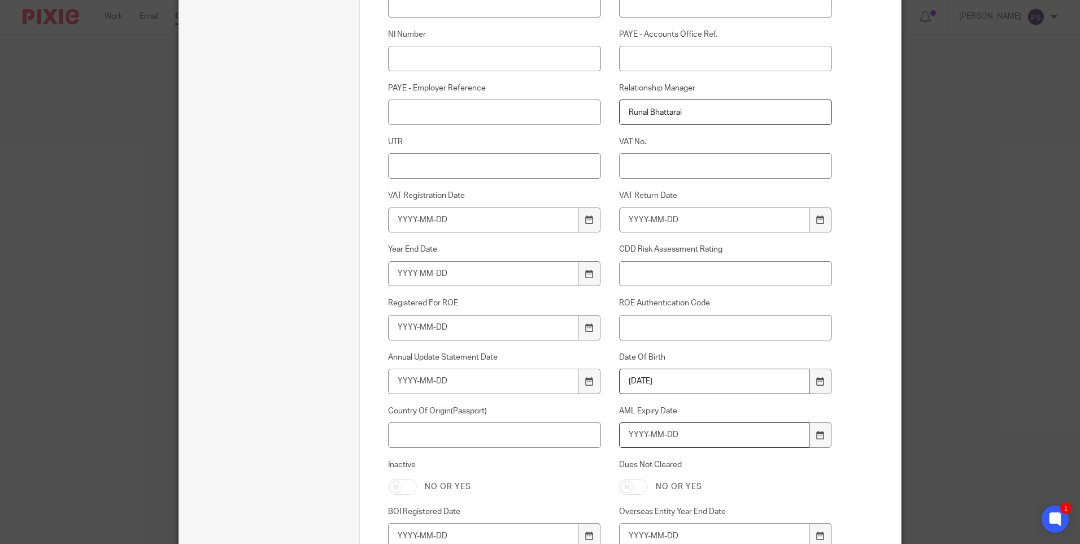
click at [646, 433] on input "AML Expiry Date" at bounding box center [714, 434] width 191 height 25
type input "2027-12-21"
click at [512, 436] on input "Country Of Origin(Passport)" at bounding box center [495, 434] width 214 height 25
type input "N"
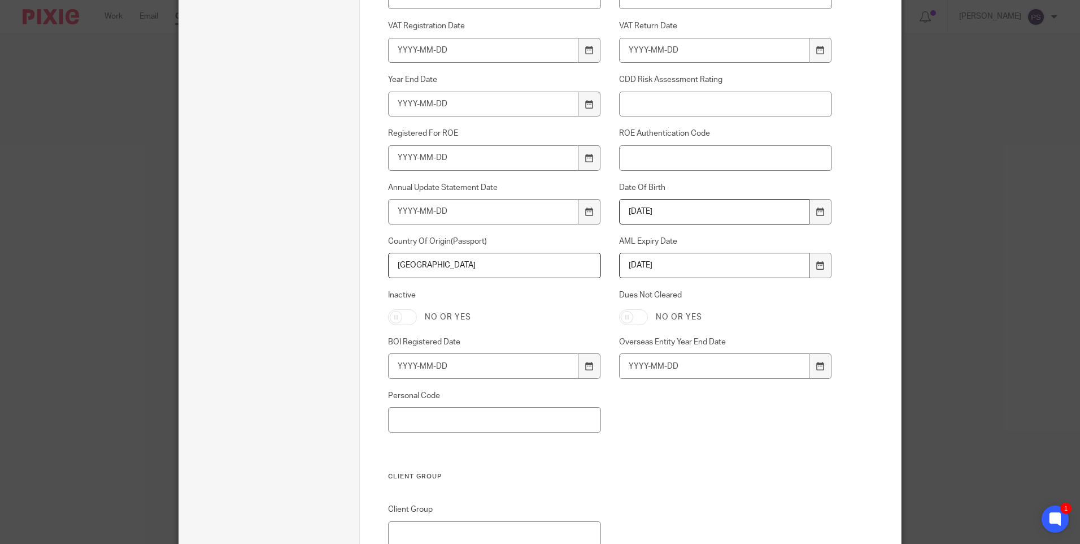
scroll to position [762, 0]
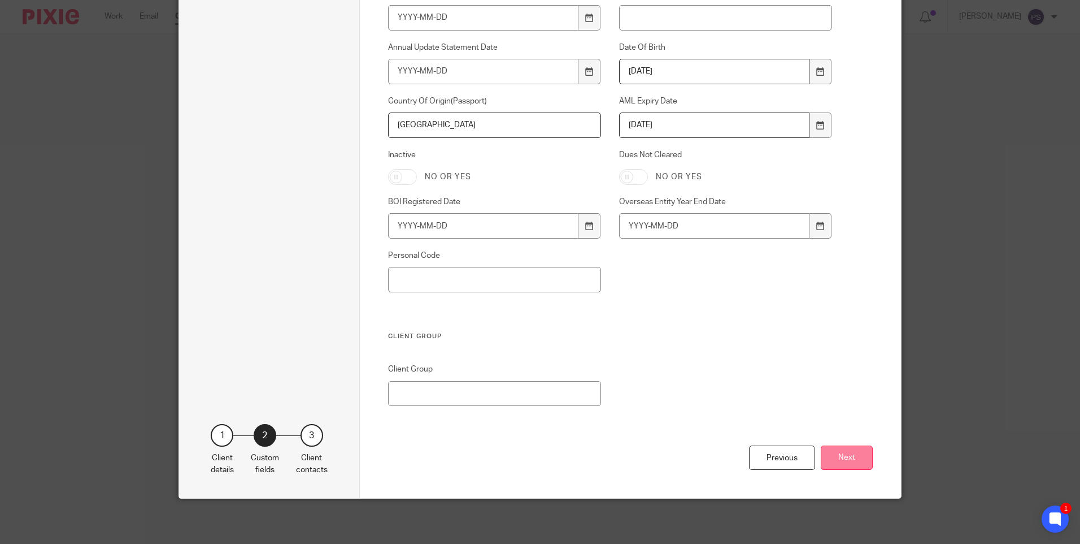
type input "[GEOGRAPHIC_DATA]"
click at [847, 463] on button "Next" at bounding box center [847, 457] width 52 height 24
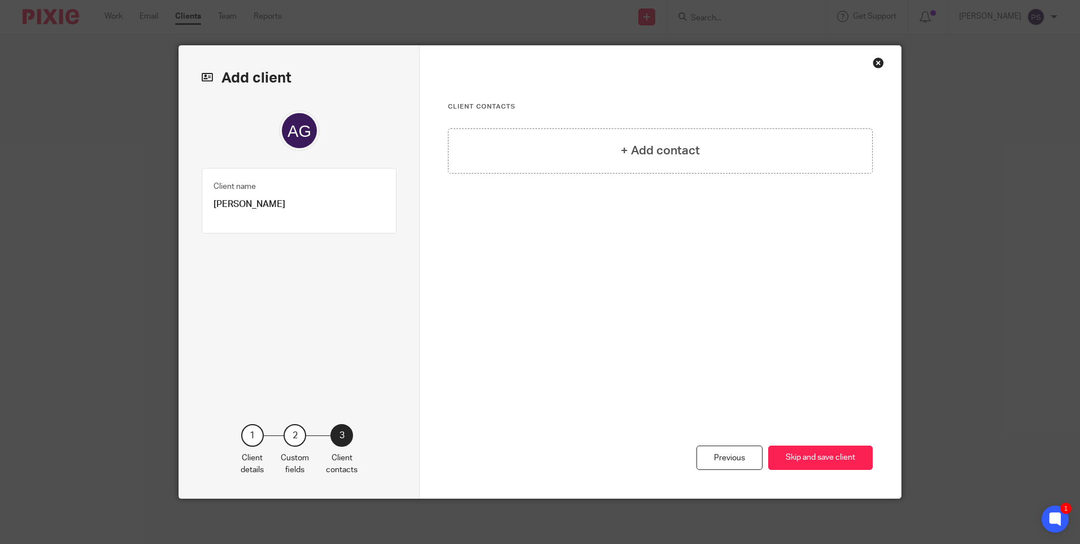
scroll to position [0, 0]
click at [678, 159] on h4 "+ Add contact" at bounding box center [660, 151] width 79 height 18
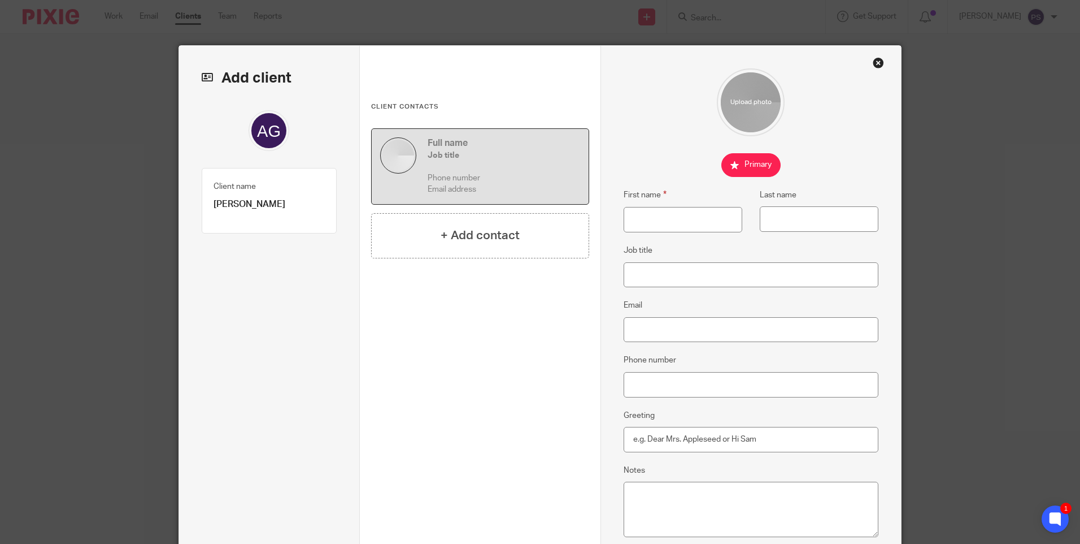
click at [279, 205] on p "[PERSON_NAME]" at bounding box center [269, 204] width 111 height 12
copy div "Aukje Geertruida De Jong Client type 1"
click at [656, 216] on input "First name" at bounding box center [683, 219] width 119 height 25
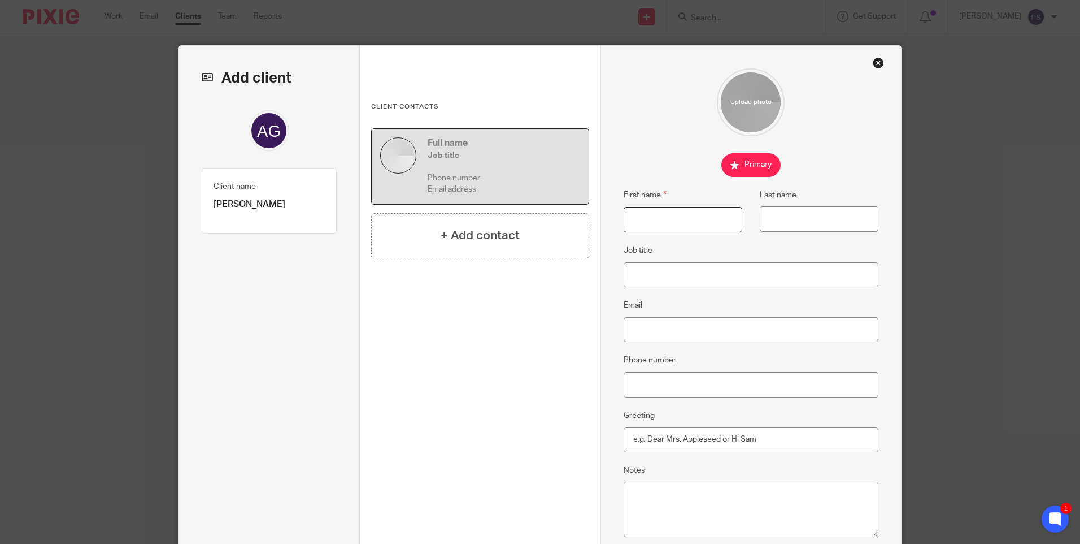
paste input "[PERSON_NAME]"
click at [709, 219] on input "[PERSON_NAME]" at bounding box center [683, 219] width 119 height 25
drag, startPoint x: 689, startPoint y: 217, endPoint x: 697, endPoint y: 215, distance: 7.5
click at [697, 215] on input "[PERSON_NAME]" at bounding box center [683, 219] width 119 height 25
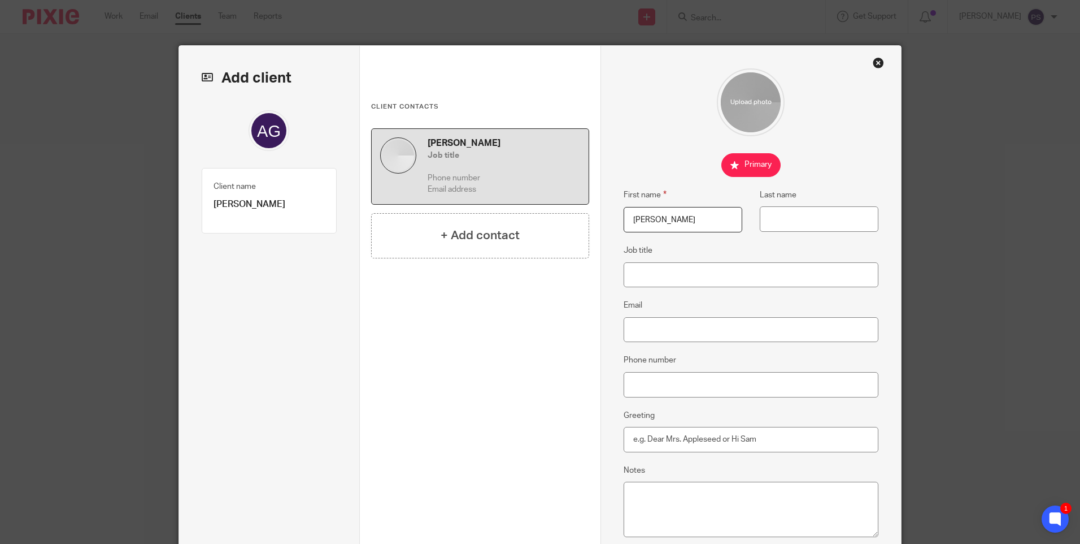
click at [697, 215] on input "[PERSON_NAME]" at bounding box center [683, 219] width 119 height 25
drag, startPoint x: 693, startPoint y: 217, endPoint x: 723, endPoint y: 216, distance: 29.9
click at [723, 216] on input "[PERSON_NAME]" at bounding box center [683, 219] width 119 height 25
type input "Aukje Geertruida"
click at [768, 221] on input "Last name" at bounding box center [819, 218] width 119 height 25
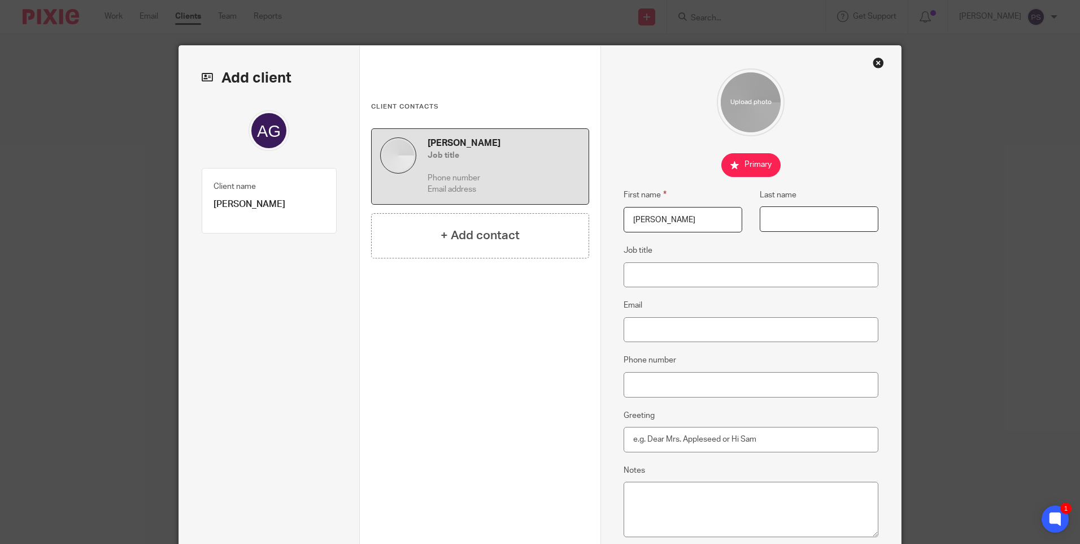
paste input "De Jong"
type input "De Jong"
click at [633, 326] on input "Email" at bounding box center [751, 329] width 255 height 25
paste input "nicholas_wakley@hotmail.com"
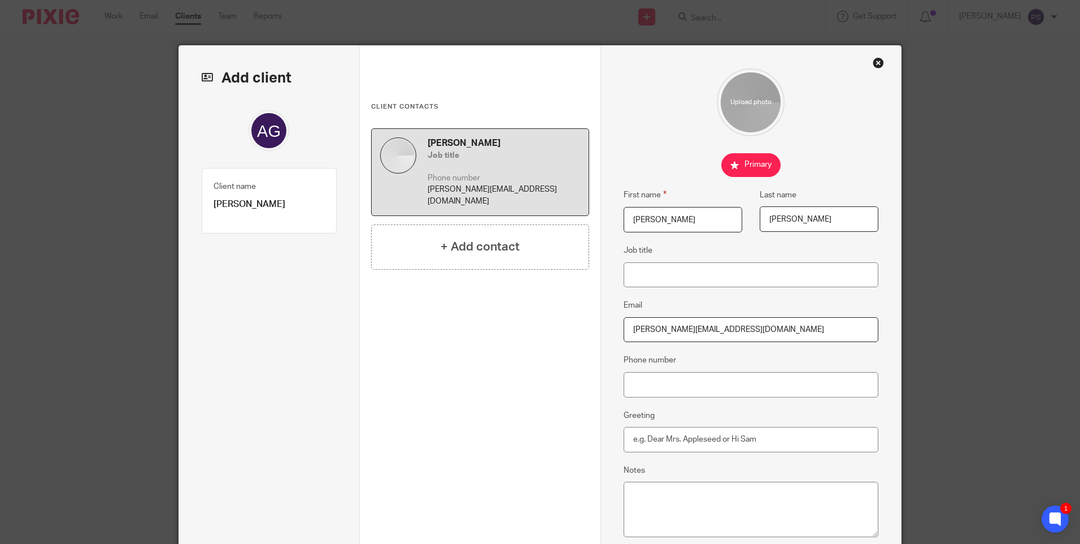
type input "nicholas_wakley@hotmail.com"
click at [634, 385] on input "Phone number" at bounding box center [751, 384] width 255 height 25
paste input "+31 61 5836991"
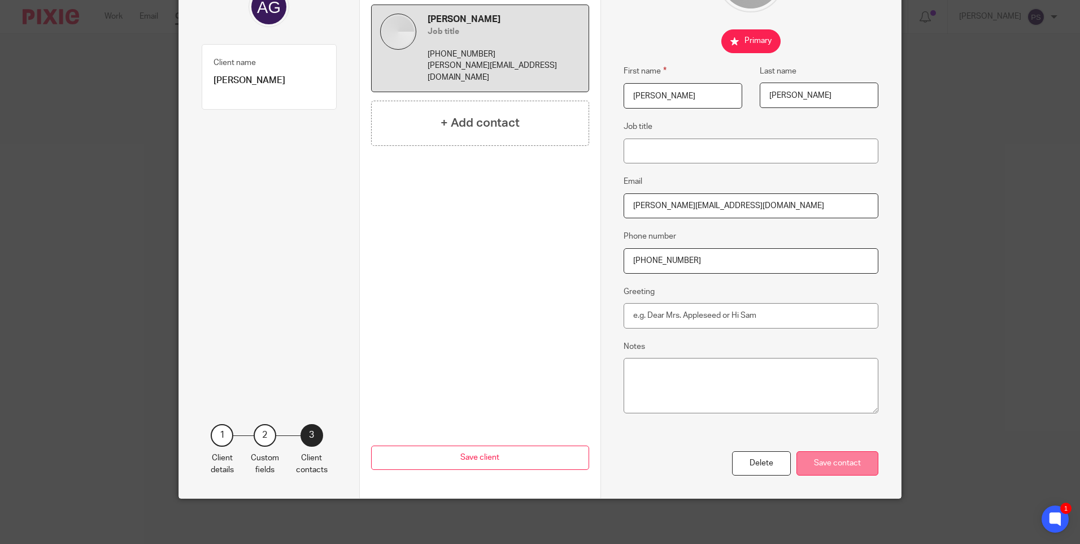
type input "+31 61 5836991"
click at [831, 464] on div "Save contact" at bounding box center [838, 463] width 82 height 24
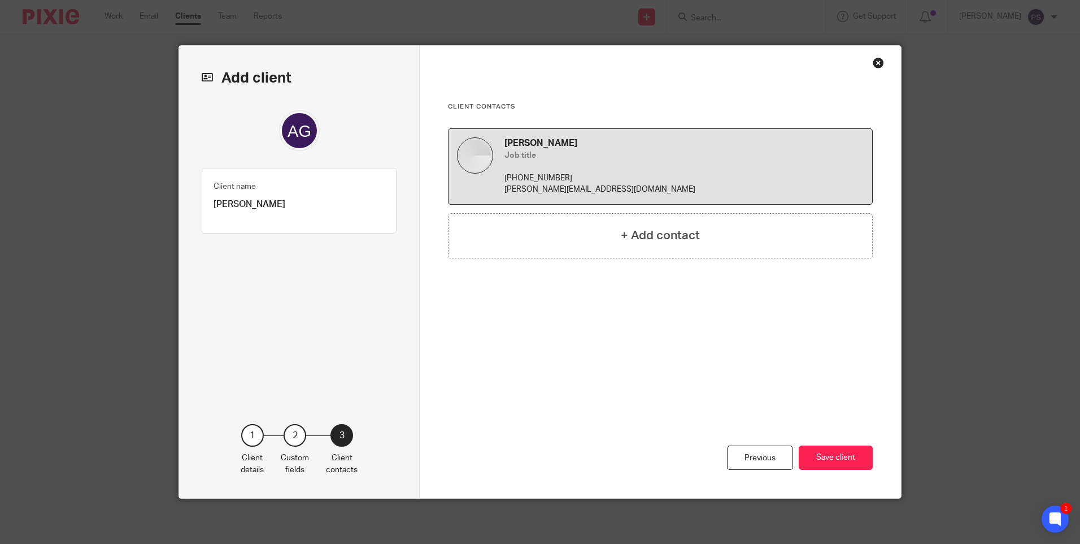
scroll to position [0, 0]
click at [833, 457] on button "Save client" at bounding box center [836, 457] width 74 height 24
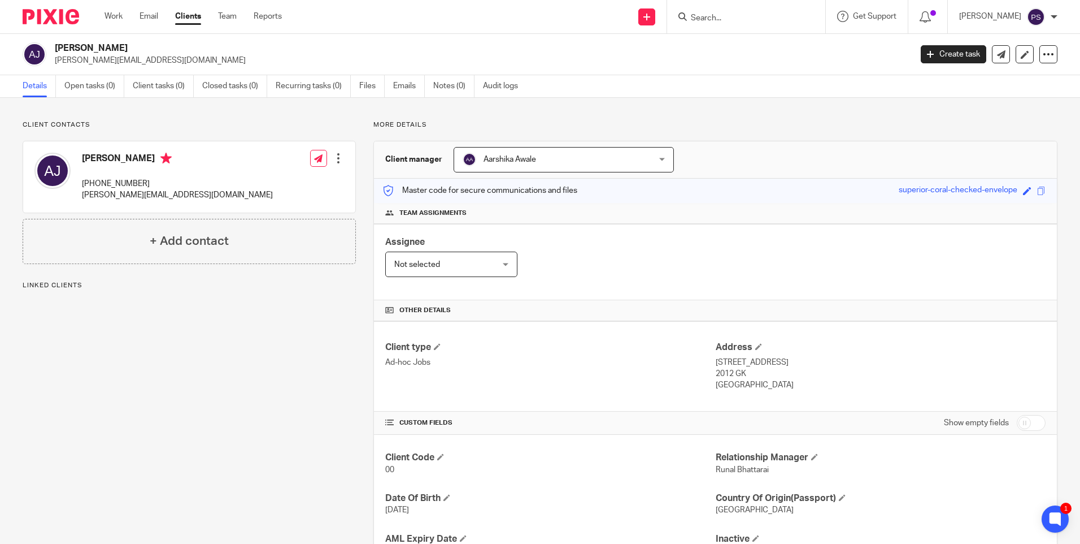
click at [232, 111] on div "Client contacts [PERSON_NAME] [PHONE_NUMBER] [PERSON_NAME][EMAIL_ADDRESS][DOMAI…" at bounding box center [540, 367] width 1080 height 539
click at [94, 88] on link "Open tasks (0)" at bounding box center [94, 86] width 60 height 22
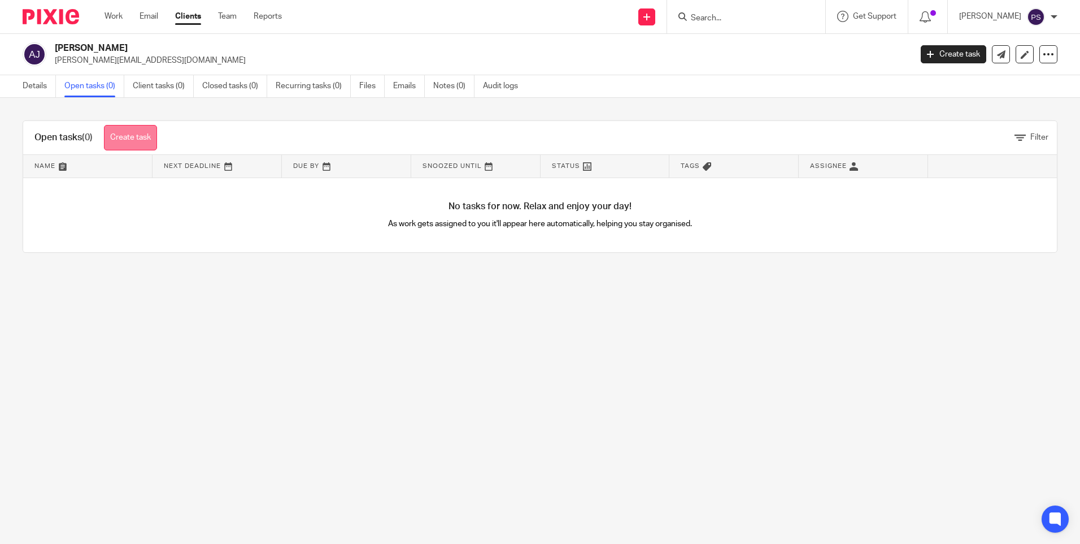
click at [124, 137] on link "Create task" at bounding box center [130, 137] width 53 height 25
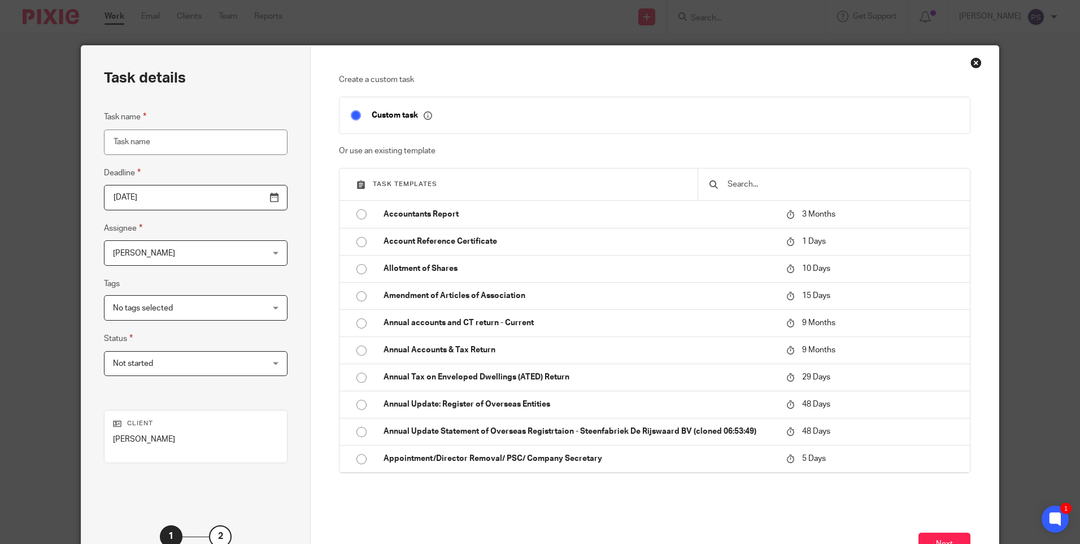
click at [753, 186] on input "text" at bounding box center [843, 184] width 232 height 12
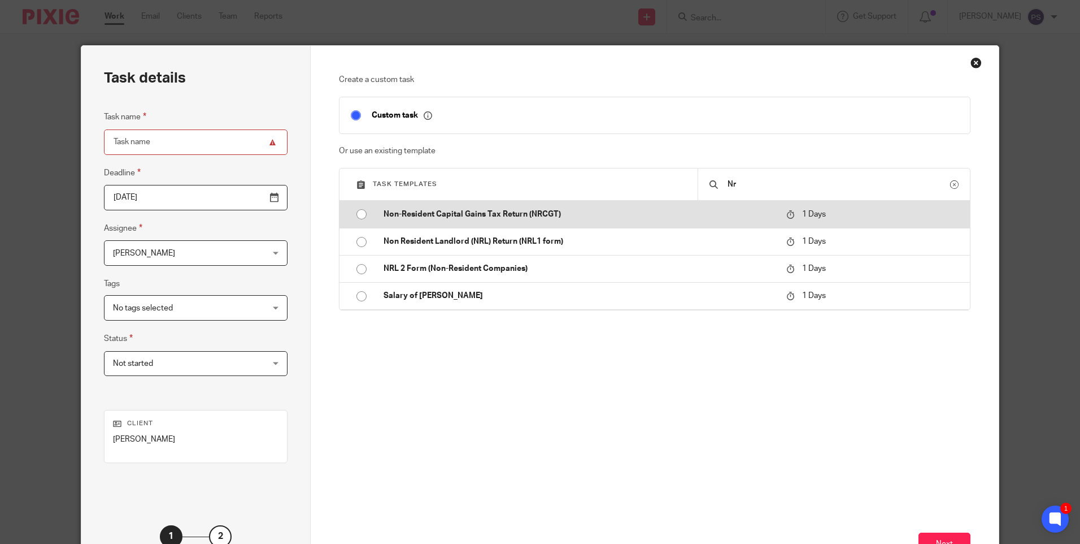
type input "Nr"
click at [358, 211] on input "radio" at bounding box center [361, 213] width 21 height 21
type input "[DATE]"
type input "Non-Resident Capital Gains Tax Return (NRCGT)"
checkbox input "false"
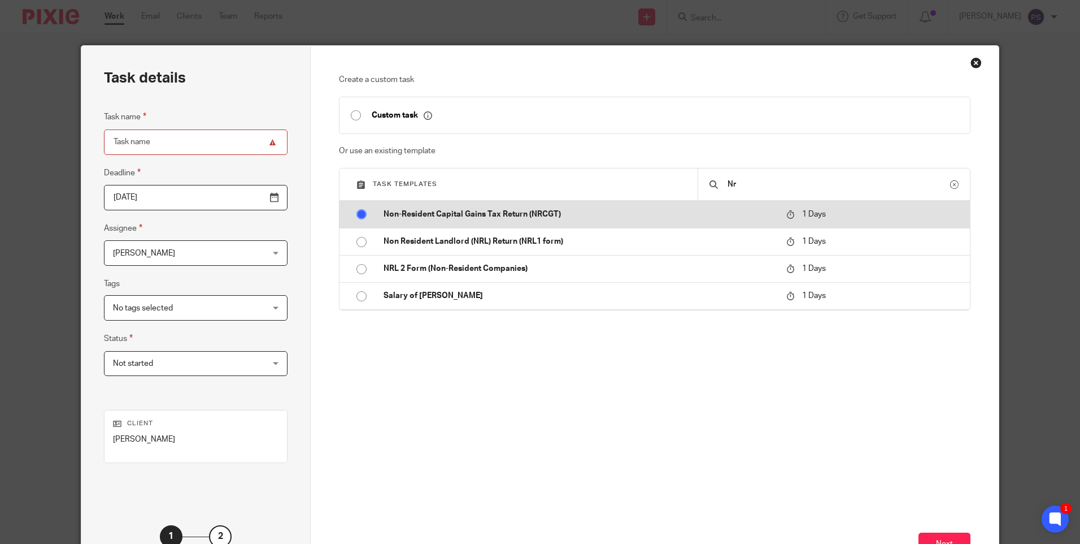
radio input "false"
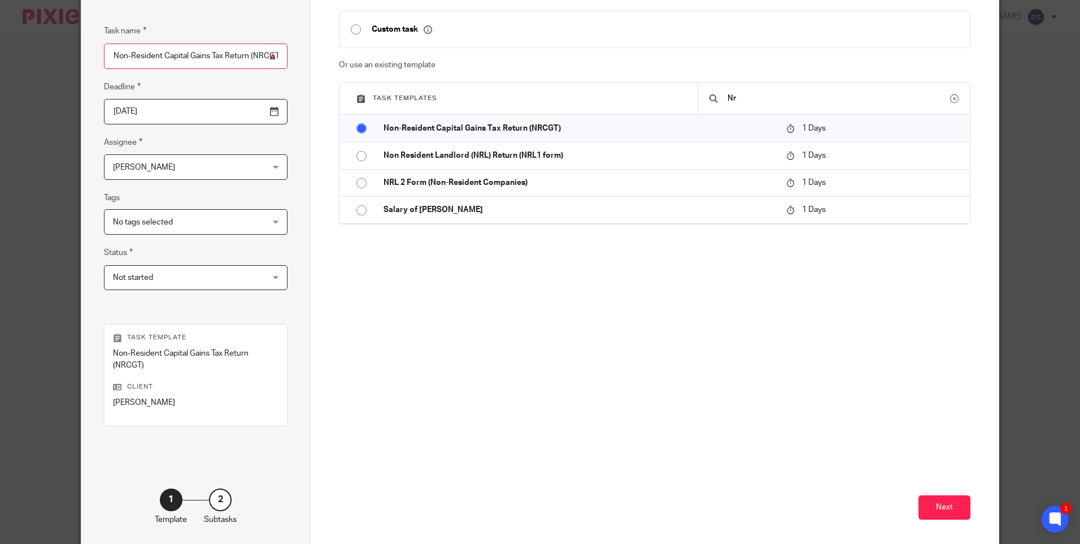
scroll to position [113, 0]
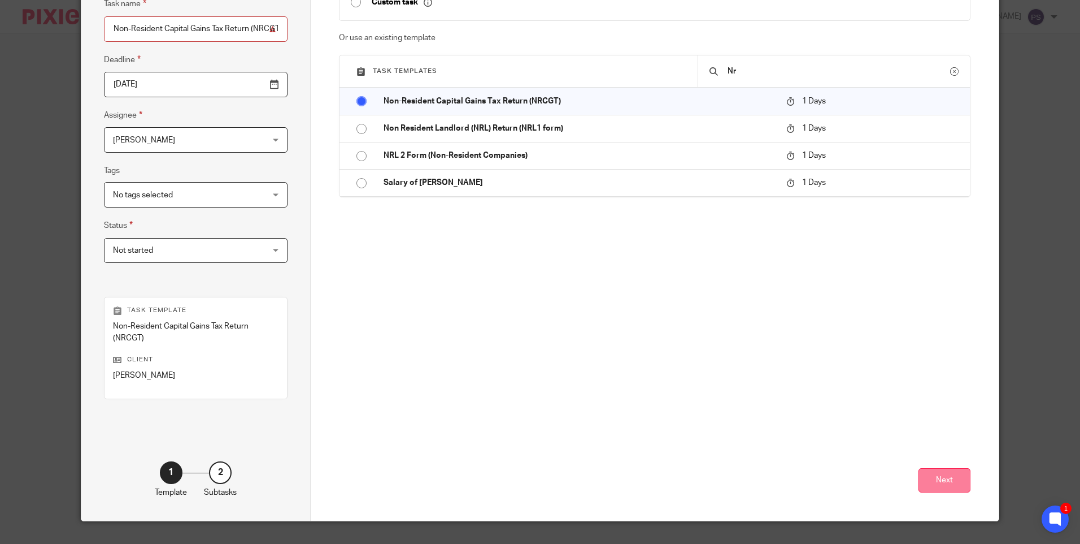
click at [943, 479] on button "Next" at bounding box center [945, 480] width 52 height 24
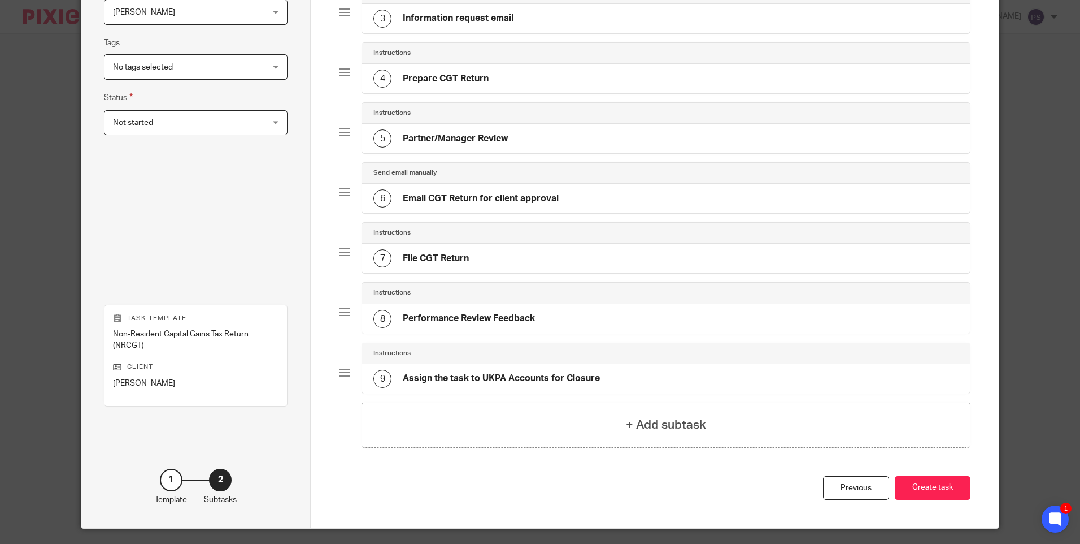
scroll to position [271, 0]
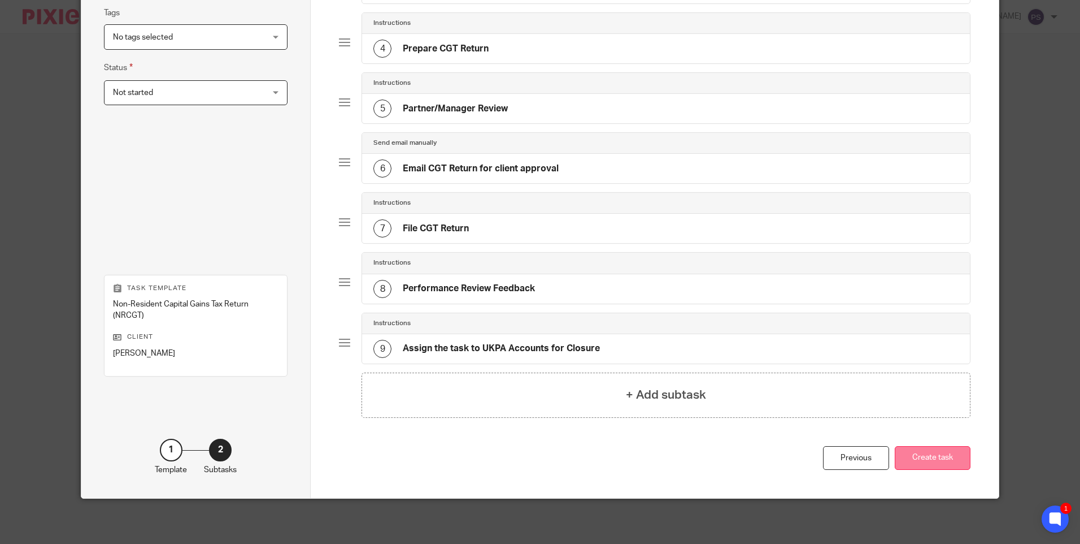
click at [924, 459] on button "Create task" at bounding box center [933, 458] width 76 height 24
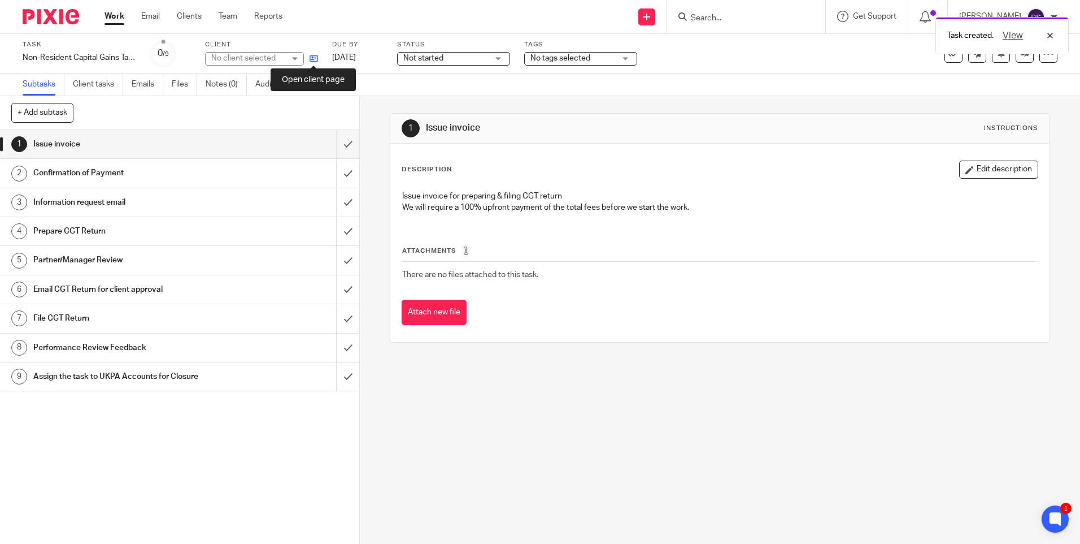
click at [310, 57] on icon at bounding box center [314, 58] width 8 height 8
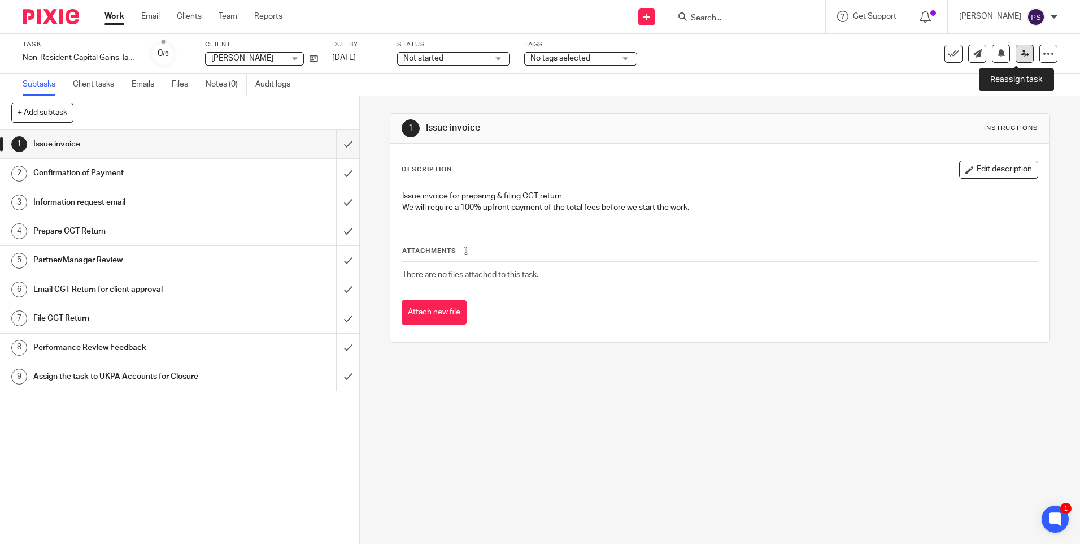
click at [1021, 53] on icon at bounding box center [1025, 53] width 8 height 8
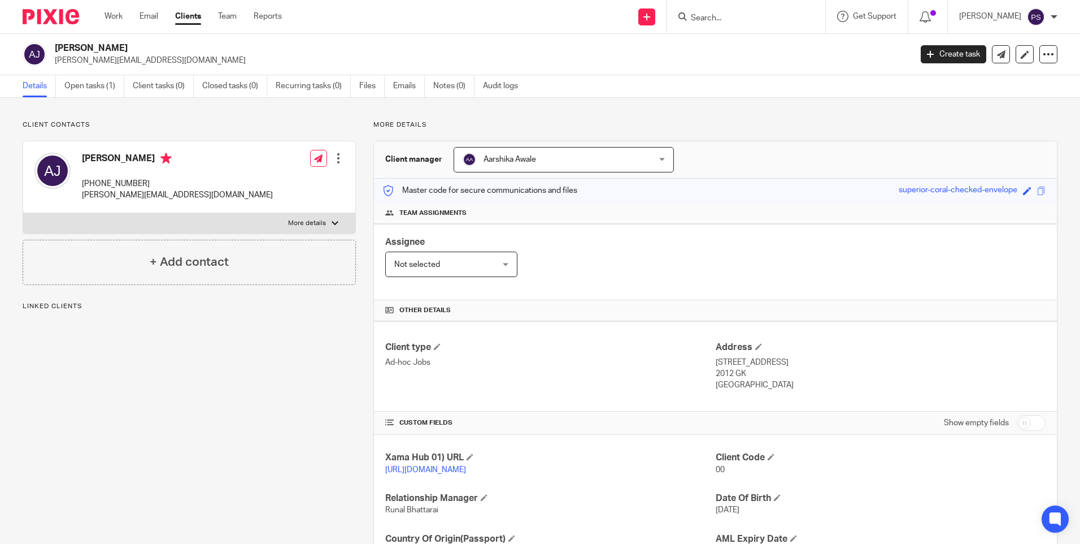
click at [557, 150] on span "Aarshika Awale" at bounding box center [547, 159] width 168 height 24
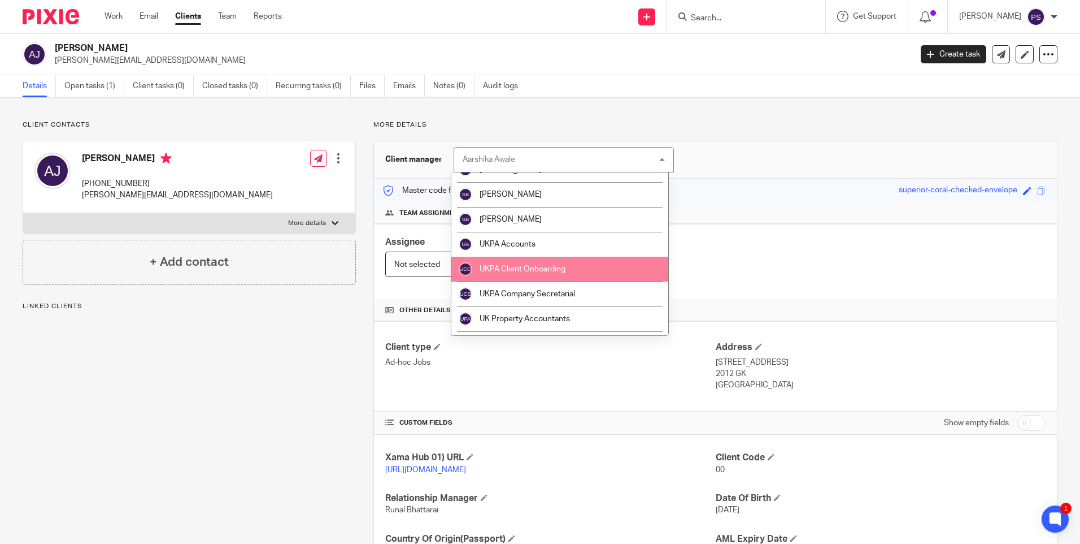
scroll to position [1911, 0]
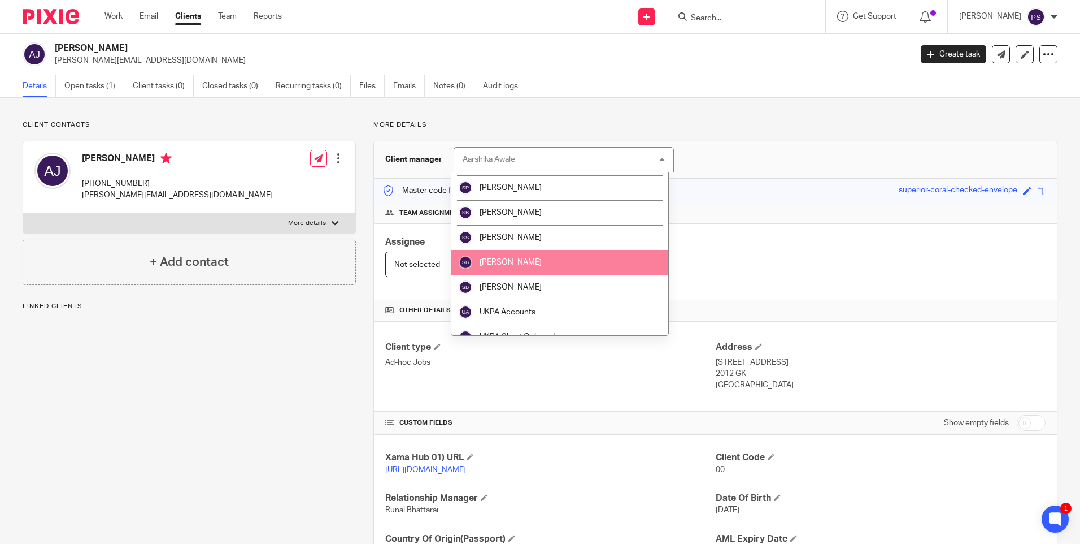
click at [520, 261] on span "[PERSON_NAME]" at bounding box center [511, 262] width 62 height 8
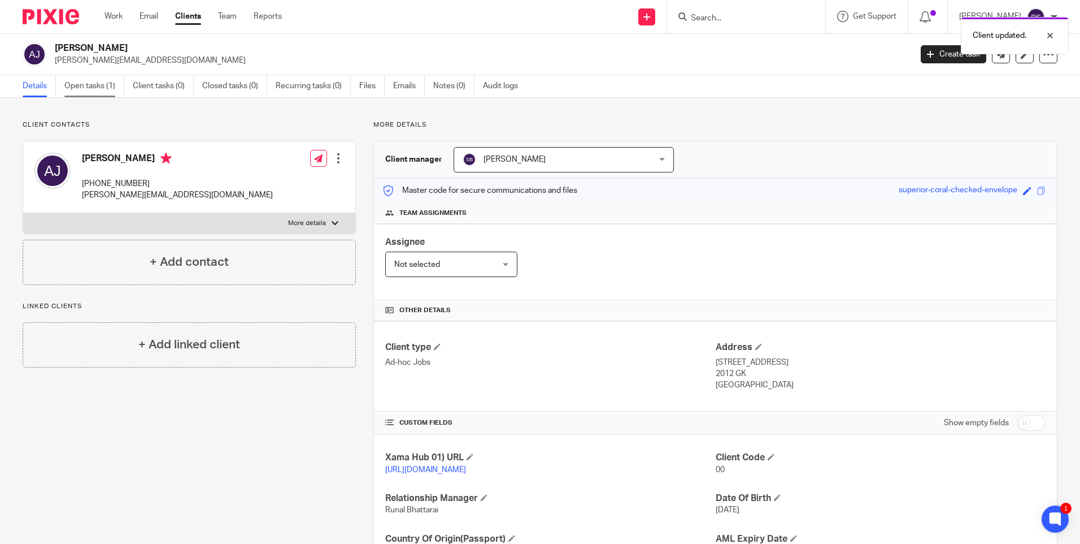
click at [106, 94] on link "Open tasks (1)" at bounding box center [94, 86] width 60 height 22
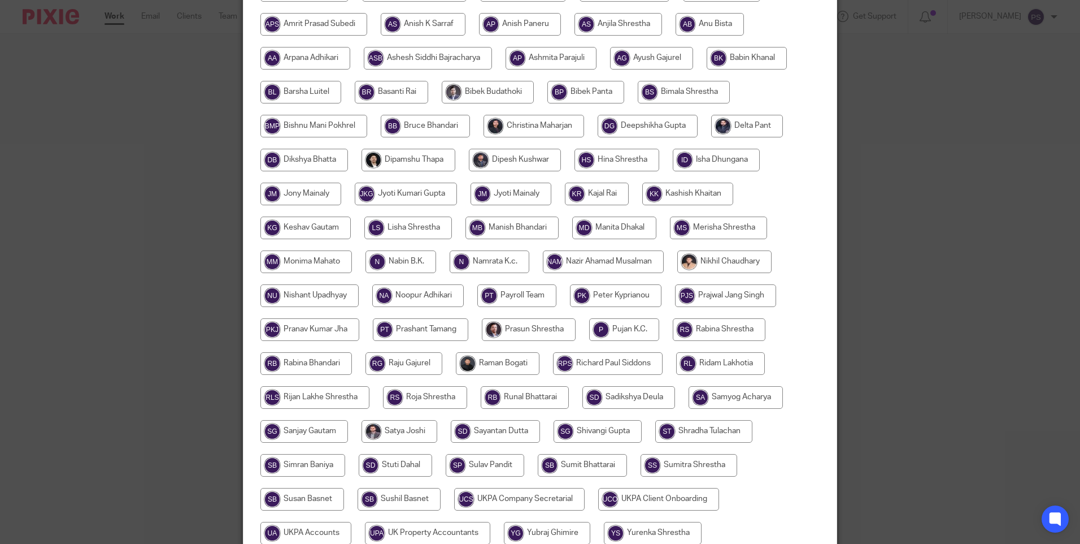
scroll to position [331, 0]
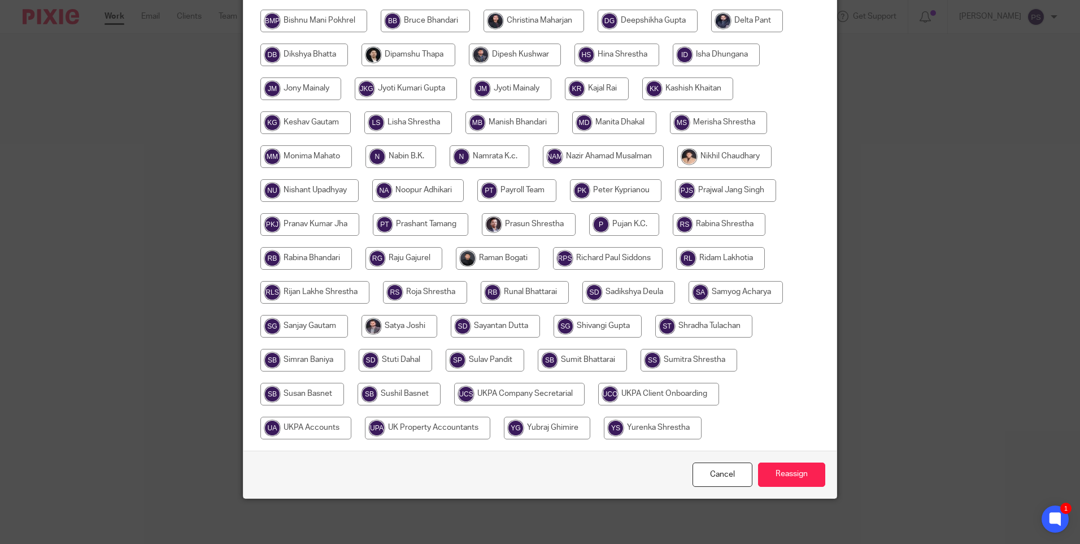
click at [311, 393] on input "radio" at bounding box center [302, 393] width 84 height 23
radio input "true"
click at [783, 472] on input "Reassign" at bounding box center [791, 474] width 67 height 24
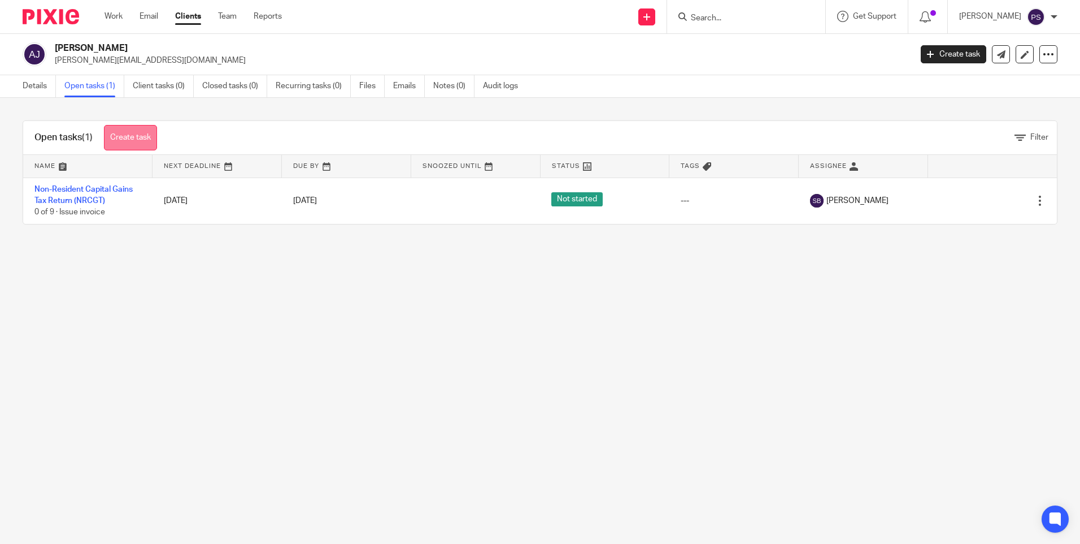
click at [124, 131] on link "Create task" at bounding box center [130, 137] width 53 height 25
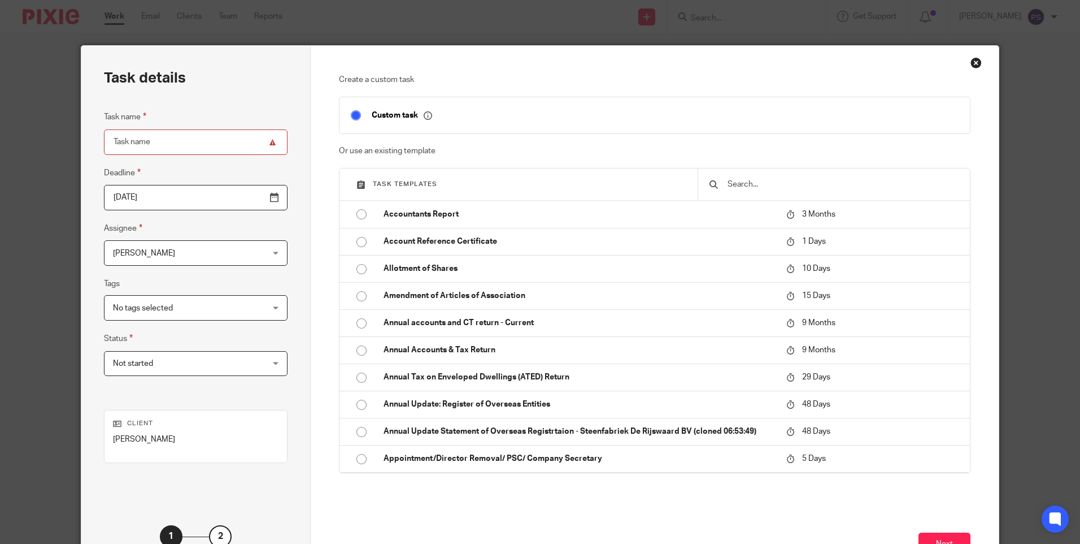
click at [740, 184] on input "text" at bounding box center [843, 184] width 232 height 12
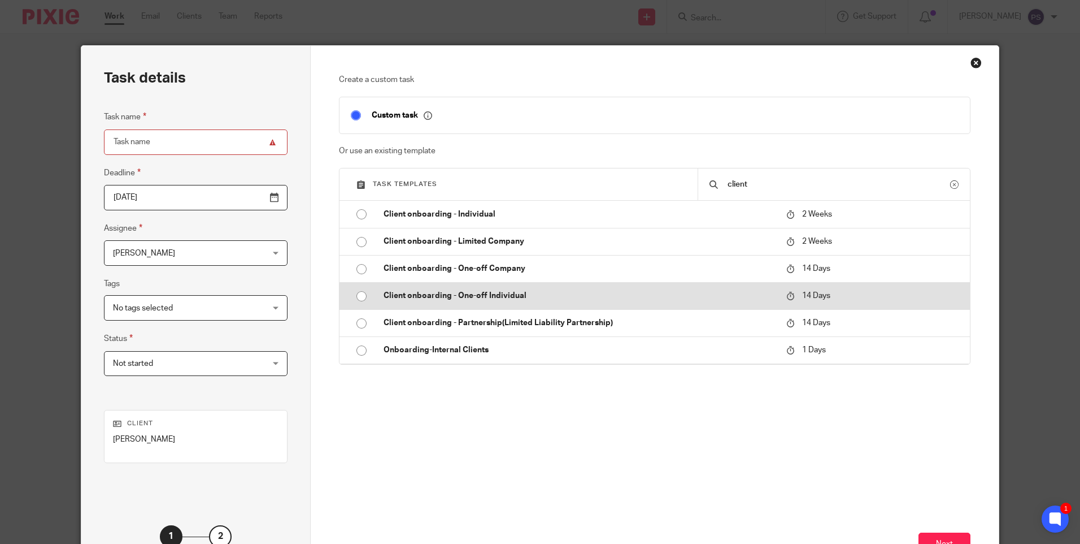
type input "client"
click at [353, 292] on input "radio" at bounding box center [361, 295] width 21 height 21
type input "[DATE]"
type input "Client onboarding - One-off Individual"
checkbox input "false"
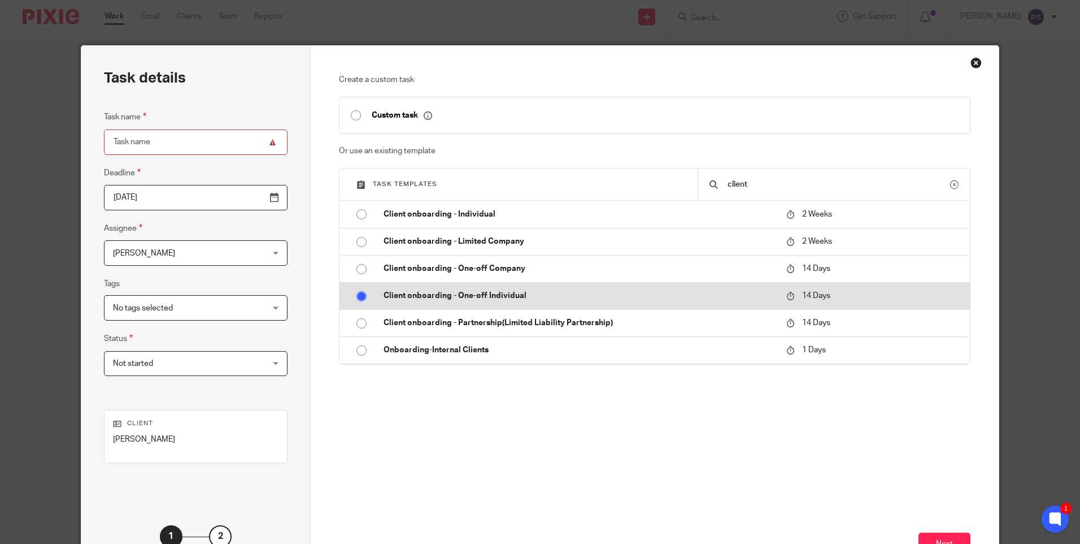
radio input "false"
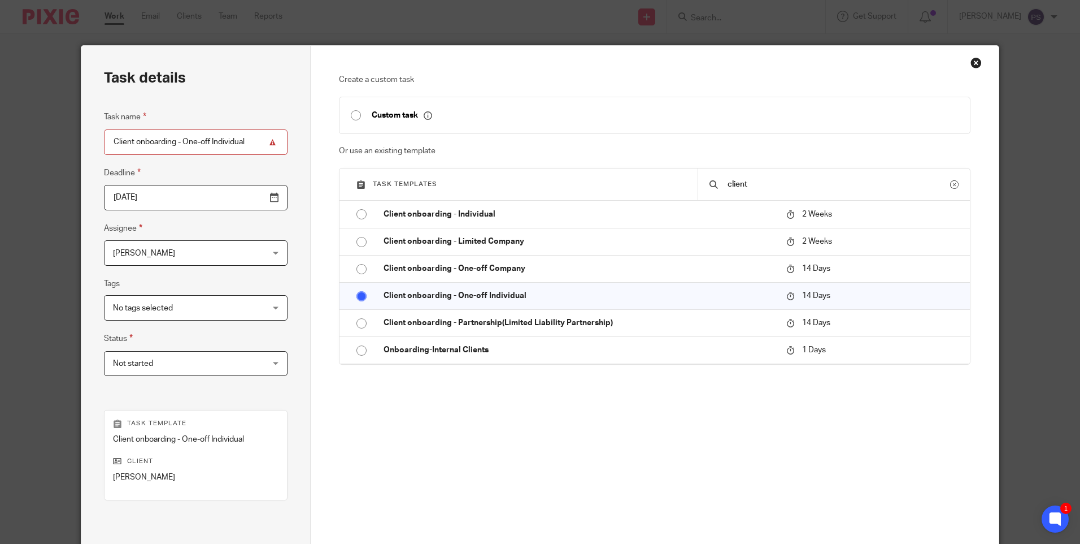
scroll to position [113, 0]
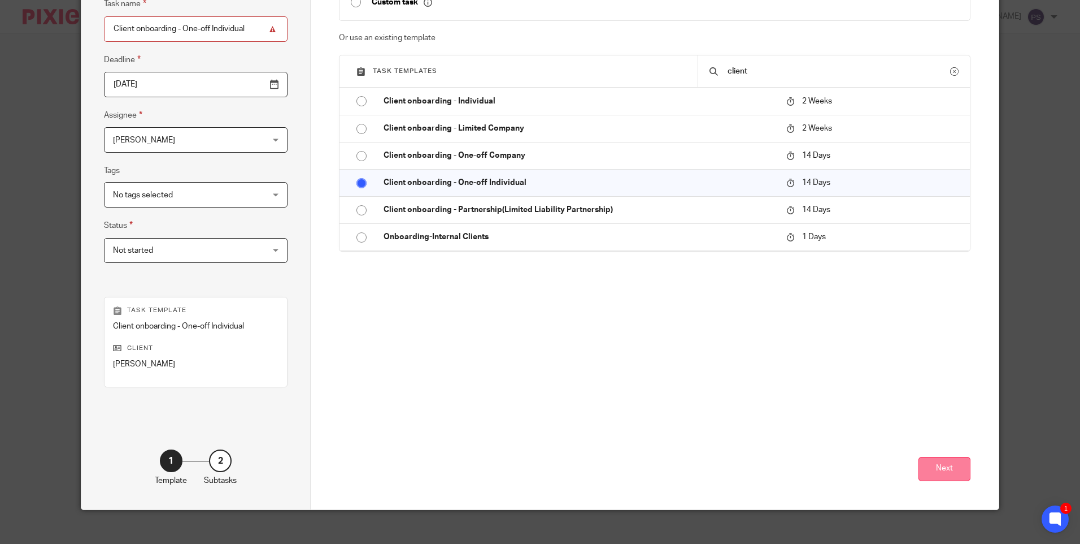
click at [950, 477] on button "Next" at bounding box center [945, 469] width 52 height 24
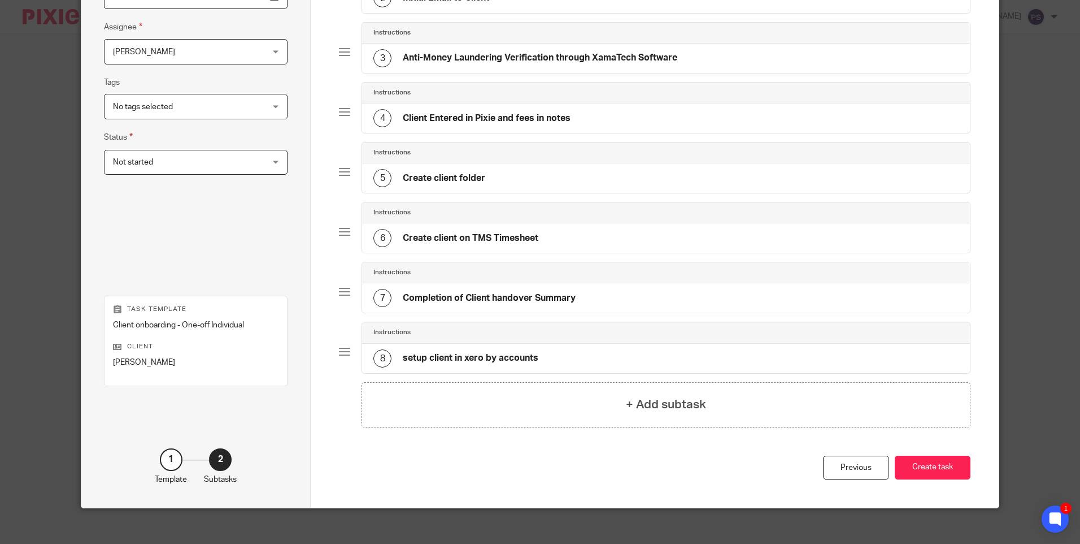
scroll to position [211, 0]
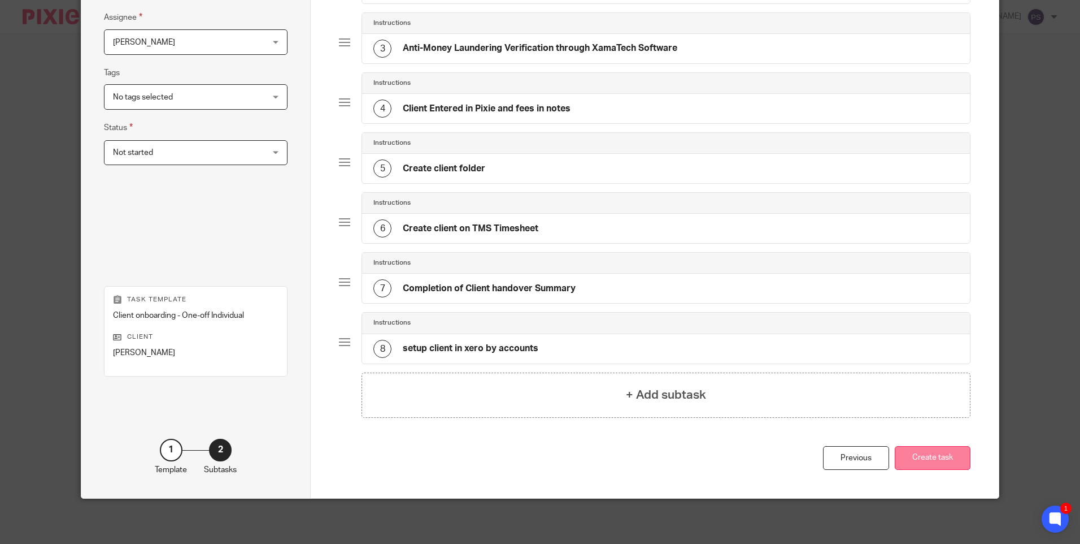
click at [935, 458] on button "Create task" at bounding box center [933, 458] width 76 height 24
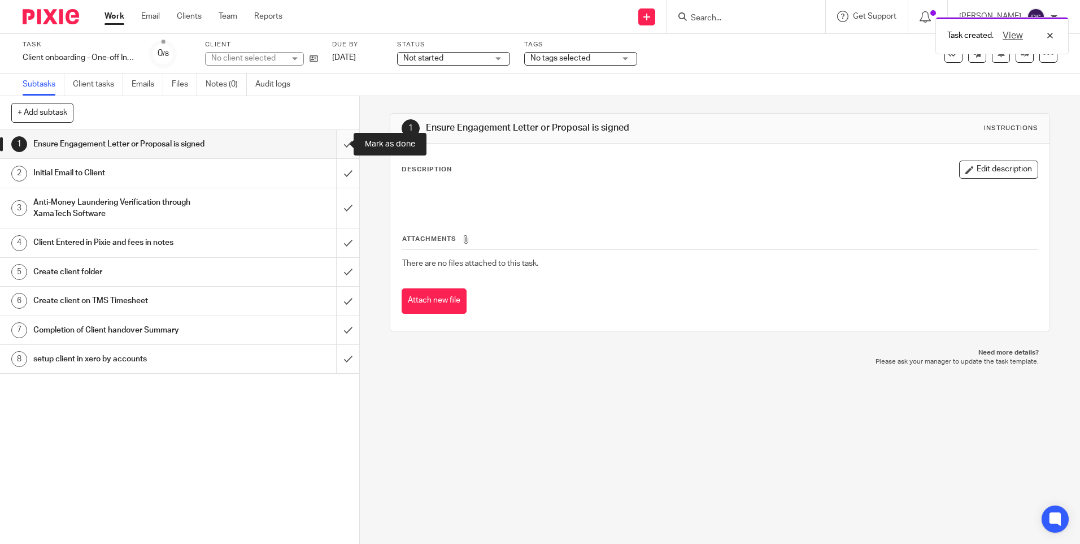
click at [333, 145] on input "submit" at bounding box center [179, 144] width 359 height 28
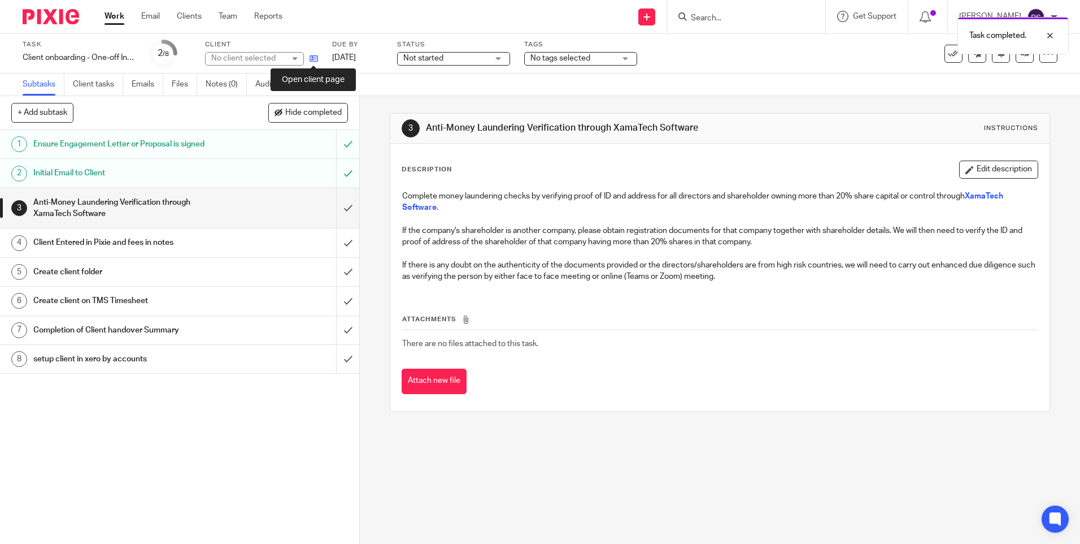
click at [312, 58] on icon at bounding box center [314, 58] width 8 height 8
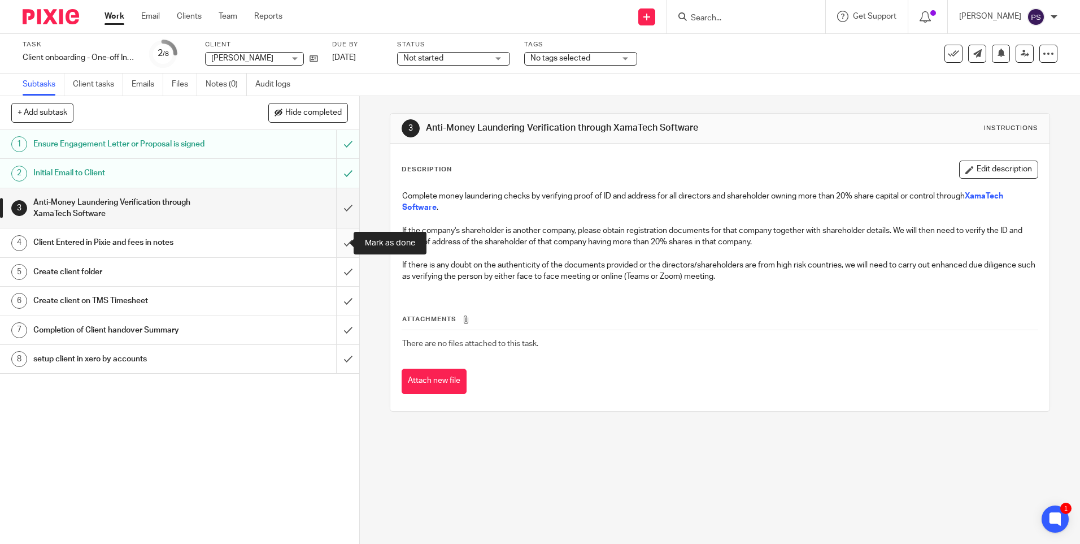
click at [333, 245] on input "submit" at bounding box center [179, 242] width 359 height 28
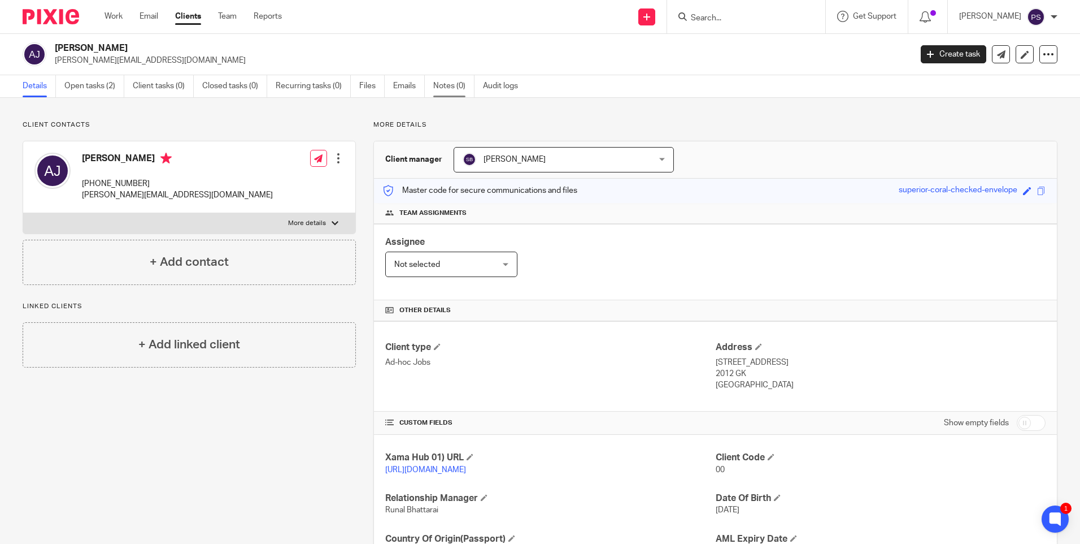
click at [447, 83] on link "Notes (0)" at bounding box center [453, 86] width 41 height 22
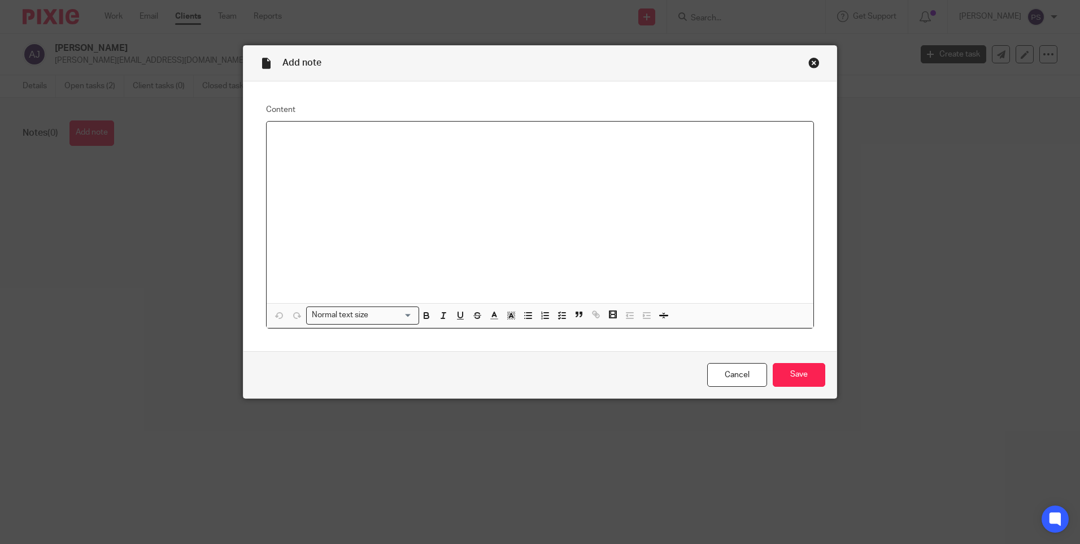
click at [282, 140] on p at bounding box center [540, 136] width 529 height 11
drag, startPoint x: 445, startPoint y: 133, endPoint x: 452, endPoint y: 174, distance: 41.3
click at [445, 136] on p "Services (One-off) Fees (£) NRCGT Return 200.00 Net Total 200" at bounding box center [540, 136] width 529 height 11
click at [806, 375] on input "Save" at bounding box center [799, 375] width 53 height 24
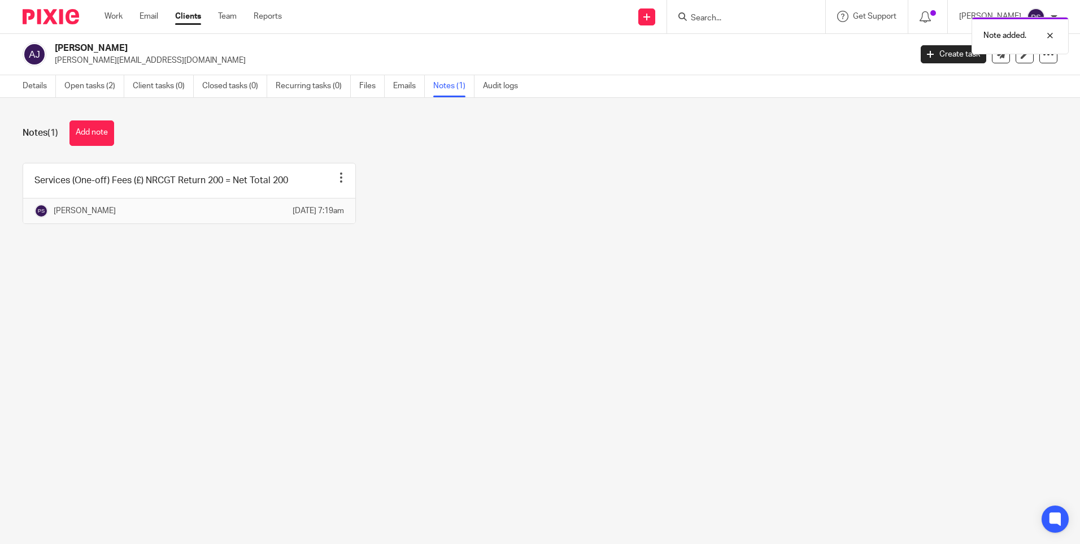
click at [329, 351] on main "[PERSON_NAME] [PERSON_NAME][EMAIL_ADDRESS][DOMAIN_NAME] Create task Update from…" at bounding box center [540, 272] width 1080 height 544
drag, startPoint x: 299, startPoint y: 421, endPoint x: 288, endPoint y: 419, distance: 10.9
click at [294, 420] on main "[PERSON_NAME] [PERSON_NAME][EMAIL_ADDRESS][DOMAIN_NAME] Create task Update from…" at bounding box center [540, 272] width 1080 height 544
click at [31, 86] on link "Details" at bounding box center [39, 86] width 33 height 22
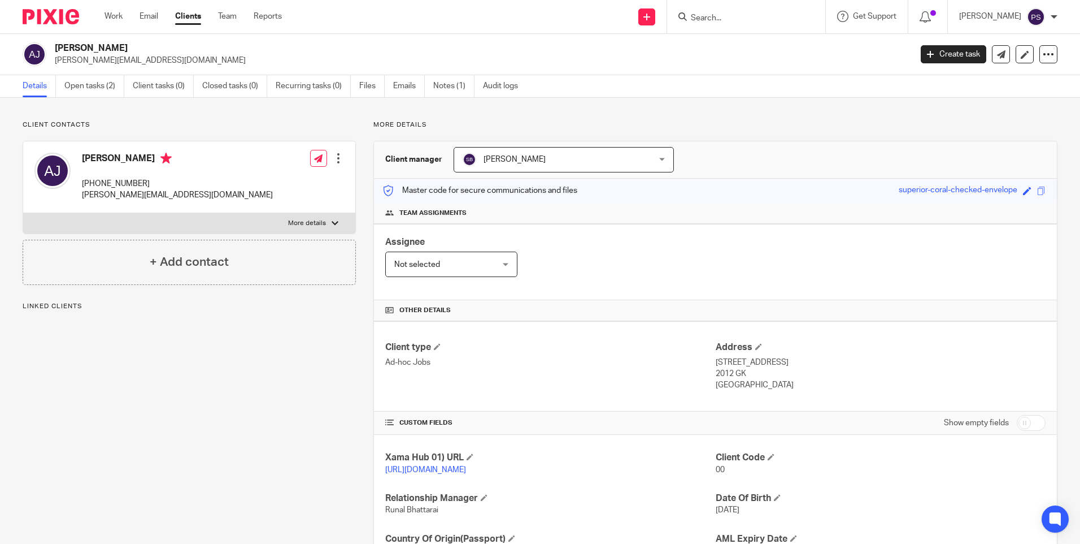
click at [140, 50] on h2 "[PERSON_NAME]" at bounding box center [394, 48] width 679 height 12
copy div "[PERSON_NAME]"
click at [175, 121] on p "Client contacts" at bounding box center [189, 124] width 333 height 9
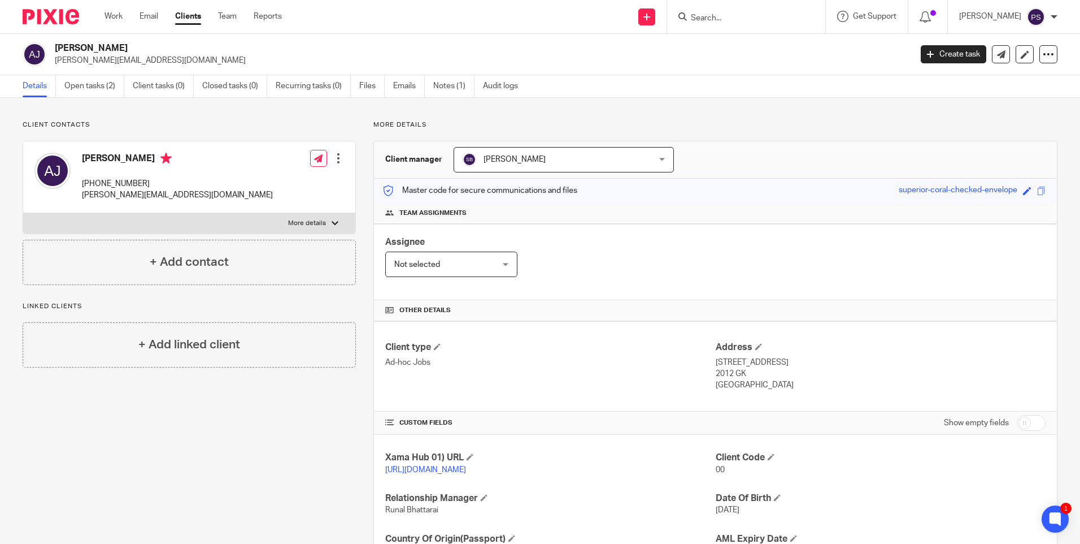
click at [125, 111] on div "Client contacts Aukje Geertruida De Jong +31 61 5836991 nicholas_wakley@hotmail…" at bounding box center [540, 367] width 1080 height 539
click at [151, 50] on h2 "[PERSON_NAME]" at bounding box center [394, 48] width 679 height 12
copy div "[PERSON_NAME]"
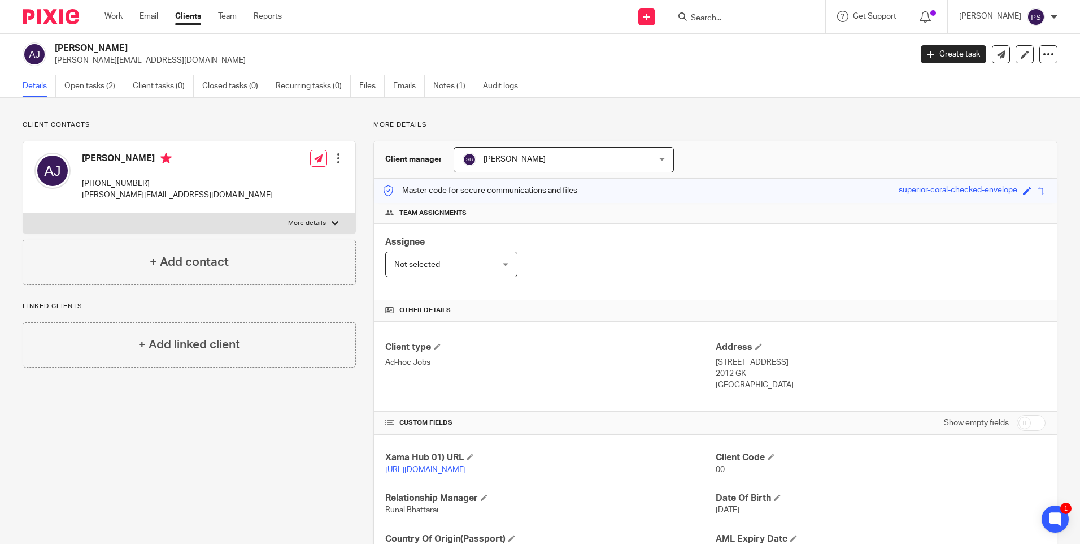
click at [150, 119] on div "Client contacts Aukje Geertruida De Jong +31 61 5836991 nicholas_wakley@hotmail…" at bounding box center [540, 367] width 1080 height 539
click at [390, 112] on div "Client contacts Aukje Geertruida De Jong +31 61 5836991 nicholas_wakley@hotmail…" at bounding box center [540, 367] width 1080 height 539
click at [768, 460] on h4 "Client Code" at bounding box center [881, 457] width 330 height 12
click at [768, 457] on span at bounding box center [771, 456] width 7 height 7
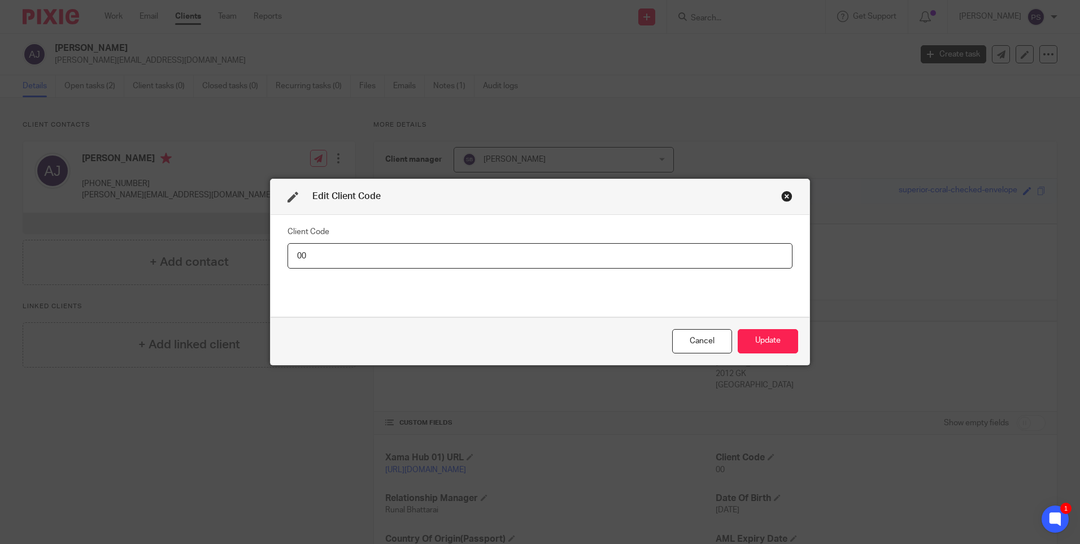
click at [320, 253] on input "00" at bounding box center [540, 255] width 505 height 25
type input "AUK001"
click at [763, 335] on button "Update" at bounding box center [768, 341] width 60 height 24
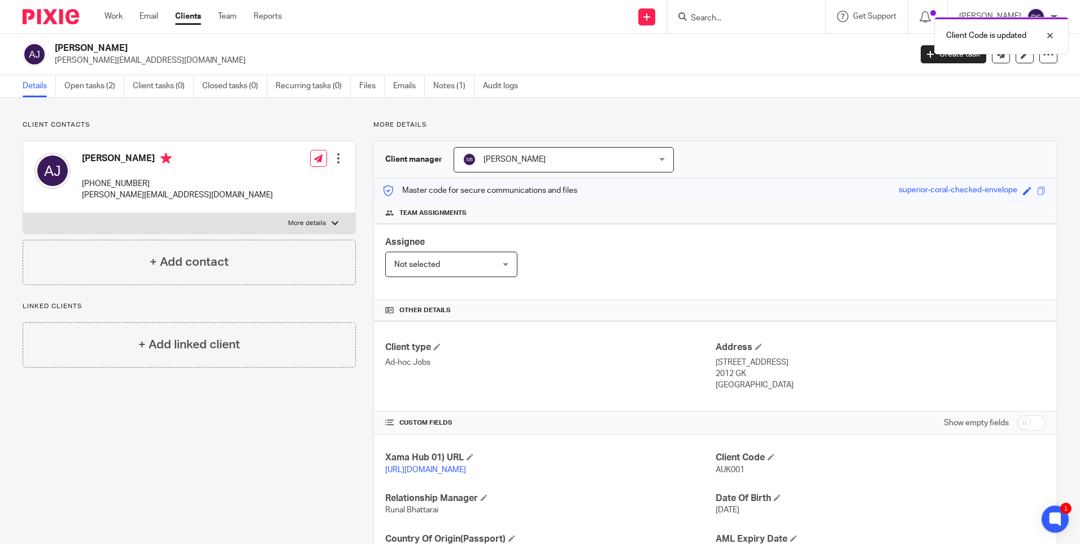
click at [144, 120] on p "Client contacts" at bounding box center [189, 124] width 333 height 9
click at [120, 51] on h2 "[PERSON_NAME]" at bounding box center [394, 48] width 679 height 12
click at [120, 51] on h2 "Aukje Geertruida De Jong" at bounding box center [394, 48] width 679 height 12
copy div "Aukje Geertruida De Jong"
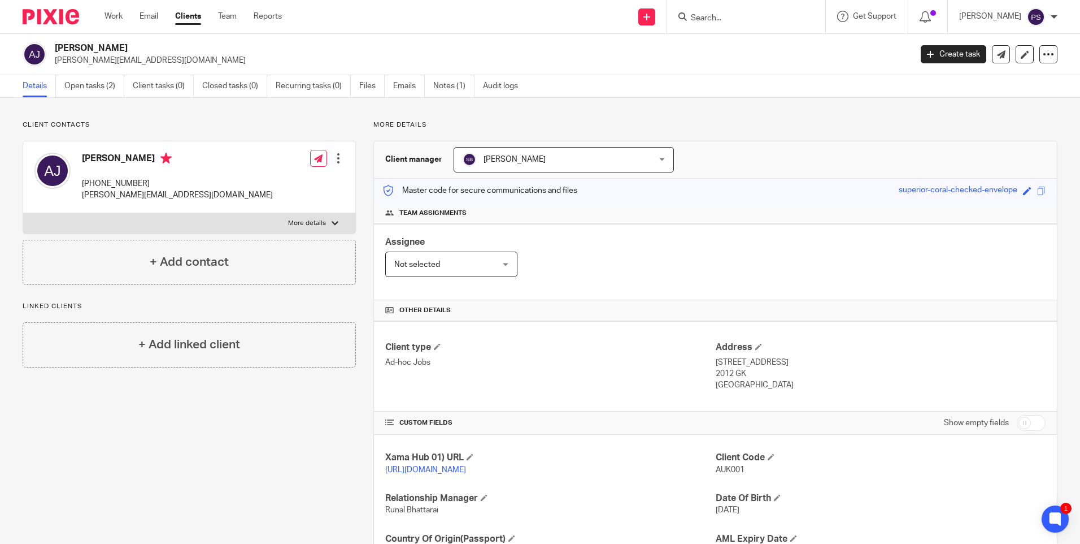
click at [730, 467] on span "AUK001" at bounding box center [730, 470] width 29 height 8
copy span "AUK001"
click at [155, 47] on h2 "Aukje Geertruida De Jong" at bounding box center [394, 48] width 679 height 12
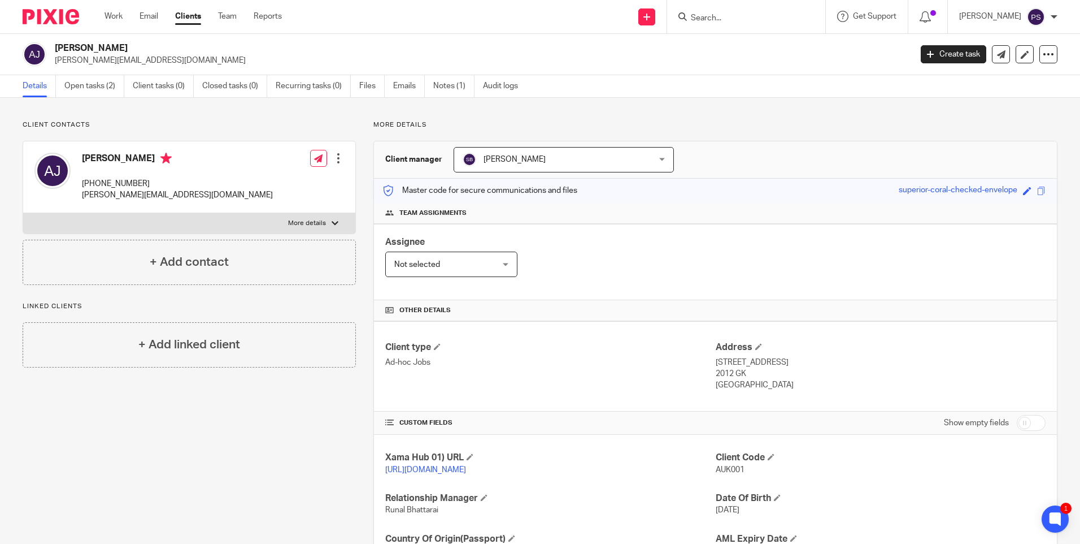
click at [155, 47] on h2 "Aukje Geertruida De Jong" at bounding box center [394, 48] width 679 height 12
copy div "Aukje Geertruida De Jong"
click at [155, 63] on p "nicholas_wakley@hotmail.com" at bounding box center [479, 60] width 849 height 11
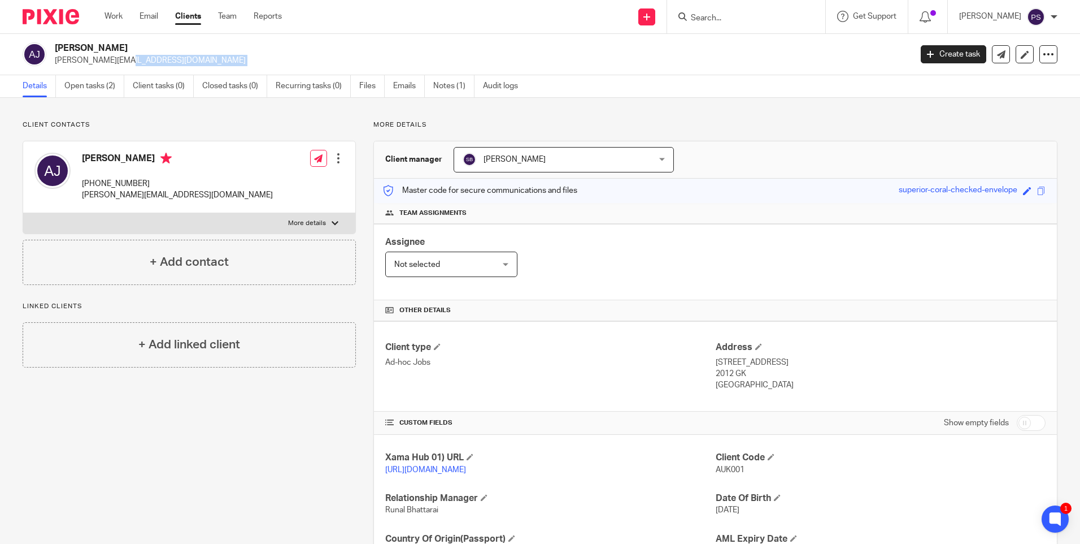
copy main "nicholas_wakley@hotmail.com Create task Update from Companies House Export data…"
click at [268, 107] on div "Client contacts Aukje Geertruida De Jong +31 61 5836991 nicholas_wakley@hotmail…" at bounding box center [540, 367] width 1080 height 539
click at [720, 472] on span "AUK001" at bounding box center [730, 470] width 29 height 8
copy span "AUK001"
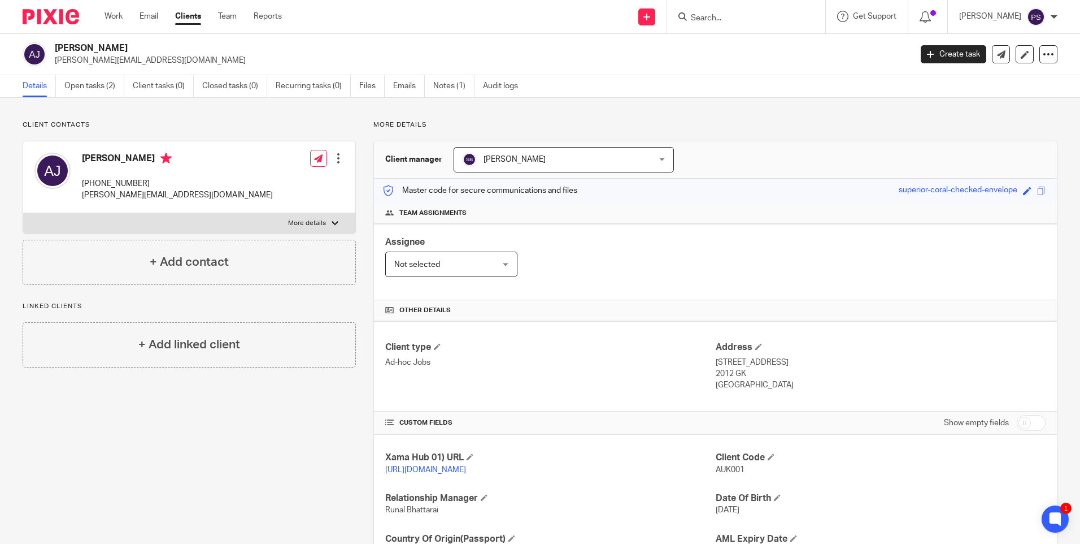
click at [137, 40] on div "Aukje Geertruida De Jong nicholas_wakley@hotmail.com Create task Update from Co…" at bounding box center [540, 54] width 1080 height 41
copy div "Aukje Geertruida De Jong"
click at [405, 467] on link "https://platform.xamatech.com/portal/crm/clients/26c2fc30-990e-11f0-a9b4-63eefa…" at bounding box center [425, 470] width 81 height 8
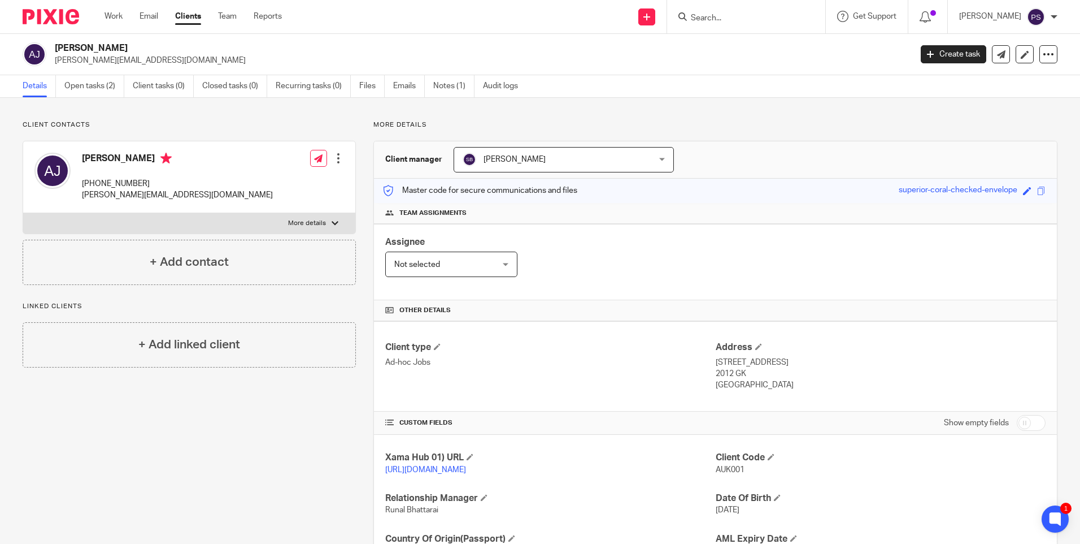
click at [115, 186] on p "+31 61 5836991" at bounding box center [177, 183] width 191 height 11
copy div "+31 61 5836991"
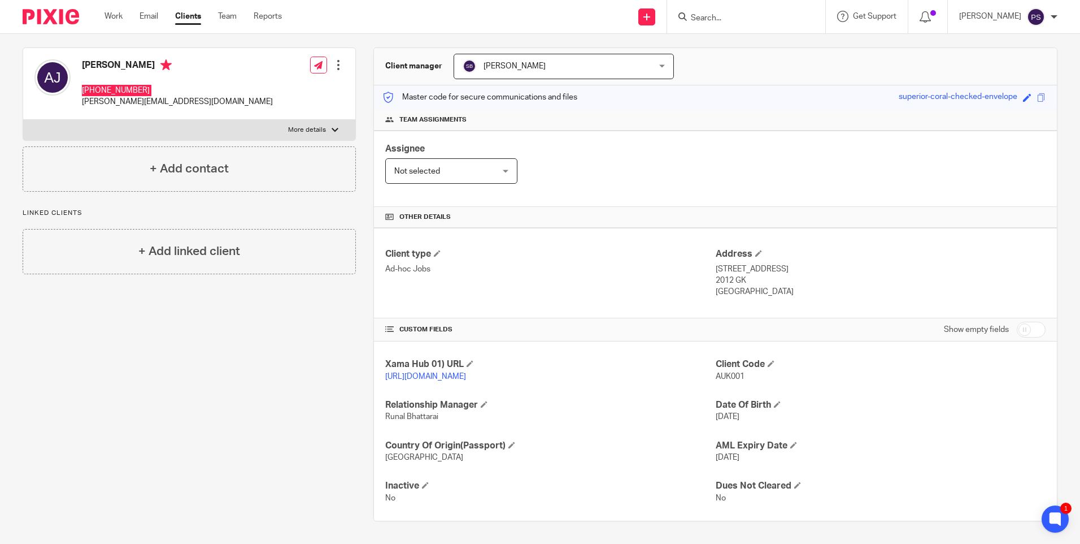
scroll to position [105, 0]
click at [729, 263] on p "Koninginneweg 57, Harlem" at bounding box center [881, 268] width 330 height 11
drag, startPoint x: 729, startPoint y: 253, endPoint x: 709, endPoint y: 257, distance: 20.8
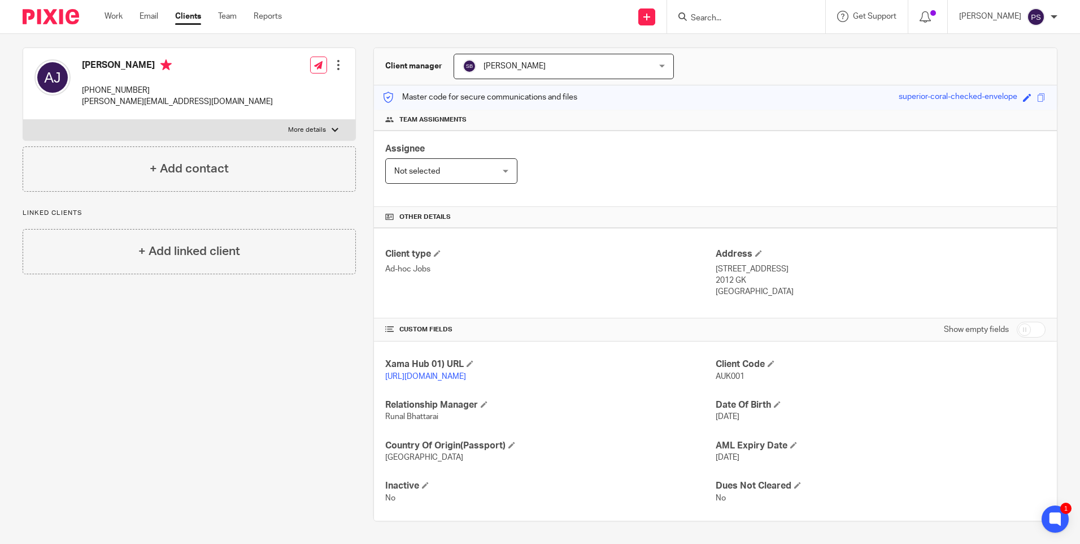
click at [709, 263] on p "Ad-hoc Jobs" at bounding box center [550, 268] width 330 height 11
drag, startPoint x: 709, startPoint y: 257, endPoint x: 743, endPoint y: 255, distance: 33.9
click at [743, 255] on div "Client type Ad-hoc Jobs Address Koninginneweg 57, Harlem 2012 GK Nederland" at bounding box center [715, 273] width 683 height 90
drag, startPoint x: 743, startPoint y: 255, endPoint x: 728, endPoint y: 255, distance: 14.7
click at [743, 263] on p "Koninginneweg 57, Harlem" at bounding box center [881, 268] width 330 height 11
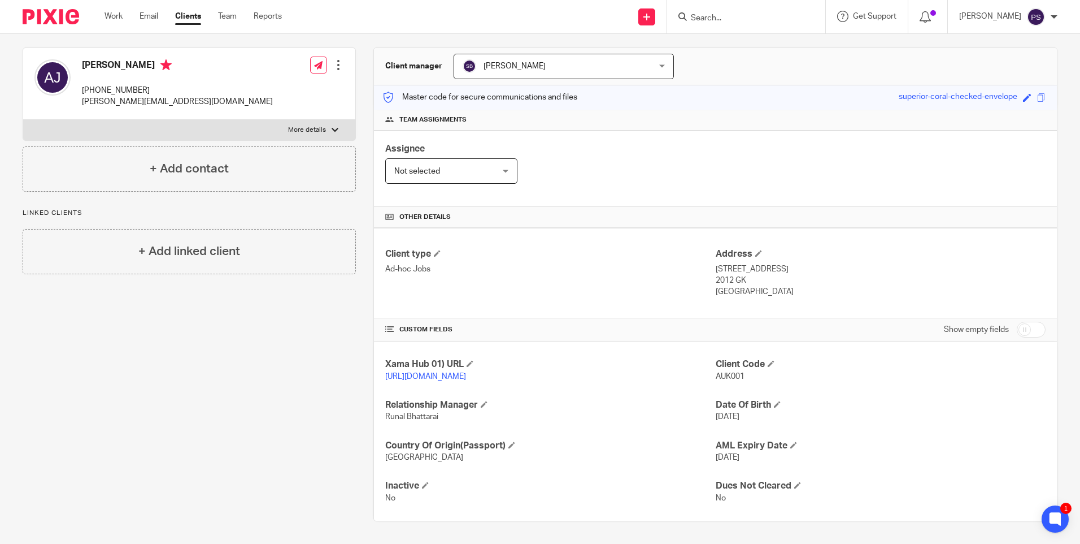
drag, startPoint x: 711, startPoint y: 257, endPoint x: 775, endPoint y: 260, distance: 63.9
click at [775, 263] on p "Koninginneweg 57, Harlem" at bounding box center [881, 268] width 330 height 11
copy p "Koninginneweg 57"
click at [796, 263] on p "Koninginneweg 57, Harlem" at bounding box center [881, 268] width 330 height 11
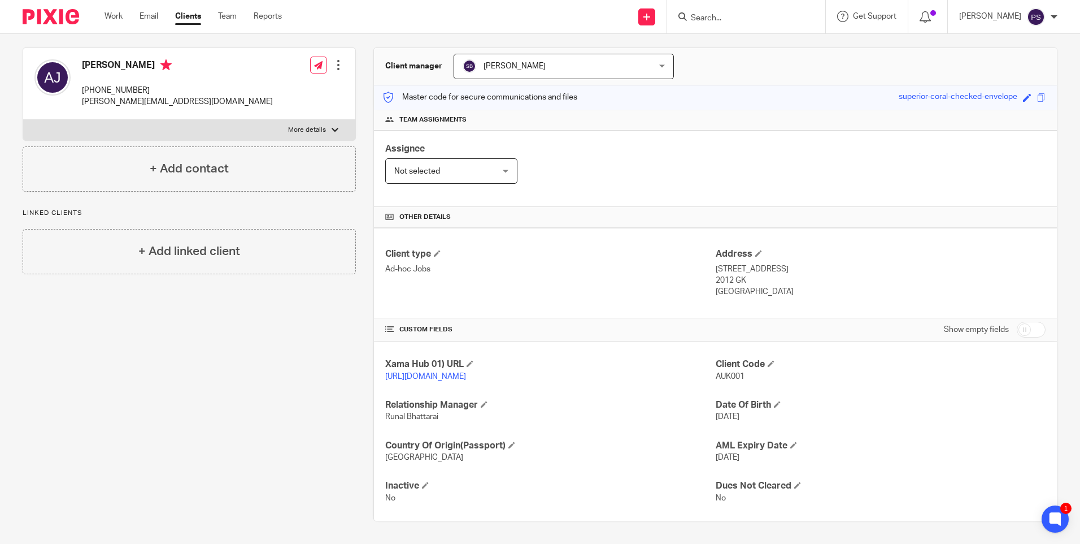
click at [732, 275] on p "2012 GK" at bounding box center [881, 280] width 330 height 11
drag, startPoint x: 710, startPoint y: 255, endPoint x: 775, endPoint y: 259, distance: 65.7
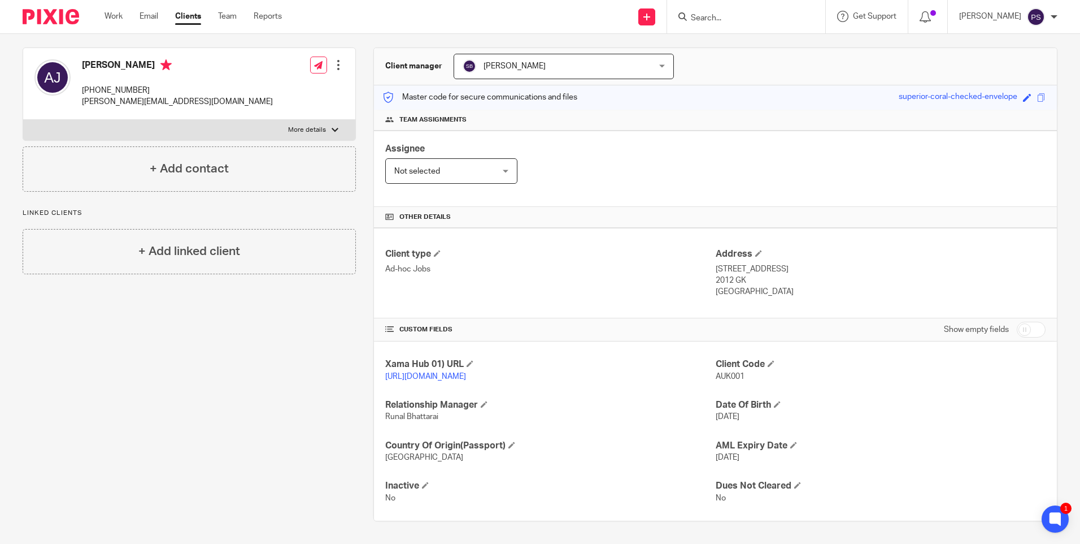
click at [775, 263] on p "Koninginneweg 57, Harlem" at bounding box center [881, 268] width 330 height 11
click at [799, 263] on p "[STREET_ADDRESS]" at bounding box center [881, 268] width 330 height 11
click at [736, 275] on p "2012 GK" at bounding box center [881, 280] width 330 height 11
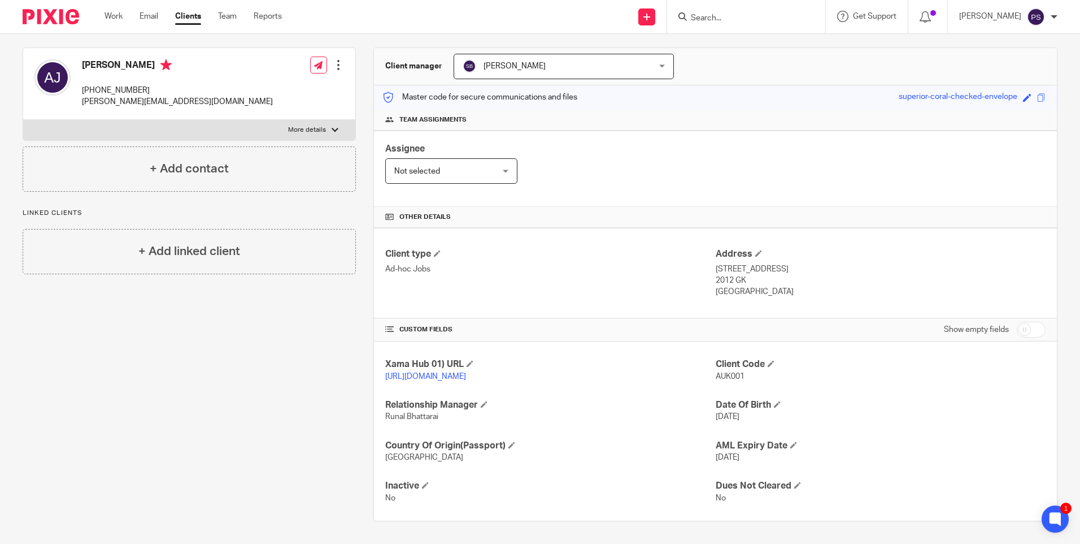
click at [736, 275] on p "2012 GK" at bounding box center [881, 280] width 330 height 11
click at [95, 59] on h4 "Aukje Geertruida De Jong" at bounding box center [177, 66] width 191 height 14
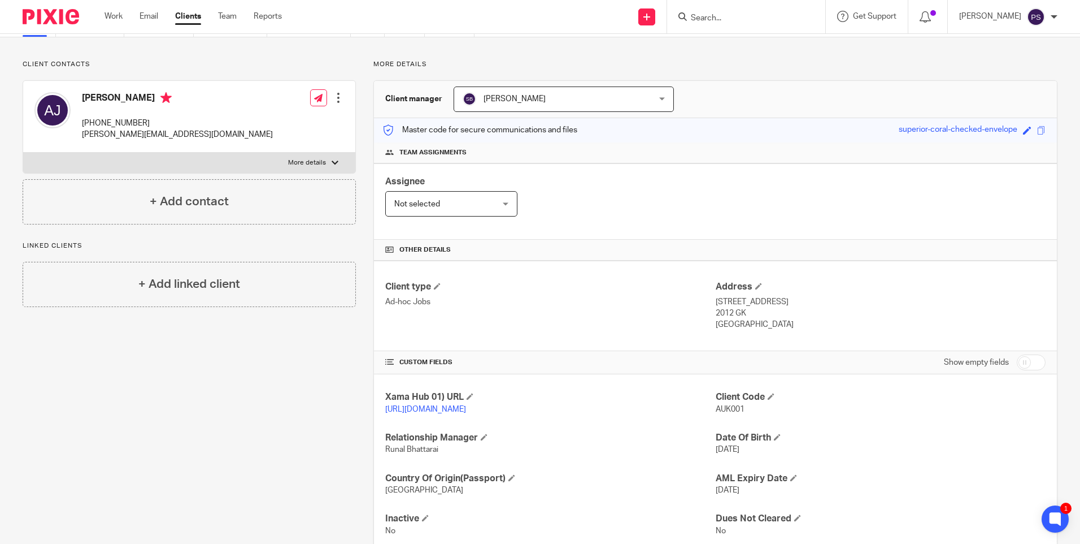
scroll to position [0, 0]
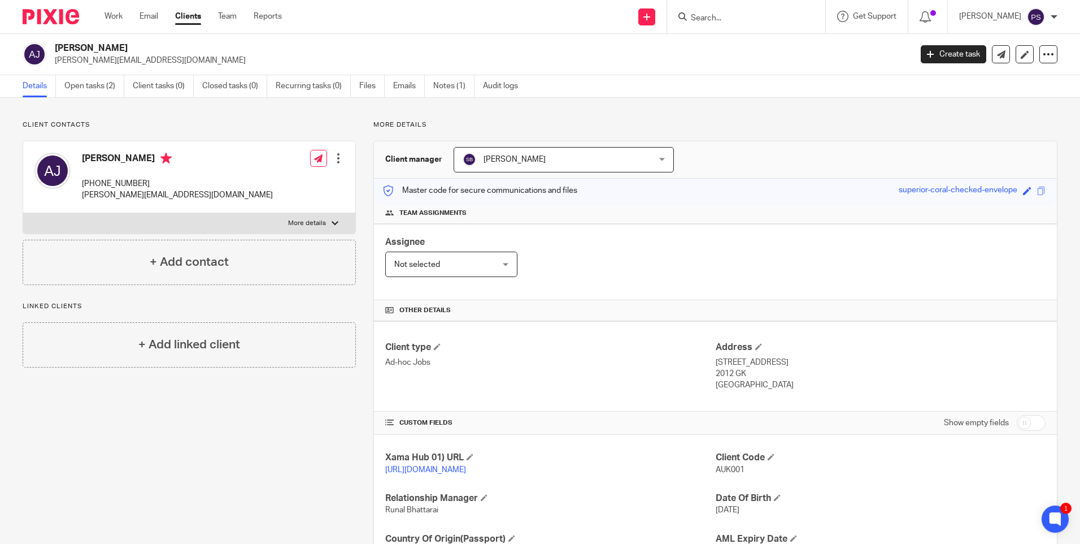
click at [118, 49] on h2 "Aukje Geertruida De Jong" at bounding box center [394, 48] width 679 height 12
click at [163, 53] on h2 "Aukje Geertruida De Jong" at bounding box center [394, 48] width 679 height 12
click at [163, 53] on h2 "[PERSON_NAME]" at bounding box center [394, 48] width 679 height 12
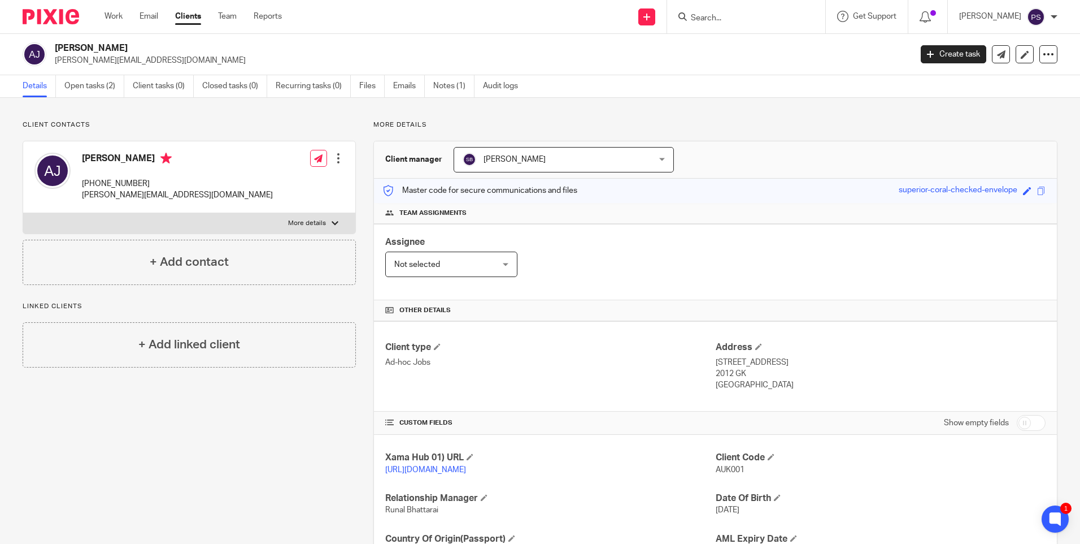
click at [163, 53] on h2 "Aukje Geertruida De Jong" at bounding box center [394, 48] width 679 height 12
click at [99, 182] on p "+31 61 5836991" at bounding box center [177, 183] width 191 height 11
click at [719, 363] on p "Koninginneweg 57, Harlem" at bounding box center [881, 362] width 330 height 11
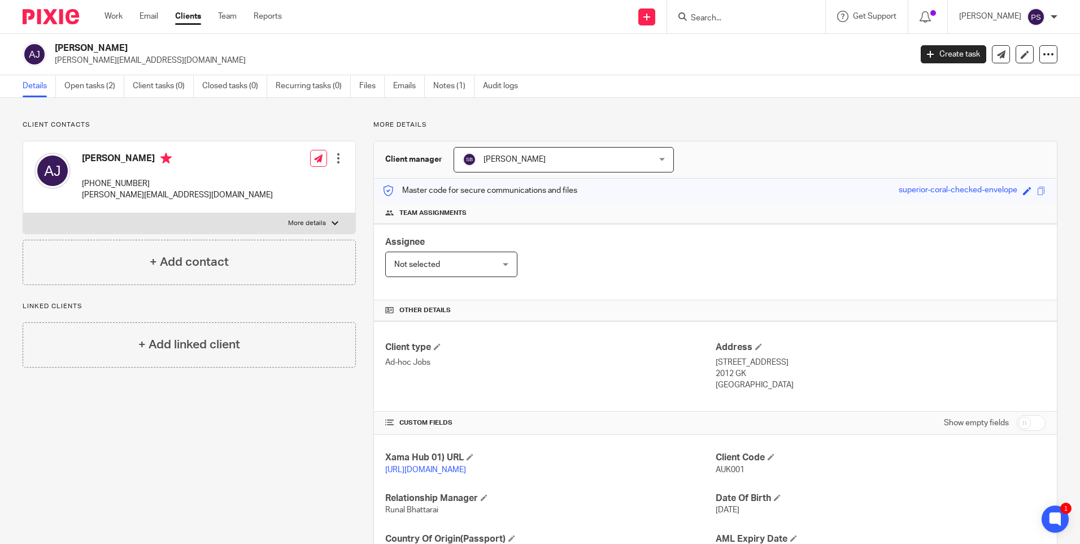
click at [719, 363] on p "Koninginneweg 57, Harlem" at bounding box center [881, 362] width 330 height 11
drag, startPoint x: 708, startPoint y: 362, endPoint x: 758, endPoint y: 369, distance: 50.2
click at [758, 369] on div "Client type Ad-hoc Jobs Address Koninginneweg 57, Harlem 2012 GK Nederland" at bounding box center [715, 366] width 683 height 90
drag, startPoint x: 758, startPoint y: 369, endPoint x: 741, endPoint y: 365, distance: 18.0
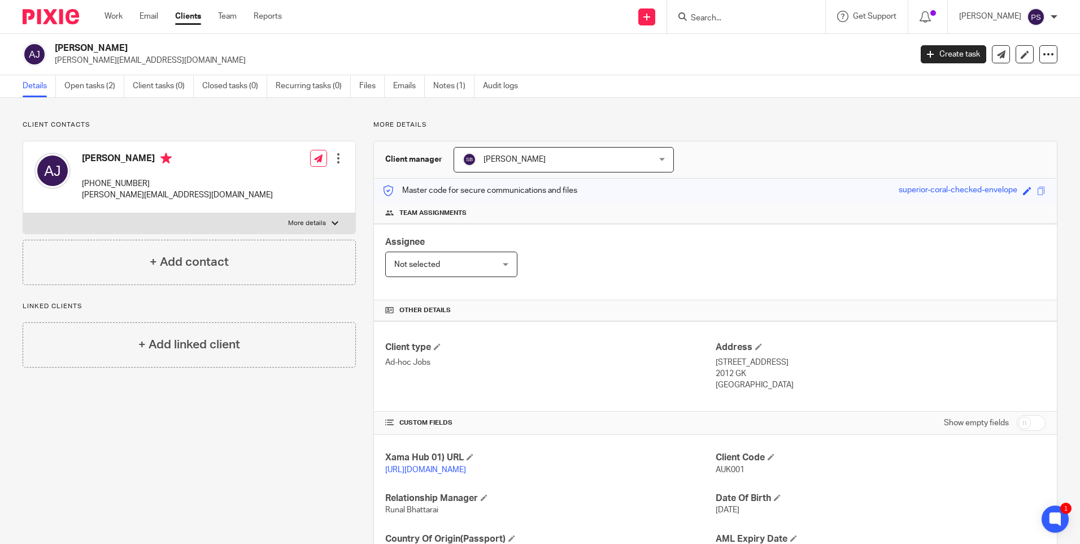
click at [741, 365] on p "[STREET_ADDRESS]" at bounding box center [881, 362] width 330 height 11
drag, startPoint x: 710, startPoint y: 362, endPoint x: 773, endPoint y: 365, distance: 63.9
click at [773, 365] on p "Koninginneweg 57, Harlem" at bounding box center [881, 362] width 330 height 11
click at [787, 360] on p "Koninginneweg 57, Harlem" at bounding box center [881, 362] width 330 height 11
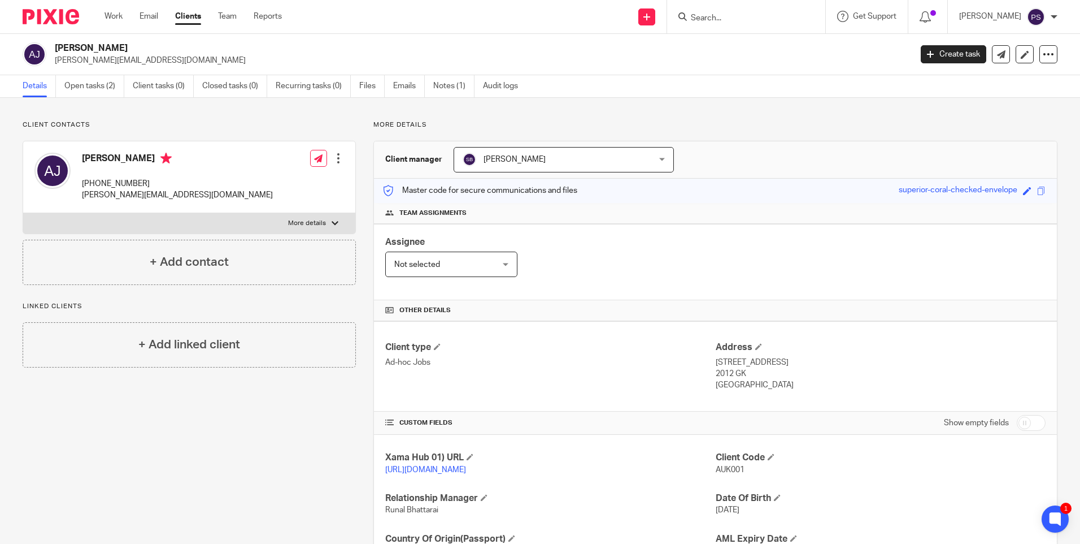
click at [716, 374] on p "2012 GK" at bounding box center [881, 373] width 330 height 11
click at [755, 346] on span at bounding box center [758, 346] width 7 height 7
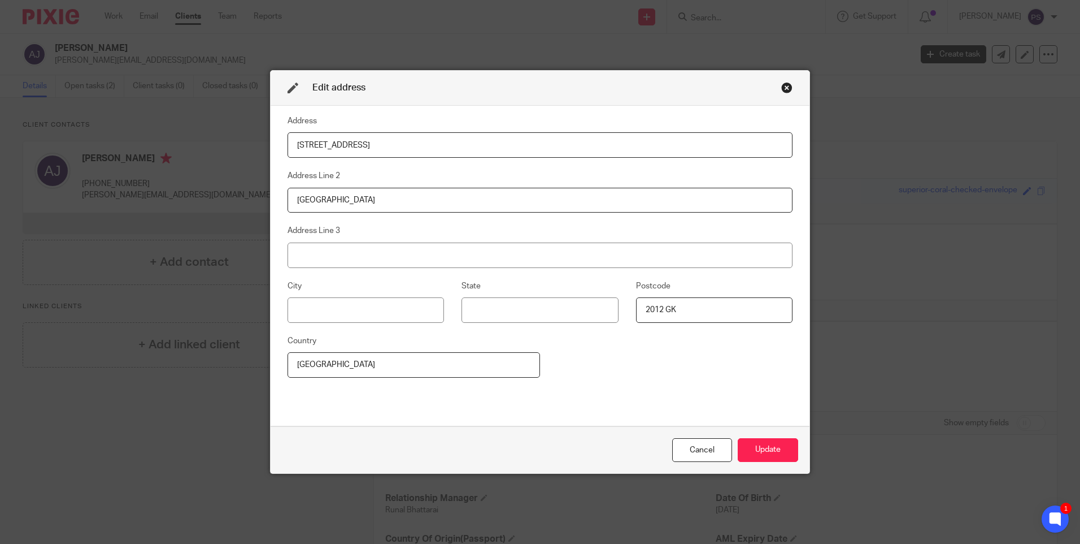
click at [338, 365] on input "Nederland" at bounding box center [414, 364] width 253 height 25
paste input "therlands"
type input "Netherlands"
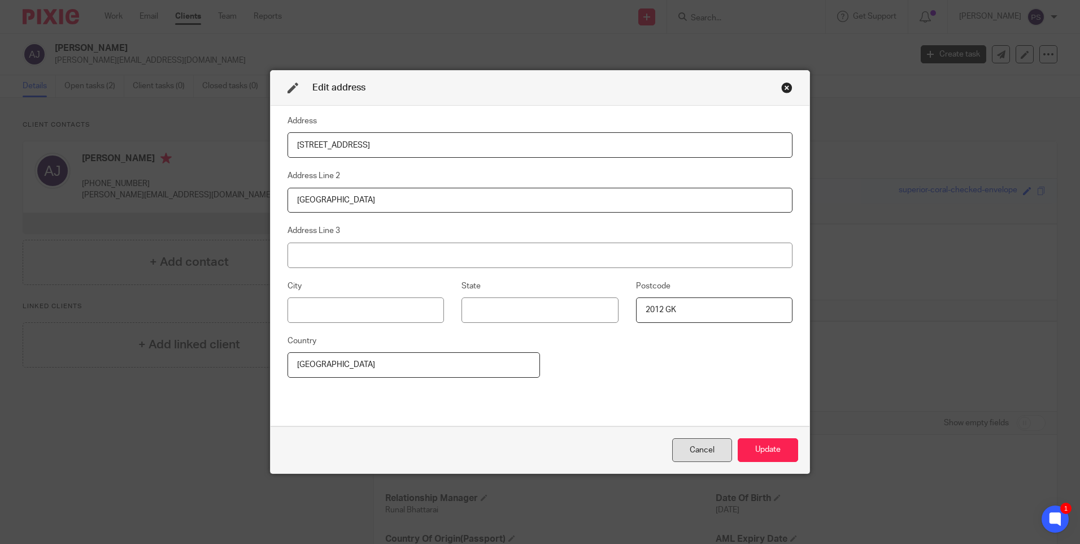
click at [711, 446] on div "Cancel" at bounding box center [702, 450] width 60 height 24
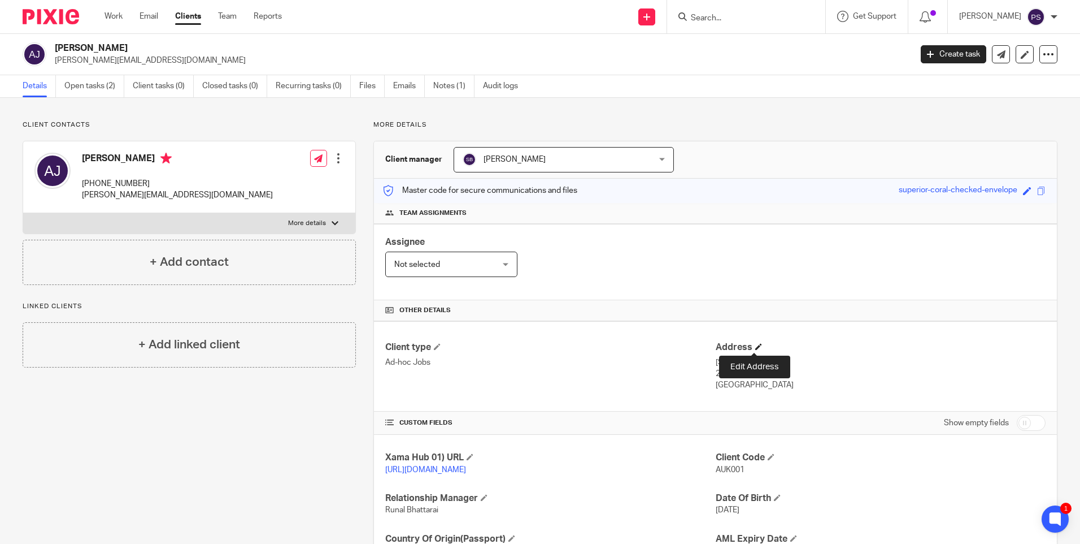
click at [755, 345] on span at bounding box center [758, 346] width 7 height 7
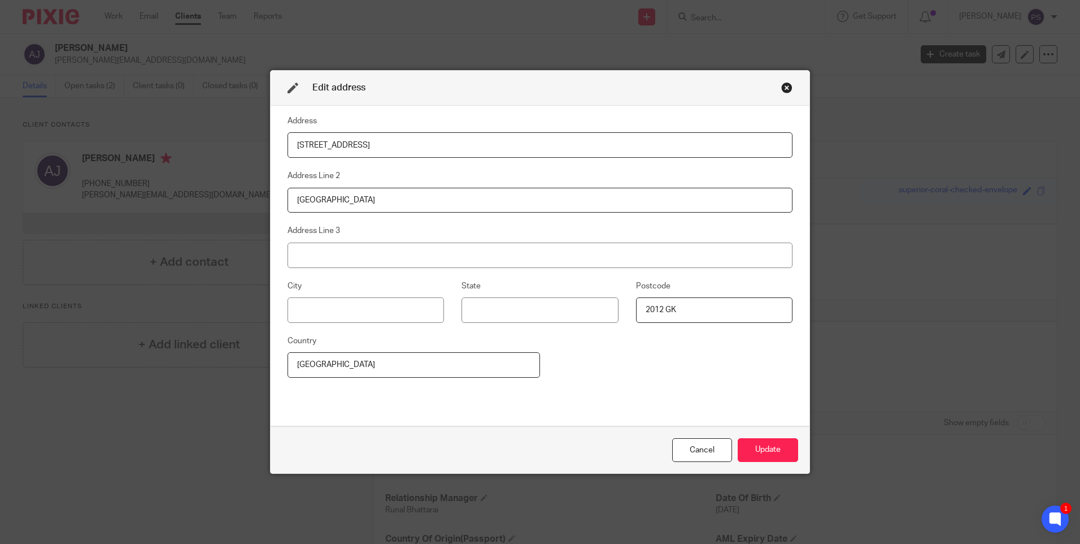
click at [337, 368] on input "Netherlands" at bounding box center [414, 364] width 253 height 25
type input "Nederland"
click at [785, 449] on button "Update" at bounding box center [768, 450] width 60 height 24
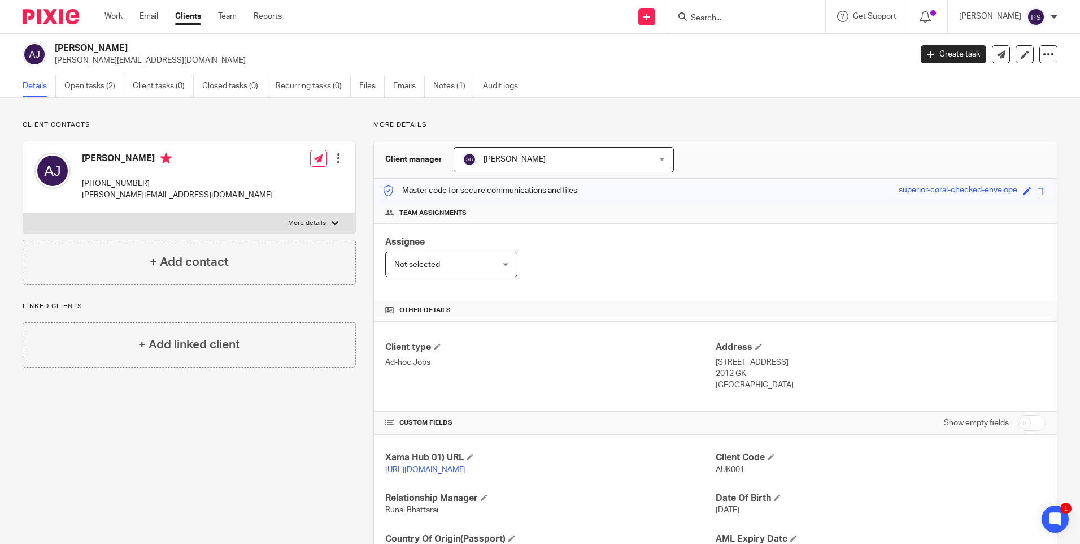
click at [722, 17] on input "Search" at bounding box center [741, 19] width 102 height 10
paste input "haalroumi@gmail.com"
type input "haalroumi@gmail.com"
drag, startPoint x: 821, startPoint y: 14, endPoint x: 818, endPoint y: 23, distance: 9.7
click at [810, 14] on button "reset" at bounding box center [804, 15] width 11 height 11
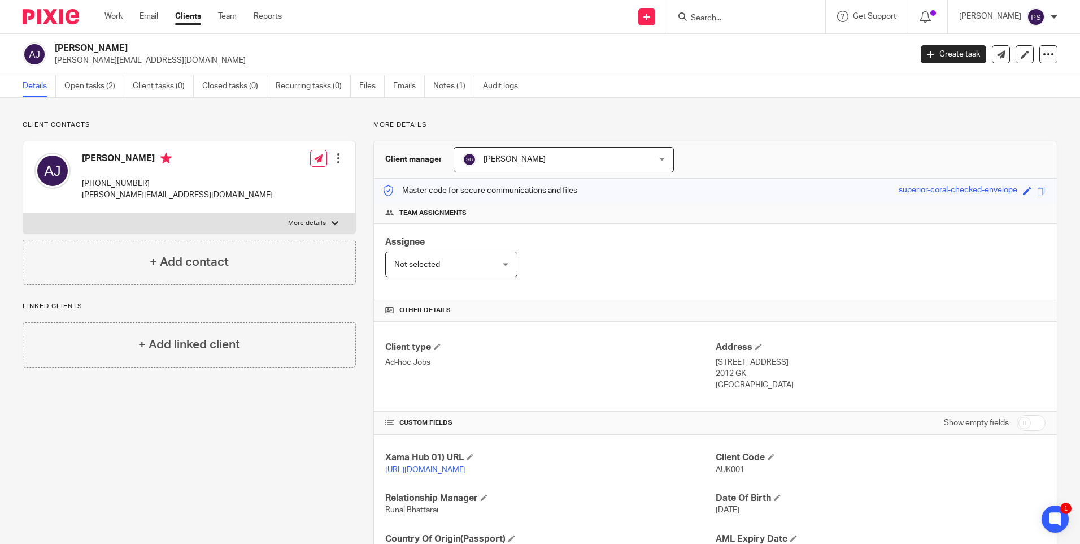
click at [262, 114] on div "Client contacts Aukje Geertruida De Jong +31 61 5836991 nicholas_wakley@hotmail…" at bounding box center [540, 367] width 1080 height 539
click at [728, 20] on input "Search" at bounding box center [741, 19] width 102 height 10
paste input "ns1079@protonmail.com"
type input "ns1079@protonmail.com"
click at [731, 41] on link at bounding box center [769, 49] width 163 height 26
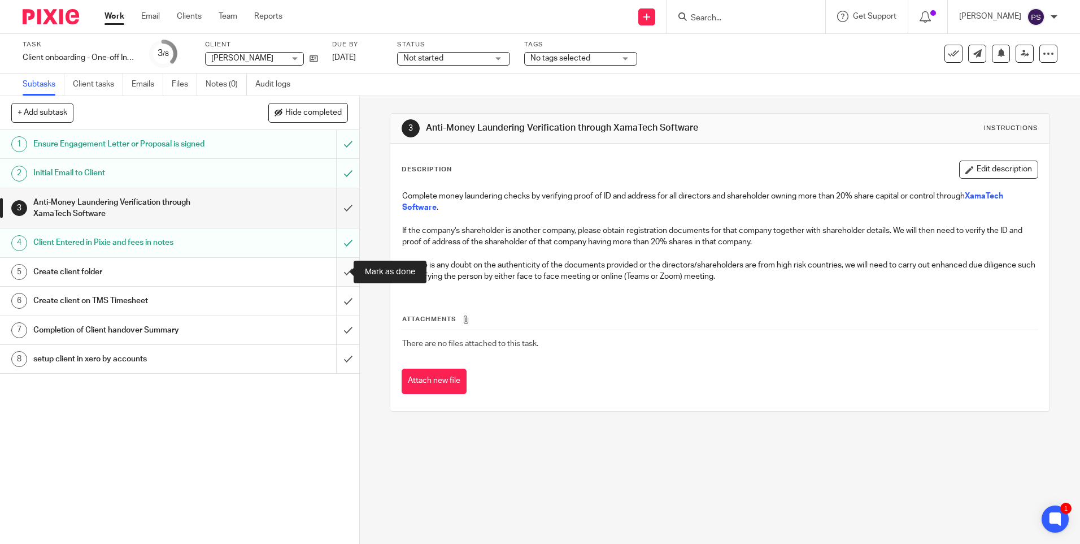
click at [326, 266] on input "submit" at bounding box center [179, 272] width 359 height 28
click at [340, 303] on input "submit" at bounding box center [179, 300] width 359 height 28
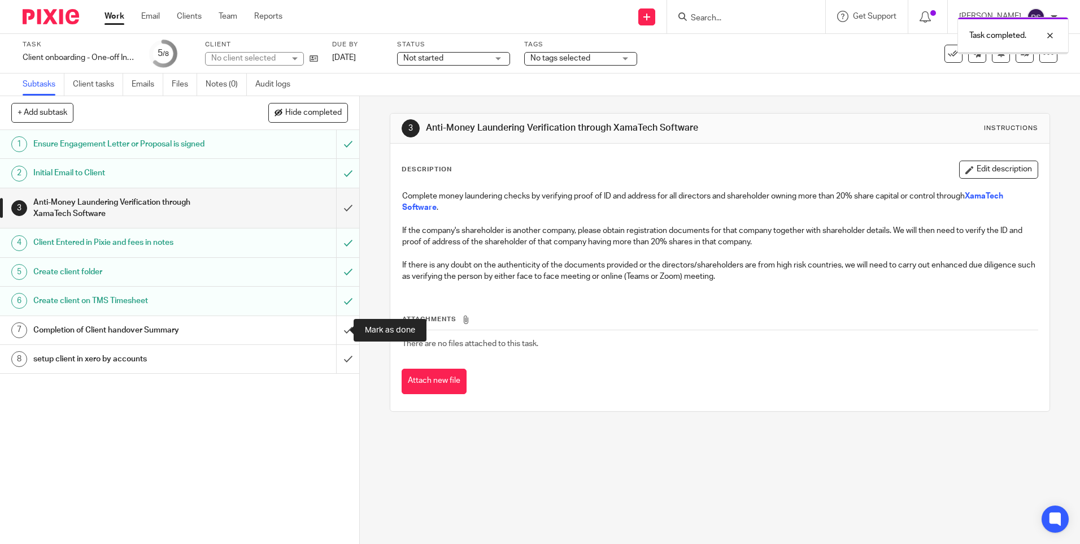
click at [336, 332] on input "submit" at bounding box center [179, 330] width 359 height 28
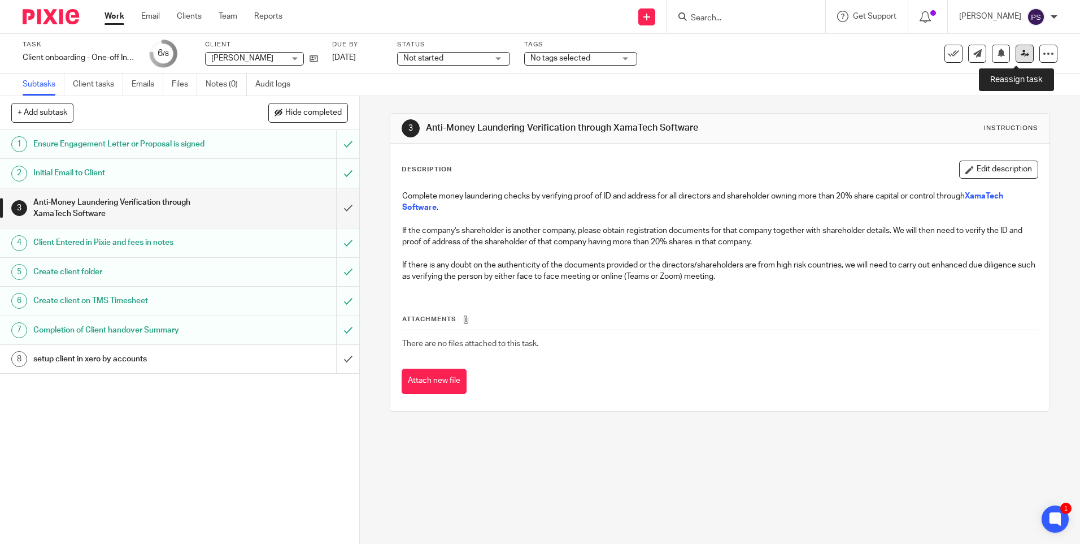
click at [1016, 58] on link at bounding box center [1025, 54] width 18 height 18
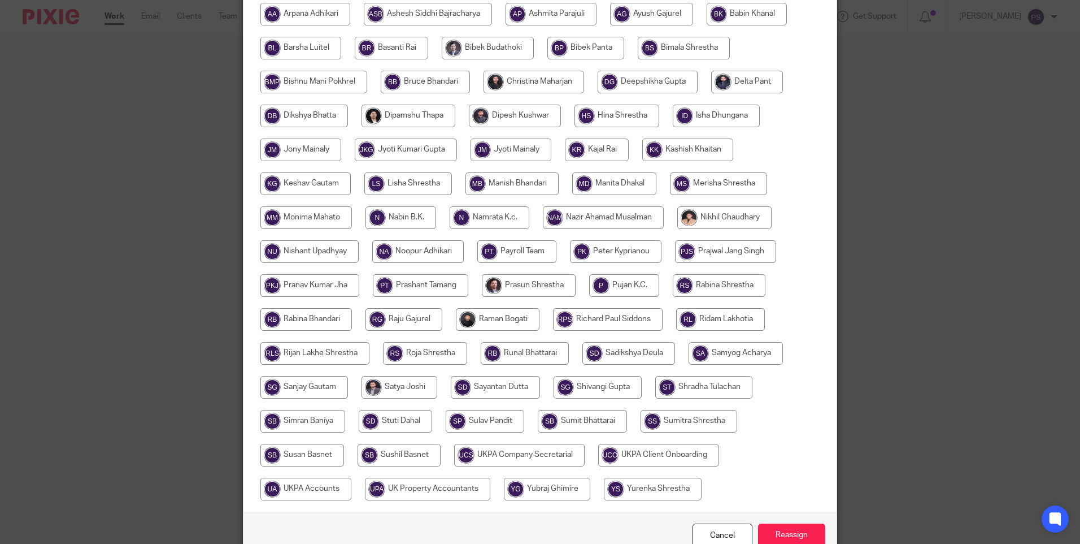
scroll to position [282, 0]
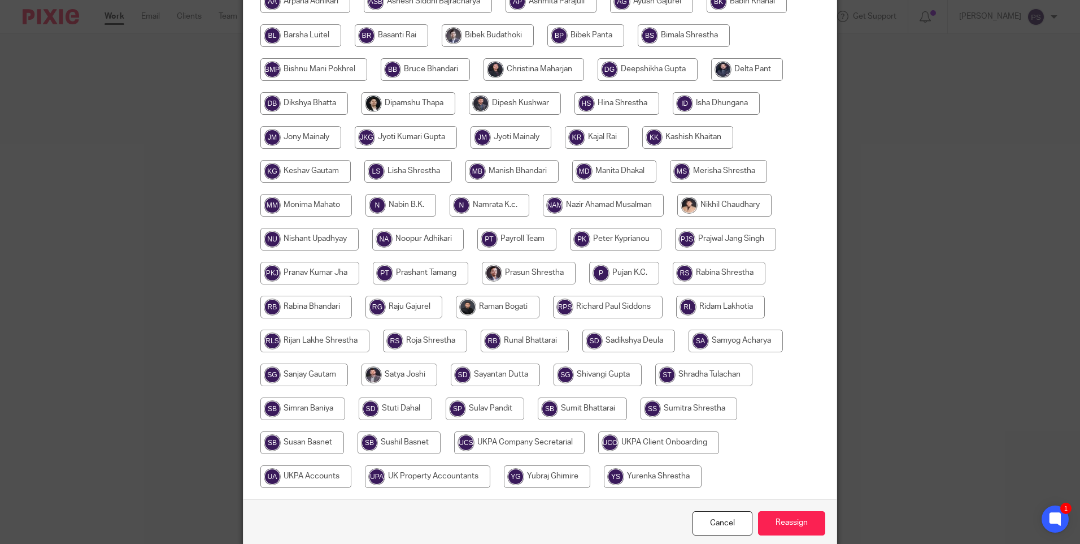
click at [314, 471] on input "radio" at bounding box center [305, 476] width 91 height 23
radio input "true"
click at [778, 522] on input "Reassign" at bounding box center [791, 523] width 67 height 24
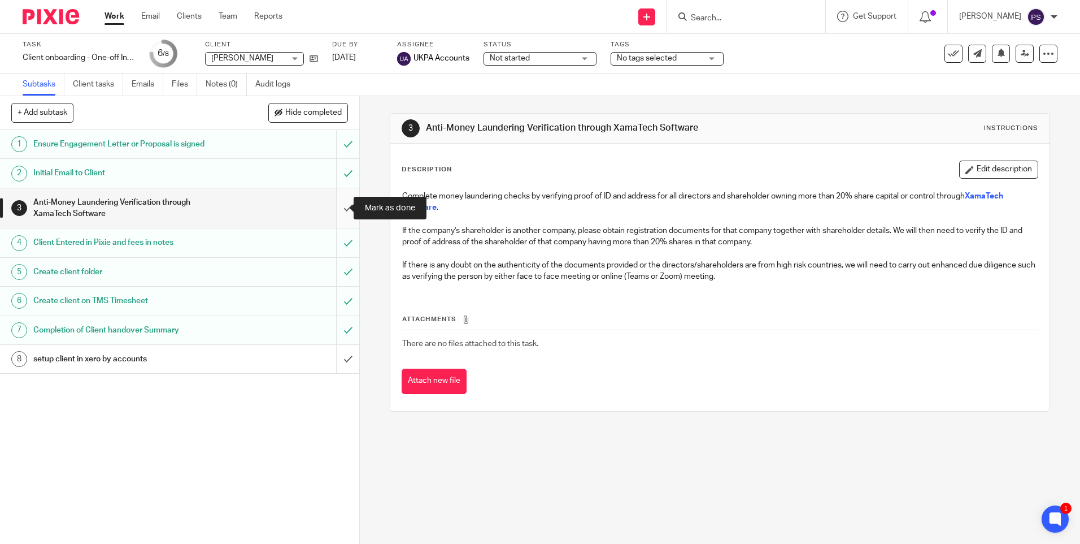
click at [340, 212] on input "submit" at bounding box center [179, 208] width 359 height 40
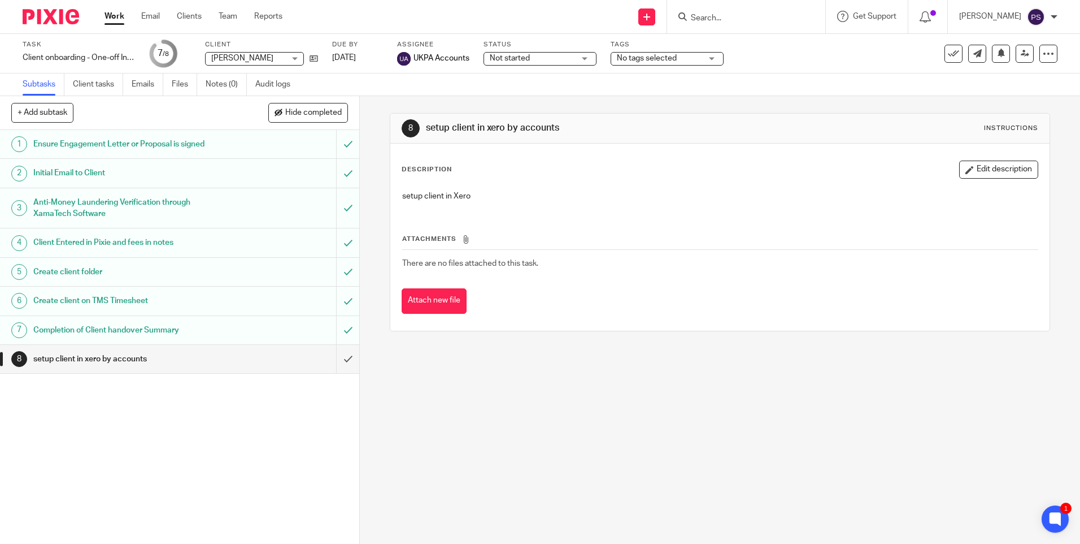
click at [727, 10] on form at bounding box center [750, 17] width 120 height 14
click at [169, 415] on div "1 Ensure Engagement Letter or Proposal is signed 2 Initial Email to Client 3 An…" at bounding box center [179, 337] width 359 height 414
click at [736, 7] on div at bounding box center [746, 16] width 158 height 33
click at [736, 18] on input "Search" at bounding box center [741, 19] width 102 height 10
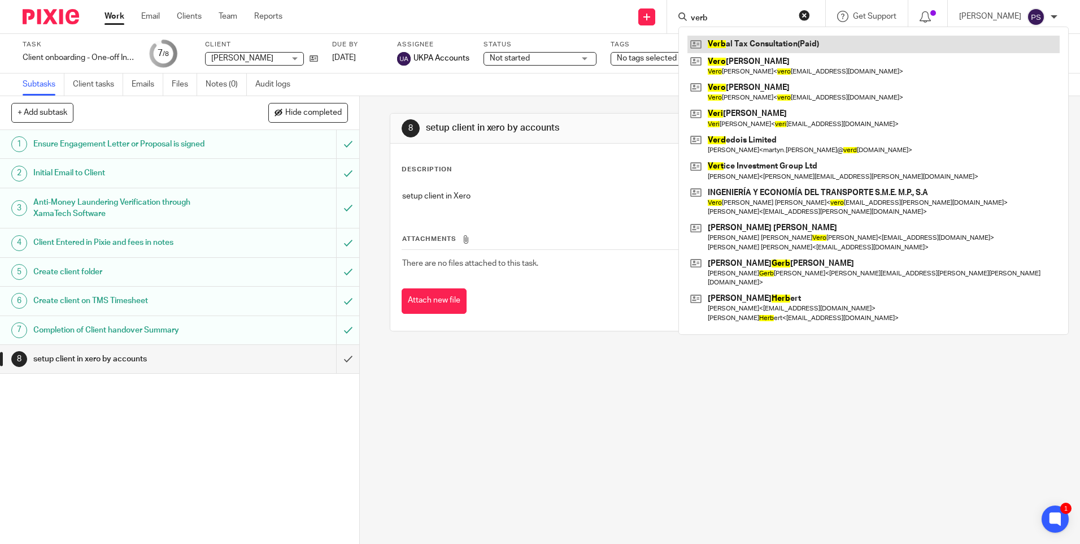
type input "verb"
click at [740, 43] on link at bounding box center [874, 44] width 372 height 17
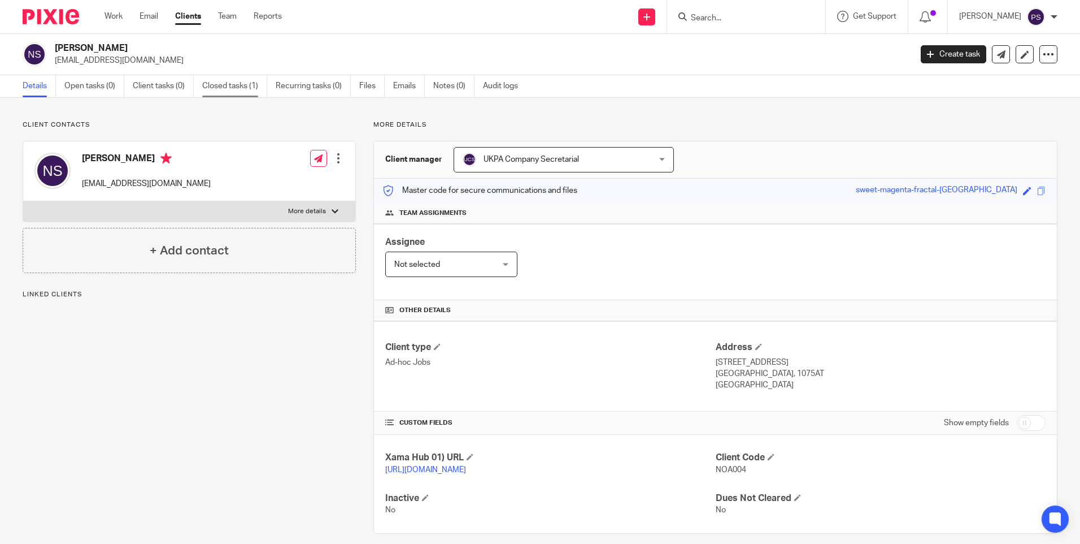
click at [239, 86] on link "Closed tasks (1)" at bounding box center [234, 86] width 65 height 22
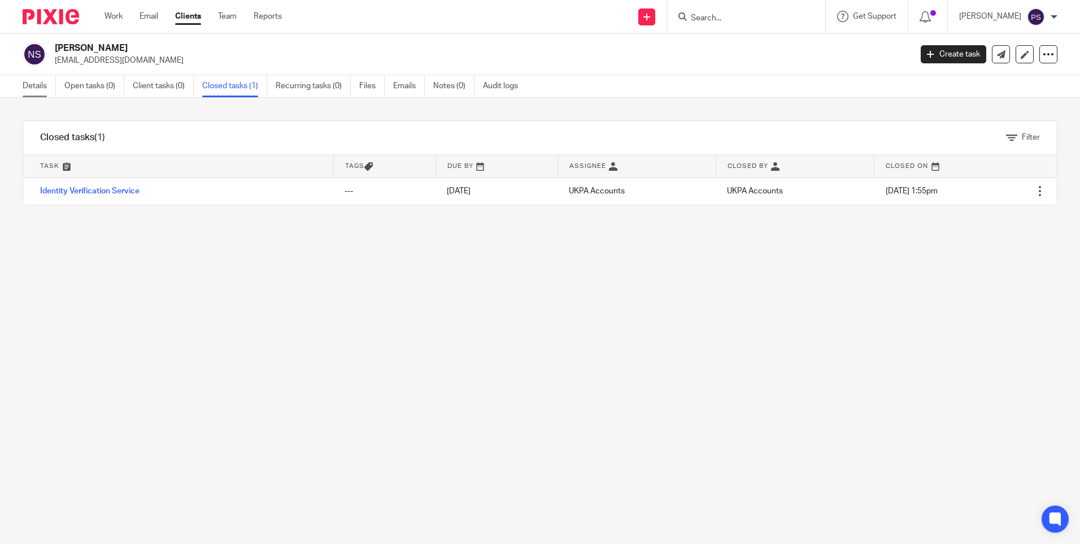
click at [25, 84] on link "Details" at bounding box center [39, 86] width 33 height 22
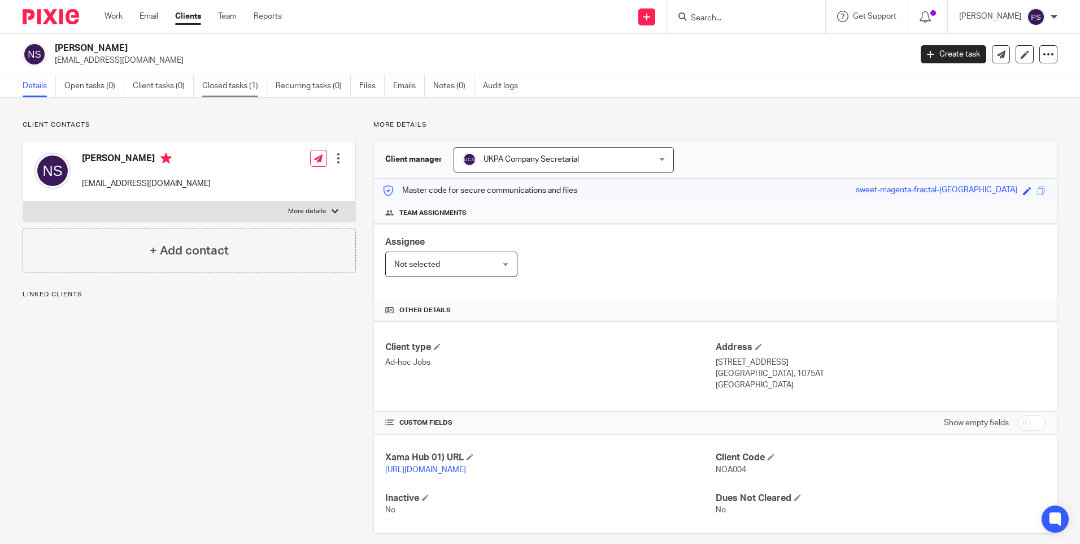
click at [231, 89] on link "Closed tasks (1)" at bounding box center [234, 86] width 65 height 22
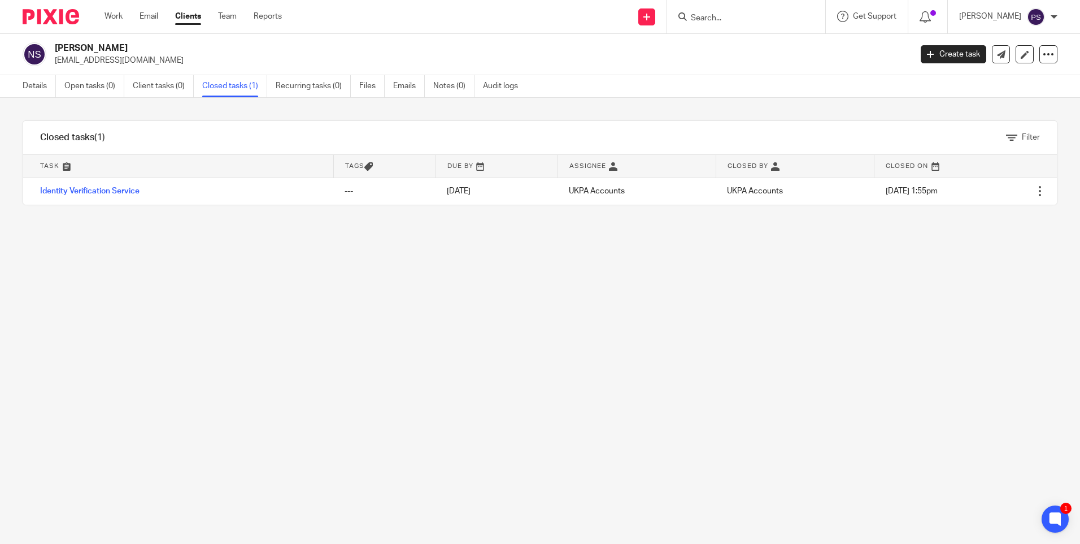
click at [16, 79] on div "Details Open tasks (0) Client tasks (0) Closed tasks (1) Recurring tasks (0) Fi…" at bounding box center [273, 86] width 546 height 22
click at [29, 84] on link "Details" at bounding box center [39, 86] width 33 height 22
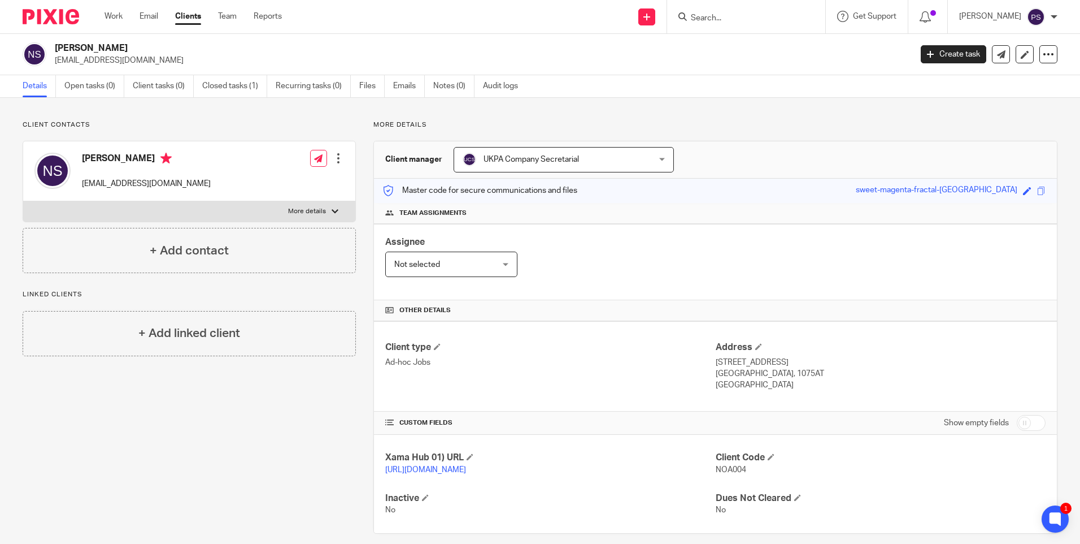
click at [740, 23] on input "Search" at bounding box center [741, 19] width 102 height 10
paste input "[EMAIL_ADDRESS][DOMAIN_NAME]"
type input "[EMAIL_ADDRESS][DOMAIN_NAME]"
click at [743, 41] on link at bounding box center [775, 49] width 175 height 26
click at [106, 90] on link "Open tasks (1)" at bounding box center [94, 86] width 60 height 22
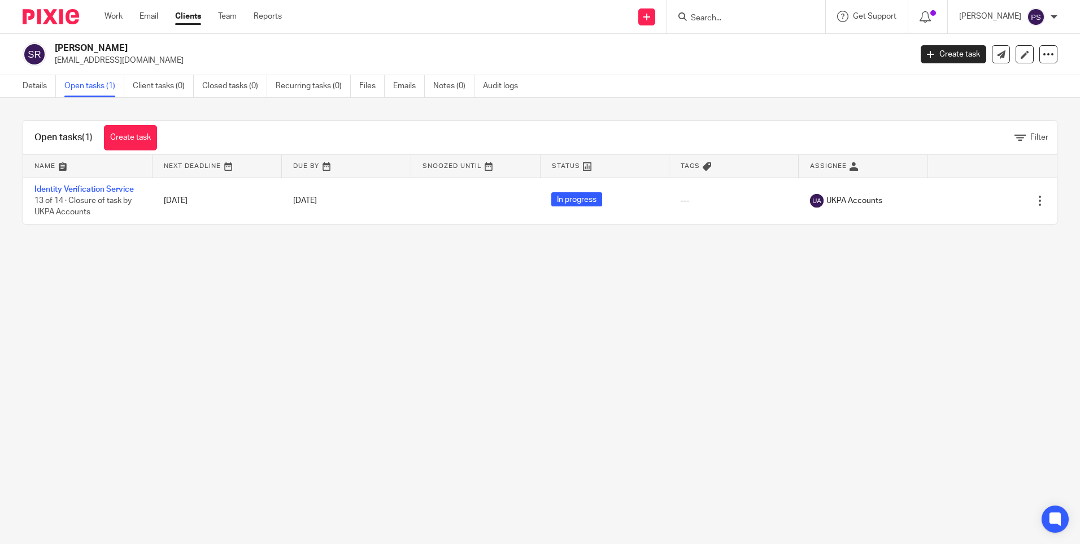
click at [150, 288] on main "Shahla Razak shahlarazak@hotmail.co.uk Create task Update from Companies House …" at bounding box center [540, 272] width 1080 height 544
click at [25, 76] on link "Details" at bounding box center [39, 86] width 33 height 22
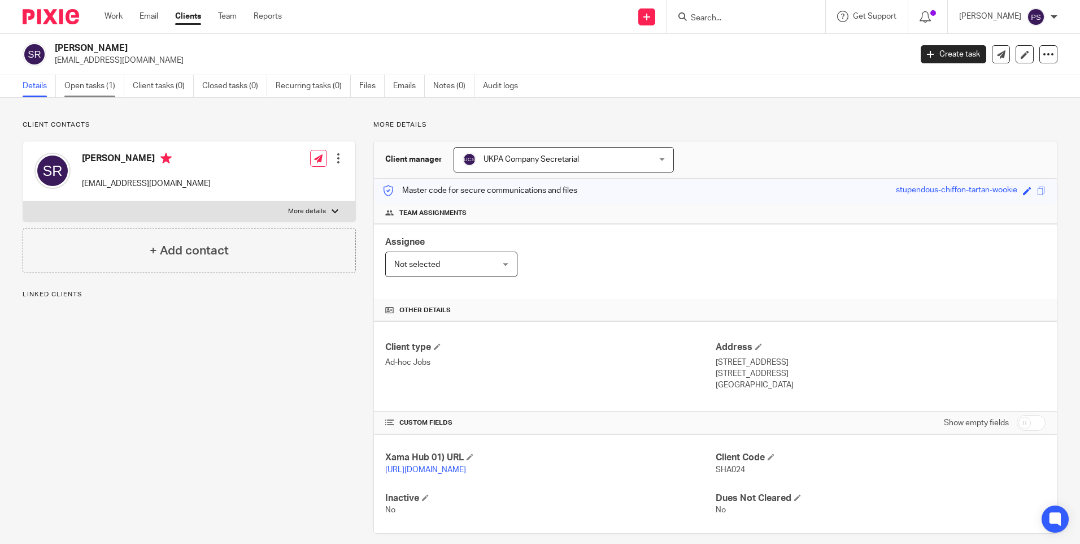
click at [94, 94] on link "Open tasks (1)" at bounding box center [94, 86] width 60 height 22
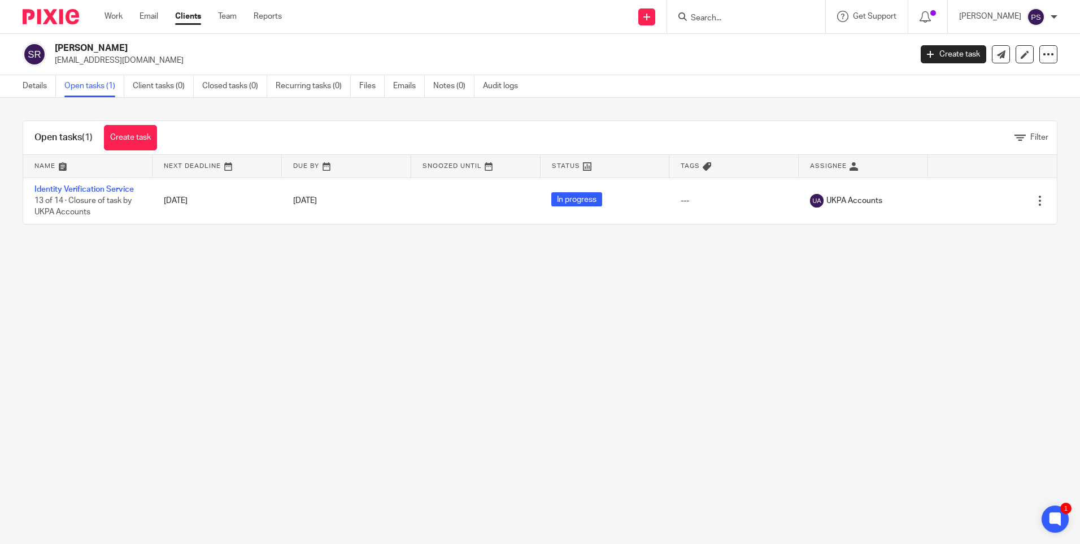
click at [29, 90] on link "Details" at bounding box center [39, 86] width 33 height 22
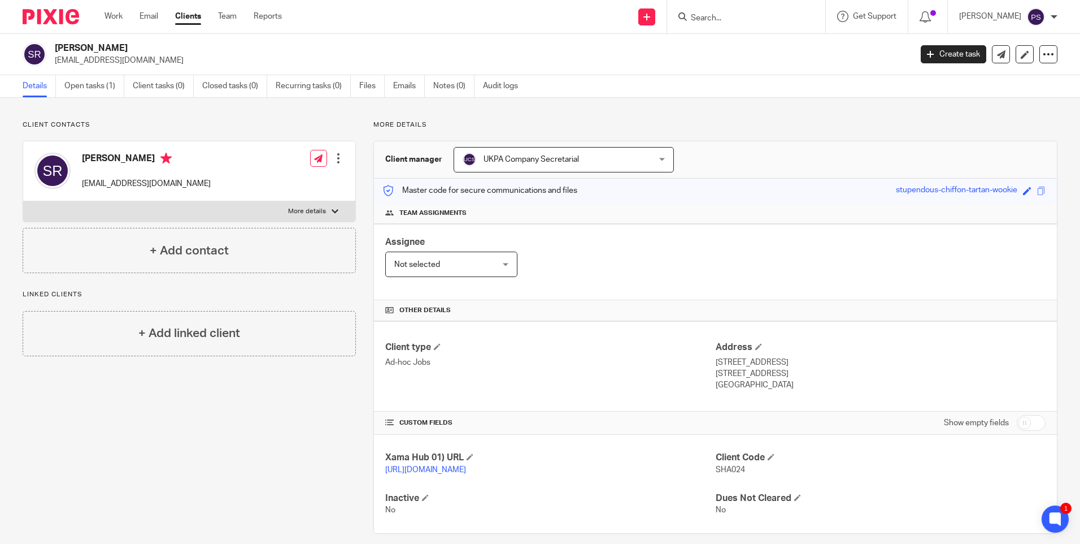
click at [308, 99] on div "Client contacts [PERSON_NAME] [EMAIL_ADDRESS][DOMAIN_NAME] Edit contact Create …" at bounding box center [540, 327] width 1080 height 458
click at [728, 18] on input "Search" at bounding box center [741, 19] width 102 height 10
paste input "Desislava"
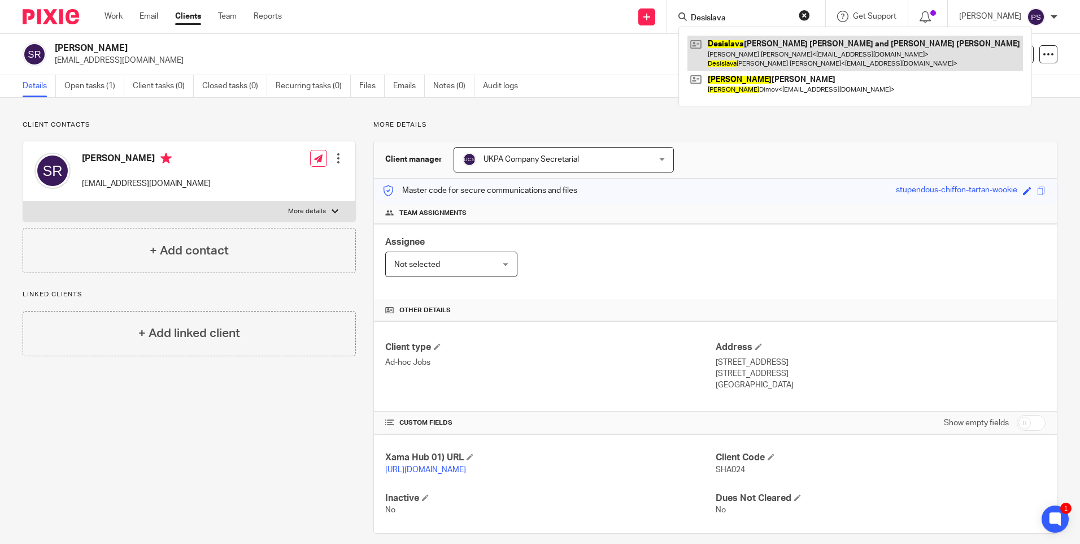
type input "Desislava"
click at [741, 51] on link at bounding box center [856, 53] width 336 height 35
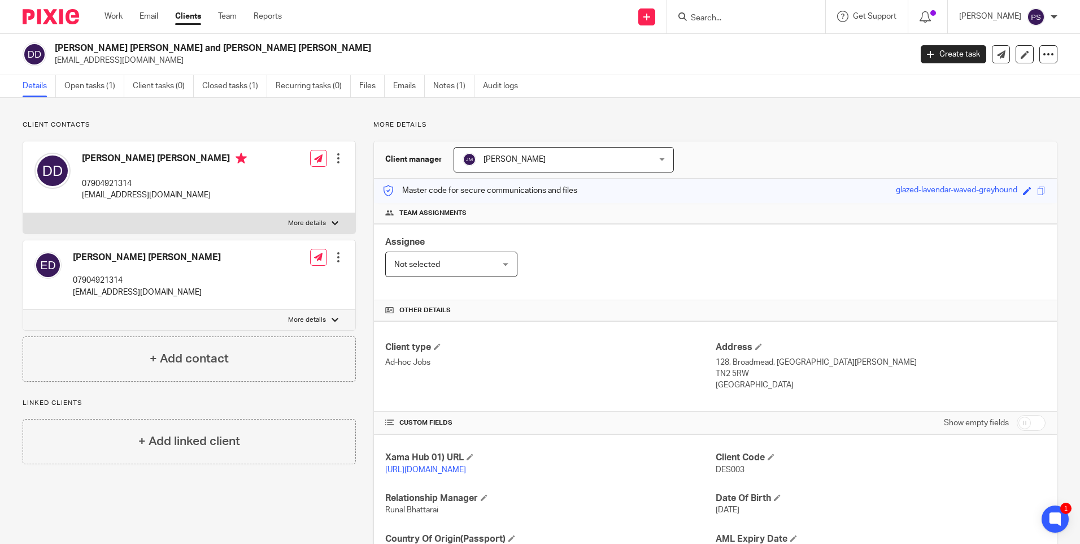
click at [307, 127] on p "Client contacts" at bounding box center [189, 124] width 333 height 9
click at [352, 127] on p "Client contacts" at bounding box center [189, 124] width 333 height 9
click at [390, 42] on div "Desislava Dimitrova Dimova and Emil Dimchev Dimov desidimova132@gmail.com Creat…" at bounding box center [540, 54] width 1080 height 41
click at [736, 21] on input "Search" at bounding box center [741, 19] width 102 height 10
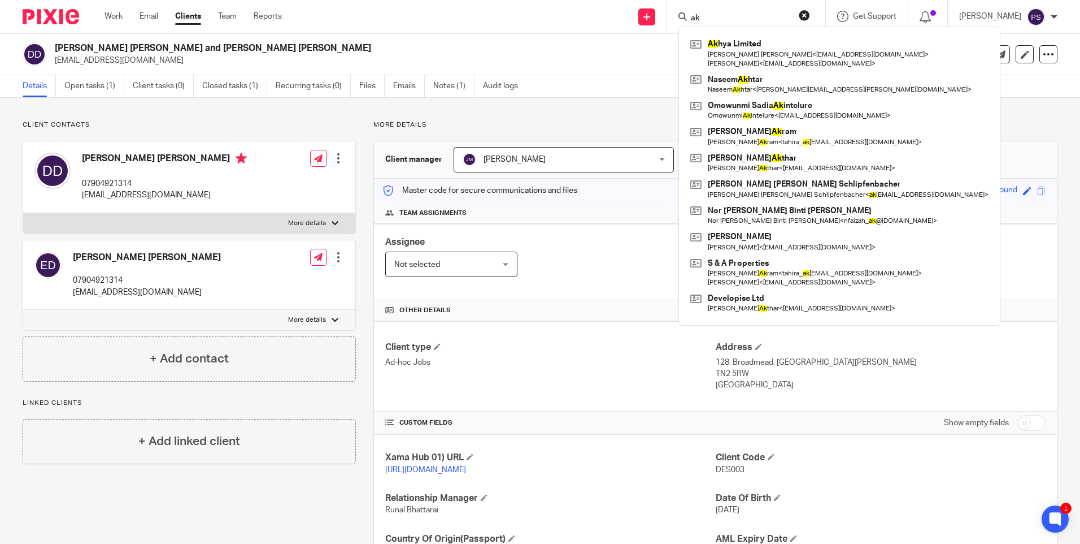
click at [724, 19] on input "ak" at bounding box center [741, 19] width 102 height 10
paste input "Aukje"
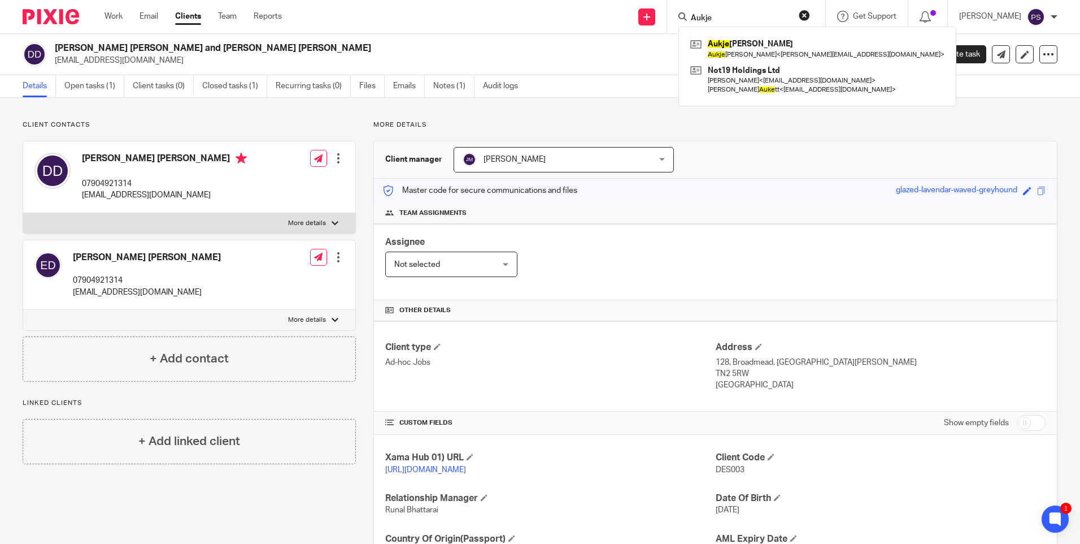
type input "Aukje"
drag, startPoint x: 754, startPoint y: 41, endPoint x: 927, endPoint y: 266, distance: 283.3
click at [754, 41] on link at bounding box center [818, 49] width 260 height 26
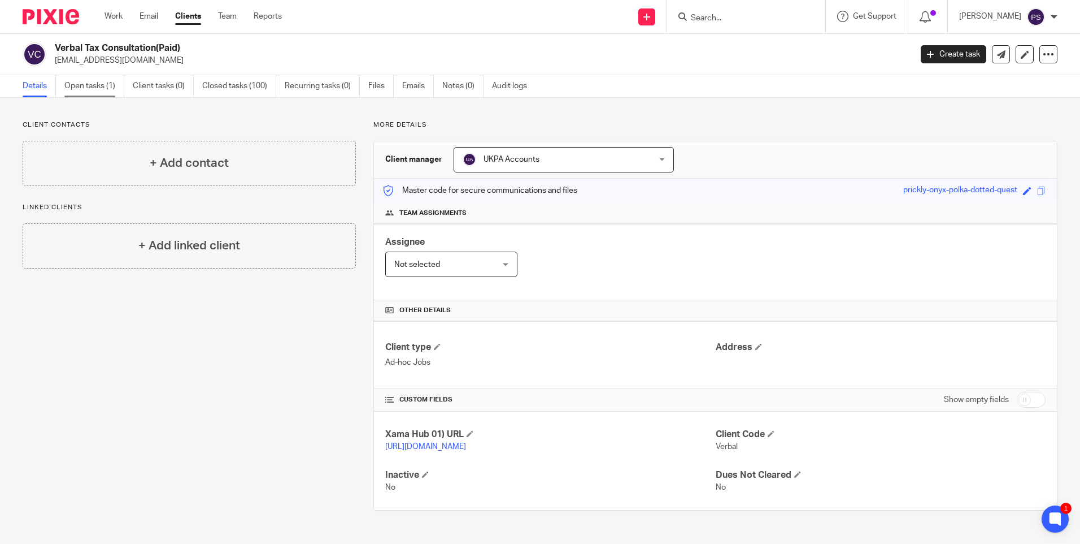
click at [76, 80] on link "Open tasks (1)" at bounding box center [94, 86] width 60 height 22
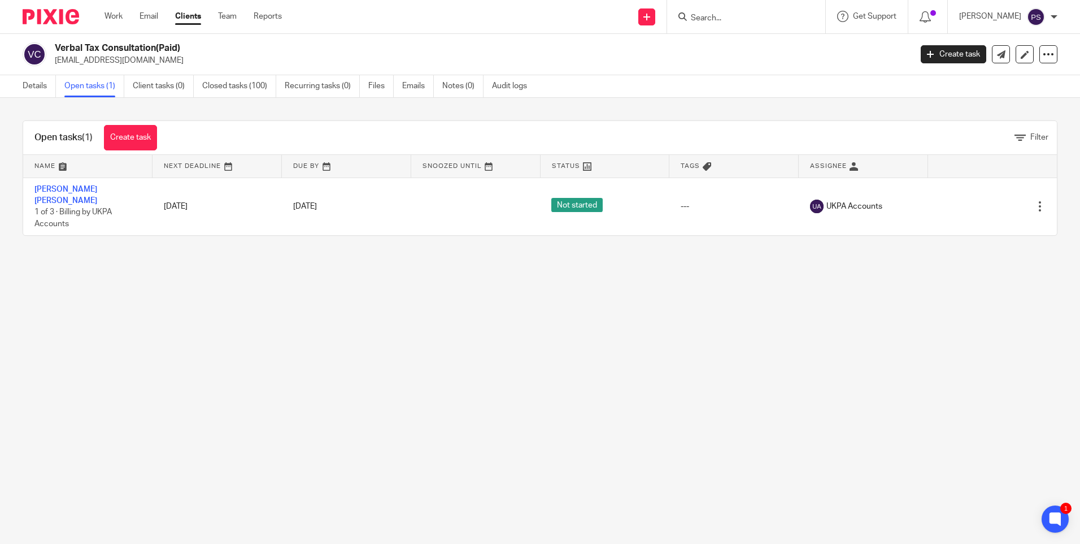
click at [735, 17] on input "Search" at bounding box center [741, 19] width 102 height 10
paste input "peterbaveystock@gmail.com"
type input "peterbaveystock@gmail.com"
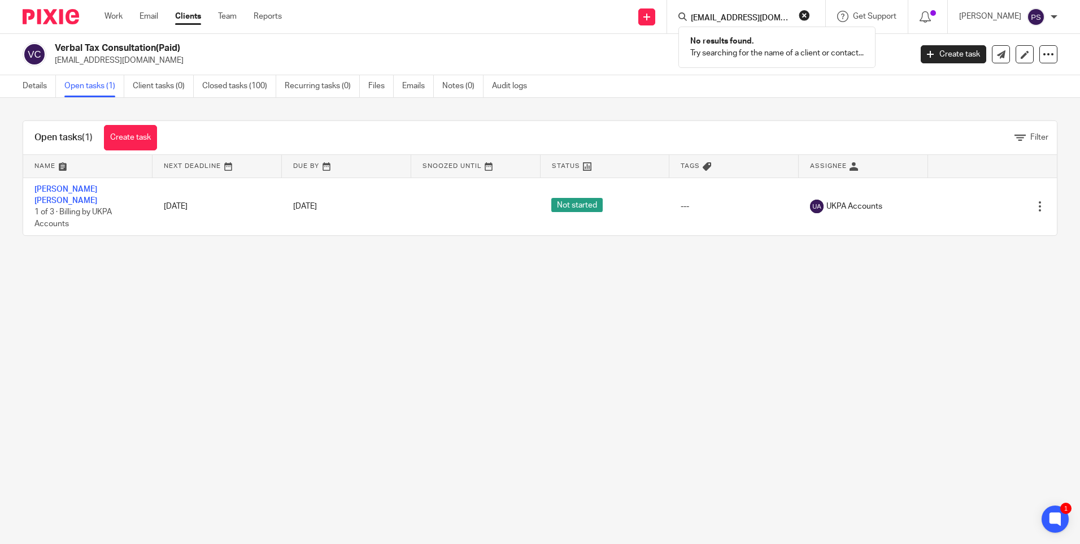
click at [810, 16] on button "reset" at bounding box center [804, 15] width 11 height 11
click at [747, 16] on input "Search" at bounding box center [741, 19] width 102 height 10
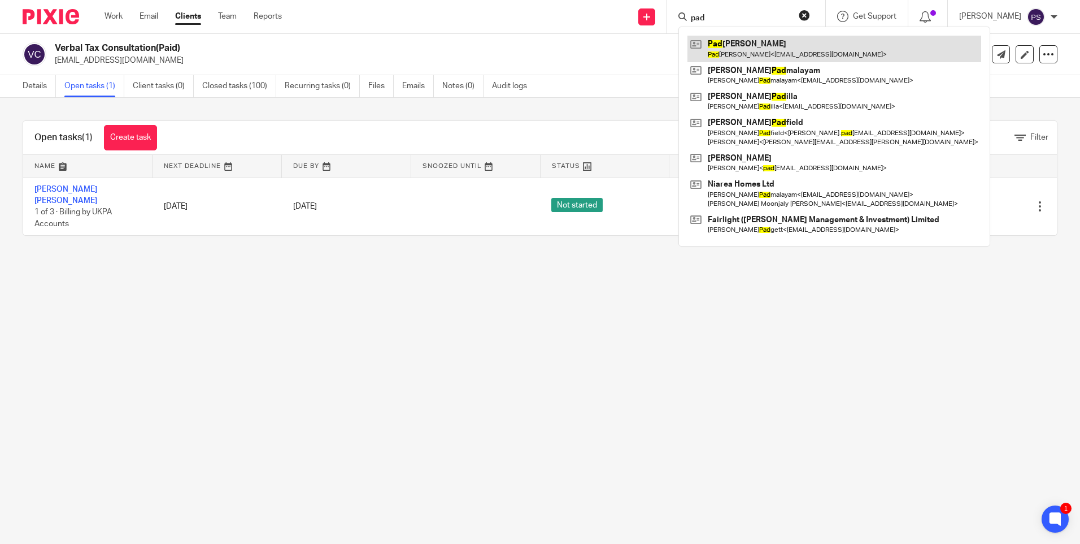
type input "pad"
click at [750, 41] on link at bounding box center [835, 49] width 294 height 26
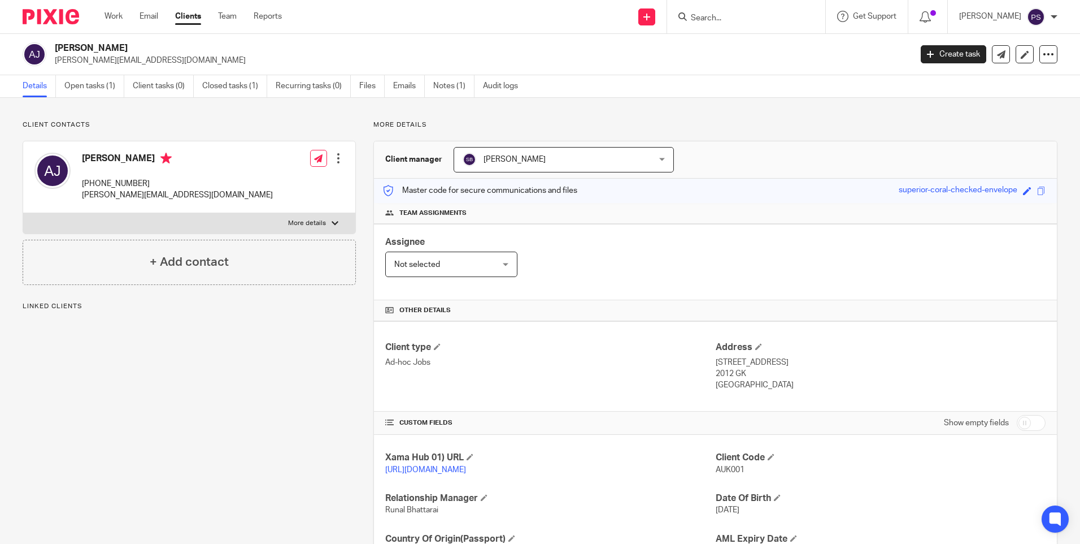
click at [71, 46] on h2 "[PERSON_NAME]" at bounding box center [394, 48] width 679 height 12
click at [71, 46] on h2 "Aukje Geertruida De Jong" at bounding box center [394, 48] width 679 height 12
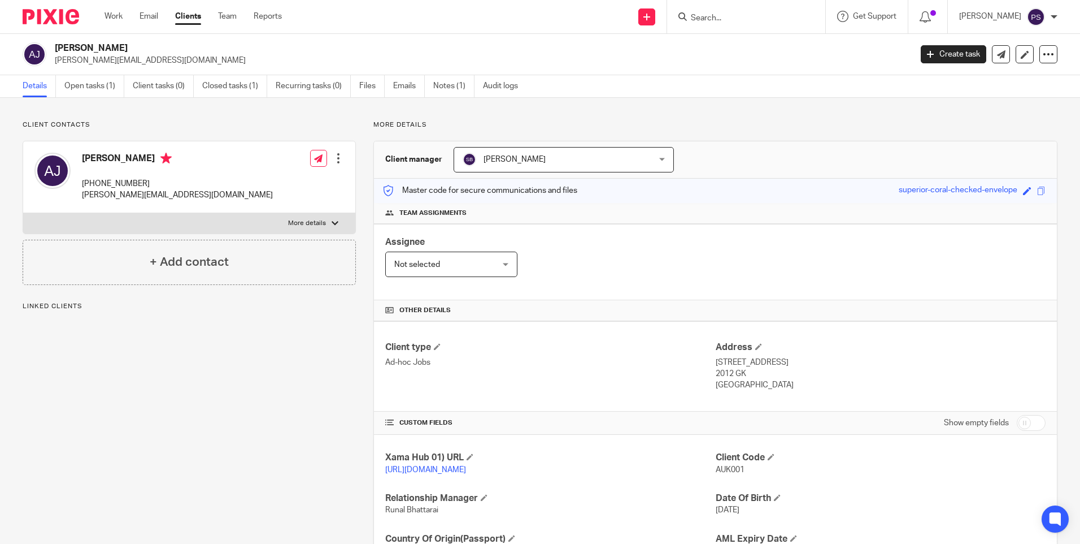
copy div "Aukje Geertruida De Jong"
click at [734, 17] on input "Search" at bounding box center [741, 19] width 102 height 10
paste input "simon.spacey@imec.org.uk"
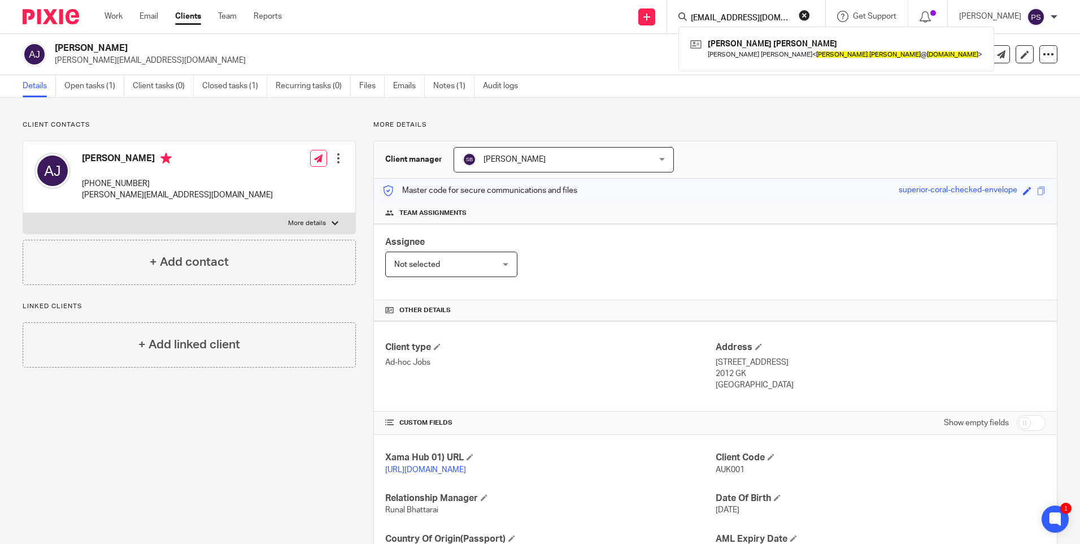
type input "simon.spacey@imec.org.uk"
click at [810, 15] on button "reset" at bounding box center [804, 15] width 11 height 11
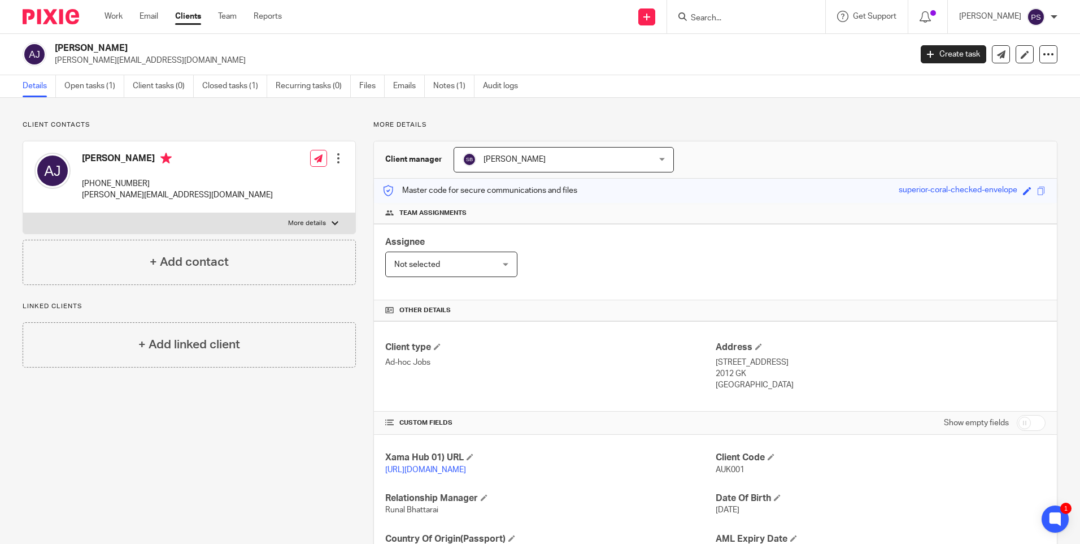
click at [770, 14] on input "Search" at bounding box center [741, 19] width 102 height 10
paste input "yatin_patel@hotmail.co.uk"
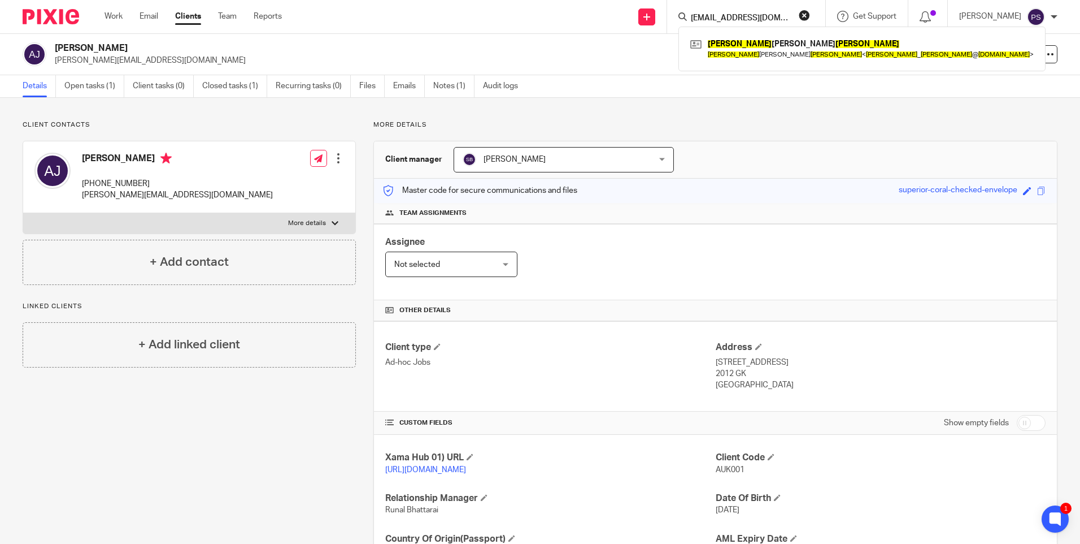
type input "yatin_patel@hotmail.co.uk"
click at [810, 16] on button "reset" at bounding box center [804, 15] width 11 height 11
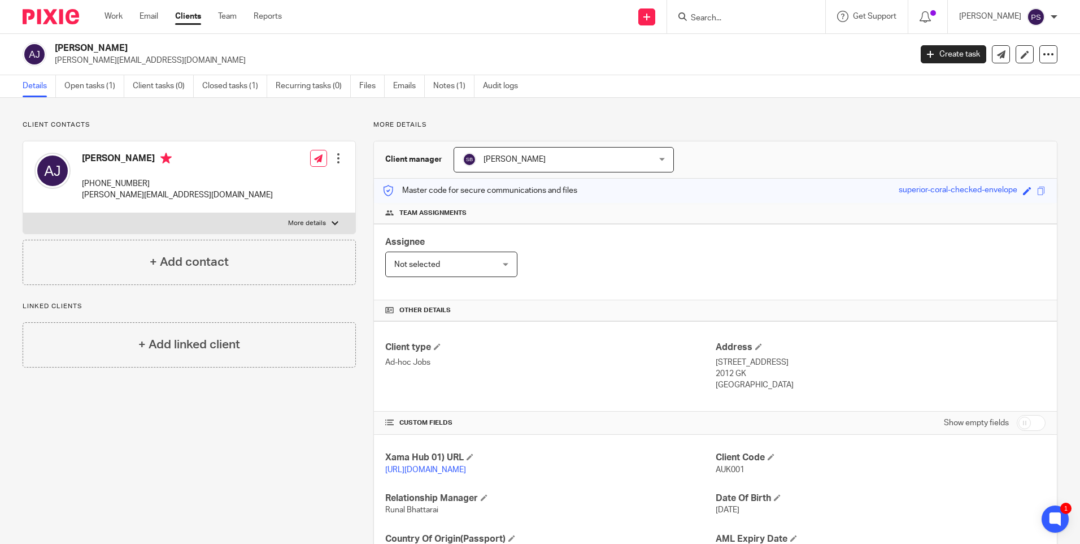
drag, startPoint x: 124, startPoint y: 407, endPoint x: 129, endPoint y: 380, distance: 27.6
click at [125, 406] on div "Client contacts Aukje Geertruida De Jong +31 61 5836991 nicholas_wakley@hotmail…" at bounding box center [180, 367] width 351 height 494
click at [384, 44] on h2 "Aukje Geertruida De Jong" at bounding box center [394, 48] width 679 height 12
click at [192, 120] on p "Client contacts" at bounding box center [189, 124] width 333 height 9
click at [192, 58] on p "[EMAIL_ADDRESS][DOMAIN_NAME]" at bounding box center [479, 60] width 849 height 11
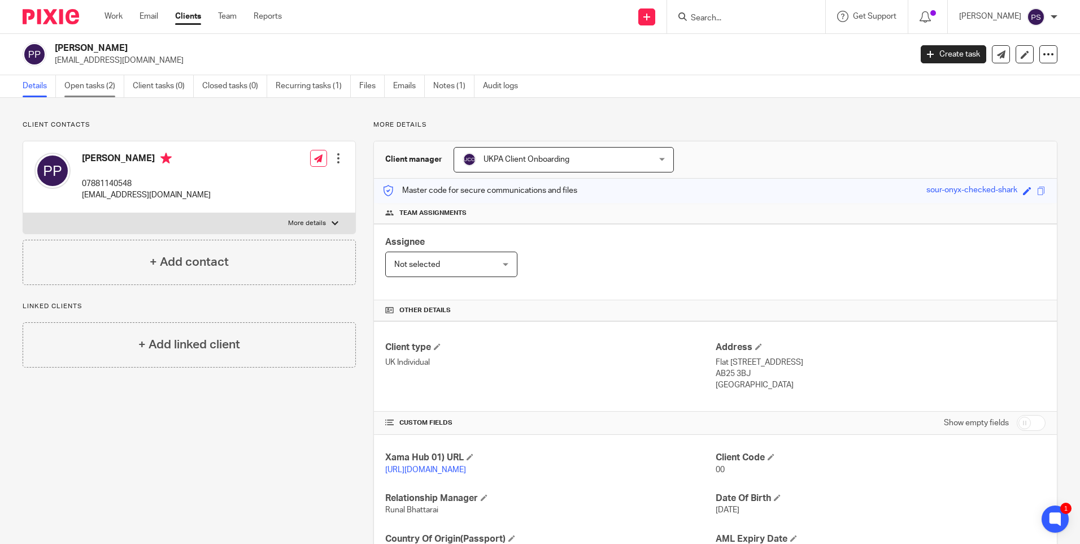
click at [104, 86] on link "Open tasks (2)" at bounding box center [94, 86] width 60 height 22
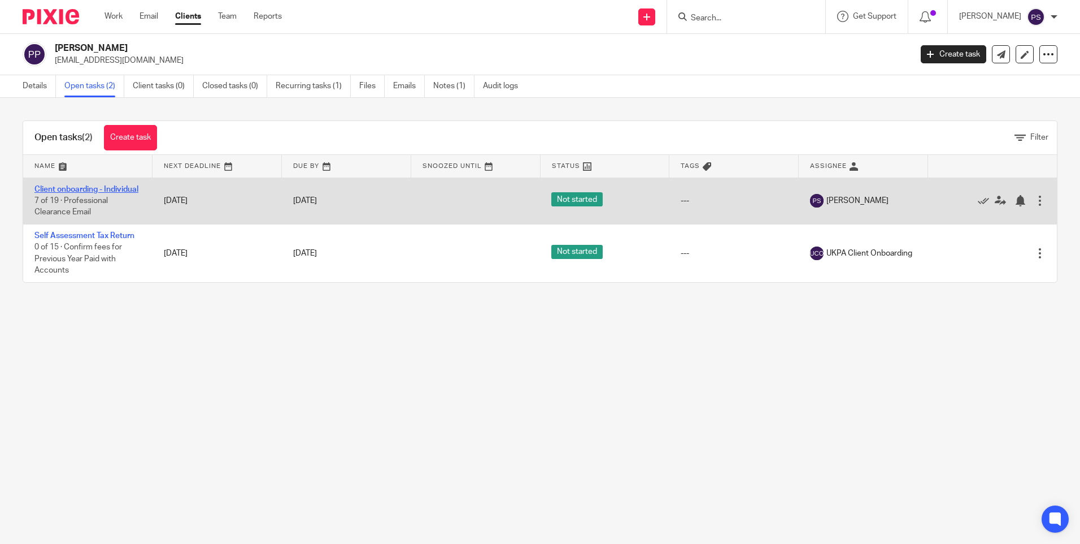
click at [68, 186] on link "Client onboarding - Individual" at bounding box center [86, 189] width 104 height 8
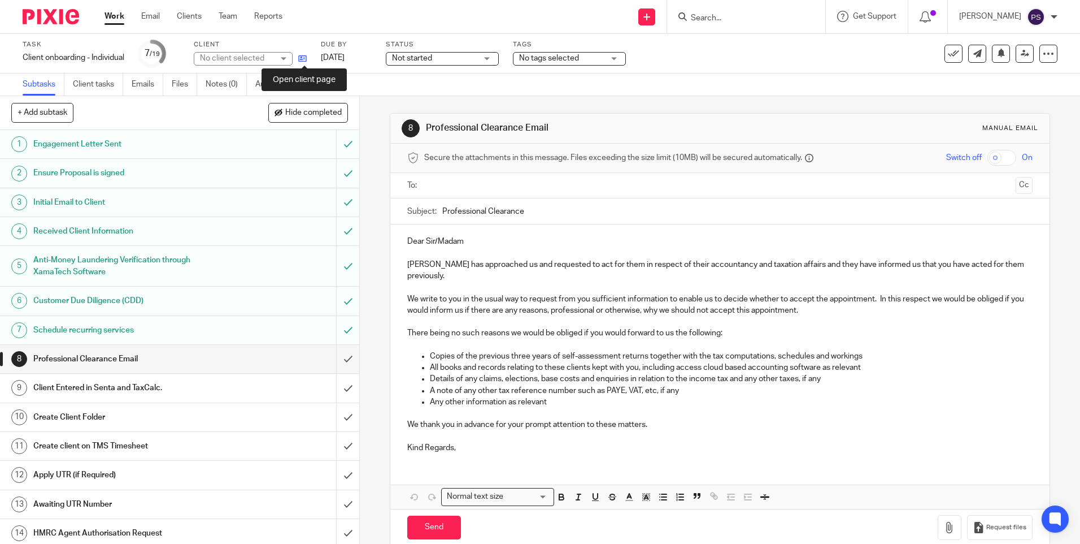
click at [306, 60] on icon at bounding box center [302, 58] width 8 height 8
click at [307, 56] on icon at bounding box center [302, 58] width 8 height 8
click at [722, 20] on input "Search" at bounding box center [741, 19] width 102 height 10
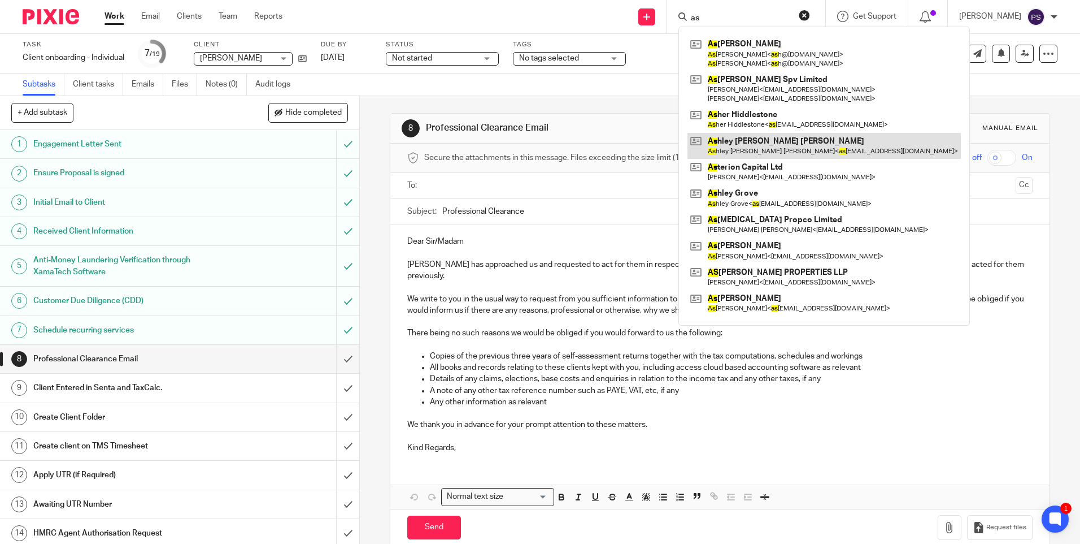
type input "as"
click at [772, 142] on link at bounding box center [824, 146] width 273 height 26
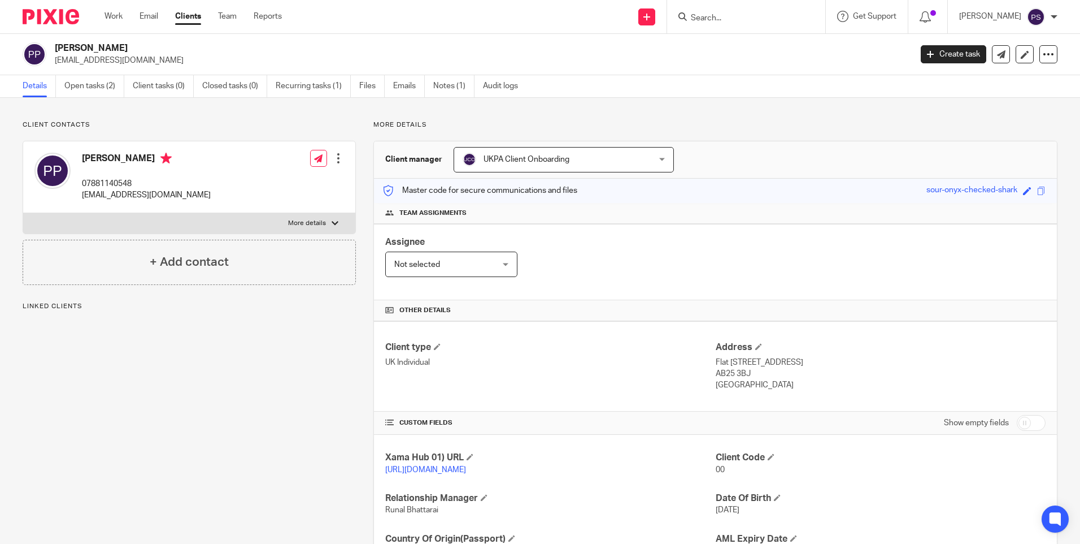
click at [275, 114] on div "Client contacts [PERSON_NAME] 07881140548 [EMAIL_ADDRESS][DOMAIN_NAME] Edit con…" at bounding box center [540, 367] width 1080 height 539
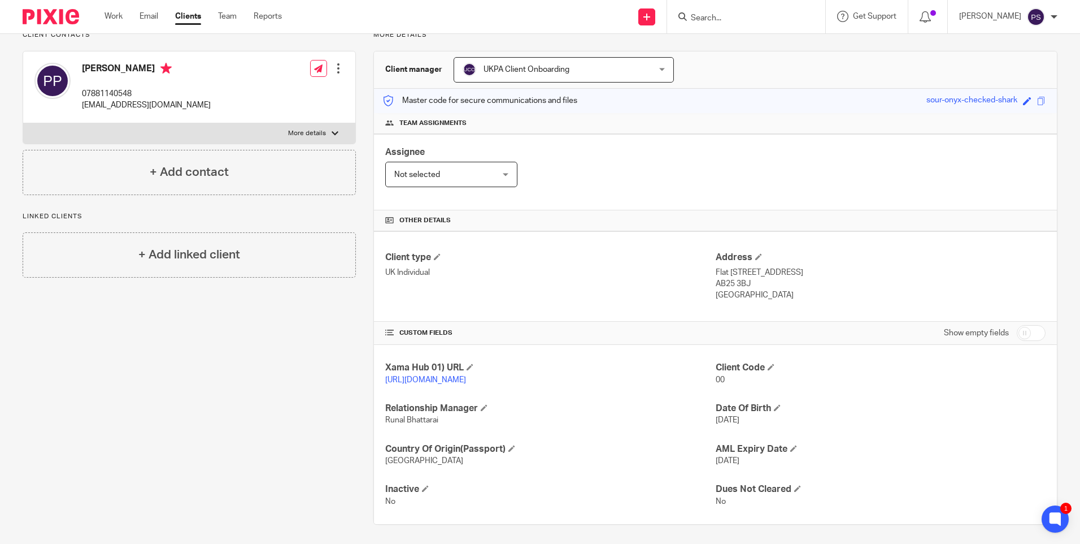
scroll to position [105, 0]
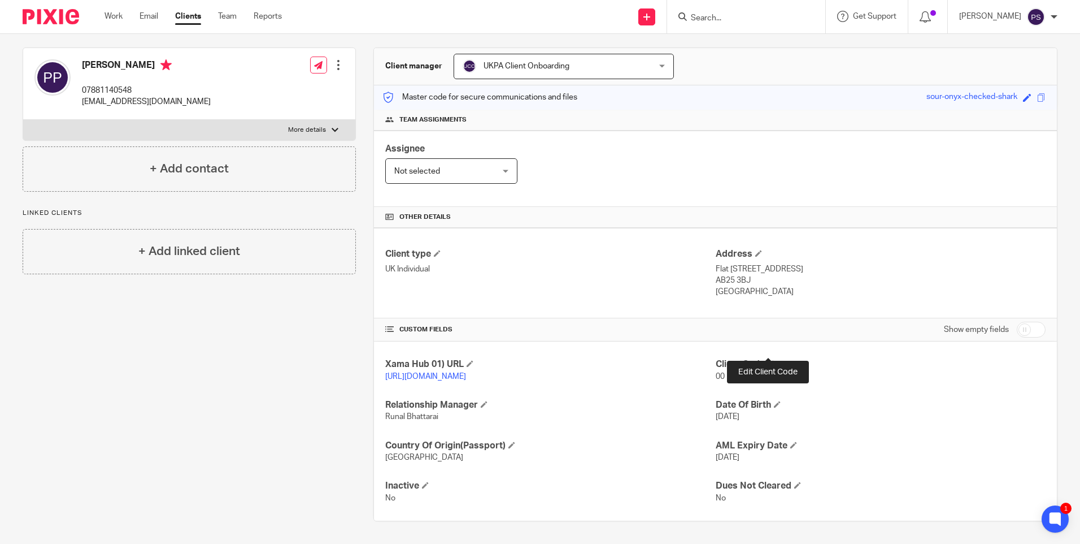
click at [768, 360] on span at bounding box center [771, 363] width 7 height 7
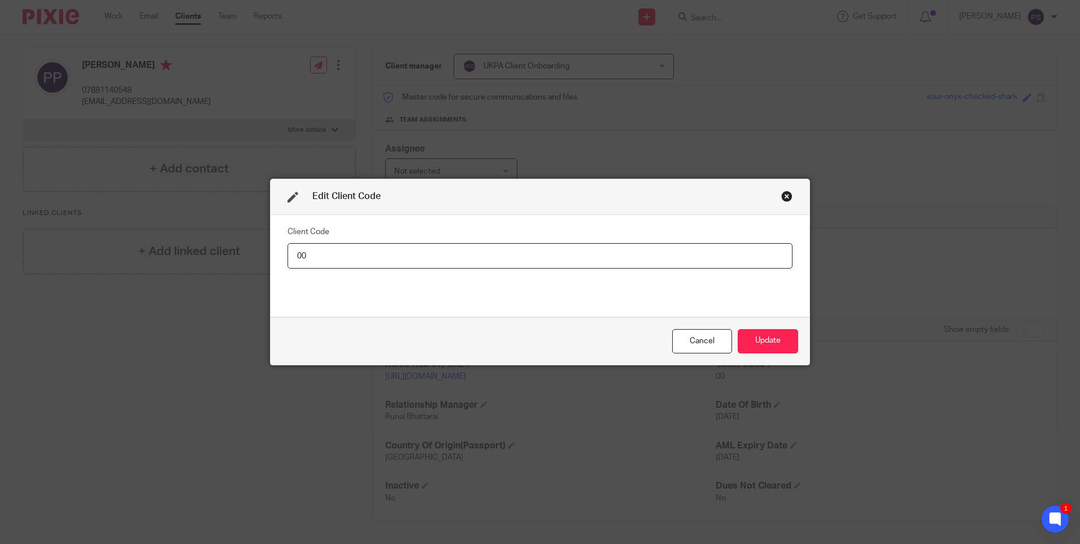
click at [380, 259] on input "00" at bounding box center [540, 255] width 505 height 25
type input "PAD001"
click at [760, 338] on button "Update" at bounding box center [768, 341] width 60 height 24
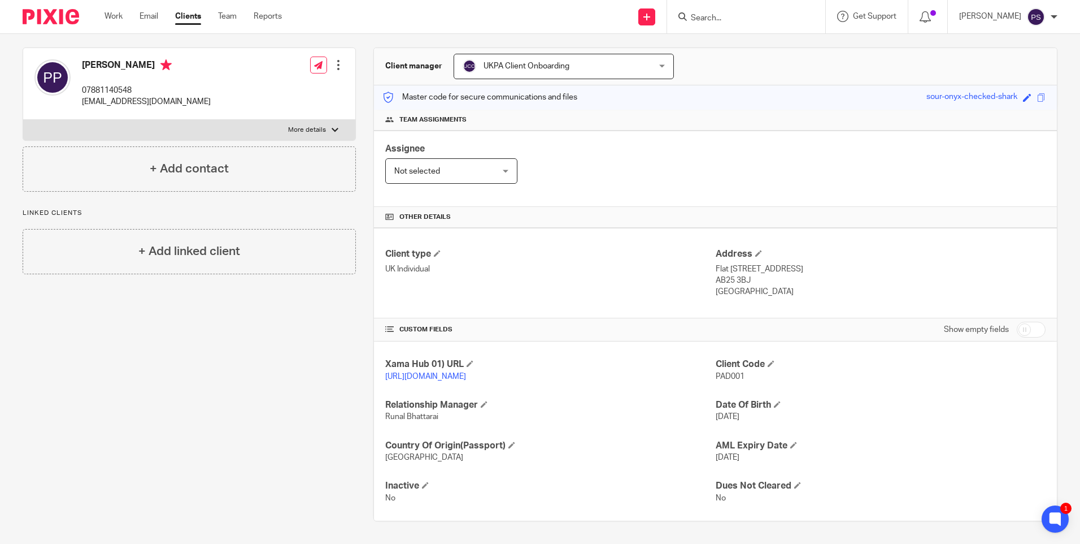
click at [0, 507] on html "Work Email Clients Team Reports Work Email Clients Team Reports Settings Send n…" at bounding box center [540, 272] width 1080 height 544
drag, startPoint x: 300, startPoint y: 298, endPoint x: 479, endPoint y: 324, distance: 181.0
click at [300, 298] on div "Client contacts [PERSON_NAME] 07881140548 [EMAIL_ADDRESS][DOMAIN_NAME] Edit con…" at bounding box center [180, 274] width 351 height 494
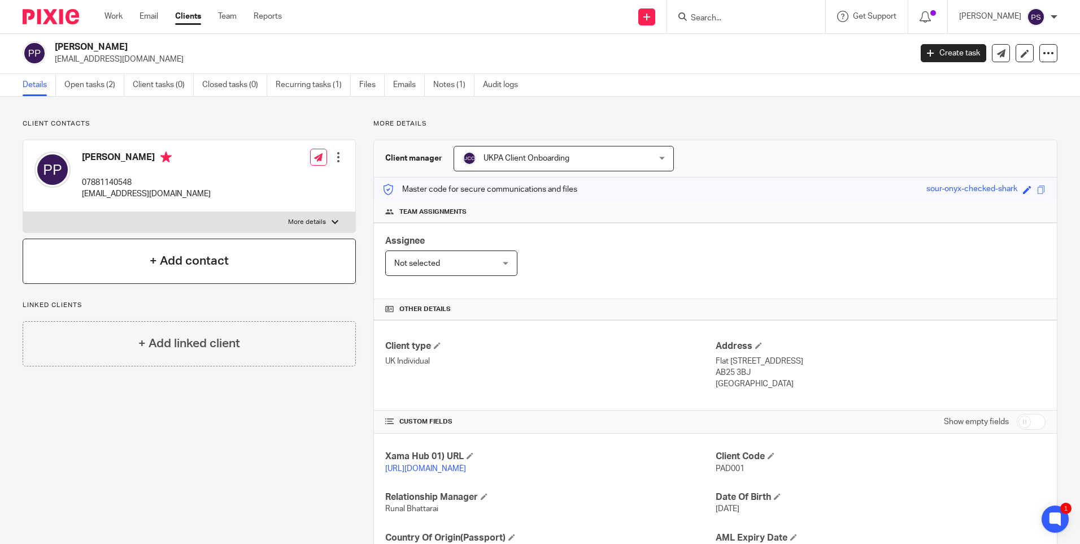
scroll to position [0, 0]
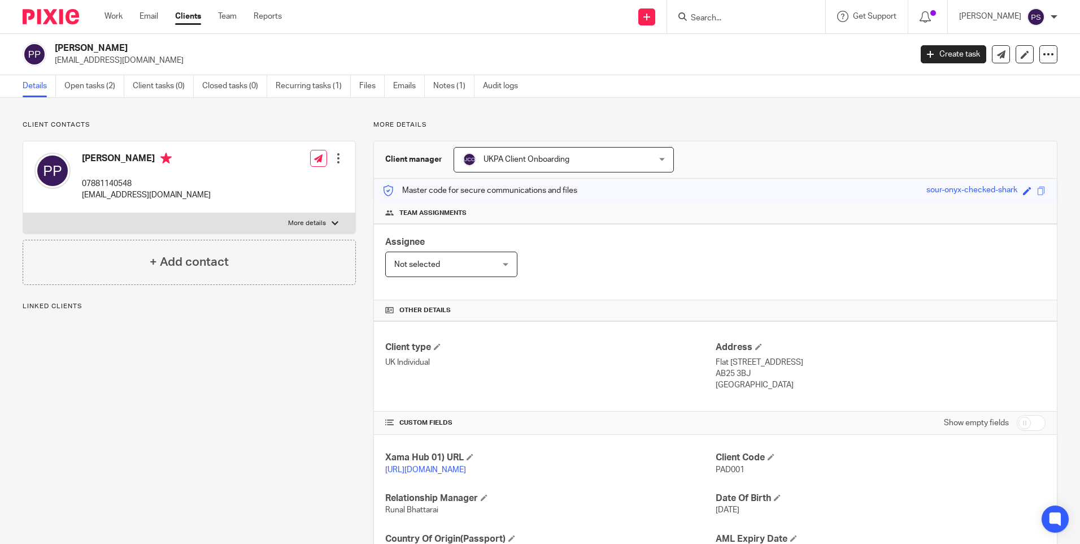
click at [715, 16] on input "Search" at bounding box center [741, 19] width 102 height 10
paste input "isbc.onshoredisclosures"
type input "isbc.onshoredisclosures"
click at [810, 15] on button "reset" at bounding box center [804, 15] width 11 height 11
paste input "[PERSON_NAME][EMAIL_ADDRESS][DOMAIN_NAME]"
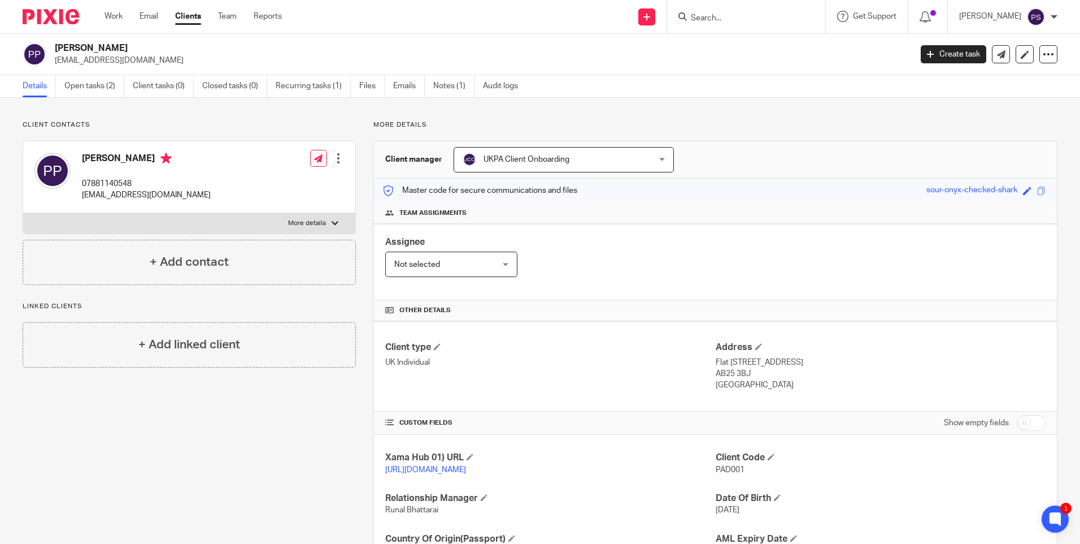
click at [759, 19] on input "Search" at bounding box center [741, 19] width 102 height 10
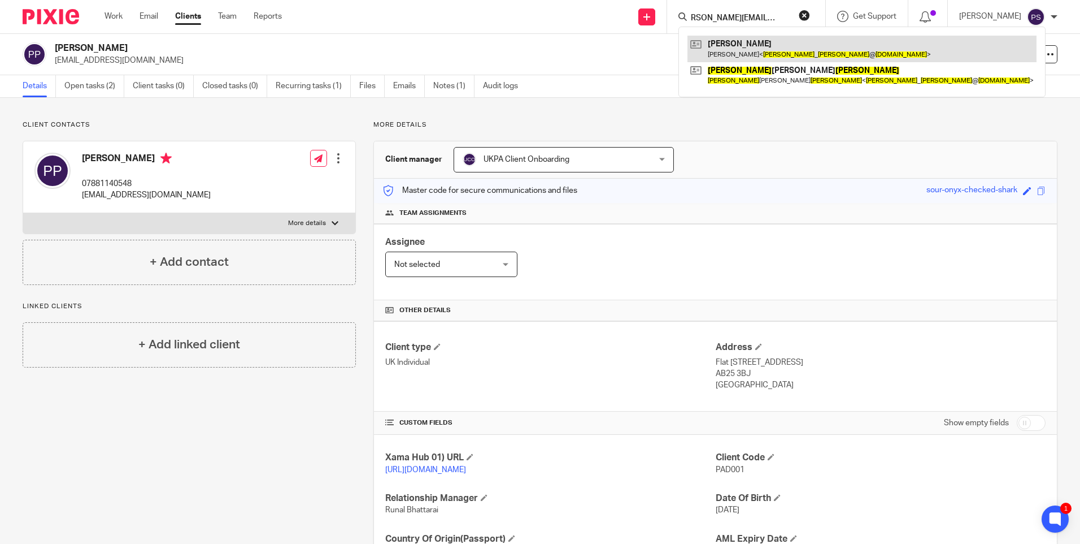
type input "[PERSON_NAME][EMAIL_ADDRESS][DOMAIN_NAME]"
click at [755, 48] on link at bounding box center [862, 49] width 349 height 26
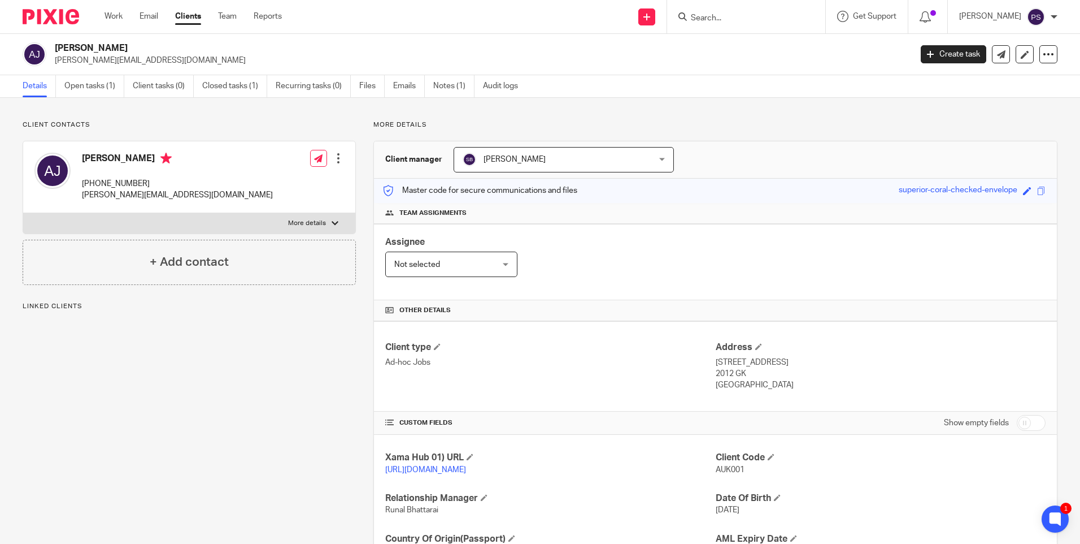
scroll to position [105, 0]
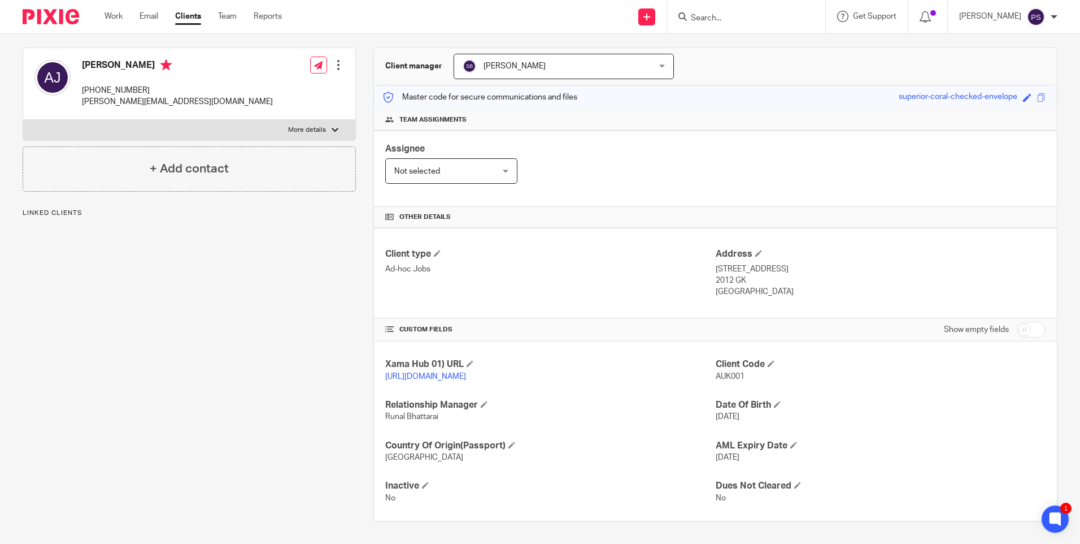
click at [1017, 321] on input "checkbox" at bounding box center [1031, 329] width 29 height 16
checkbox input "true"
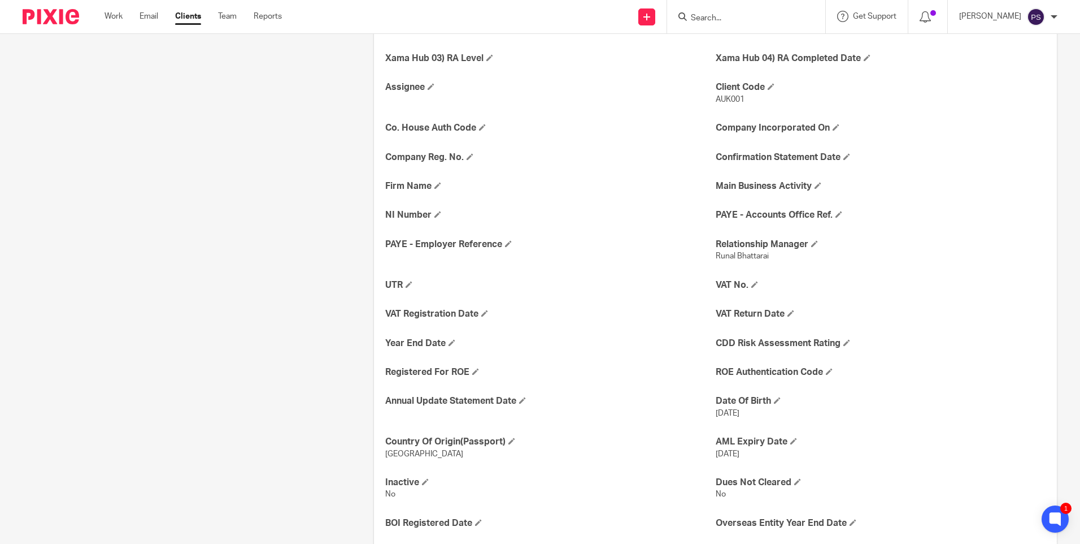
scroll to position [444, 0]
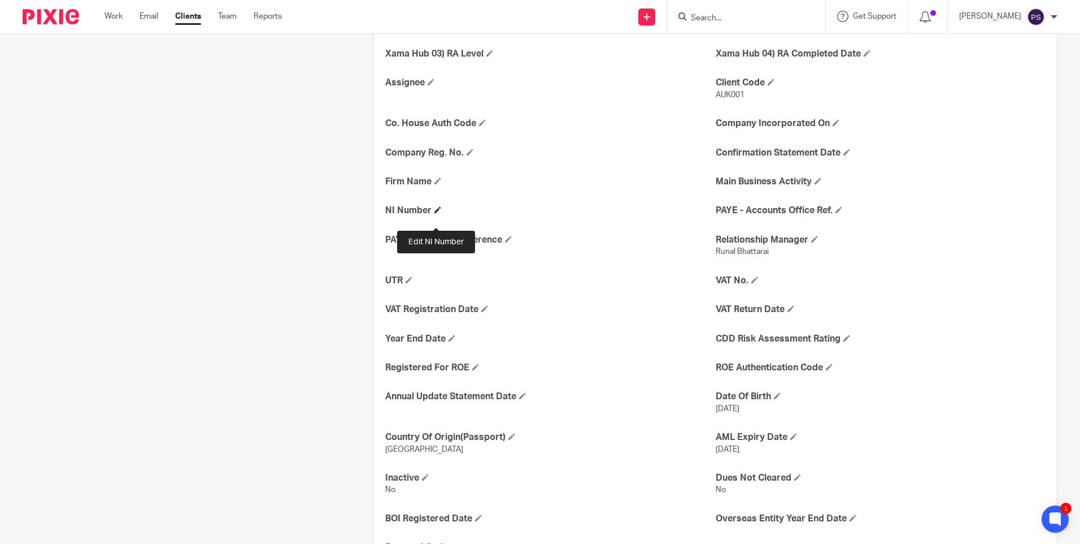
click at [439, 213] on span at bounding box center [437, 209] width 7 height 7
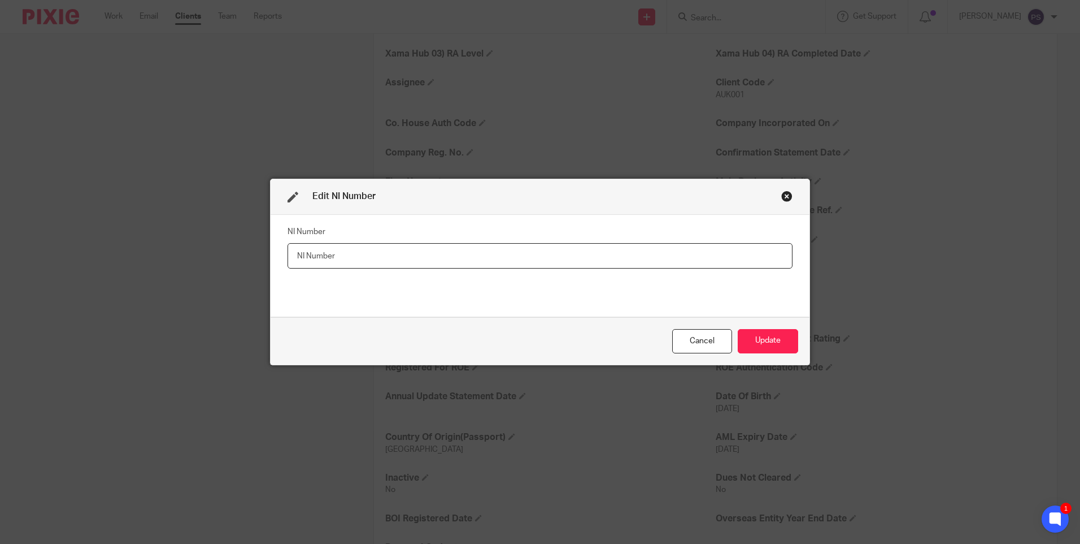
click at [312, 258] on input "text" at bounding box center [540, 255] width 505 height 25
paste input "SE940747D"
type input "SE940747D"
click at [790, 334] on button "Update" at bounding box center [768, 341] width 60 height 24
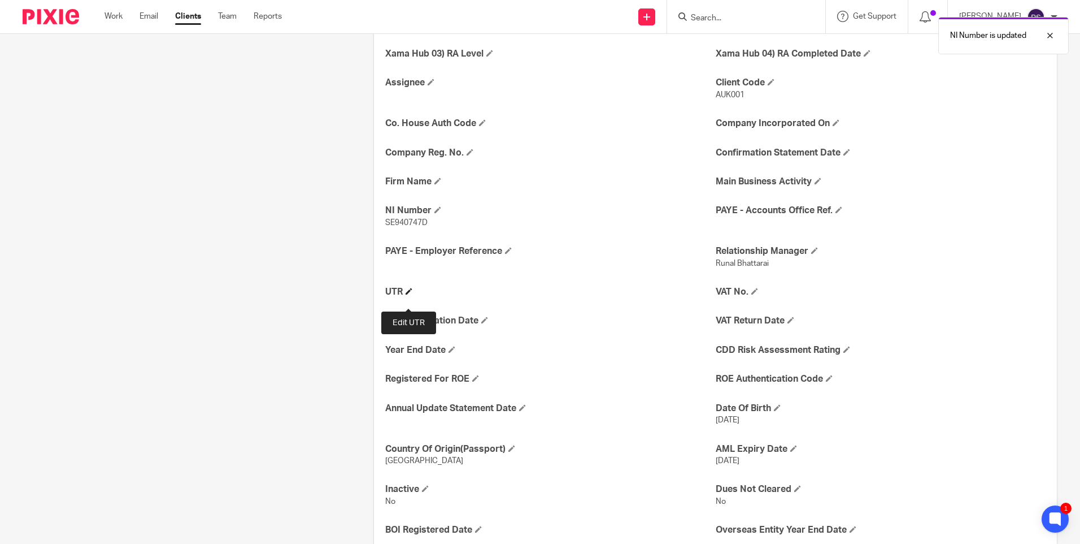
click at [406, 294] on span at bounding box center [409, 291] width 7 height 7
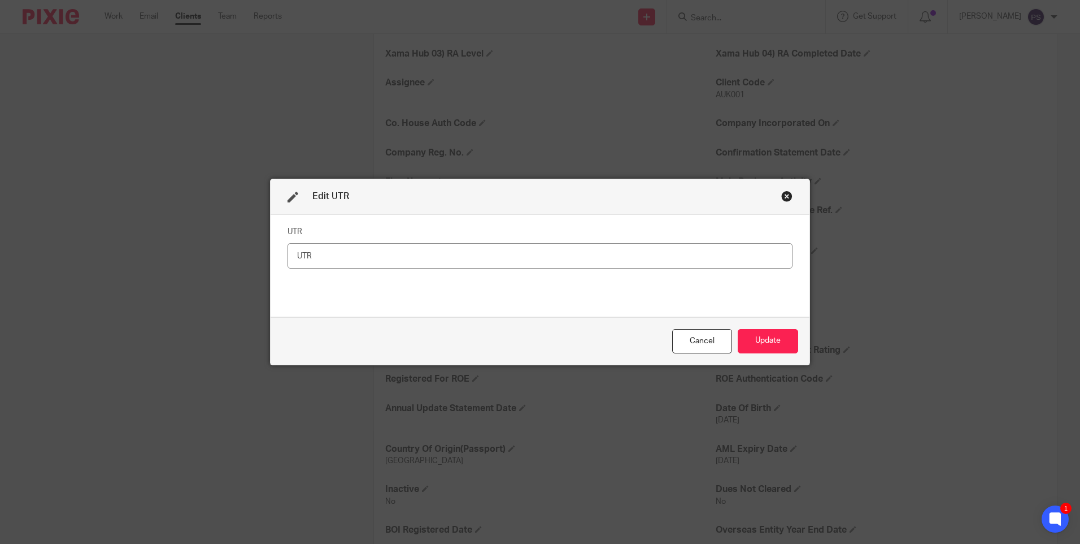
click at [338, 258] on input "text" at bounding box center [540, 255] width 505 height 25
type input "3183745010"
click at [773, 340] on button "Update" at bounding box center [768, 341] width 60 height 24
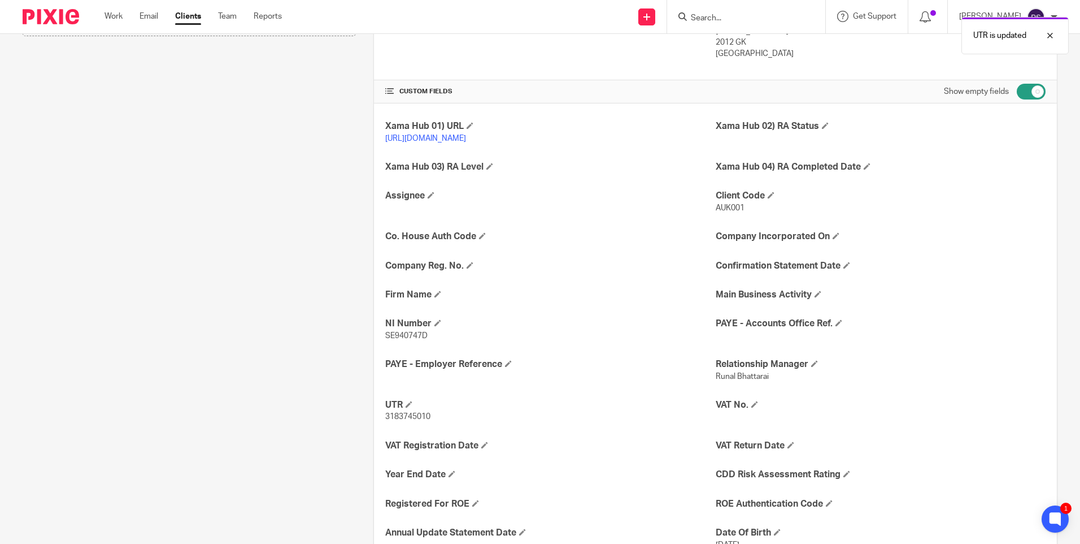
scroll to position [218, 0]
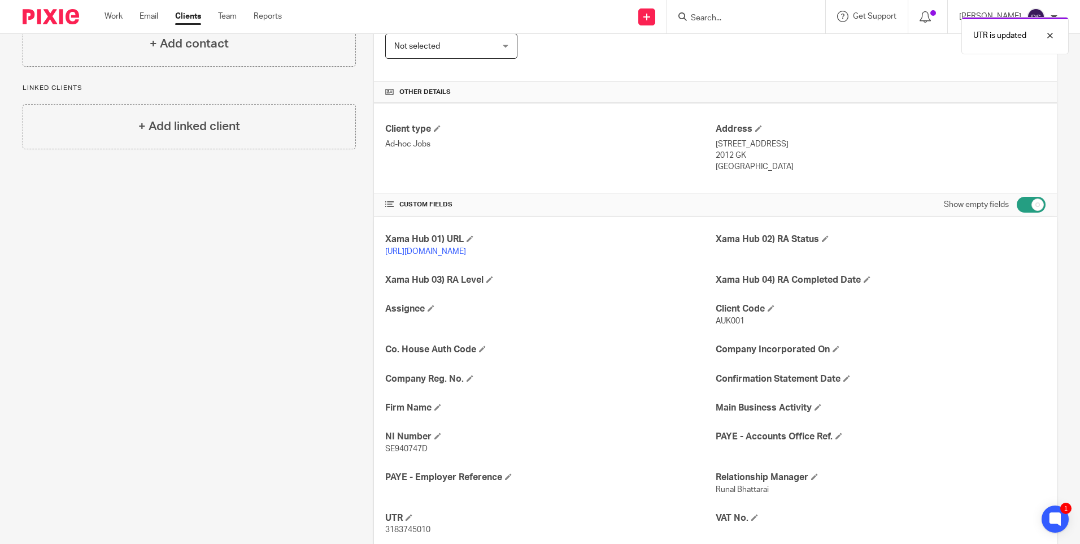
click at [1032, 203] on input "checkbox" at bounding box center [1031, 205] width 29 height 16
checkbox input "false"
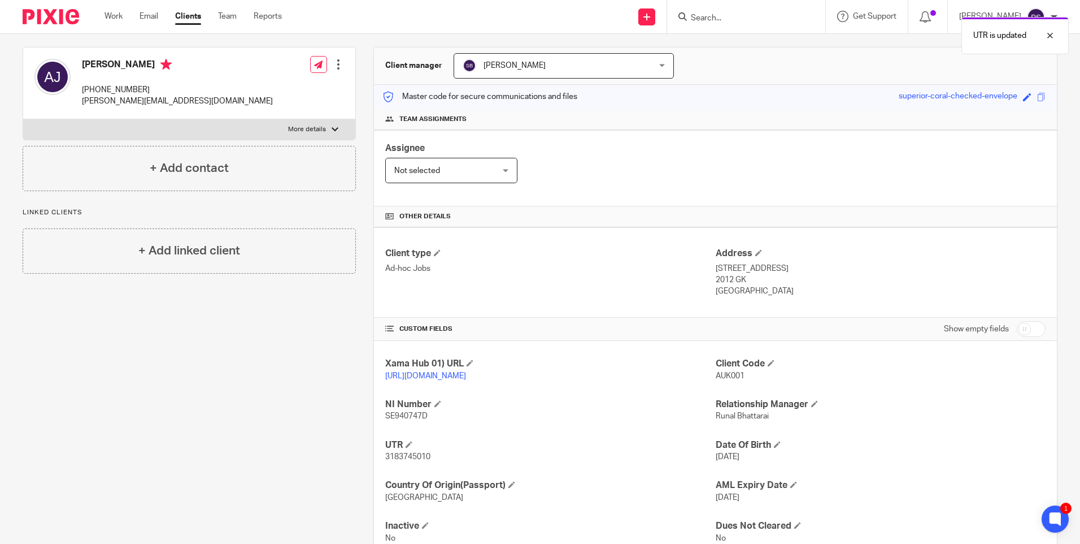
scroll to position [0, 0]
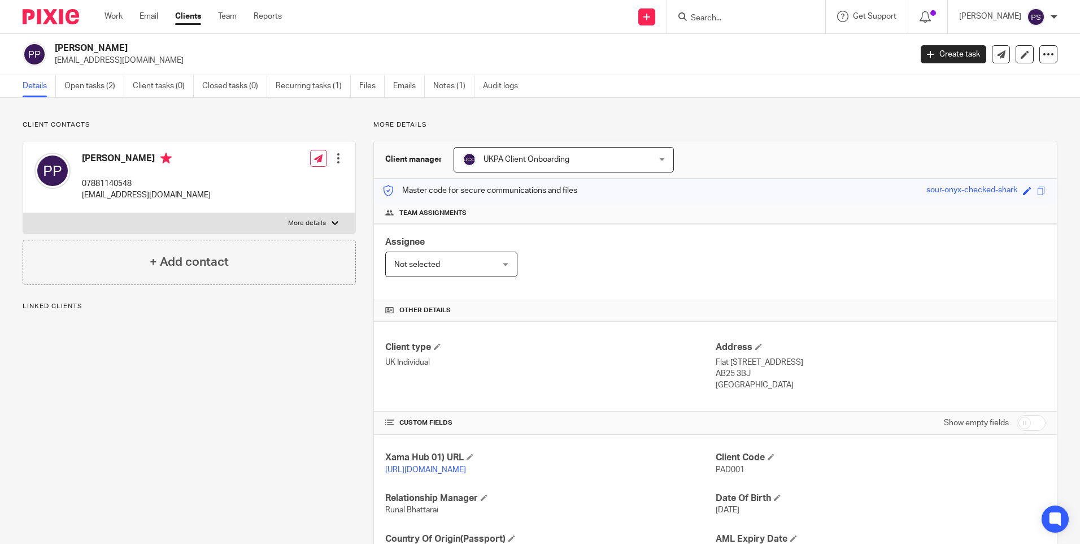
click at [723, 19] on input "Search" at bounding box center [741, 19] width 102 height 10
paste input "[EMAIL_ADDRESS][DOMAIN_NAME]"
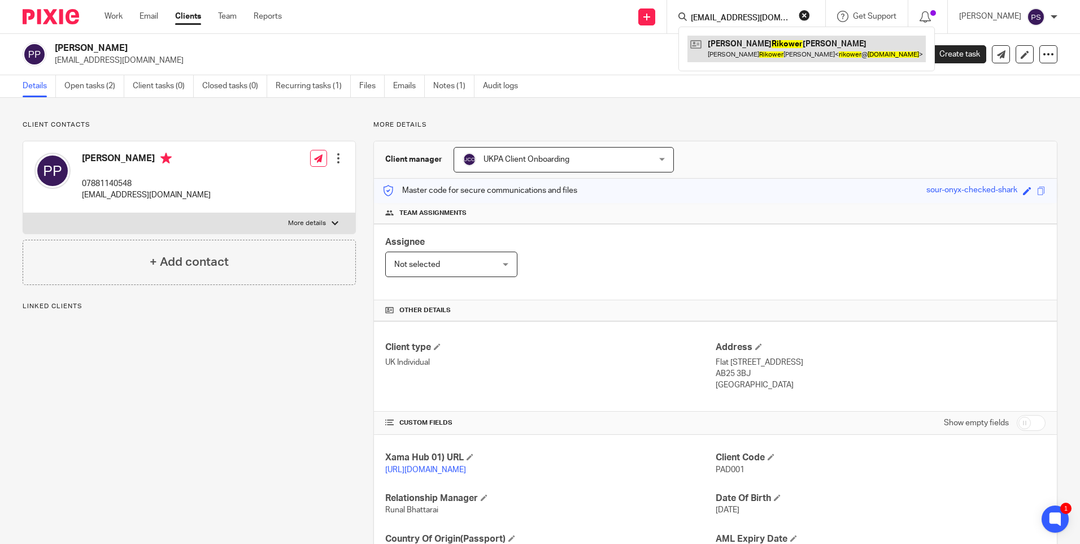
type input "[EMAIL_ADDRESS][DOMAIN_NAME]"
click at [724, 42] on link at bounding box center [807, 49] width 238 height 26
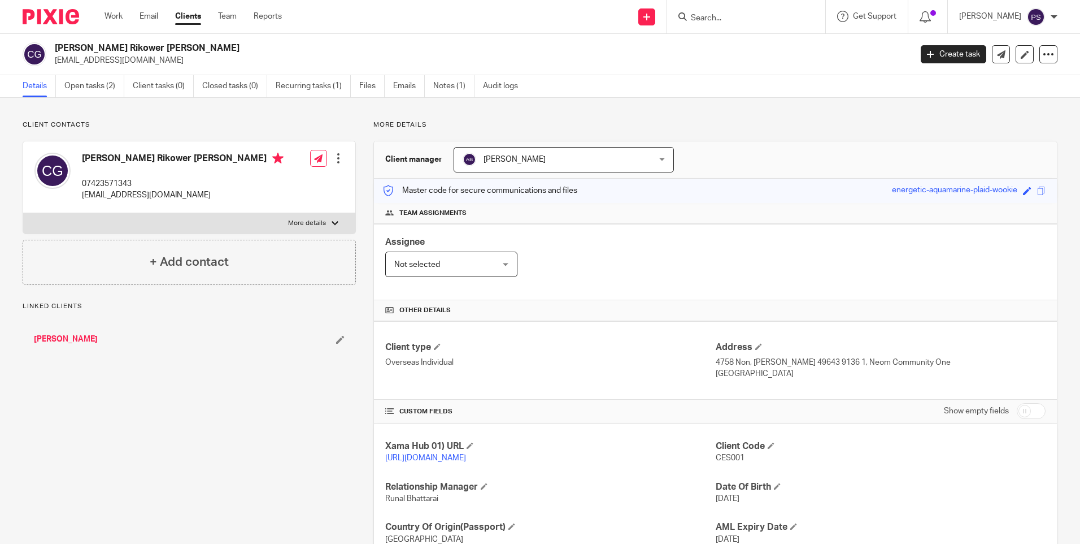
click at [167, 115] on div "Client contacts [PERSON_NAME] Rikower [PERSON_NAME] 07423571343 [EMAIL_ADDRESS]…" at bounding box center [540, 362] width 1080 height 528
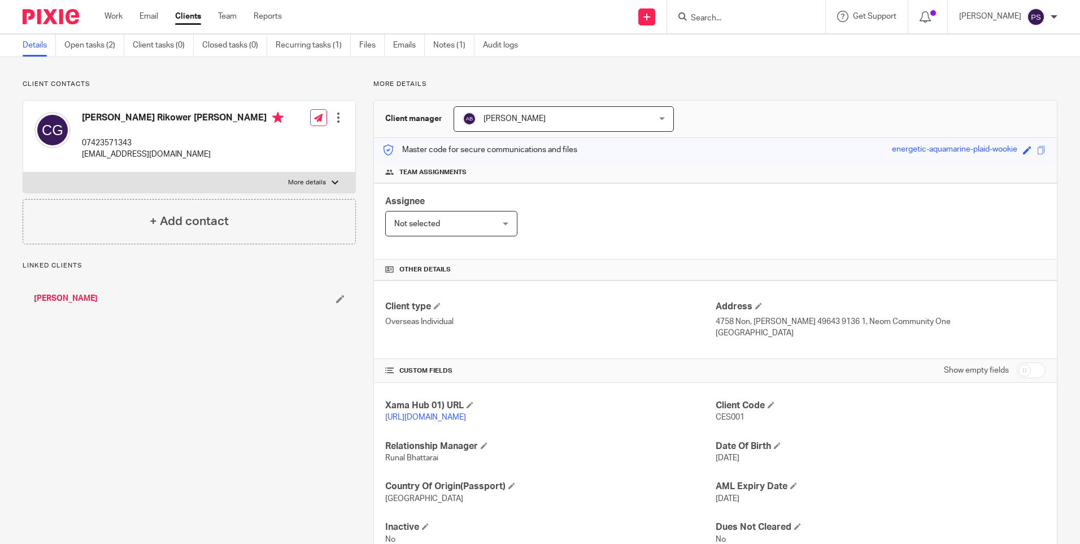
scroll to position [93, 0]
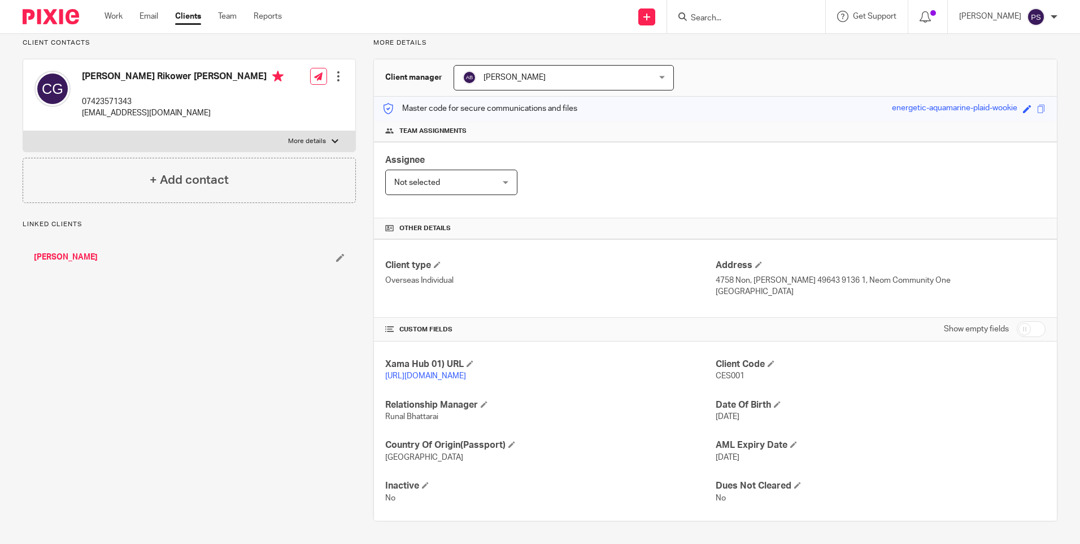
click at [1021, 321] on input "checkbox" at bounding box center [1031, 329] width 29 height 16
checkbox input "true"
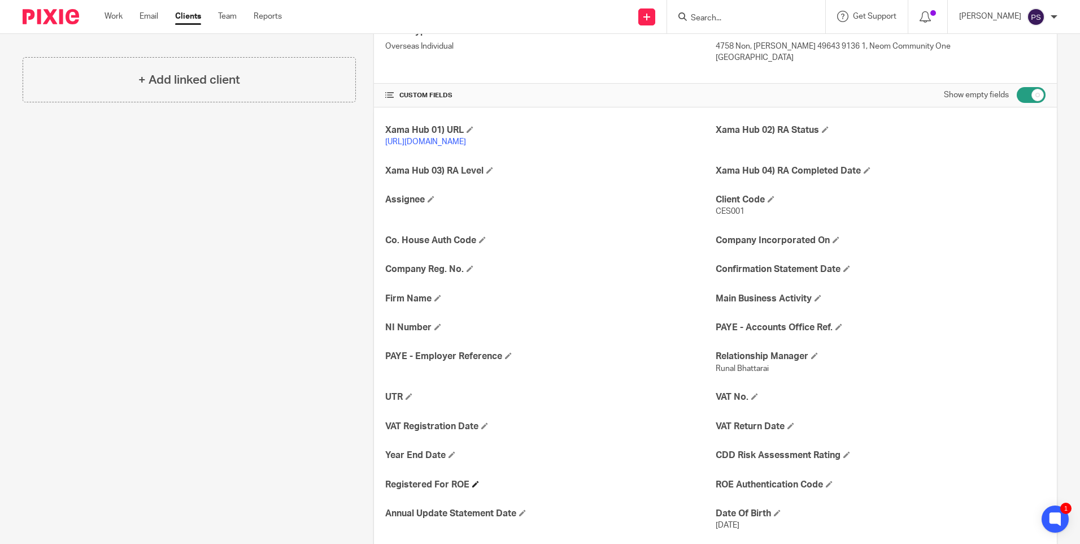
scroll to position [376, 0]
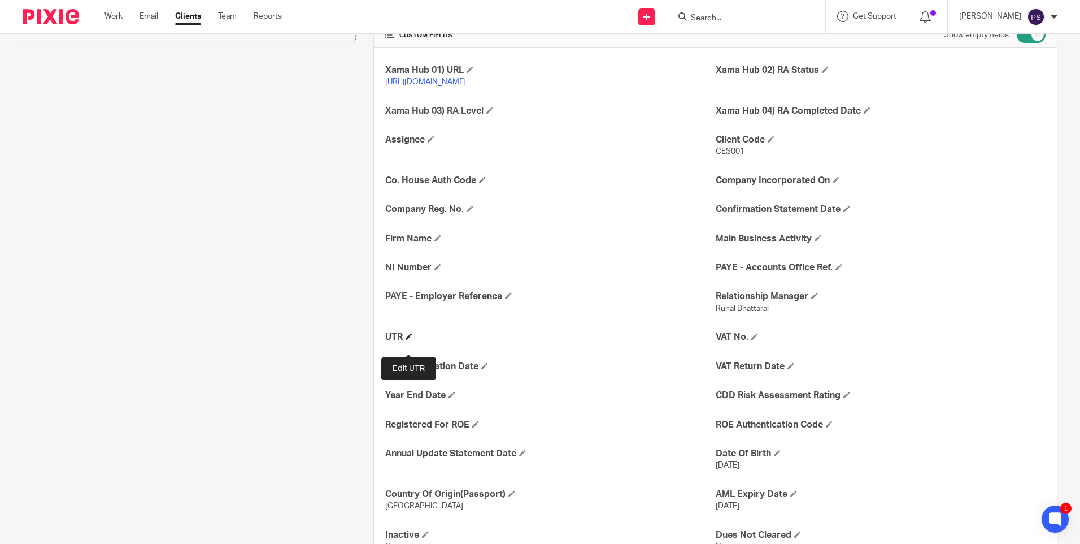
click at [406, 340] on span at bounding box center [409, 336] width 7 height 7
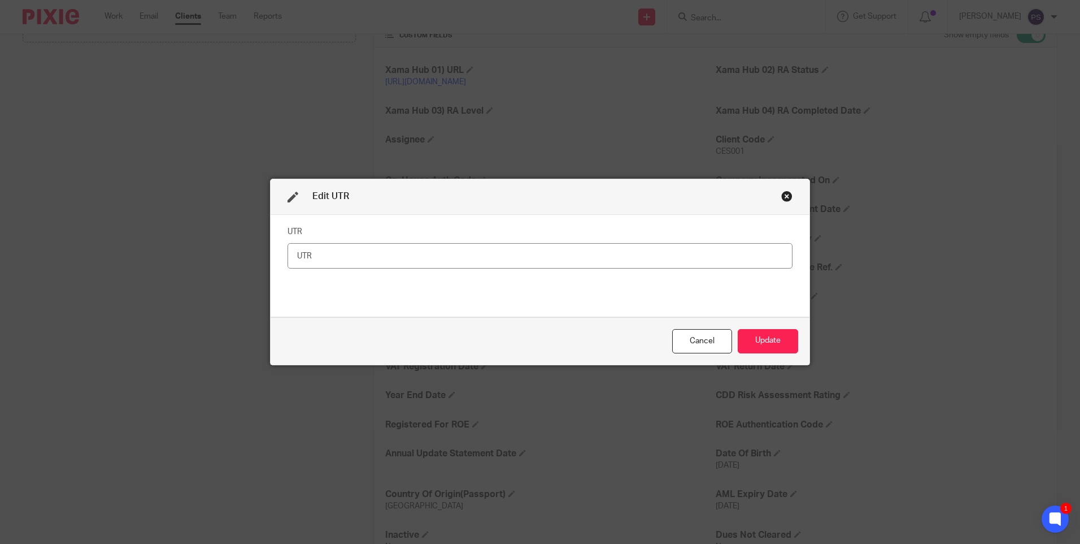
click at [297, 249] on input "text" at bounding box center [540, 255] width 505 height 25
type input "8494836171"
click at [751, 341] on button "Update" at bounding box center [768, 341] width 60 height 24
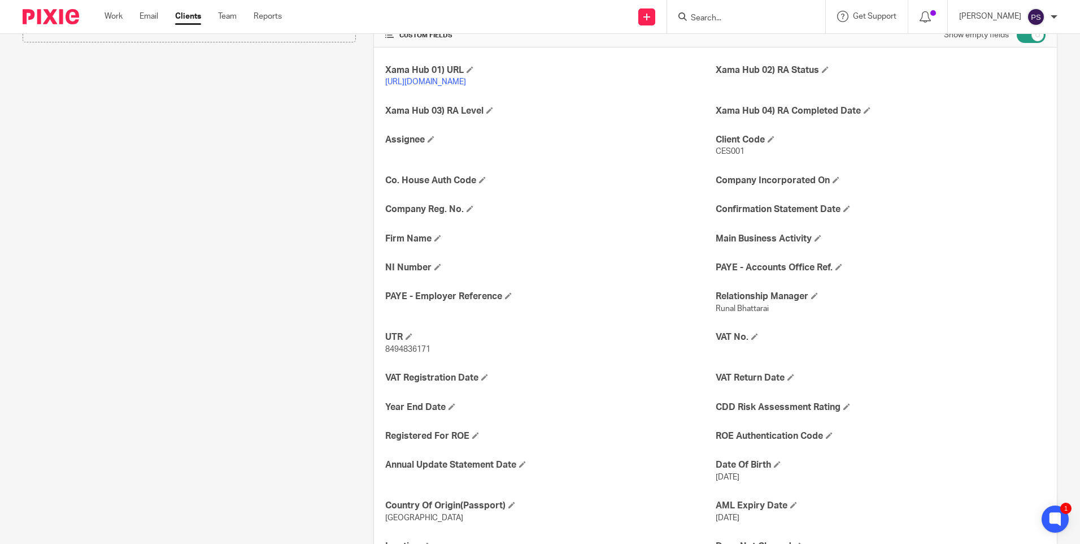
drag, startPoint x: 432, startPoint y: 277, endPoint x: 404, endPoint y: 289, distance: 30.1
click at [432, 273] on h4 "NI Number" at bounding box center [550, 268] width 330 height 12
click at [437, 270] on span at bounding box center [437, 266] width 7 height 7
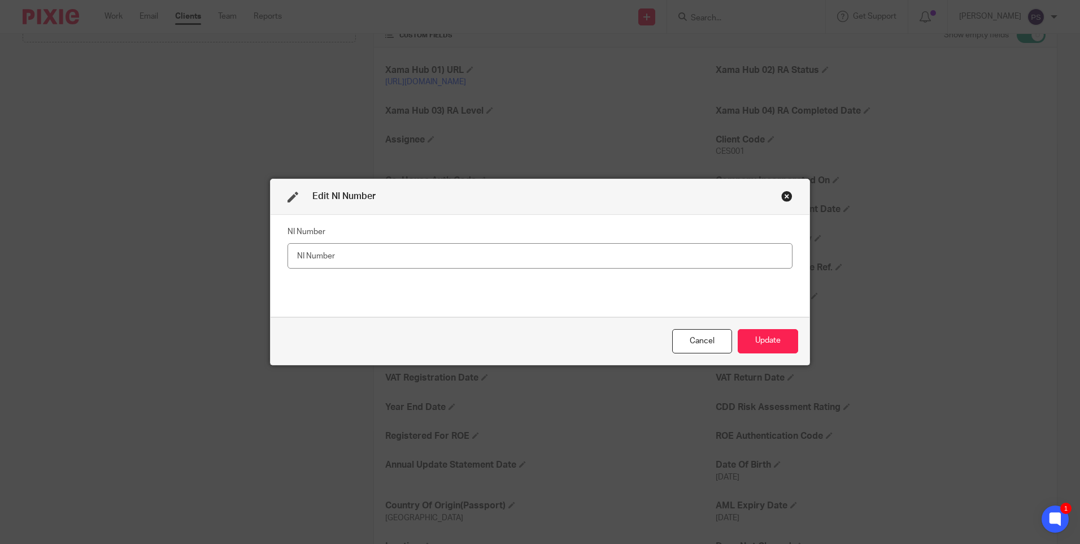
click at [361, 261] on input "text" at bounding box center [540, 255] width 505 height 25
type input "SR705570C"
click at [771, 347] on button "Update" at bounding box center [768, 341] width 60 height 24
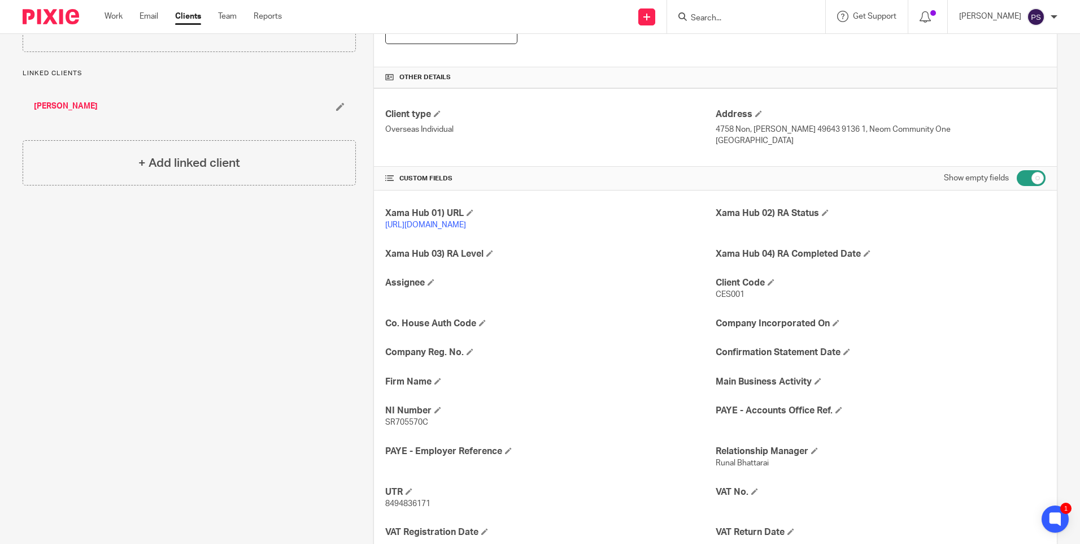
scroll to position [206, 0]
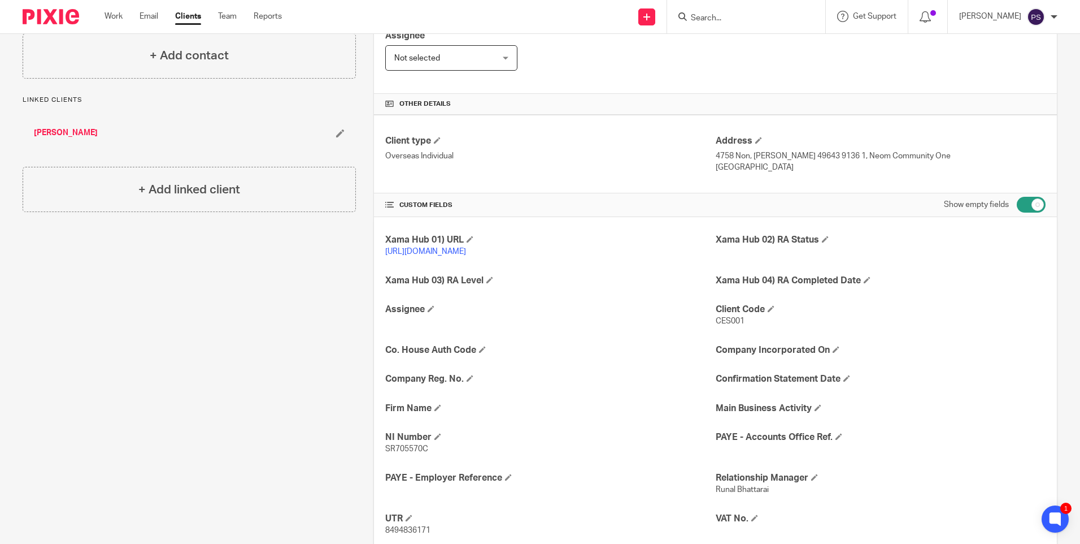
click at [1032, 214] on div "Show empty fields" at bounding box center [995, 204] width 102 height 23
click at [1027, 208] on input "checkbox" at bounding box center [1031, 205] width 29 height 16
checkbox input "false"
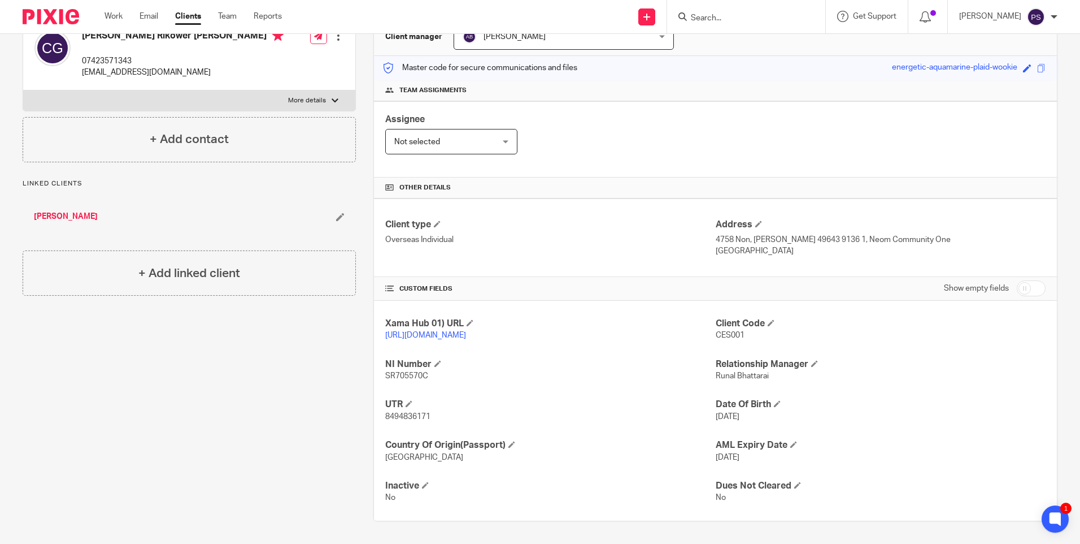
scroll to position [0, 0]
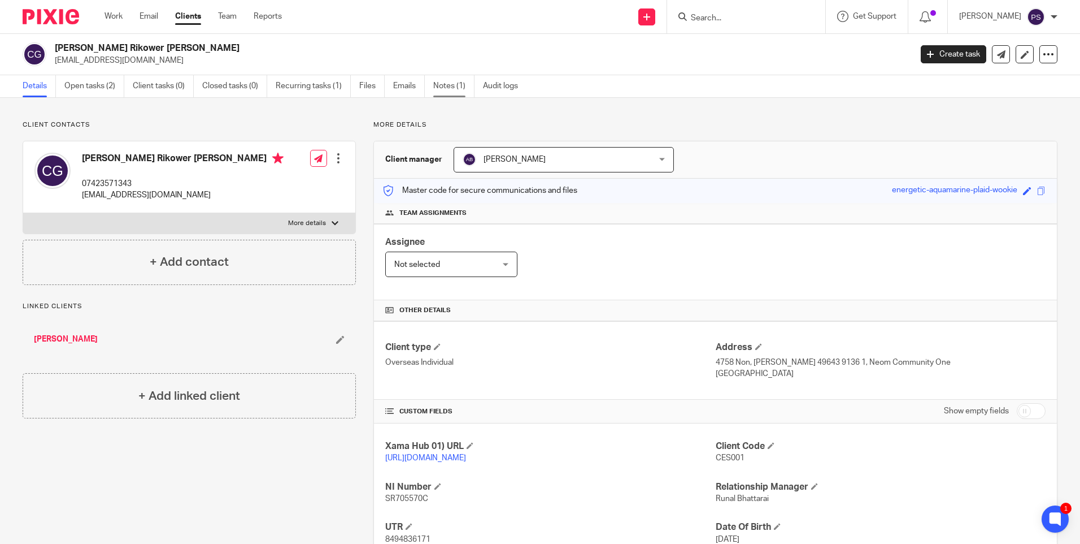
click at [457, 95] on link "Notes (1)" at bounding box center [453, 86] width 41 height 22
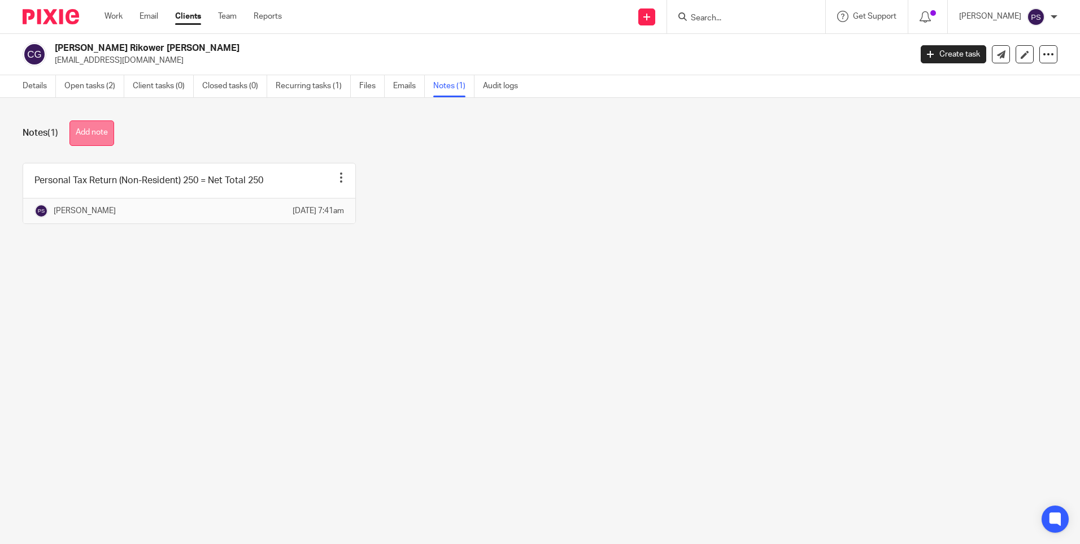
click at [105, 136] on button "Add note" at bounding box center [91, 132] width 45 height 25
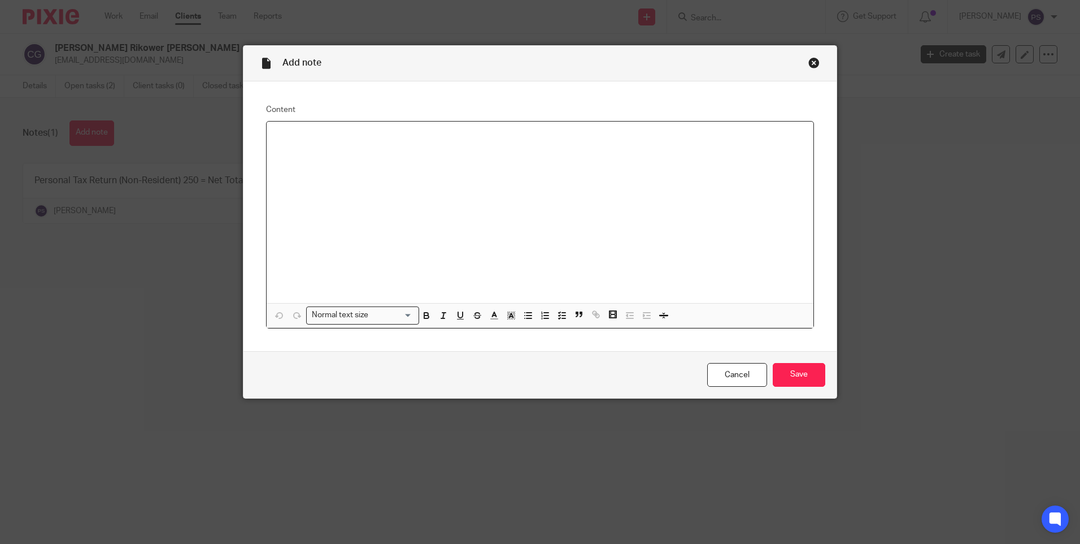
click at [283, 145] on div at bounding box center [540, 211] width 547 height 181
click at [319, 134] on strong "9 Wellington House Exeter Close Watford WD24 4BP" at bounding box center [342, 147] width 132 height 31
click at [276, 147] on strong "9 Wellington House Exeter Close Watford WD24 4BP" at bounding box center [342, 147] width 132 height 31
click at [276, 146] on strong "9 Wellington House Exeter Close Watford WD24 4BP" at bounding box center [336, 141] width 120 height 19
click at [272, 147] on div "UK Address- 9 Wellington House Exeter Close Watford WD24 4BP" at bounding box center [540, 211] width 547 height 181
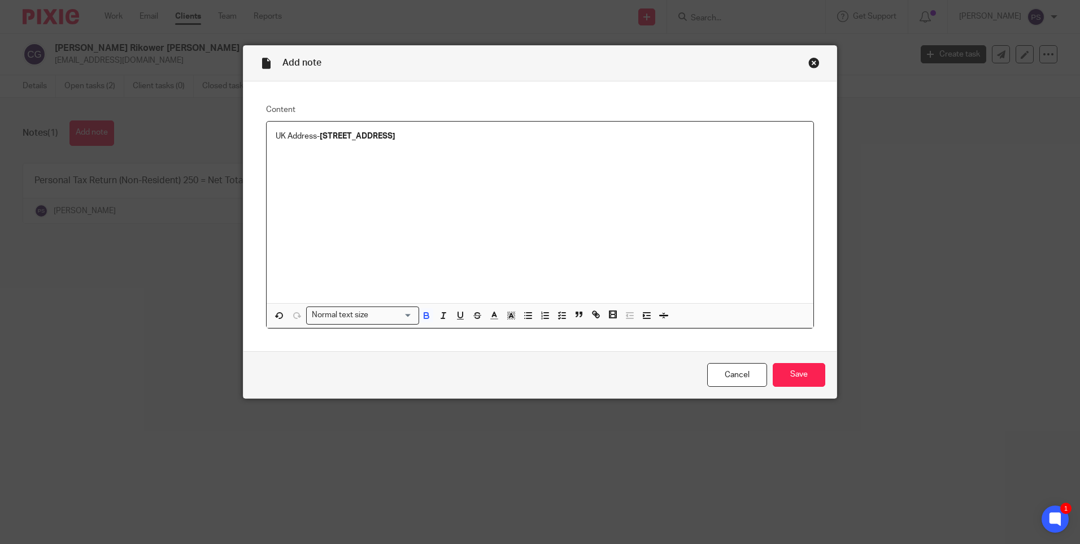
drag, startPoint x: 316, startPoint y: 135, endPoint x: 514, endPoint y: 132, distance: 197.8
click at [514, 132] on p "UK Address- 9 Wellington House Exeter Close Watford WD24 4BP" at bounding box center [540, 136] width 529 height 11
click at [424, 315] on icon "button" at bounding box center [426, 316] width 5 height 3
click at [813, 381] on input "Save" at bounding box center [799, 375] width 53 height 24
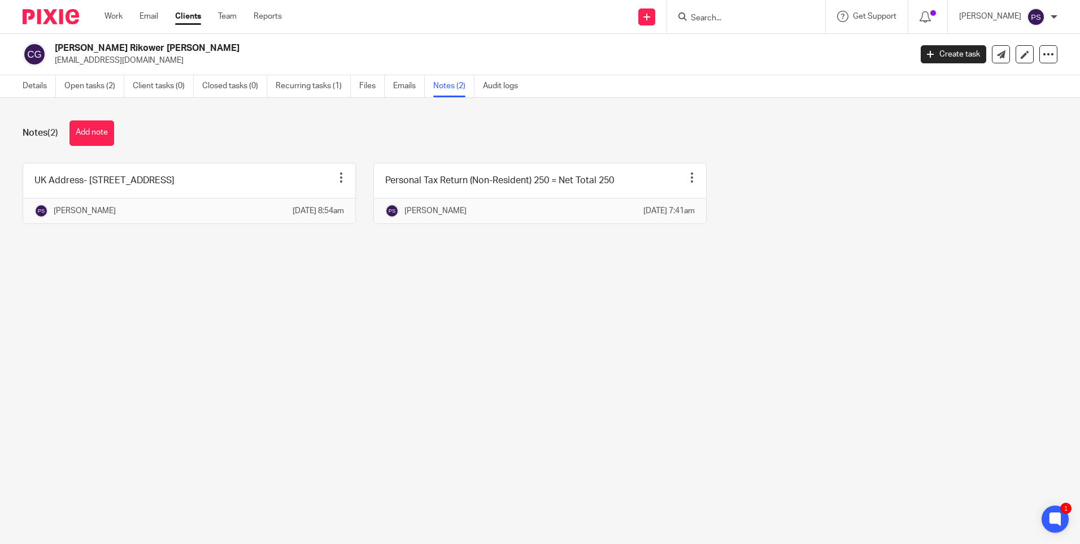
click at [714, 18] on input "Search" at bounding box center [741, 19] width 102 height 10
click at [721, 14] on input "Search" at bounding box center [741, 19] width 102 height 10
paste input "[EMAIL_ADDRESS][DOMAIN_NAME]"
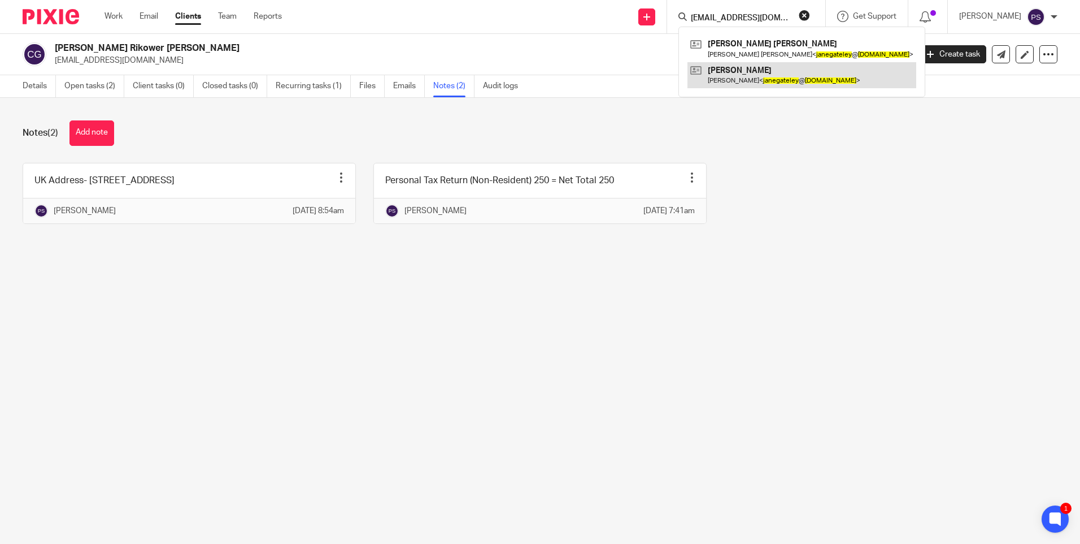
type input "janegateley@hotmail.co.uk"
click at [754, 73] on link at bounding box center [802, 75] width 229 height 26
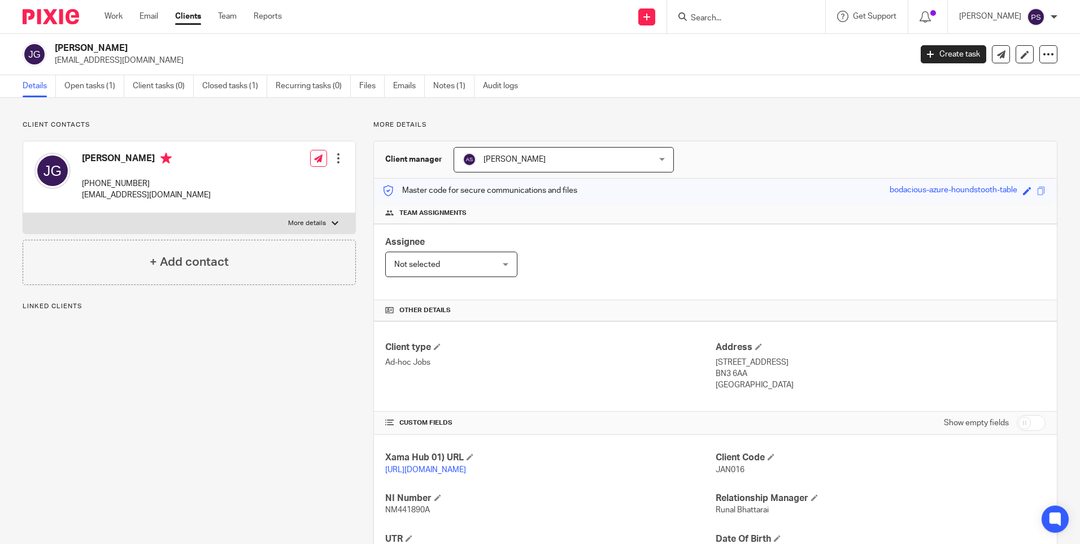
click at [190, 119] on div "Client contacts [PERSON_NAME] [PHONE_NUMBER] [EMAIL_ADDRESS][DOMAIN_NAME] Edit …" at bounding box center [540, 388] width 1080 height 580
click at [728, 21] on input "Search" at bounding box center [741, 19] width 102 height 10
paste input "[EMAIL_ADDRESS][DOMAIN_NAME]"
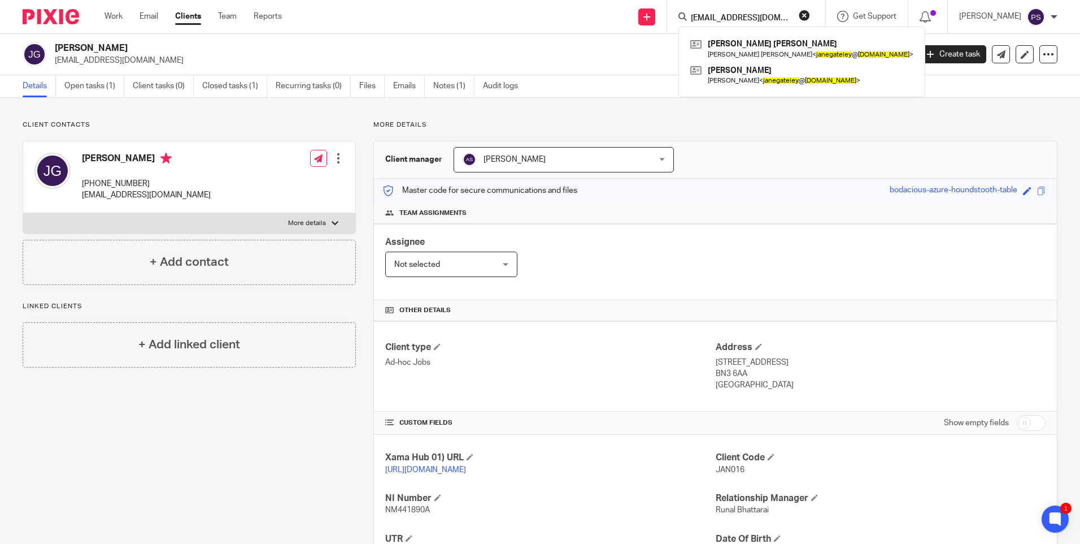
type input "[EMAIL_ADDRESS][DOMAIN_NAME]"
click at [637, 98] on div "Client contacts [PERSON_NAME] [PHONE_NUMBER] [EMAIL_ADDRESS][DOMAIN_NAME] Edit …" at bounding box center [540, 388] width 1080 height 580
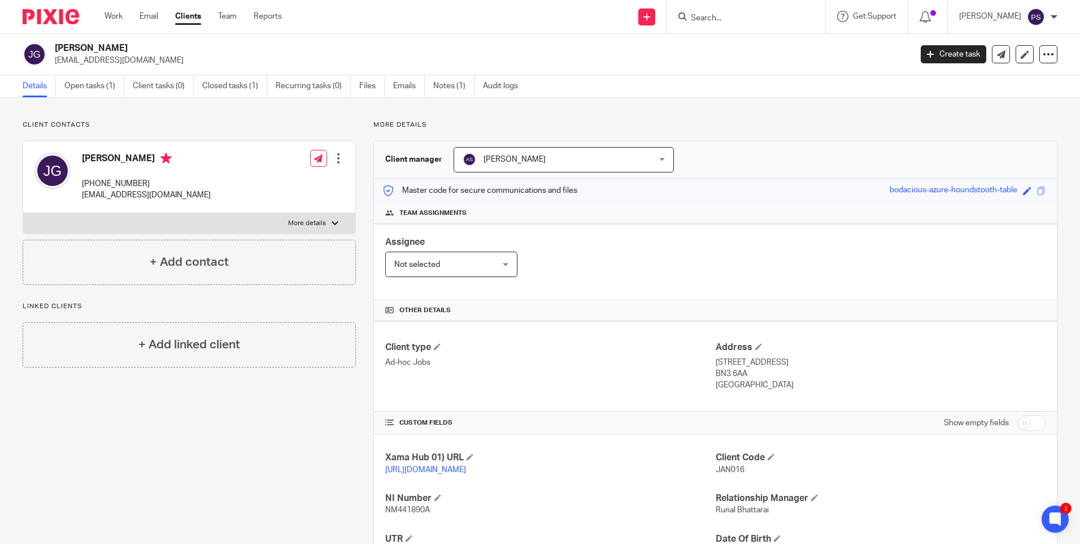
click at [164, 115] on div "Client contacts [PERSON_NAME] [PHONE_NUMBER] [EMAIL_ADDRESS][DOMAIN_NAME] Edit …" at bounding box center [540, 388] width 1080 height 580
click at [225, 86] on link "Closed tasks (1)" at bounding box center [234, 86] width 65 height 22
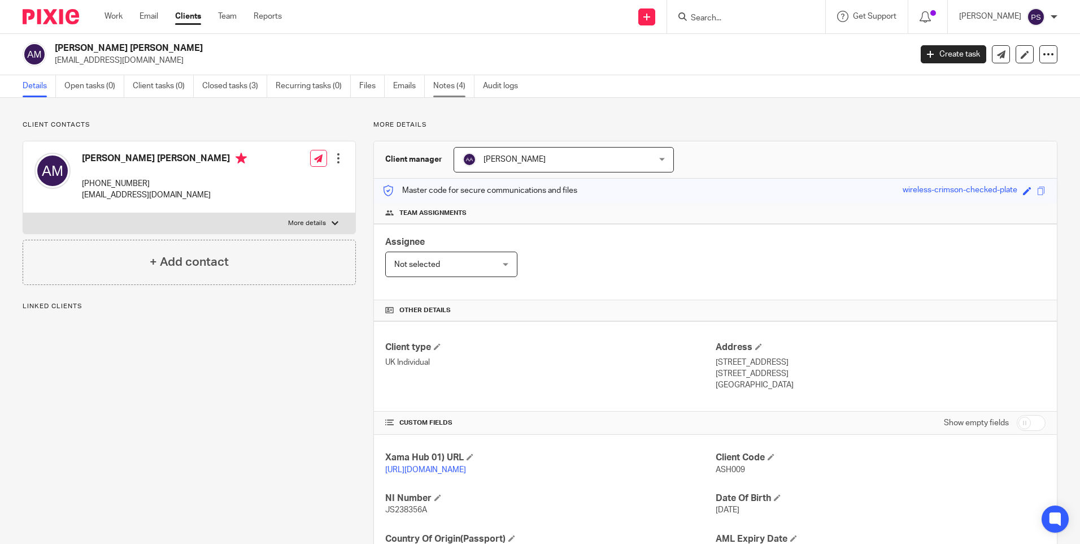
click at [444, 90] on link "Notes (4)" at bounding box center [453, 86] width 41 height 22
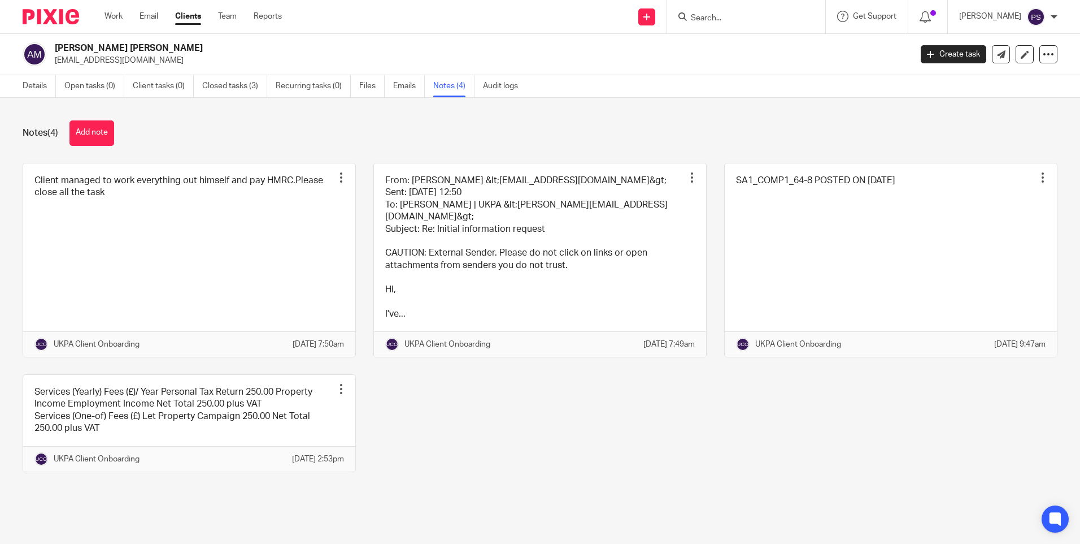
click at [41, 88] on link "Details" at bounding box center [39, 86] width 33 height 22
click at [80, 57] on p "[EMAIL_ADDRESS][DOMAIN_NAME]" at bounding box center [479, 60] width 849 height 11
copy main "[EMAIL_ADDRESS][DOMAIN_NAME] Create task Update from Companies House Export dat…"
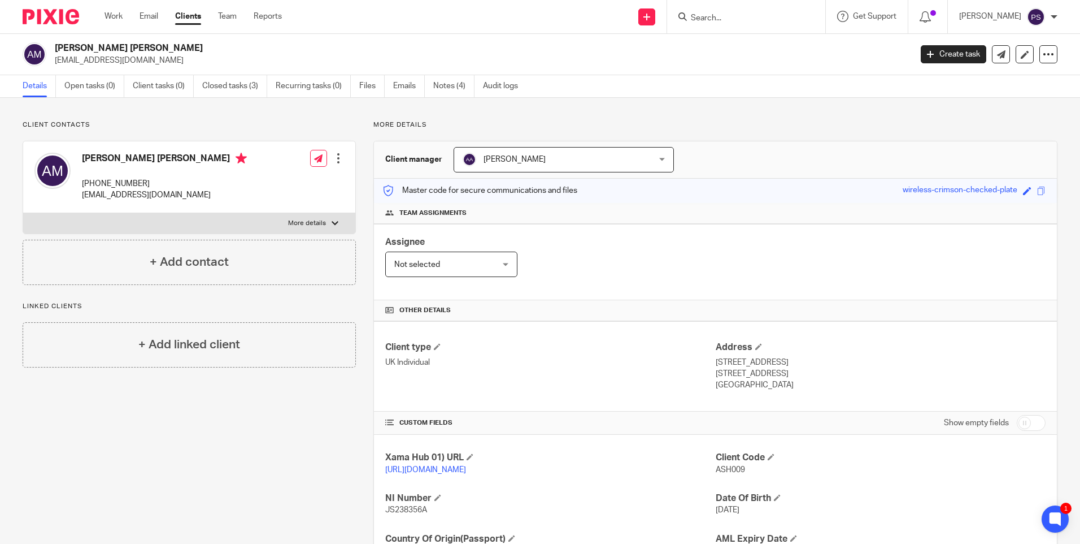
click at [739, 18] on input "Search" at bounding box center [741, 19] width 102 height 10
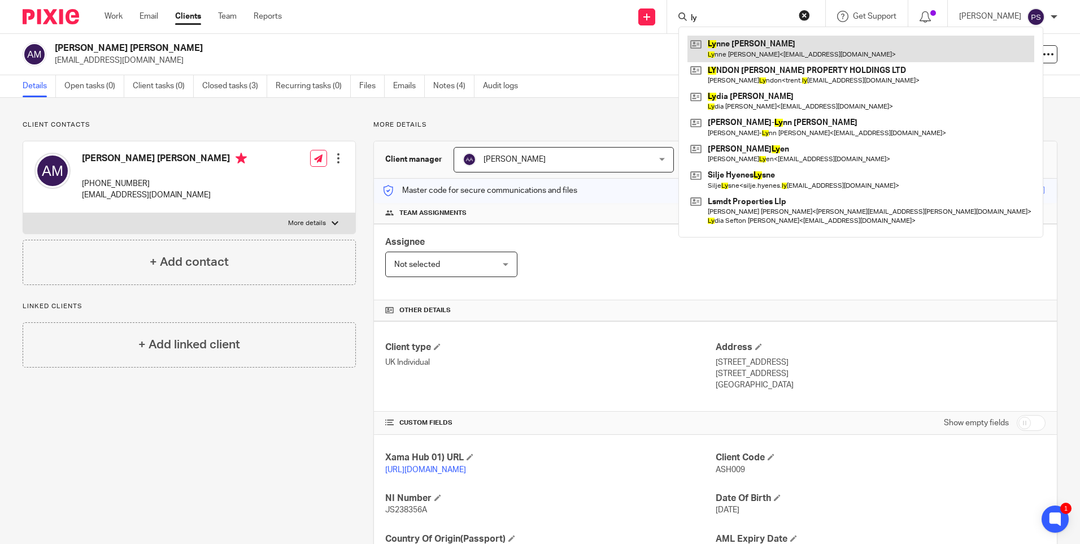
type input "ly"
click at [745, 56] on link at bounding box center [861, 49] width 347 height 26
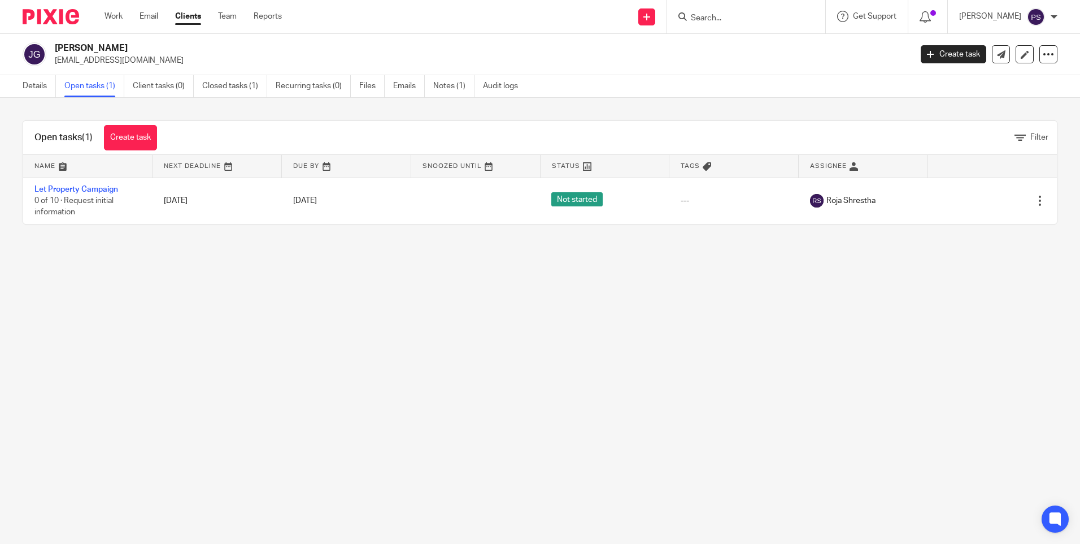
click at [607, 379] on main "[PERSON_NAME] [EMAIL_ADDRESS][DOMAIN_NAME] Create task Update from Companies Ho…" at bounding box center [540, 272] width 1080 height 544
click at [501, 385] on main "[PERSON_NAME] [EMAIL_ADDRESS][DOMAIN_NAME] Create task Update from Companies Ho…" at bounding box center [540, 272] width 1080 height 544
click at [692, 330] on main "[PERSON_NAME] [EMAIL_ADDRESS][DOMAIN_NAME] Create task Update from Companies Ho…" at bounding box center [540, 272] width 1080 height 544
click at [325, 434] on main "[PERSON_NAME] [EMAIL_ADDRESS][DOMAIN_NAME] Create task Update from Companies Ho…" at bounding box center [540, 272] width 1080 height 544
click at [141, 47] on h2 "[PERSON_NAME]" at bounding box center [394, 48] width 679 height 12
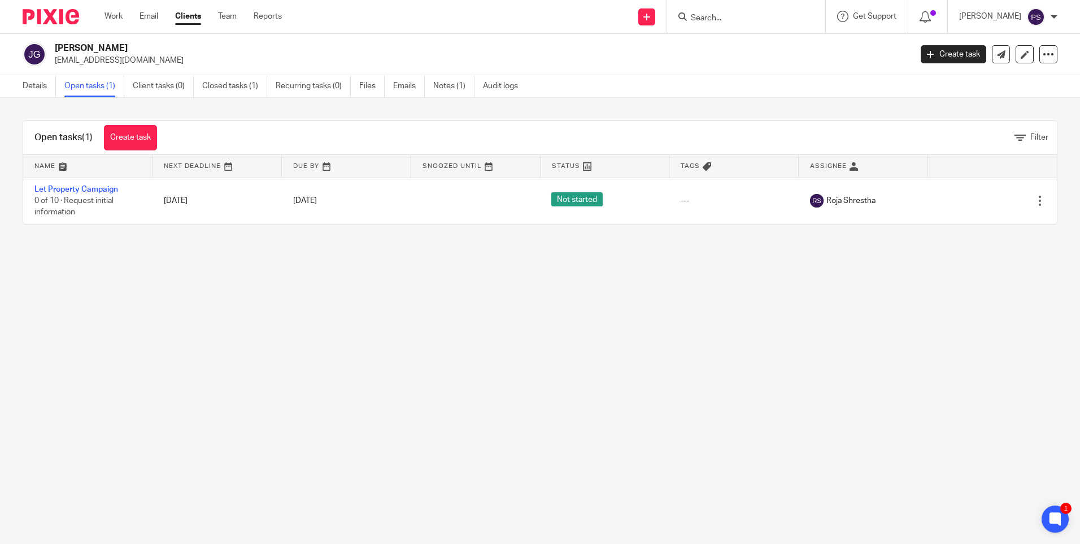
click at [141, 47] on h2 "[PERSON_NAME]" at bounding box center [394, 48] width 679 height 12
copy div "[PERSON_NAME]"
click at [29, 83] on link "Details" at bounding box center [39, 86] width 33 height 22
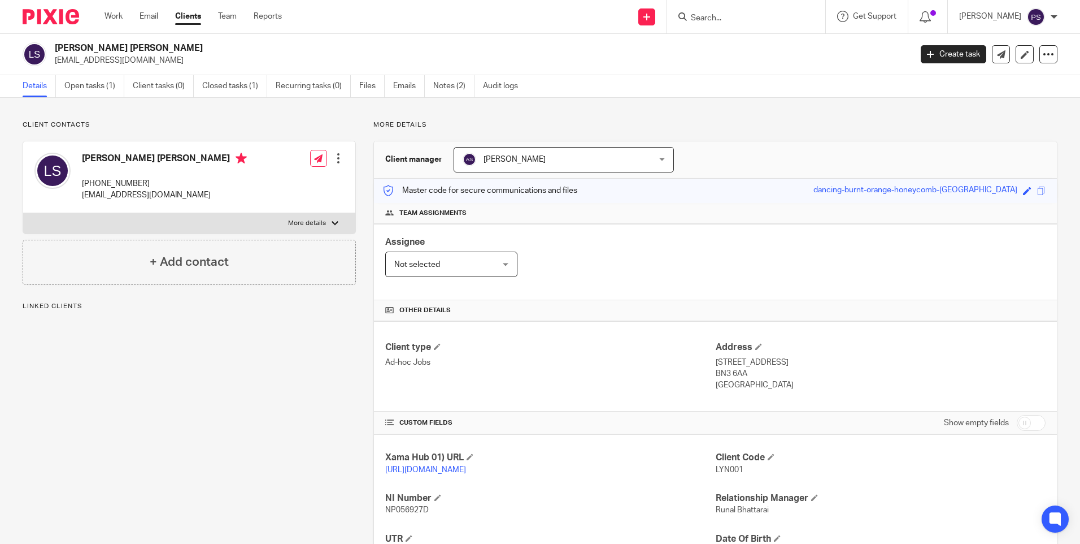
click at [232, 122] on p "Client contacts" at bounding box center [189, 124] width 333 height 9
click at [444, 76] on link "Notes (2)" at bounding box center [453, 86] width 41 height 22
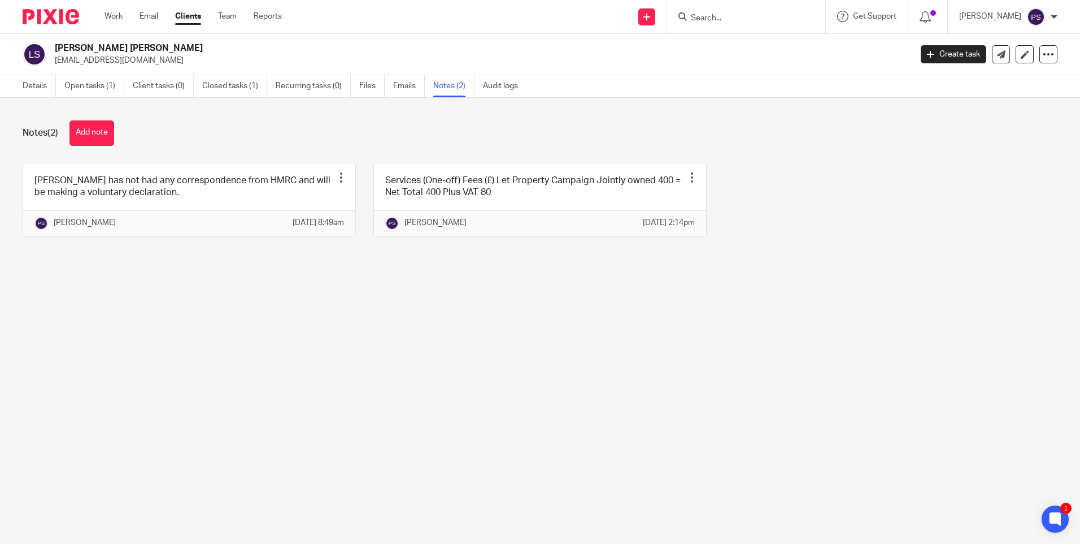
click at [125, 51] on h2 "[PERSON_NAME] [PERSON_NAME]" at bounding box center [394, 48] width 679 height 12
click at [123, 44] on h2 "[PERSON_NAME] [PERSON_NAME]" at bounding box center [394, 48] width 679 height 12
copy div "[PERSON_NAME] [PERSON_NAME]"
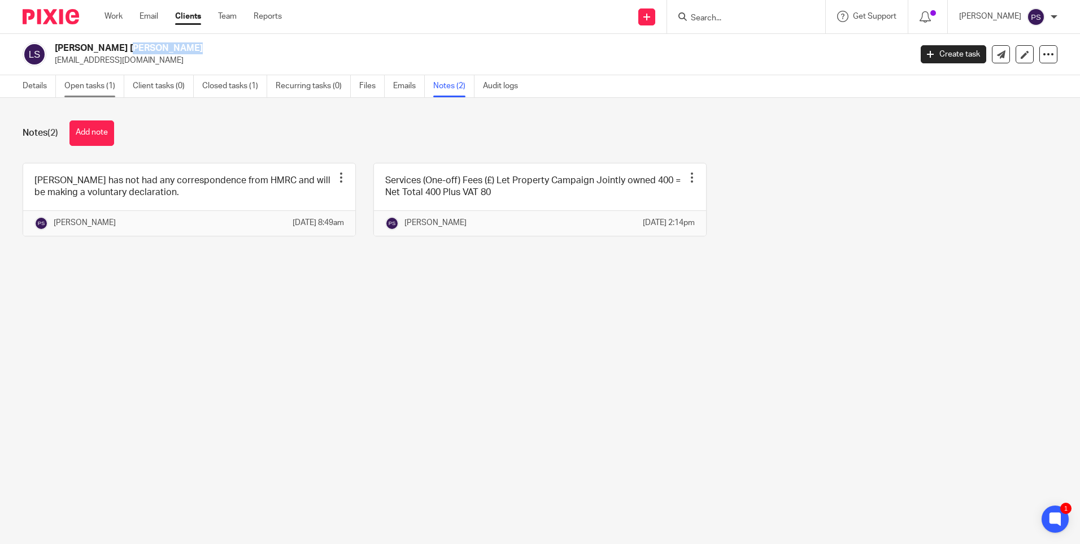
click at [88, 90] on link "Open tasks (1)" at bounding box center [94, 86] width 60 height 22
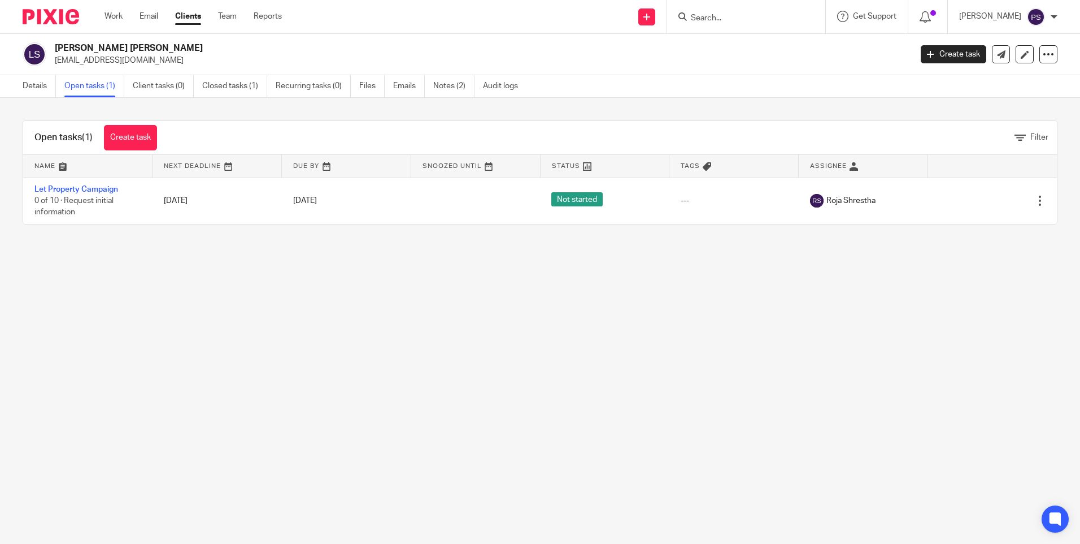
click at [31, 89] on link "Details" at bounding box center [39, 86] width 33 height 22
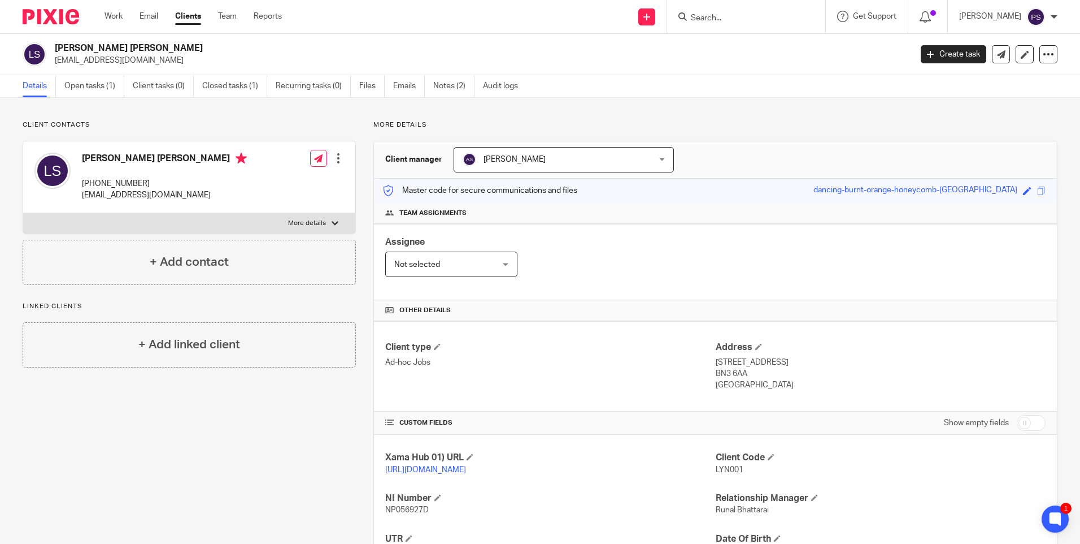
click at [262, 55] on p "[EMAIL_ADDRESS][DOMAIN_NAME]" at bounding box center [479, 60] width 849 height 11
click at [213, 132] on div "Client contacts [PERSON_NAME] [PERSON_NAME] [PHONE_NUMBER] [EMAIL_ADDRESS][DOMA…" at bounding box center [189, 202] width 333 height 164
click at [736, 16] on input "Search" at bounding box center [741, 19] width 102 height 10
paste input "Bidvest Properties Uk Limited"
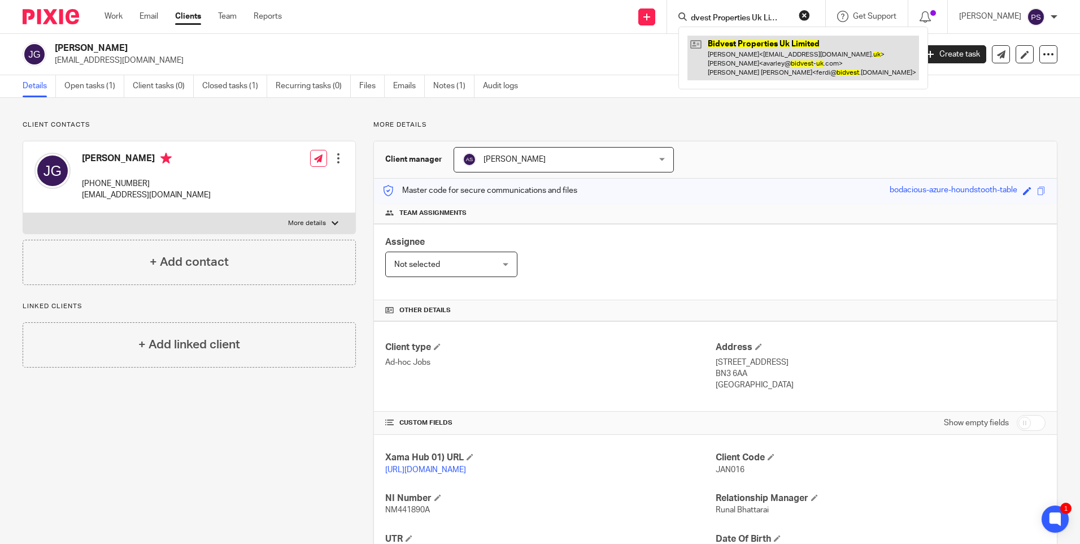
type input "Bidvest Properties Uk Limited"
click at [738, 46] on link at bounding box center [804, 58] width 232 height 45
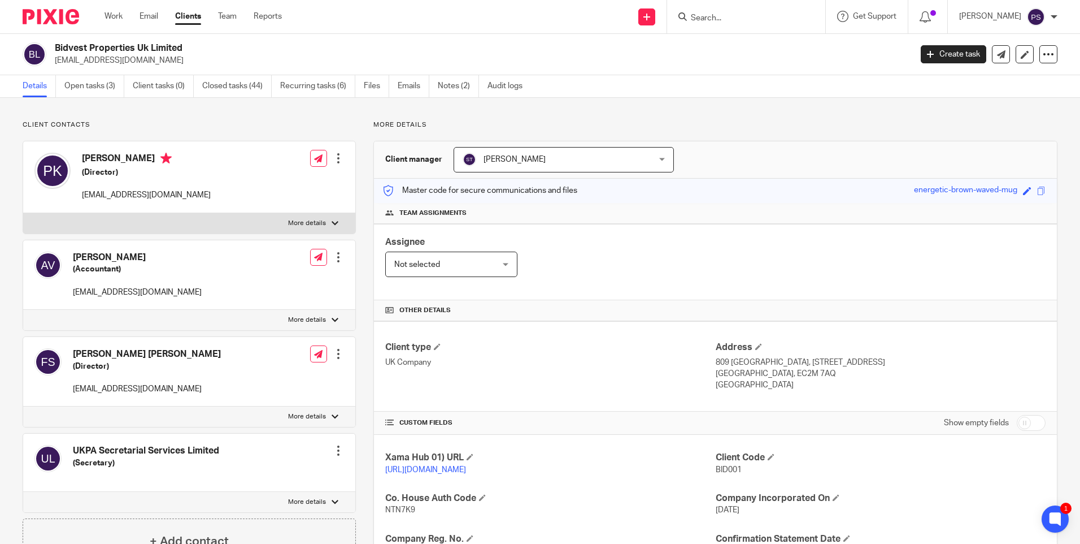
click at [721, 472] on span "BID001" at bounding box center [729, 470] width 26 height 8
copy span "BID001"
click at [592, 13] on div "Send new email Create task Add client Get Support Contact Support Help Document…" at bounding box center [689, 16] width 781 height 33
